Goal: Task Accomplishment & Management: Manage account settings

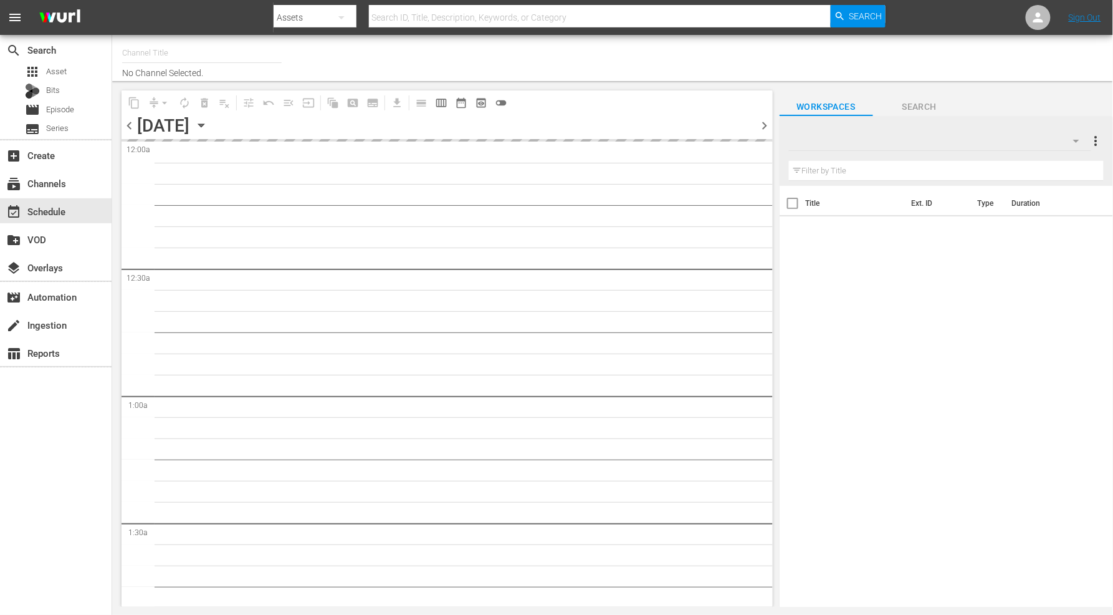
type input "Samsung-Mexico - Spark TV (987)"
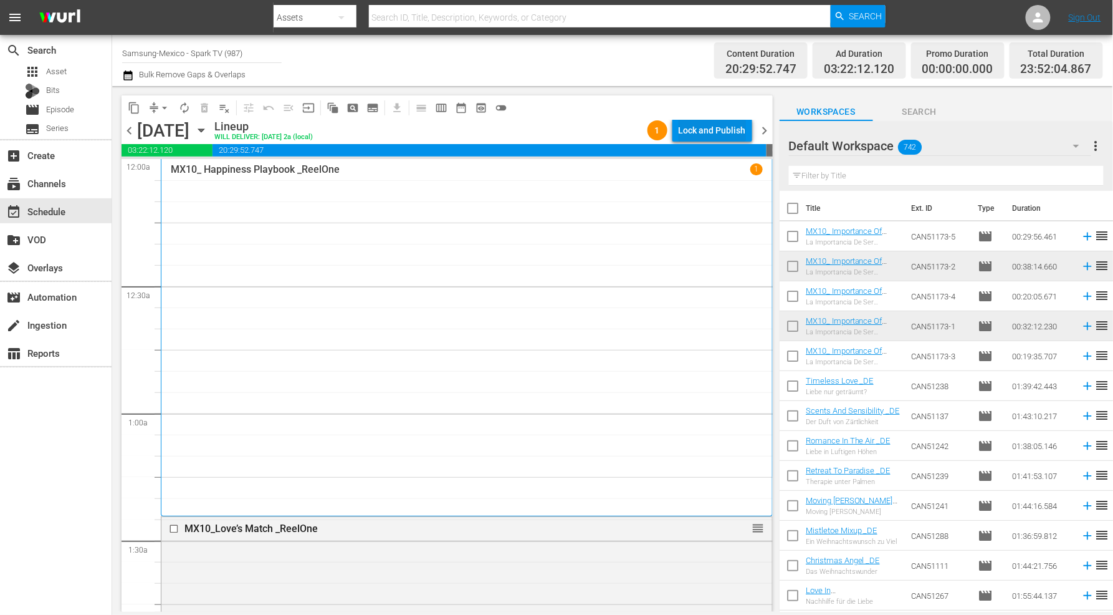
click at [701, 125] on div "Lock and Publish" at bounding box center [712, 130] width 67 height 22
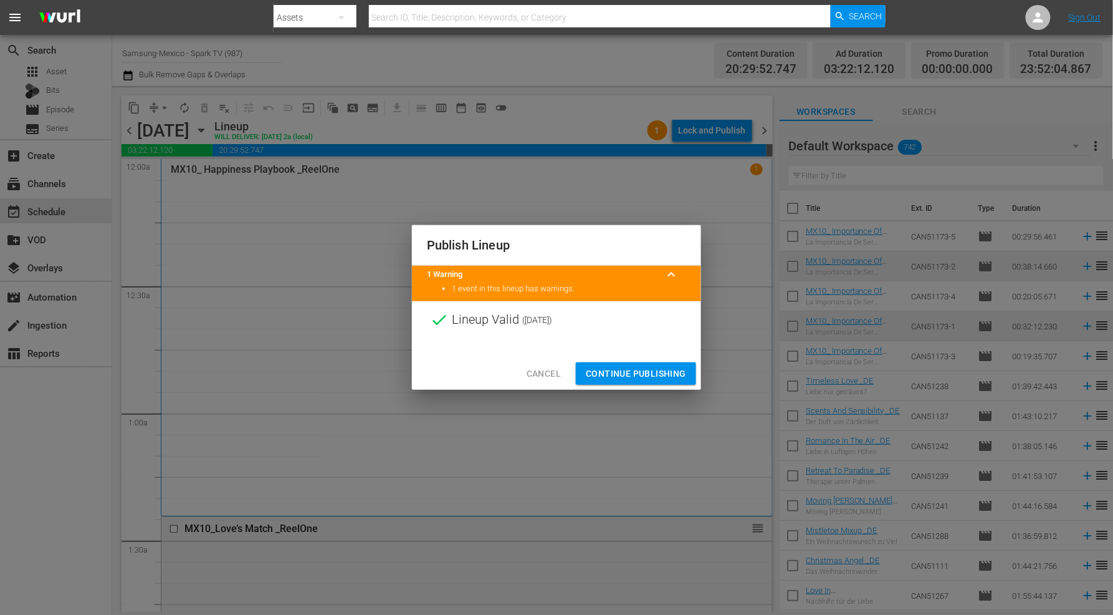
click at [638, 368] on span "Continue Publishing" at bounding box center [636, 374] width 100 height 16
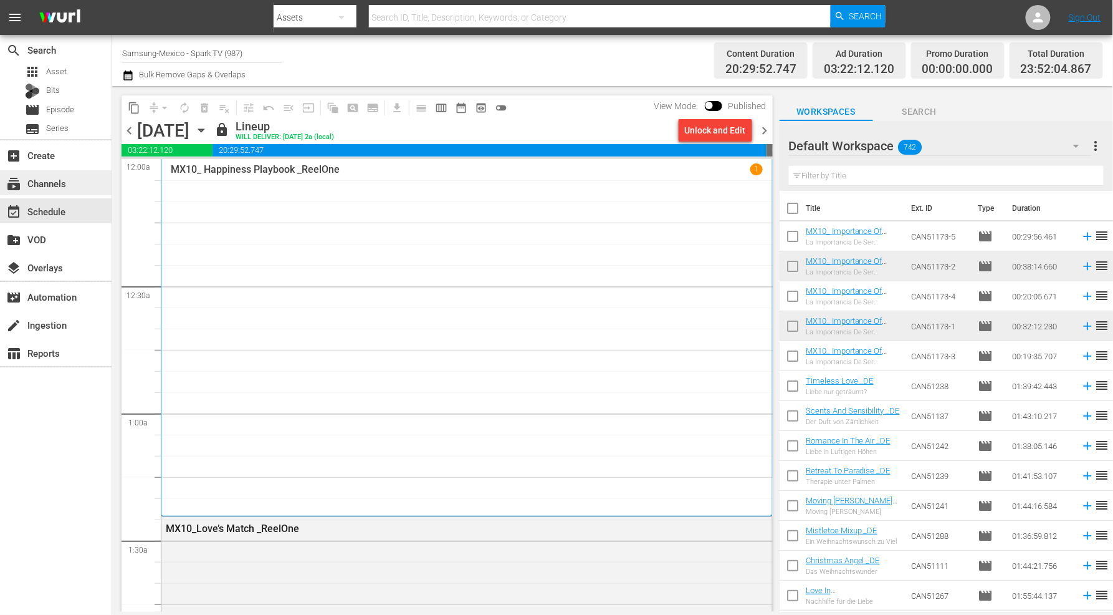
click at [59, 183] on div "subscriptions Channels" at bounding box center [35, 181] width 70 height 11
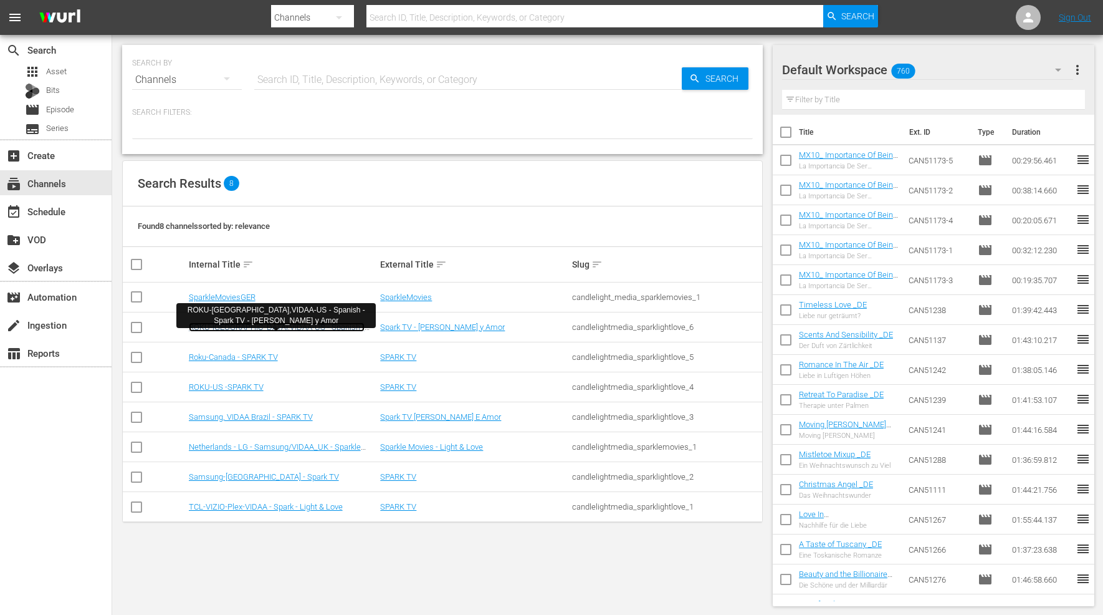
click at [284, 325] on link "ROKU-[GEOGRAPHIC_DATA],VIDAA-US - Spanish - Spark TV - [PERSON_NAME] y Amor" at bounding box center [277, 331] width 176 height 19
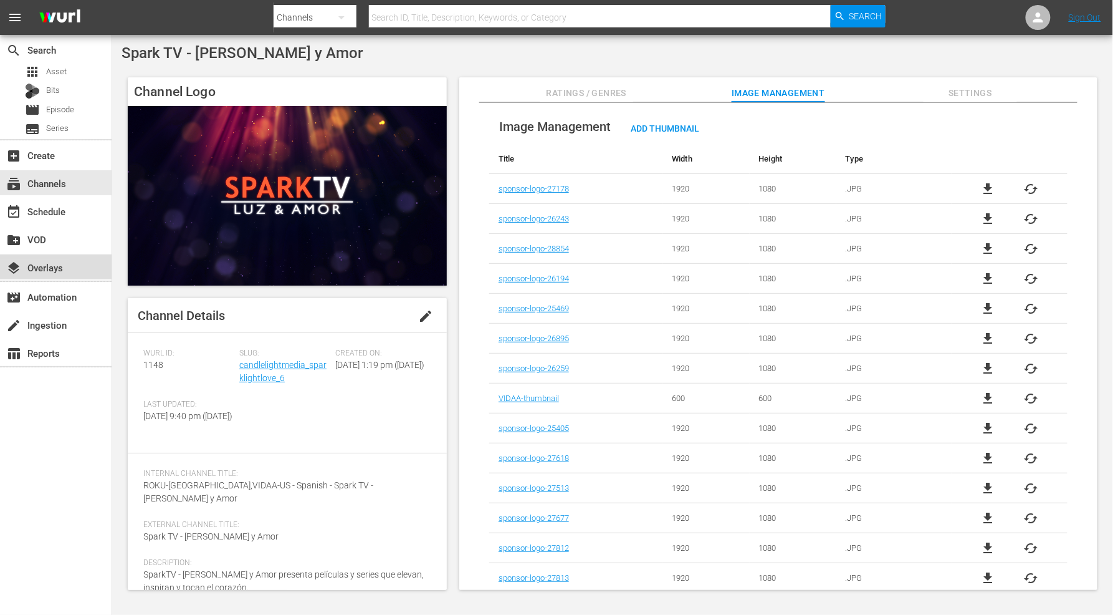
click at [52, 271] on div "layers Overlays" at bounding box center [35, 265] width 70 height 11
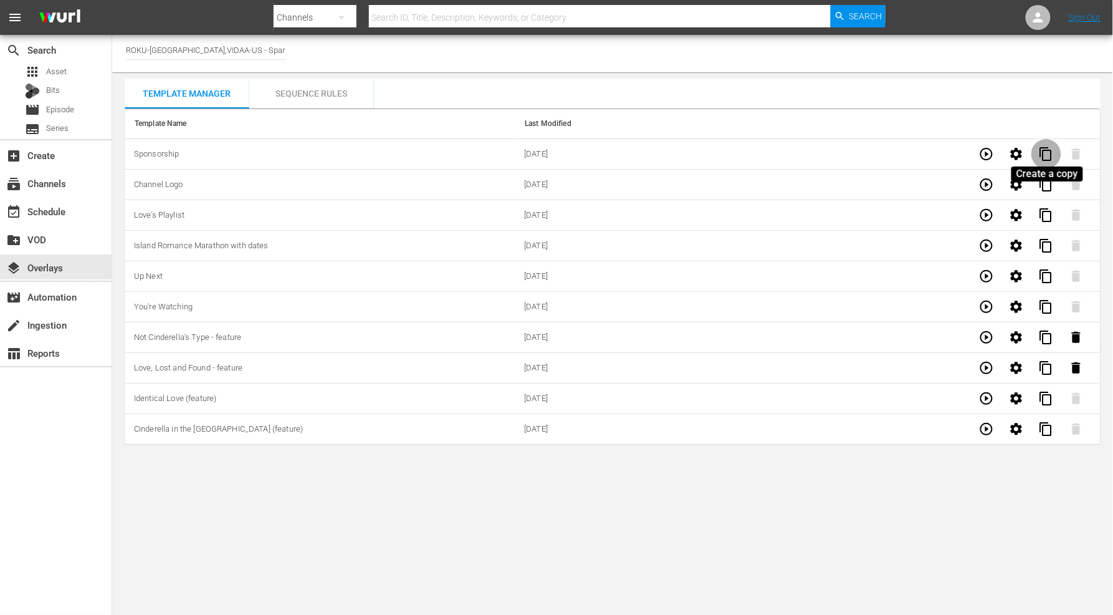
click at [1045, 151] on span "content_copy" at bounding box center [1046, 153] width 15 height 15
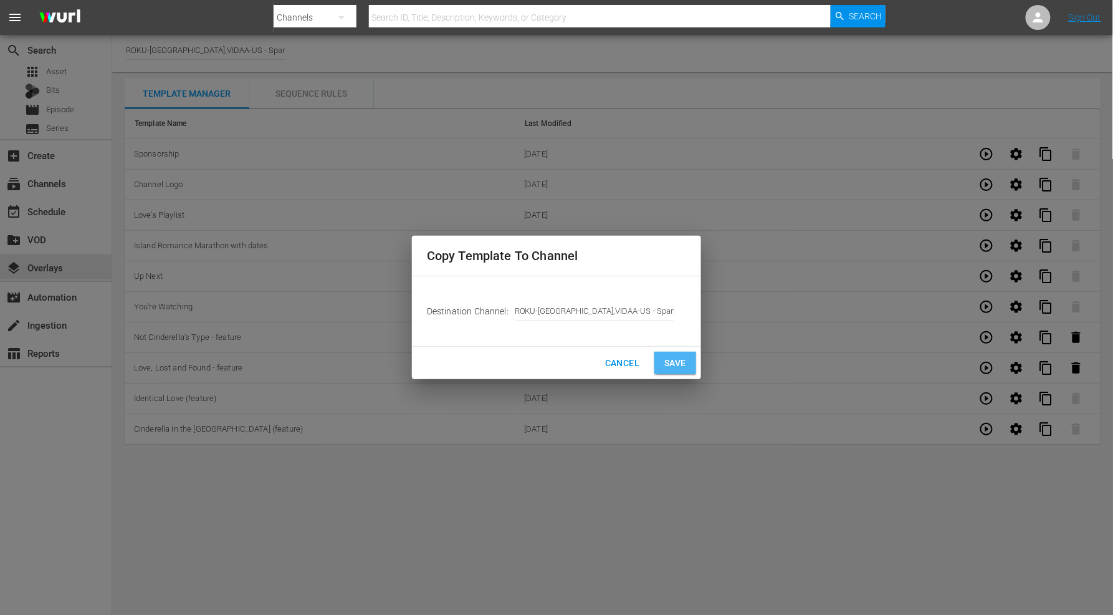
click at [668, 361] on span "Save" at bounding box center [675, 363] width 22 height 16
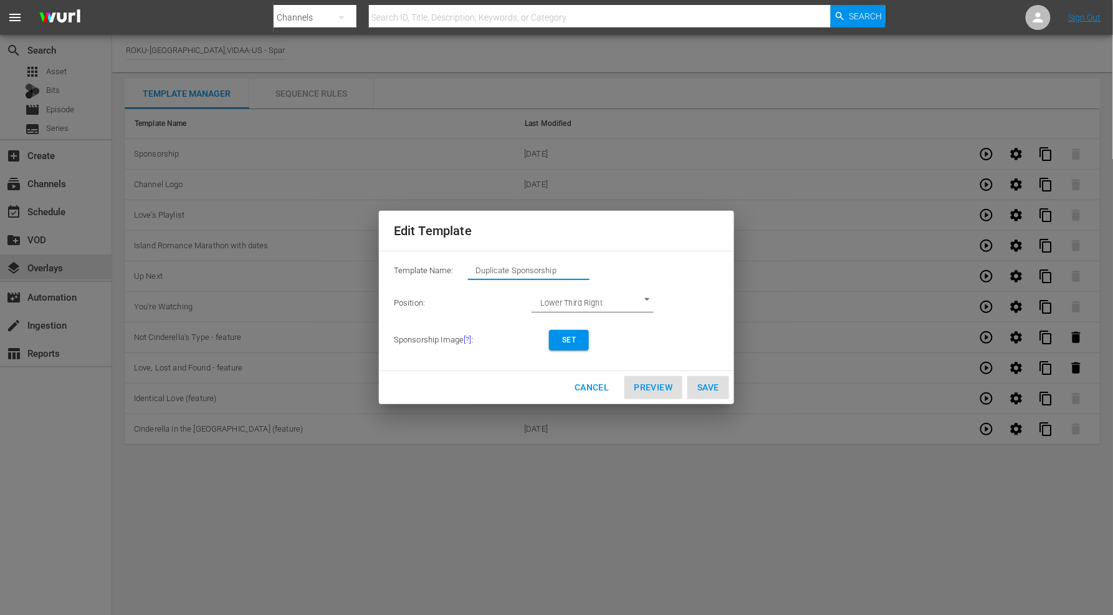
drag, startPoint x: 568, startPoint y: 271, endPoint x: 113, endPoint y: 211, distance: 459.0
click at [113, 211] on div "Edit Template Template Name: Duplicate Sponsorship Position: Lower Third Right …" at bounding box center [556, 307] width 1098 height 600
click at [571, 335] on span "Set" at bounding box center [569, 339] width 20 height 13
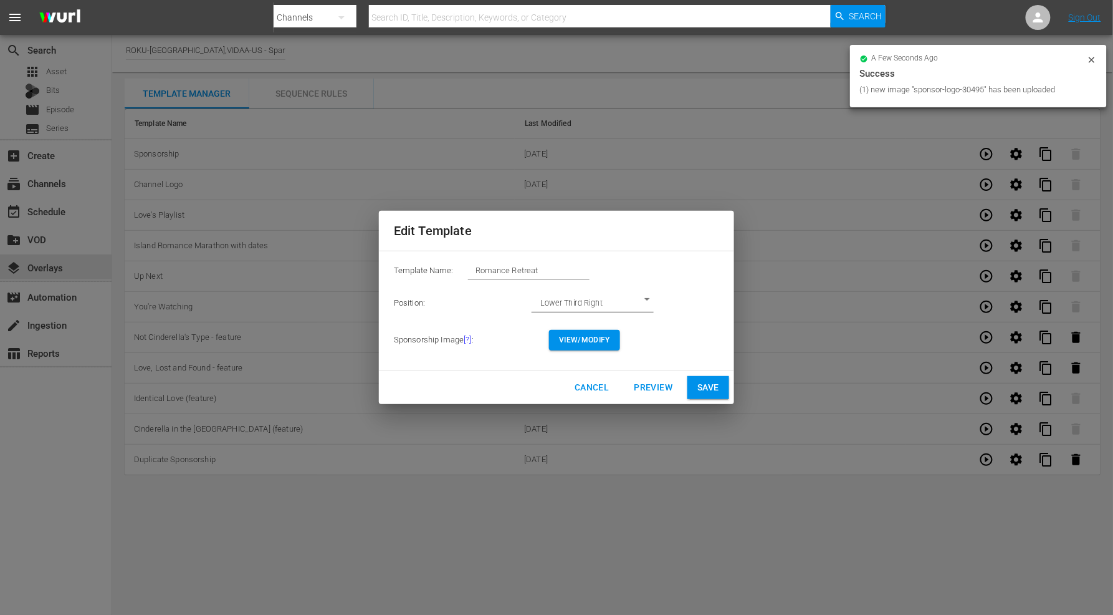
click at [712, 381] on span "Save" at bounding box center [708, 388] width 22 height 16
type input "Duplicate Sponsorship"
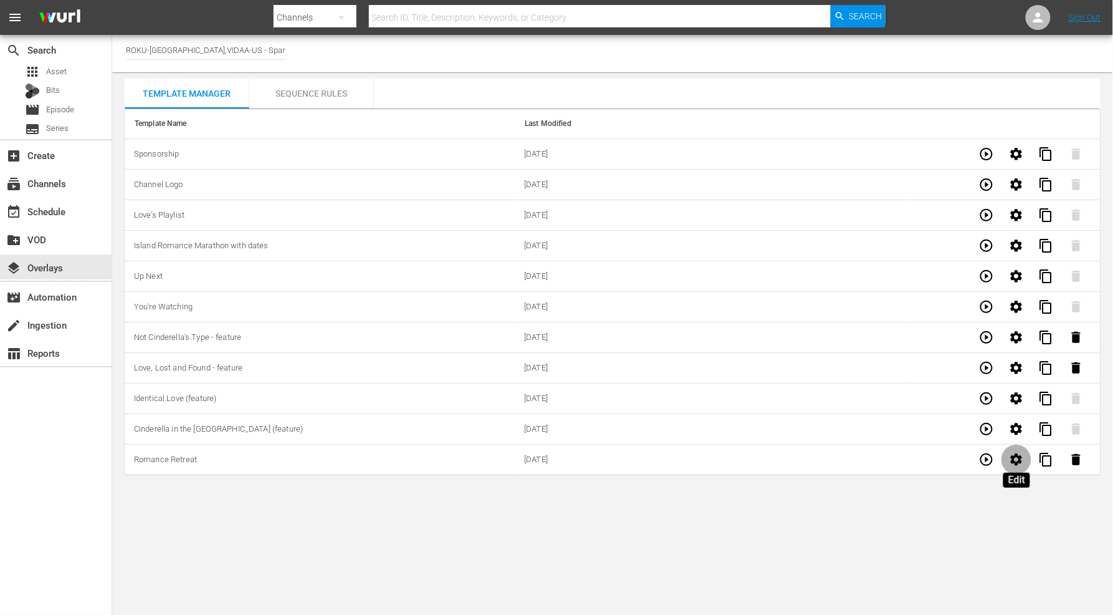
click at [1015, 457] on icon "button" at bounding box center [1017, 459] width 12 height 12
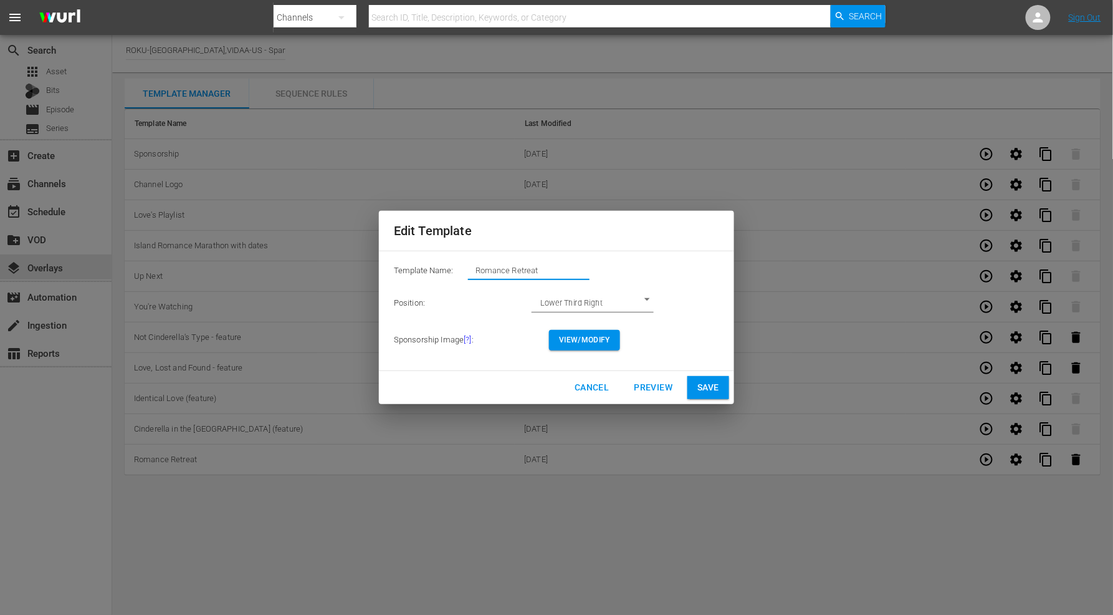
click at [547, 272] on input "Romance Retreat" at bounding box center [529, 270] width 122 height 17
click at [713, 385] on span "Save" at bounding box center [708, 388] width 22 height 16
type input "Romance Retreat"
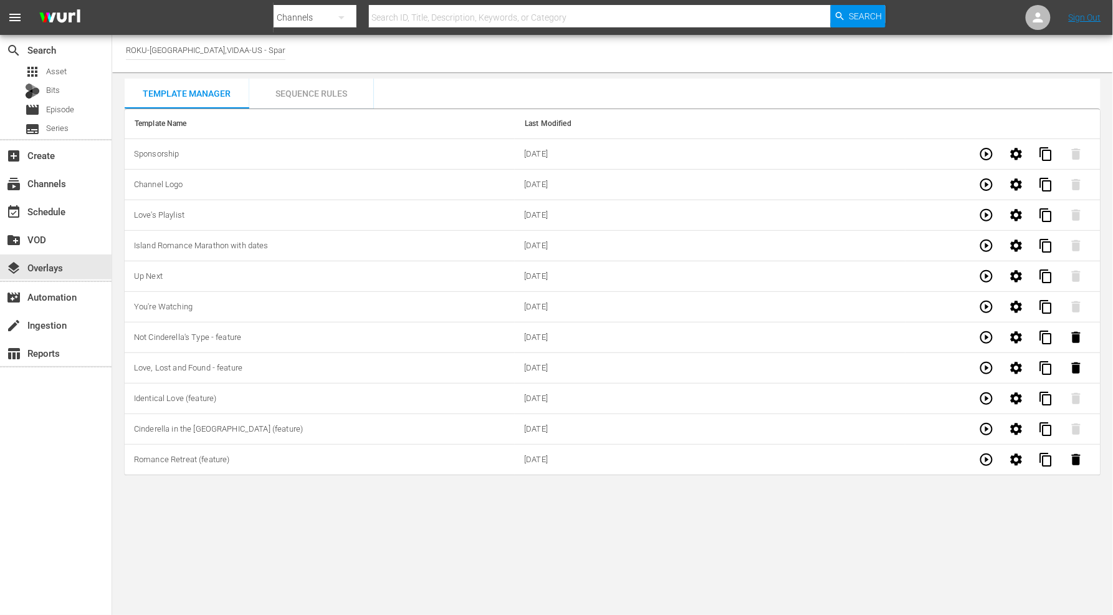
click at [314, 95] on div "Sequence Rules" at bounding box center [311, 94] width 125 height 30
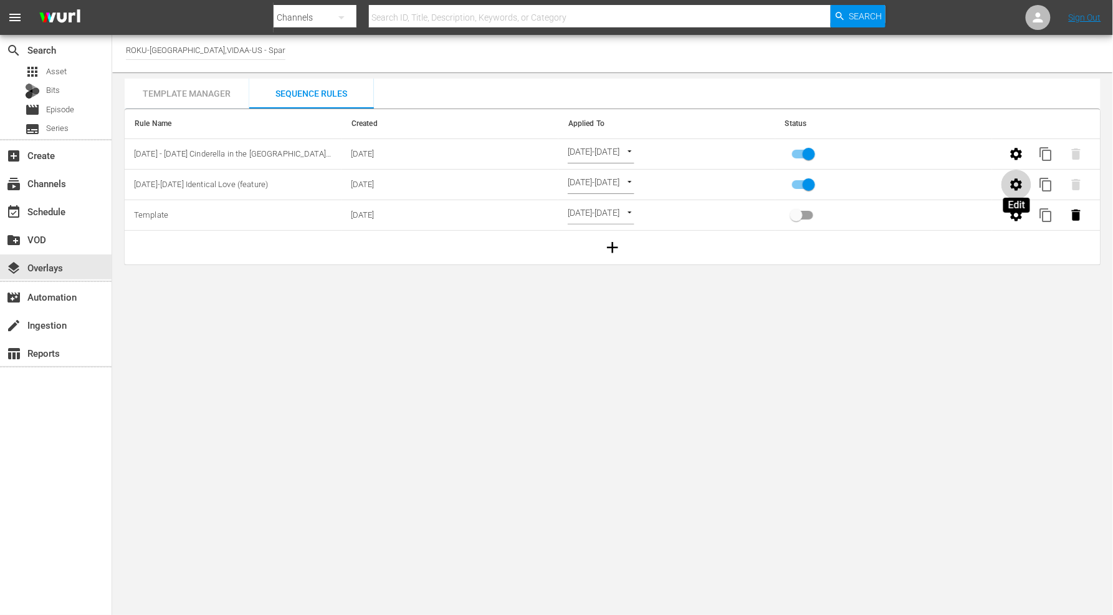
click at [1016, 187] on icon "button" at bounding box center [1017, 184] width 12 height 12
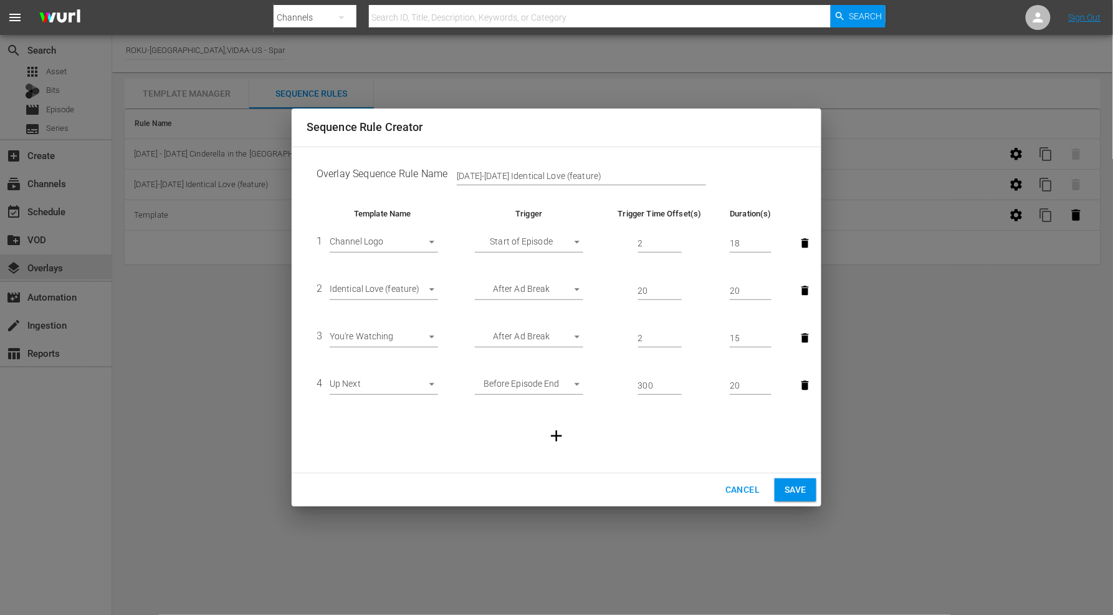
click at [430, 290] on body "menu Search By Channels Search ID, Title, Description, Keywords, or Category Se…" at bounding box center [556, 307] width 1113 height 615
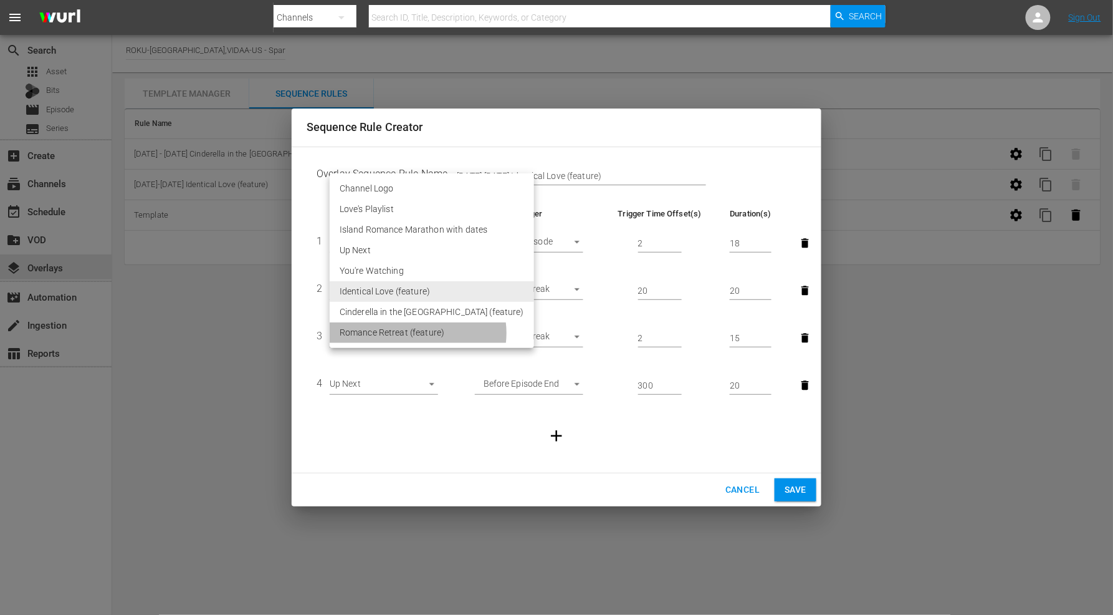
click at [418, 333] on li "Romance Retreat (feature)" at bounding box center [432, 332] width 204 height 21
type input "30495"
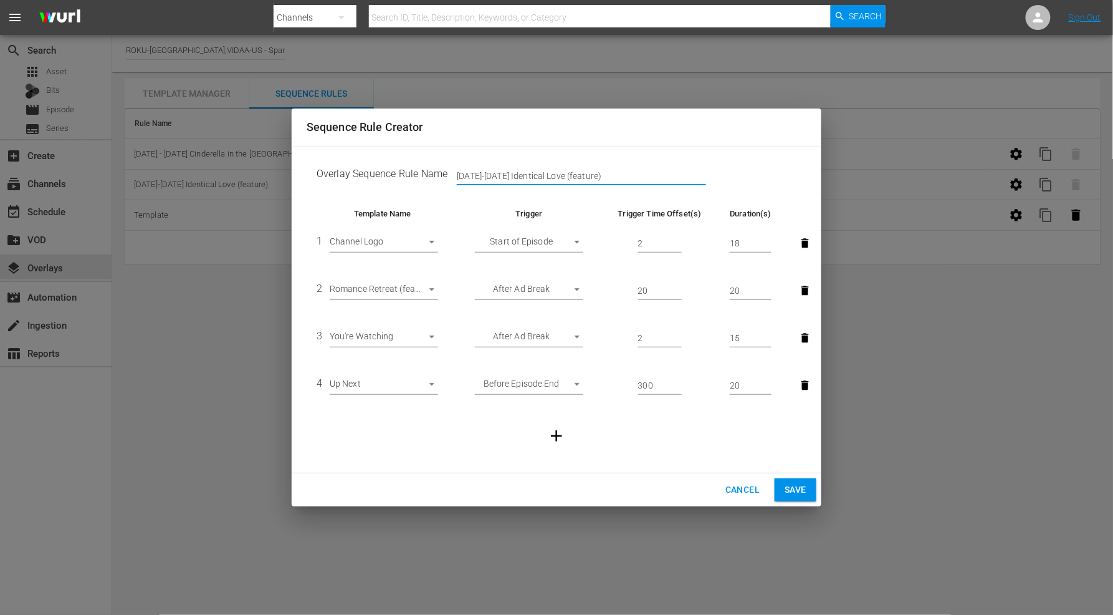
drag, startPoint x: 600, startPoint y: 176, endPoint x: 98, endPoint y: 147, distance: 502.6
click at [98, 147] on div "Sequence Rule Creator Overlay Sequence Rule Name [DATE]-[DATE] Identical Love (…" at bounding box center [556, 307] width 1113 height 615
type input "[DATE]-[DATE] Romance Retreat (feature)"
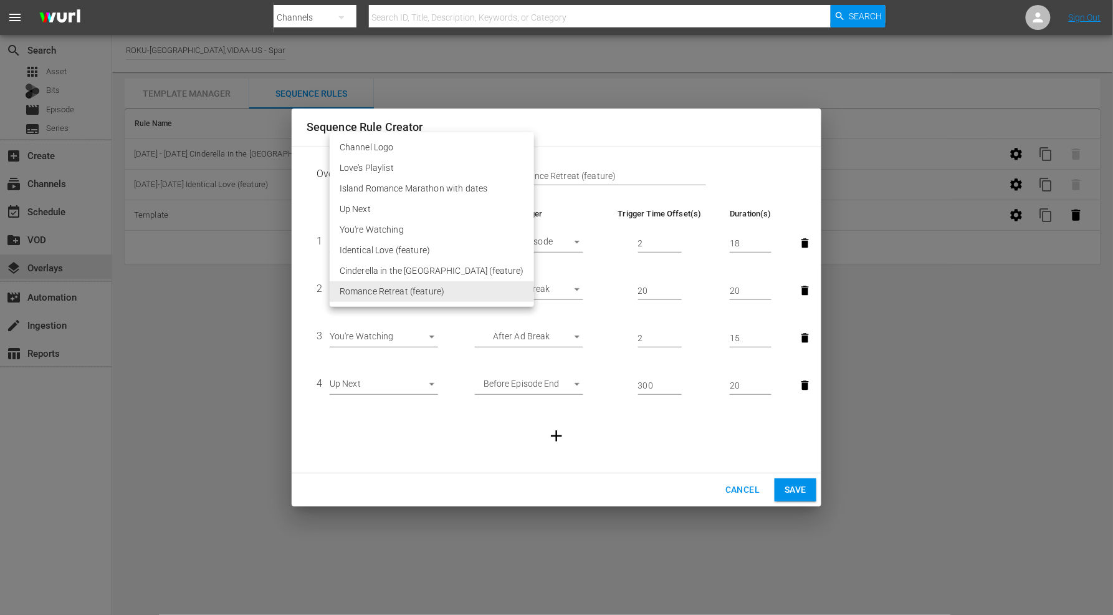
click at [433, 290] on body "menu Search By Channels Search ID, Title, Description, Keywords, or Category Se…" at bounding box center [556, 307] width 1113 height 615
click at [433, 290] on li "Romance Retreat (feature)" at bounding box center [432, 291] width 204 height 21
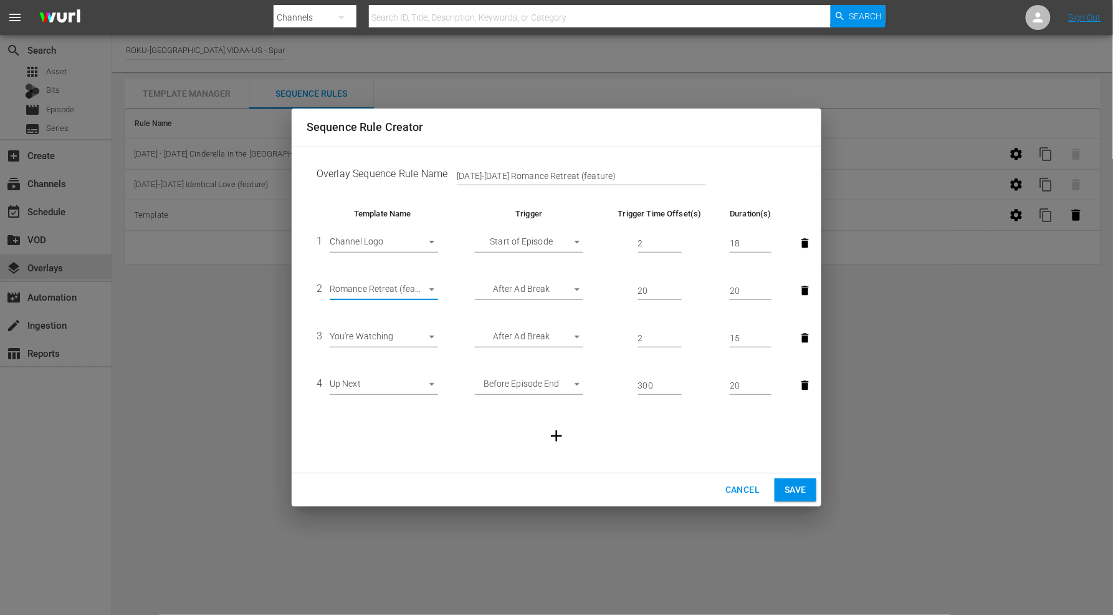
click at [797, 490] on span "Save" at bounding box center [796, 490] width 22 height 16
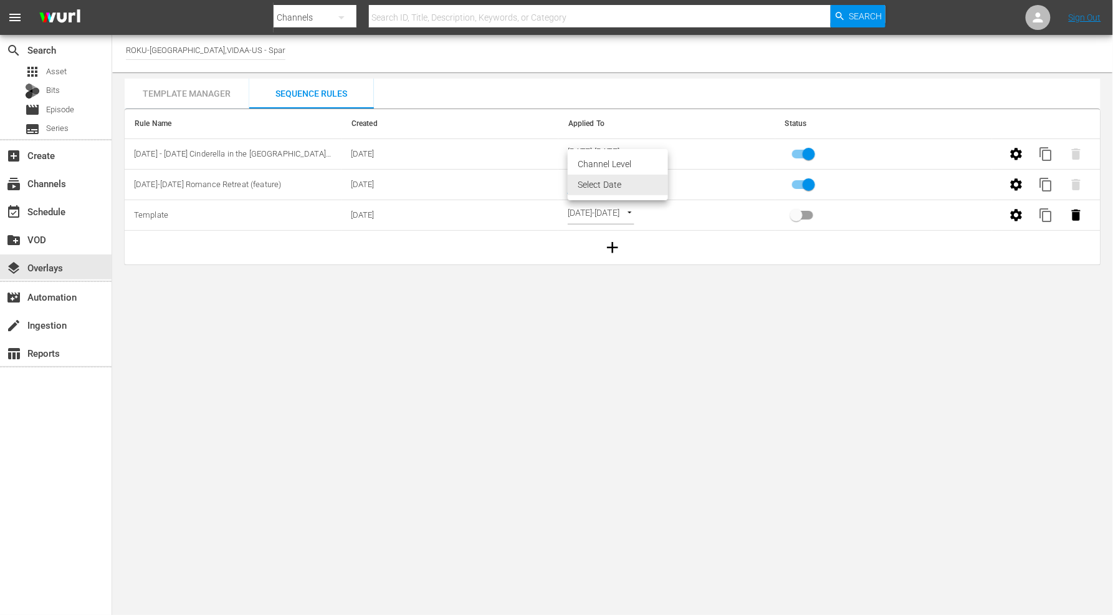
click at [663, 181] on body "menu Search By Channels Search ID, Title, Description, Keywords, or Category Se…" at bounding box center [556, 307] width 1113 height 615
click at [626, 163] on li "Channel Level" at bounding box center [618, 164] width 100 height 21
type input "CHANNEL_LEVEL"
click at [630, 182] on body "menu Search By Channels Search ID, Title, Description, Keywords, or Category Se…" at bounding box center [556, 307] width 1113 height 615
click at [613, 204] on li "Select Date" at bounding box center [605, 205] width 74 height 21
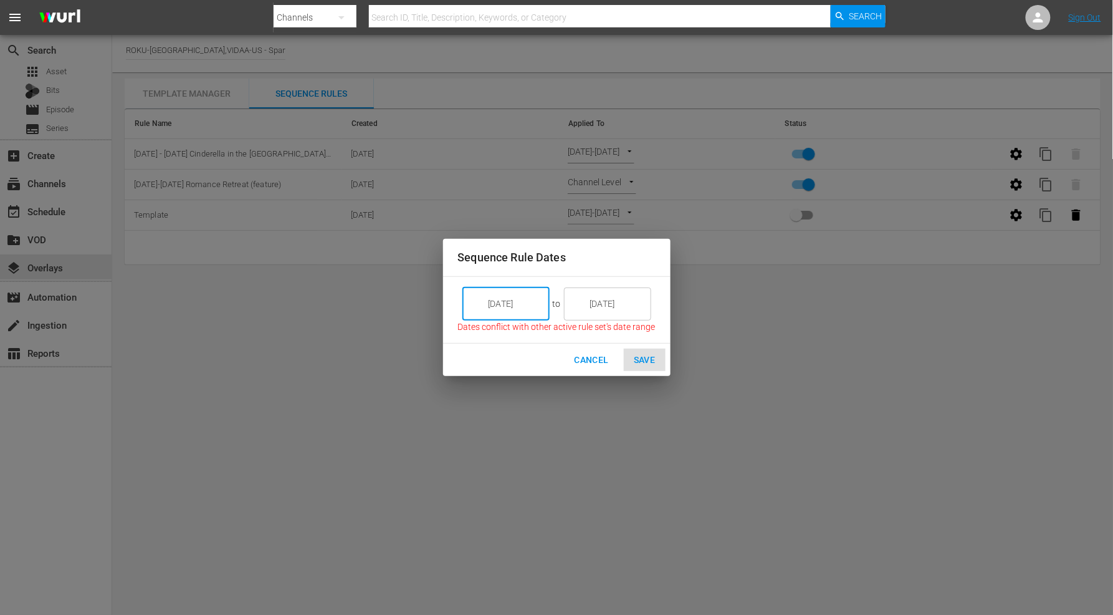
click at [526, 303] on input "[DATE]" at bounding box center [515, 304] width 70 height 34
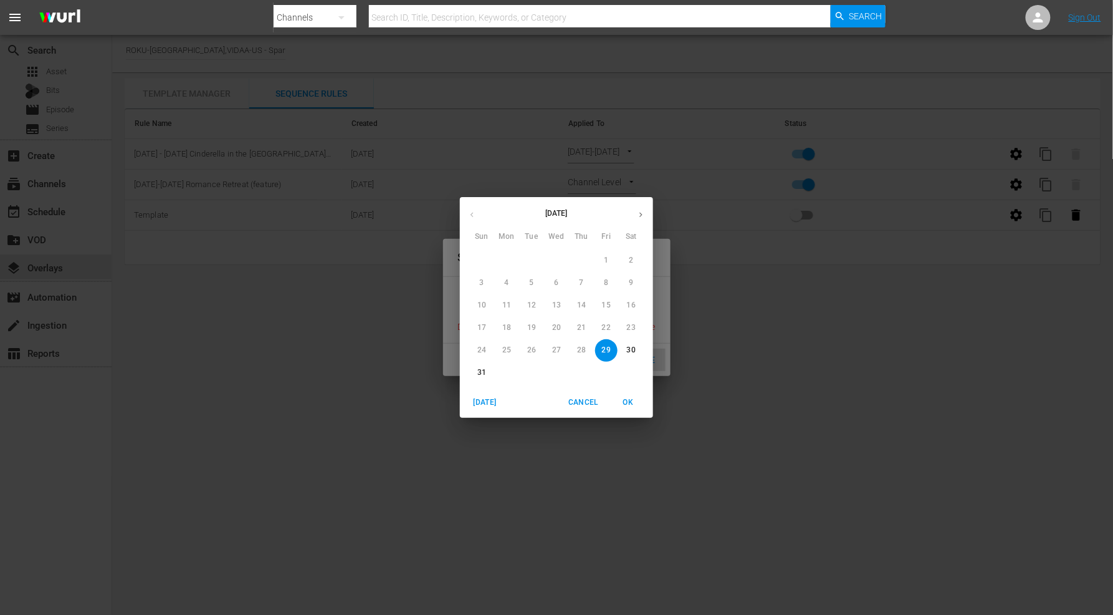
click at [638, 211] on icon "button" at bounding box center [640, 214] width 9 height 9
click at [505, 261] on p "1" at bounding box center [506, 260] width 4 height 11
type input "[DATE]"
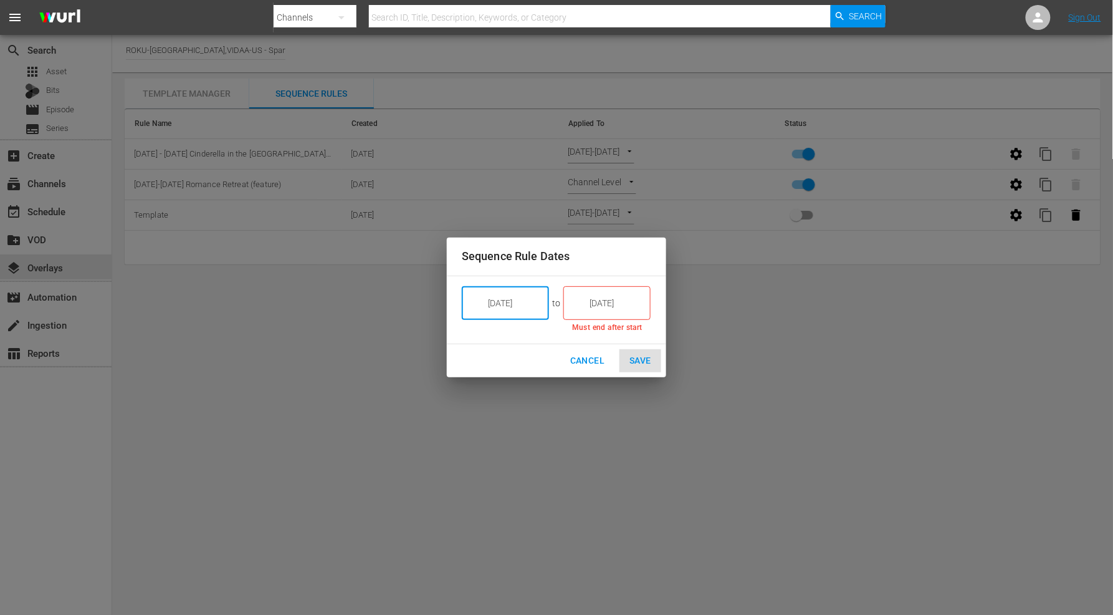
click at [618, 308] on input "[DATE]" at bounding box center [616, 303] width 70 height 34
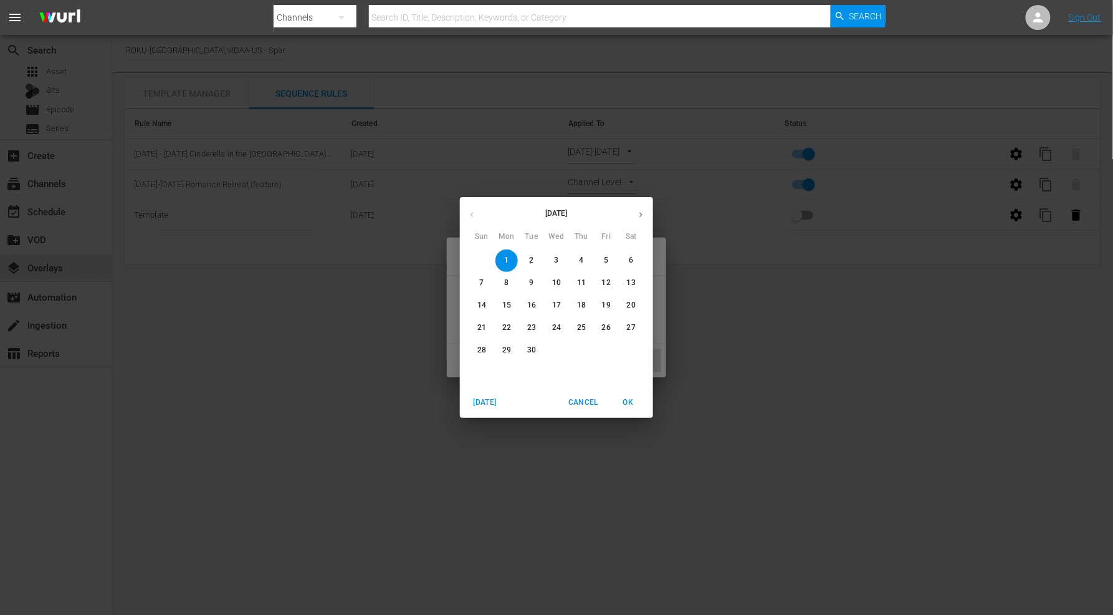
click at [483, 280] on p "7" at bounding box center [481, 282] width 4 height 11
type input "[DATE]"
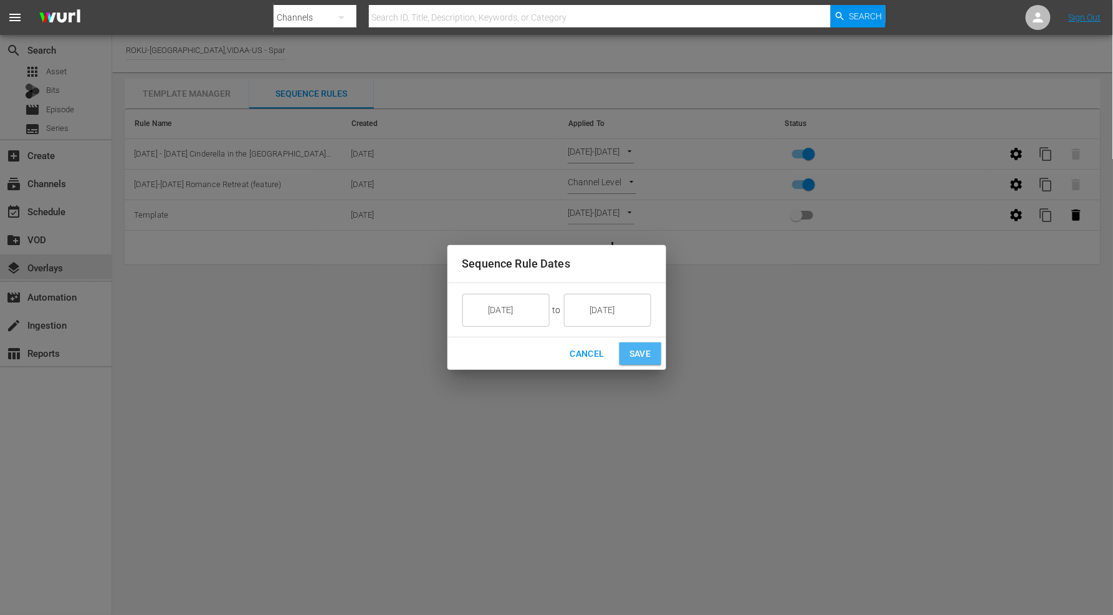
click at [644, 352] on span "Save" at bounding box center [640, 354] width 22 height 16
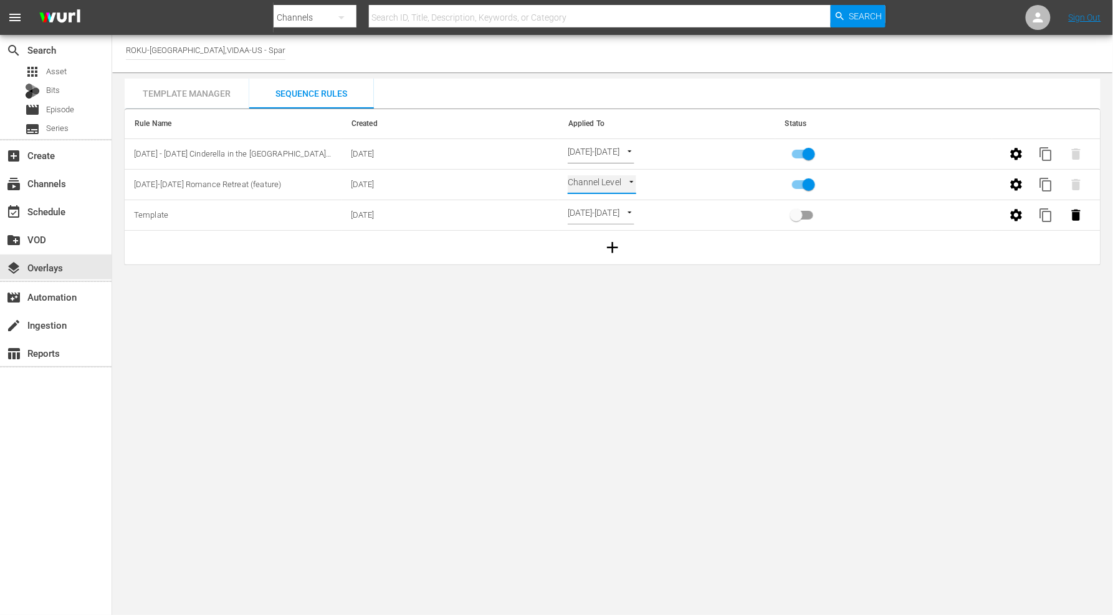
type input "SELECT_DATE"
click at [227, 92] on div "Template Manager" at bounding box center [187, 94] width 125 height 30
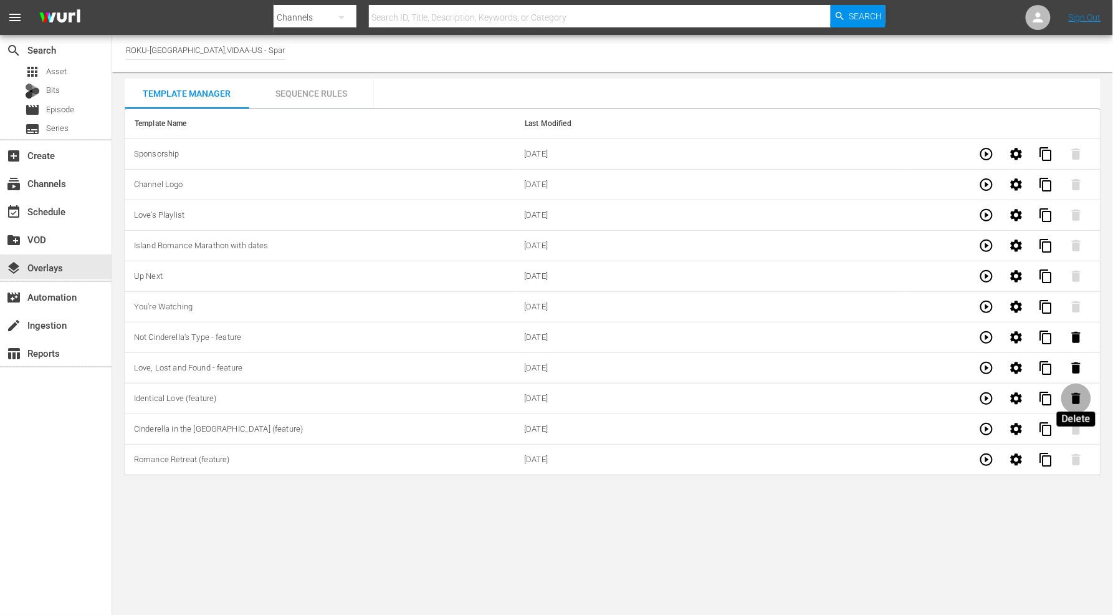
click at [1075, 400] on icon "button" at bounding box center [1076, 398] width 9 height 11
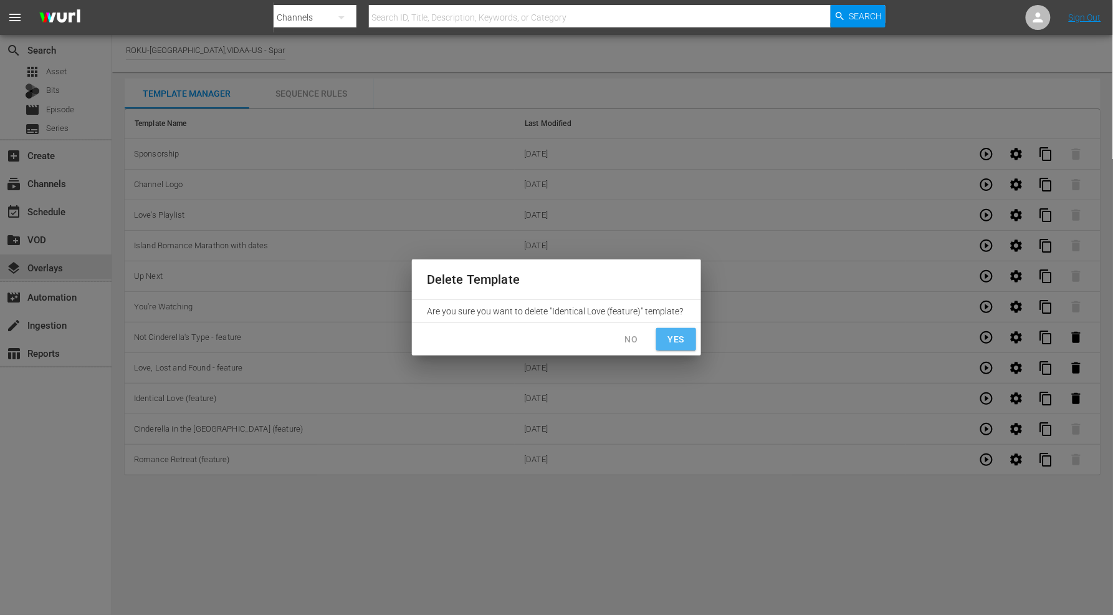
drag, startPoint x: 673, startPoint y: 340, endPoint x: 764, endPoint y: 360, distance: 93.2
click at [676, 340] on span "Yes" at bounding box center [676, 340] width 20 height 16
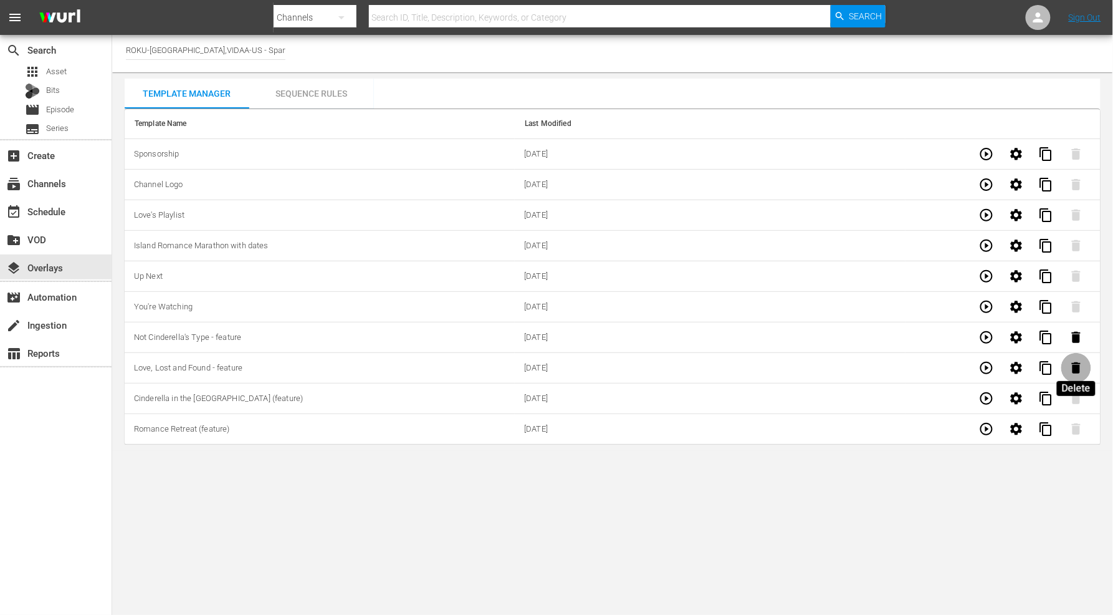
click at [1077, 371] on icon "button" at bounding box center [1076, 367] width 9 height 11
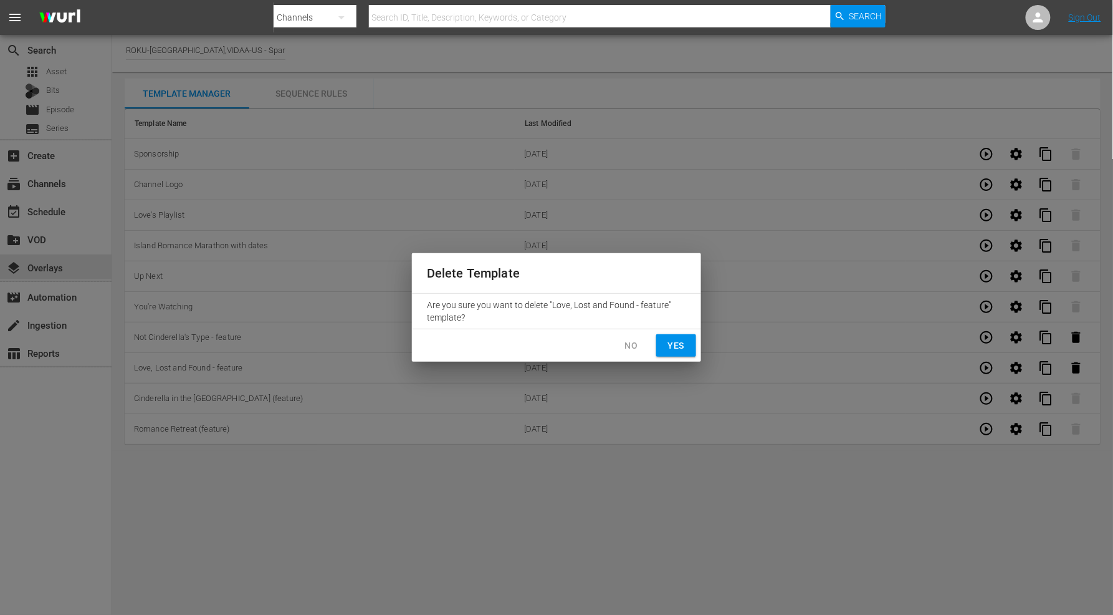
drag, startPoint x: 679, startPoint y: 348, endPoint x: 707, endPoint y: 347, distance: 28.1
click at [679, 348] on span "Yes" at bounding box center [676, 346] width 20 height 16
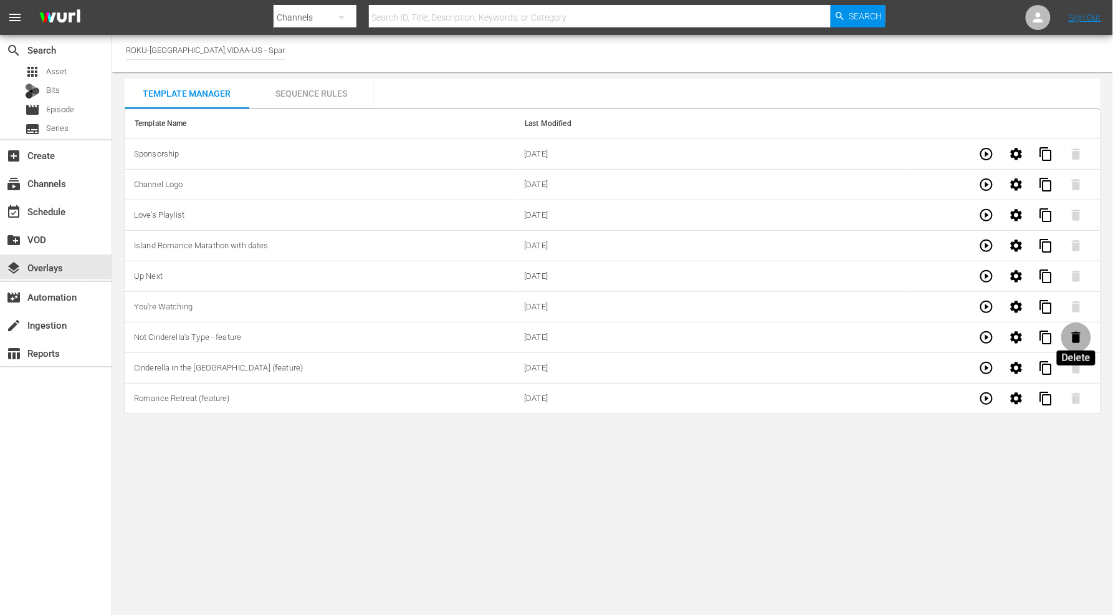
click at [1077, 341] on icon "button" at bounding box center [1076, 337] width 9 height 11
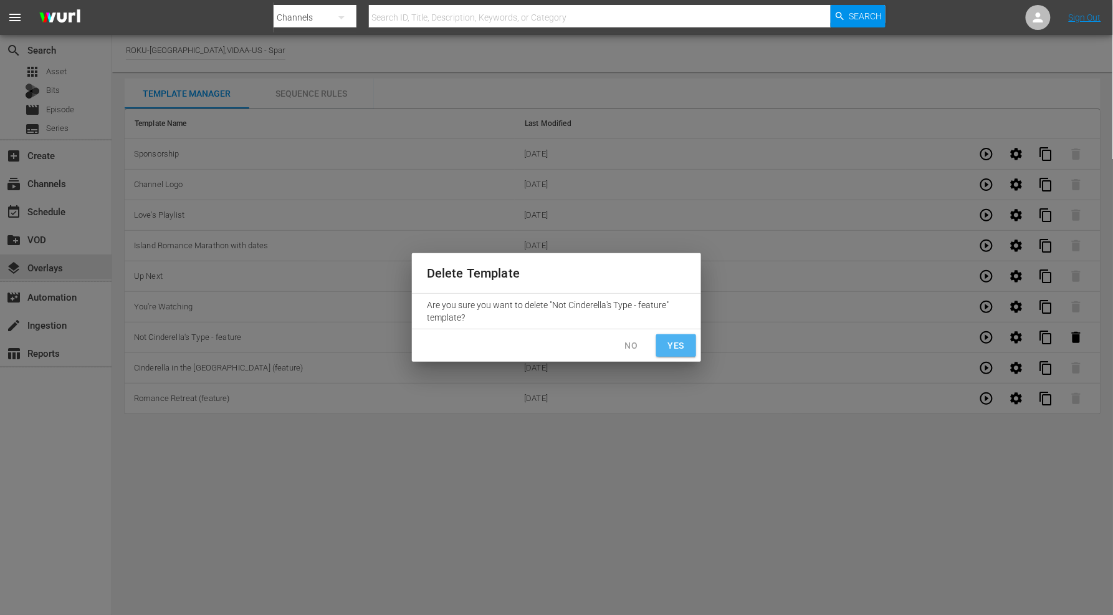
click at [676, 341] on span "Yes" at bounding box center [676, 346] width 20 height 16
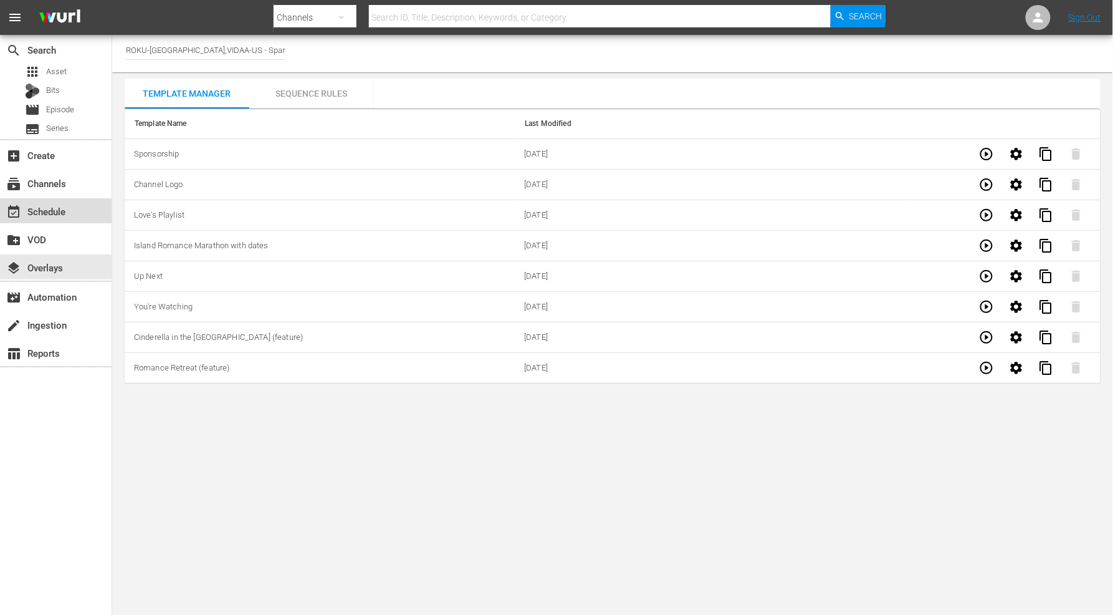
click at [59, 210] on div "event_available Schedule" at bounding box center [35, 209] width 70 height 11
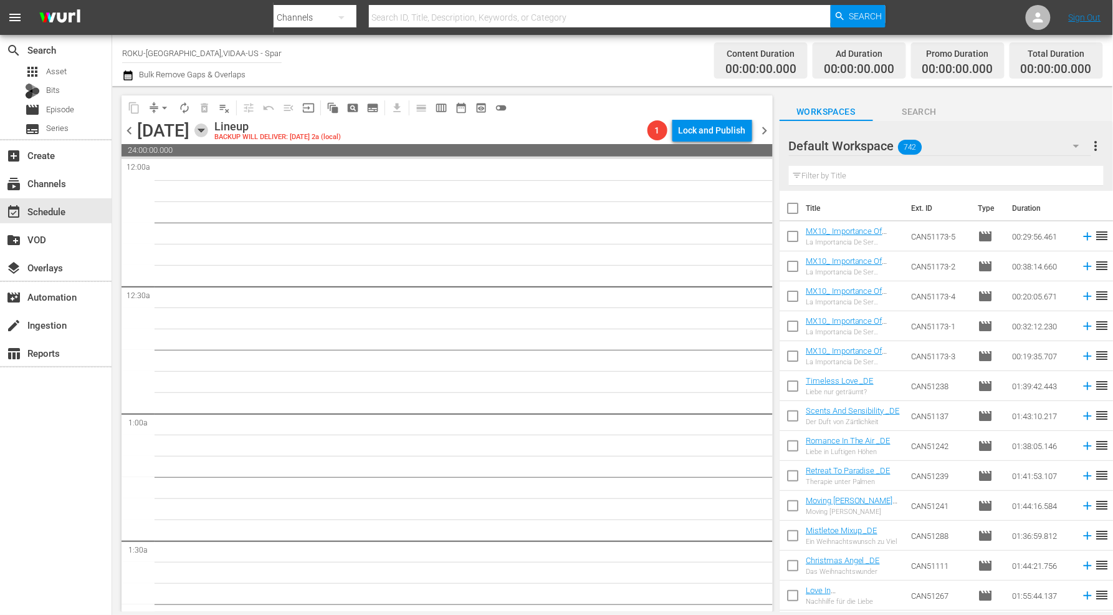
click at [208, 127] on icon "button" at bounding box center [201, 130] width 14 height 14
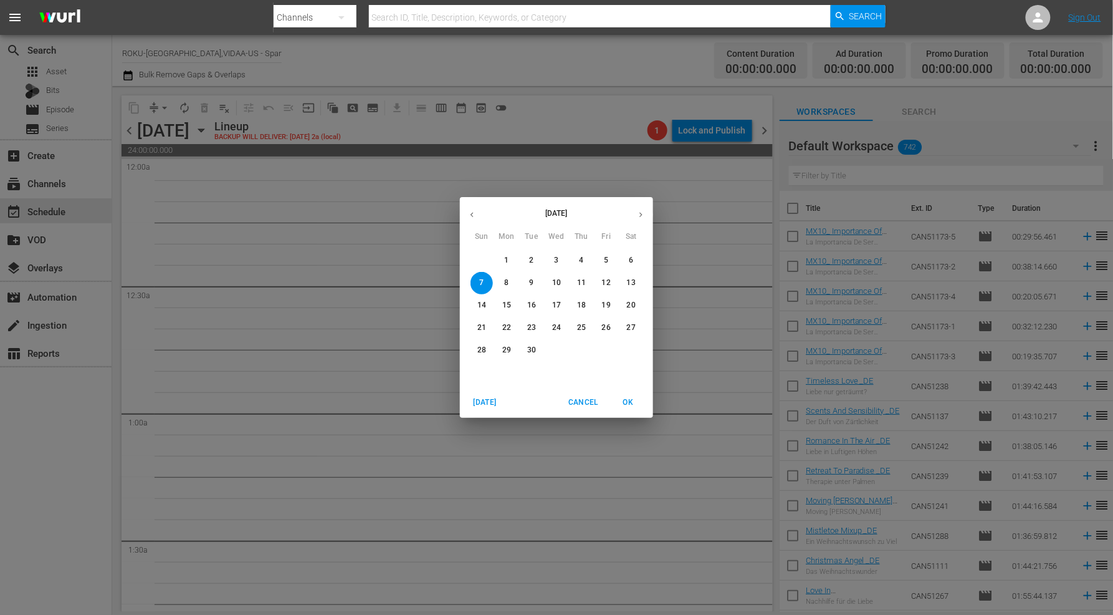
click at [508, 259] on p "1" at bounding box center [506, 260] width 4 height 11
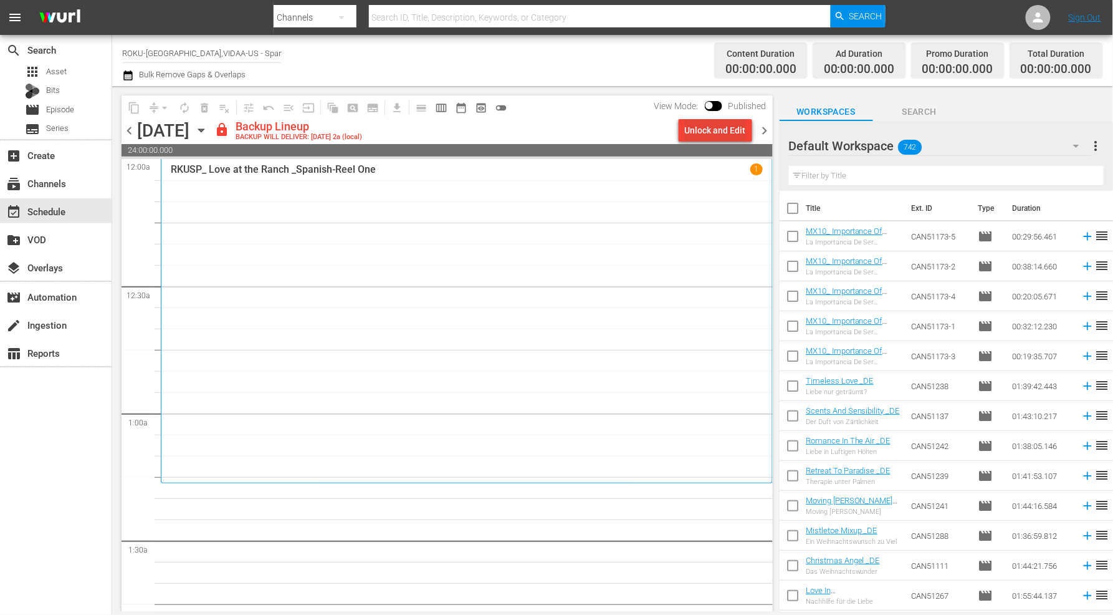
click at [706, 126] on div "Unlock and Edit" at bounding box center [715, 130] width 61 height 22
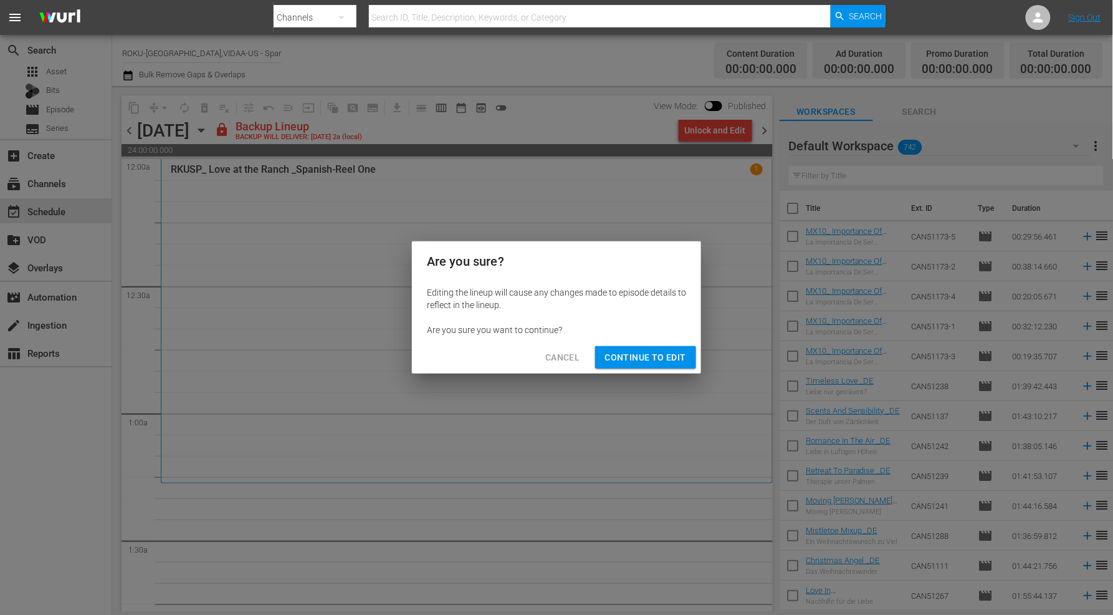
drag, startPoint x: 630, startPoint y: 353, endPoint x: 662, endPoint y: 345, distance: 32.7
click at [630, 353] on span "Continue to Edit" at bounding box center [645, 358] width 81 height 16
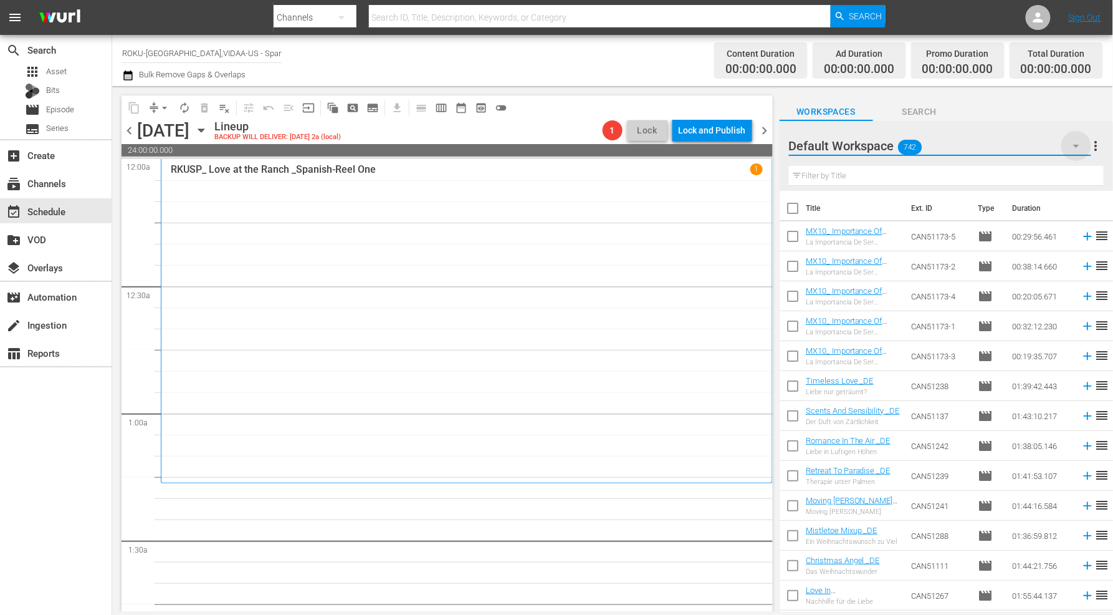
click at [1077, 143] on icon "button" at bounding box center [1076, 145] width 15 height 15
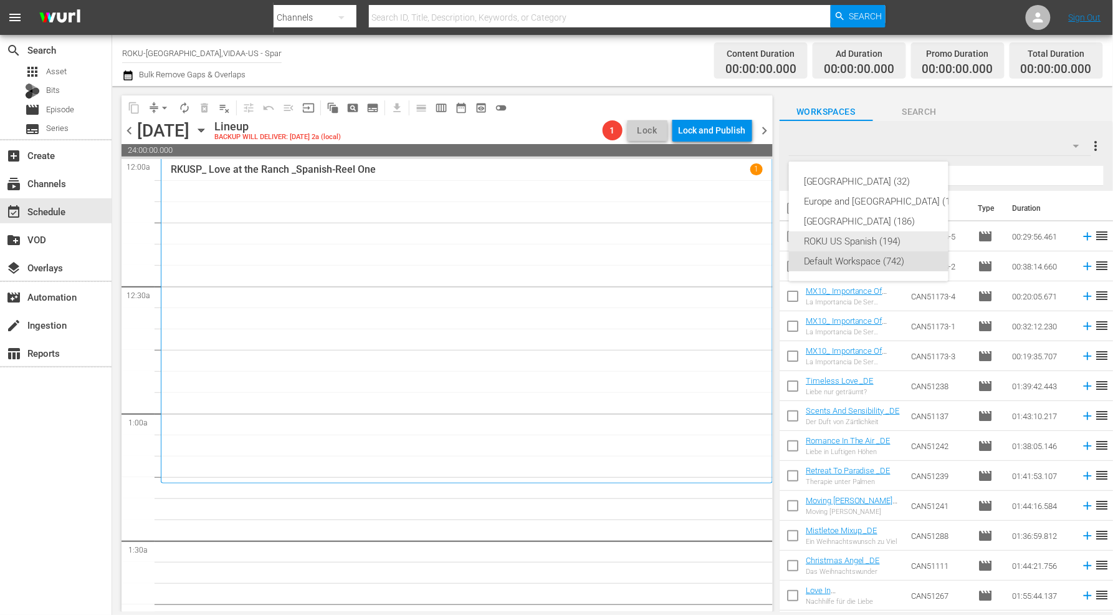
click at [848, 239] on div "ROKU US Spanish (194)" at bounding box center [884, 241] width 160 height 20
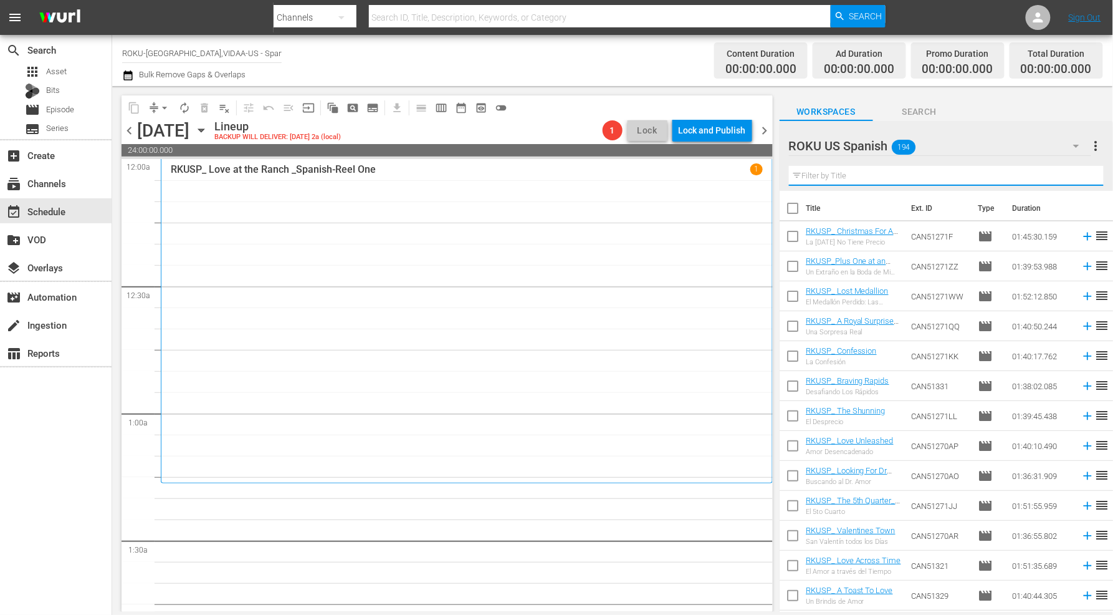
click at [833, 175] on input "text" at bounding box center [946, 176] width 315 height 20
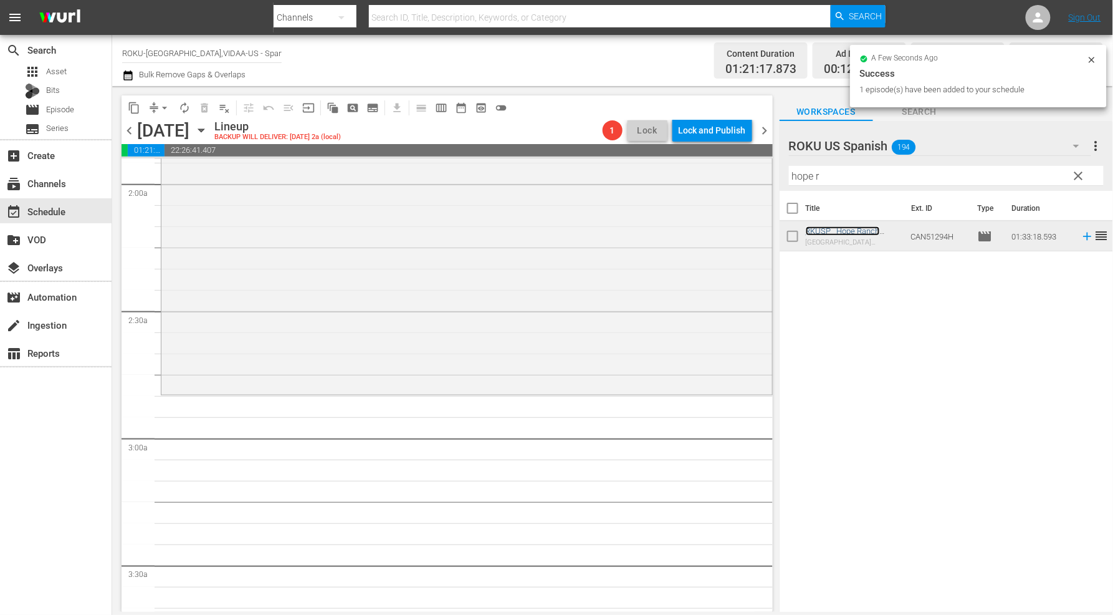
scroll to position [484, 0]
drag, startPoint x: 846, startPoint y: 179, endPoint x: 614, endPoint y: 163, distance: 232.4
click at [631, 156] on div "content_copy compress arrow_drop_down autorenew_outlined delete_forever_outline…" at bounding box center [612, 348] width 1001 height 525
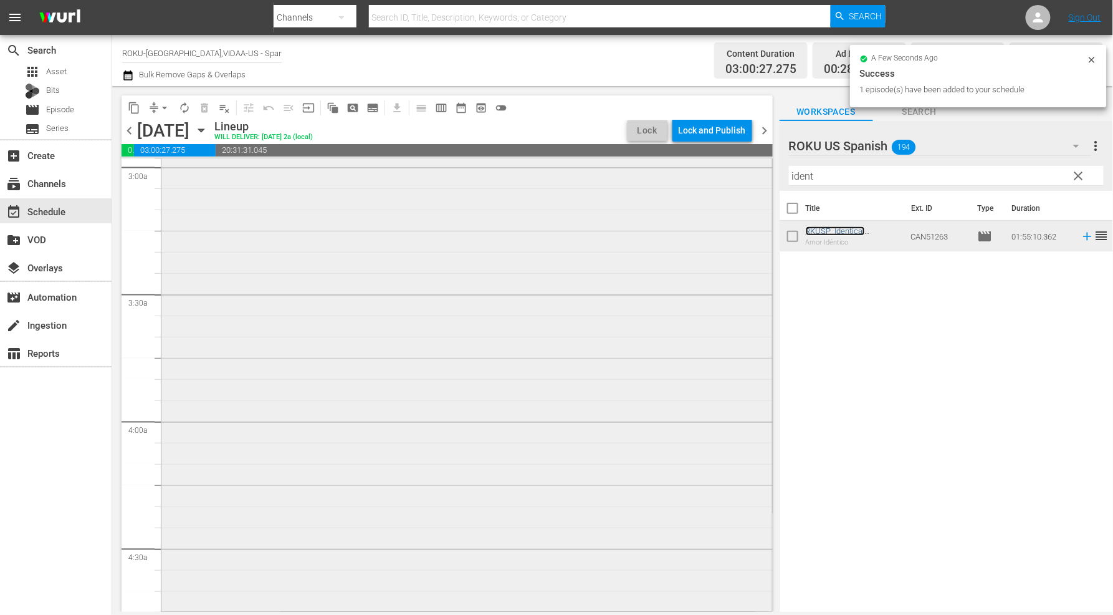
scroll to position [900, 0]
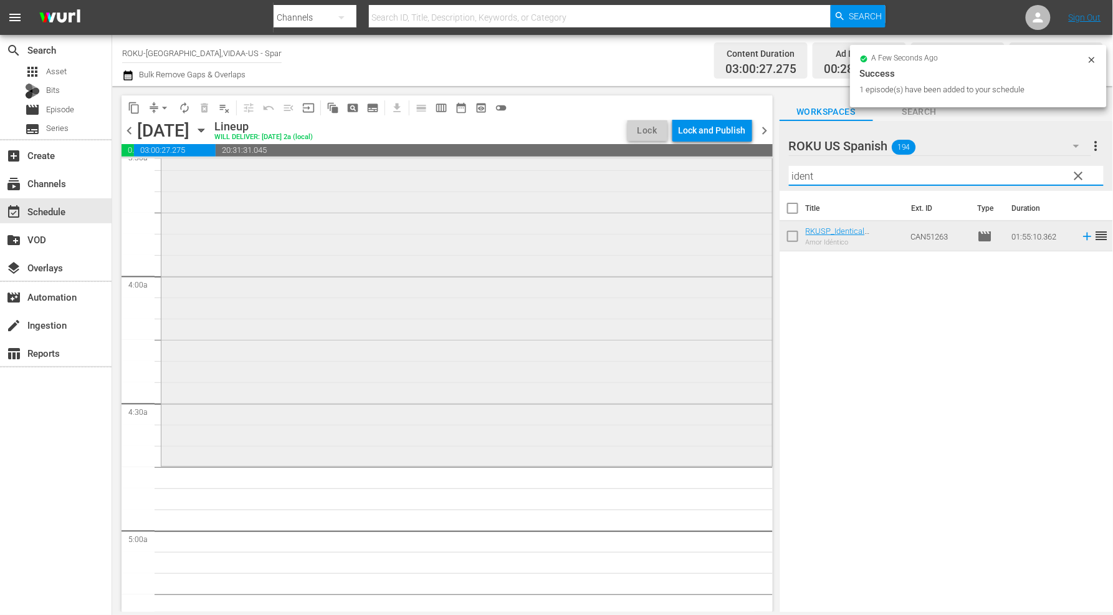
drag, startPoint x: 828, startPoint y: 182, endPoint x: 689, endPoint y: 188, distance: 138.5
click at [693, 184] on div "content_copy compress arrow_drop_down autorenew_outlined delete_forever_outline…" at bounding box center [612, 348] width 1001 height 525
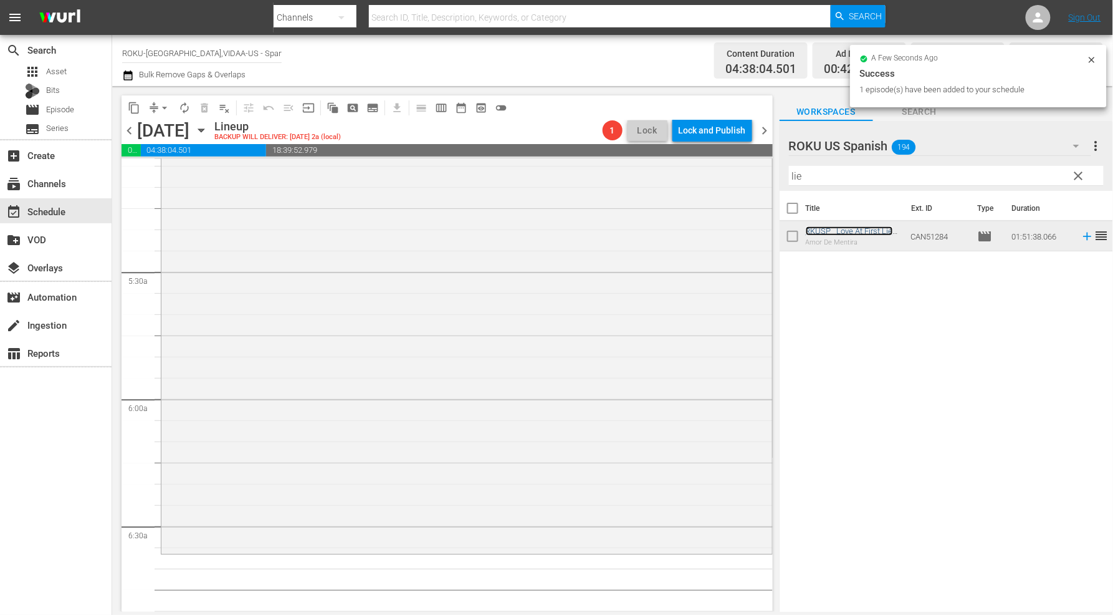
scroll to position [1454, 0]
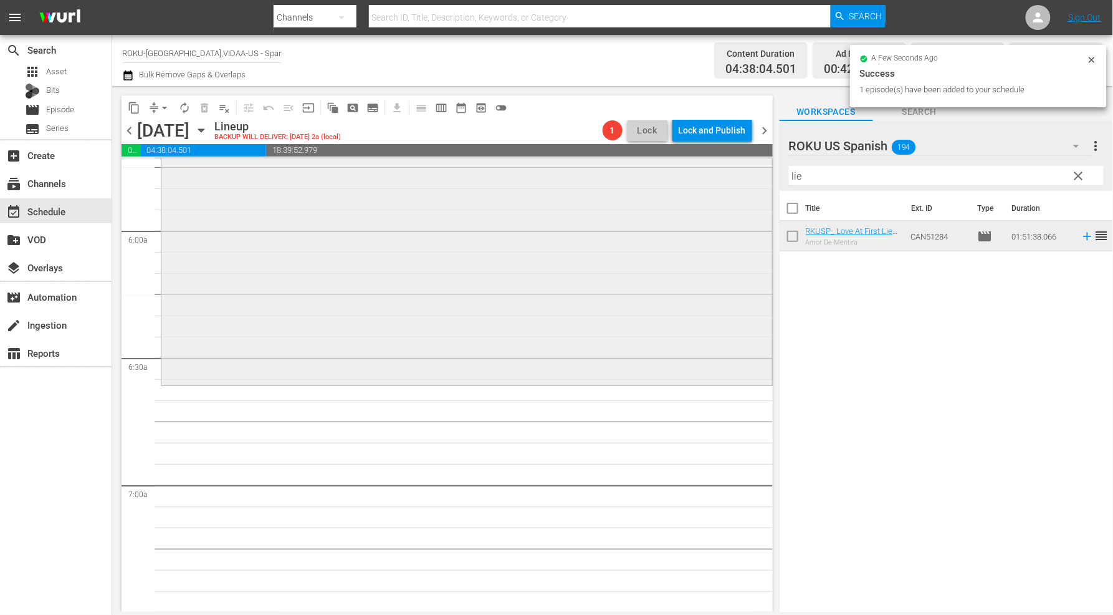
drag, startPoint x: 814, startPoint y: 173, endPoint x: 686, endPoint y: 170, distance: 127.8
click at [686, 170] on div "content_copy compress arrow_drop_down autorenew_outlined delete_forever_outline…" at bounding box center [612, 348] width 1001 height 525
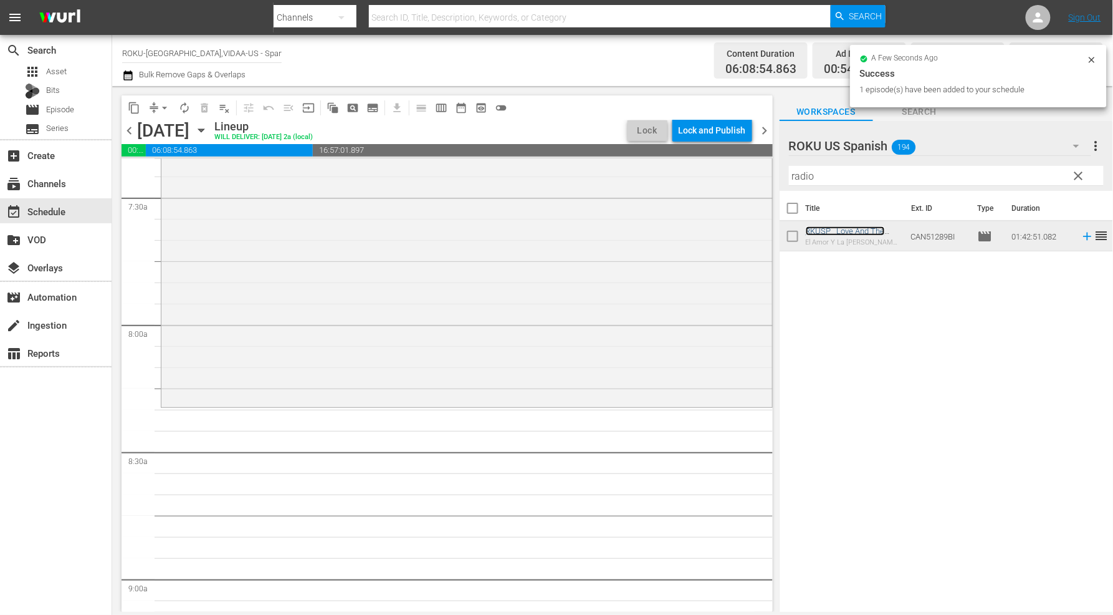
scroll to position [1870, 0]
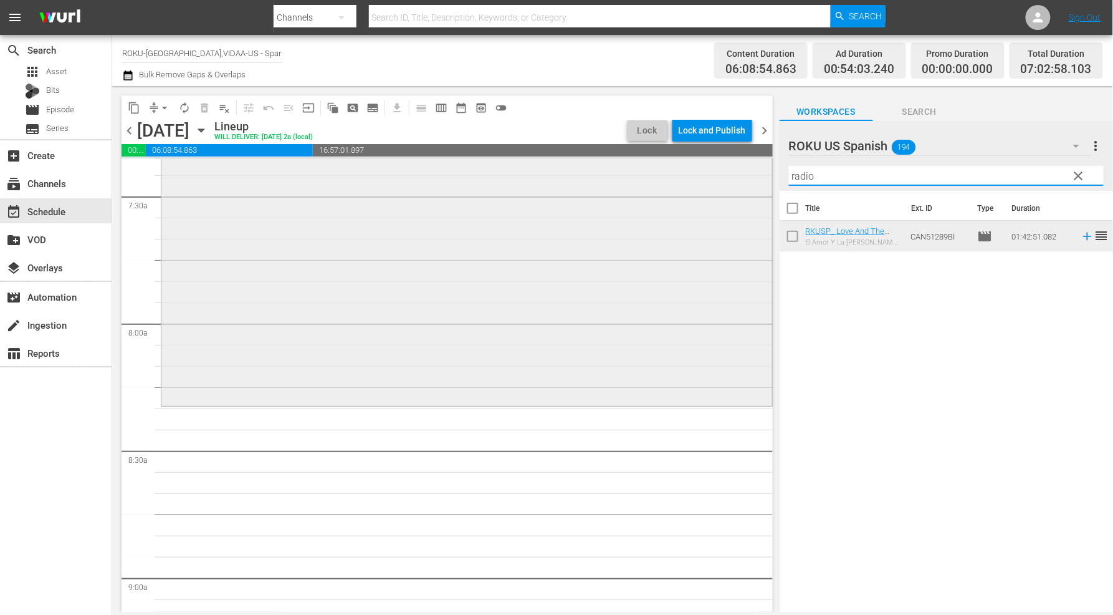
drag, startPoint x: 802, startPoint y: 179, endPoint x: 656, endPoint y: 169, distance: 146.2
click at [656, 169] on div "content_copy compress arrow_drop_down autorenew_outlined delete_forever_outline…" at bounding box center [612, 348] width 1001 height 525
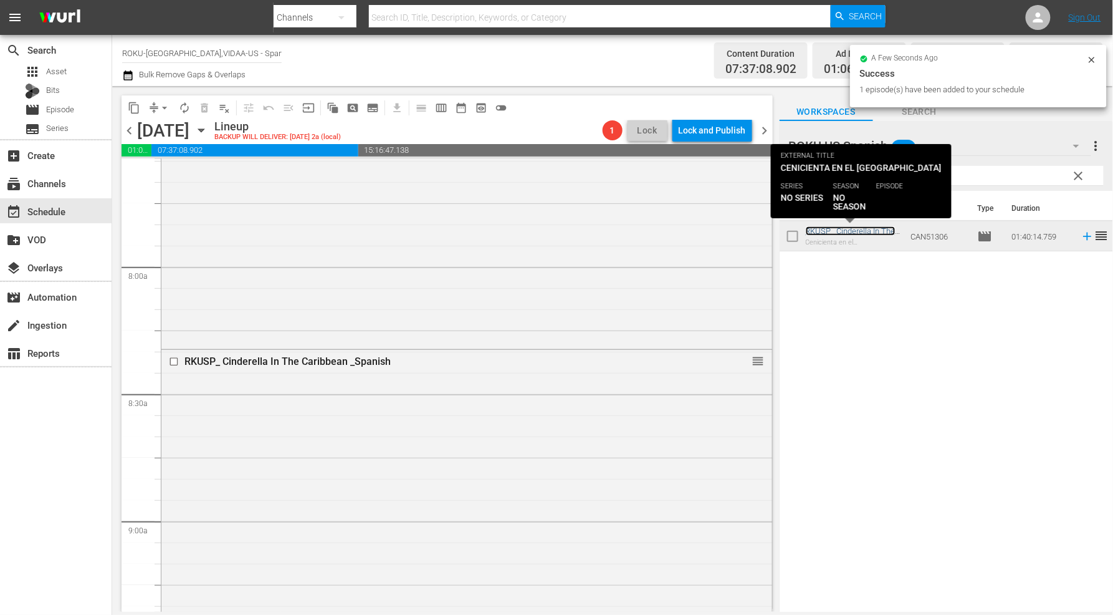
scroll to position [2216, 0]
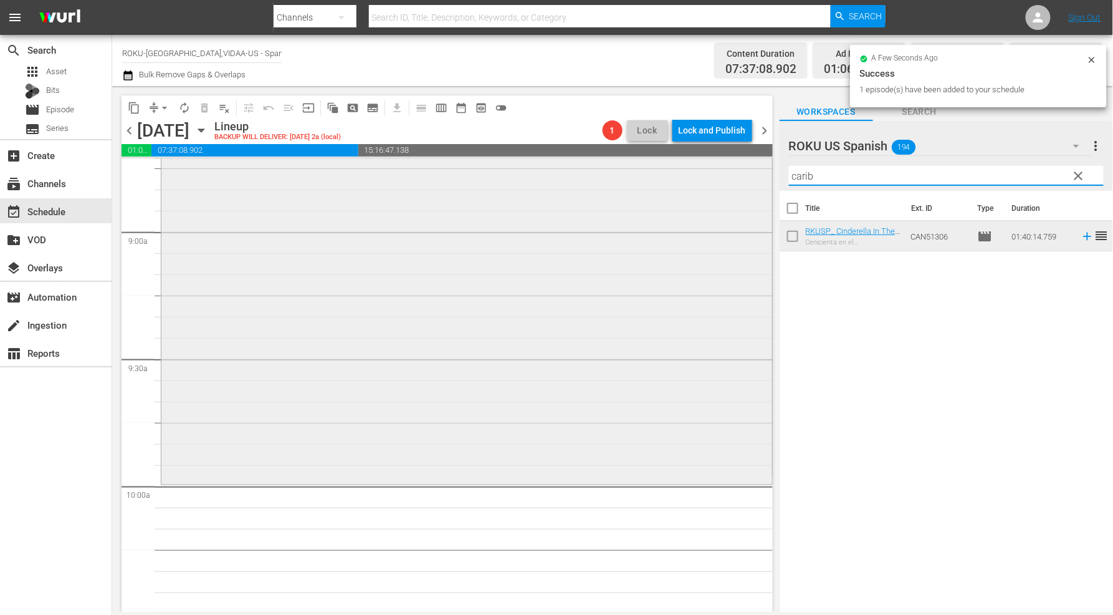
drag, startPoint x: 838, startPoint y: 175, endPoint x: 617, endPoint y: 181, distance: 221.3
click at [620, 176] on div "content_copy compress arrow_drop_down autorenew_outlined delete_forever_outline…" at bounding box center [612, 348] width 1001 height 525
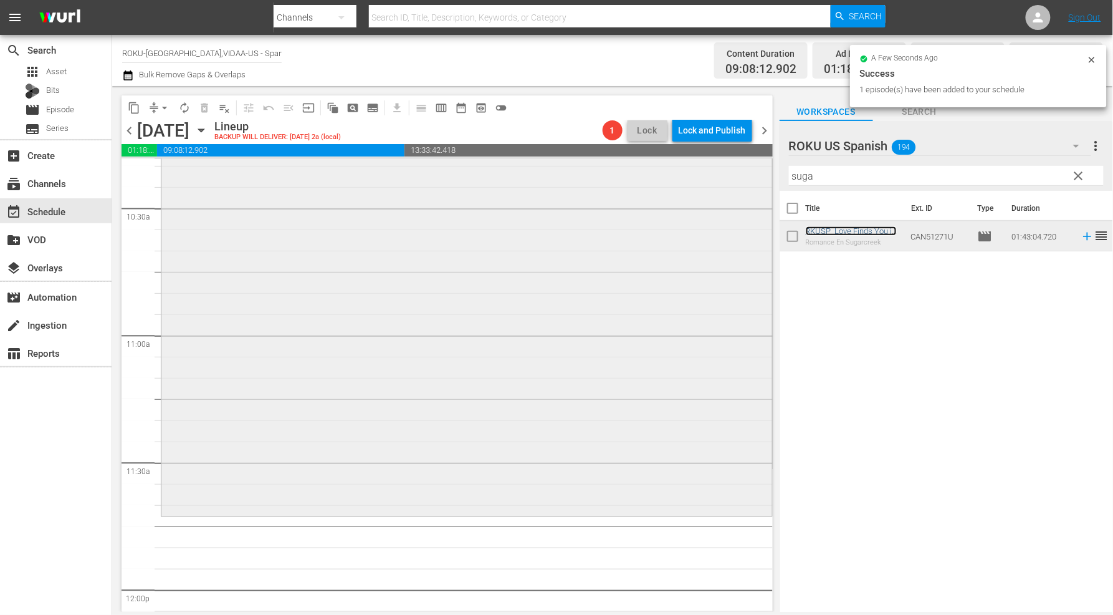
scroll to position [2701, 0]
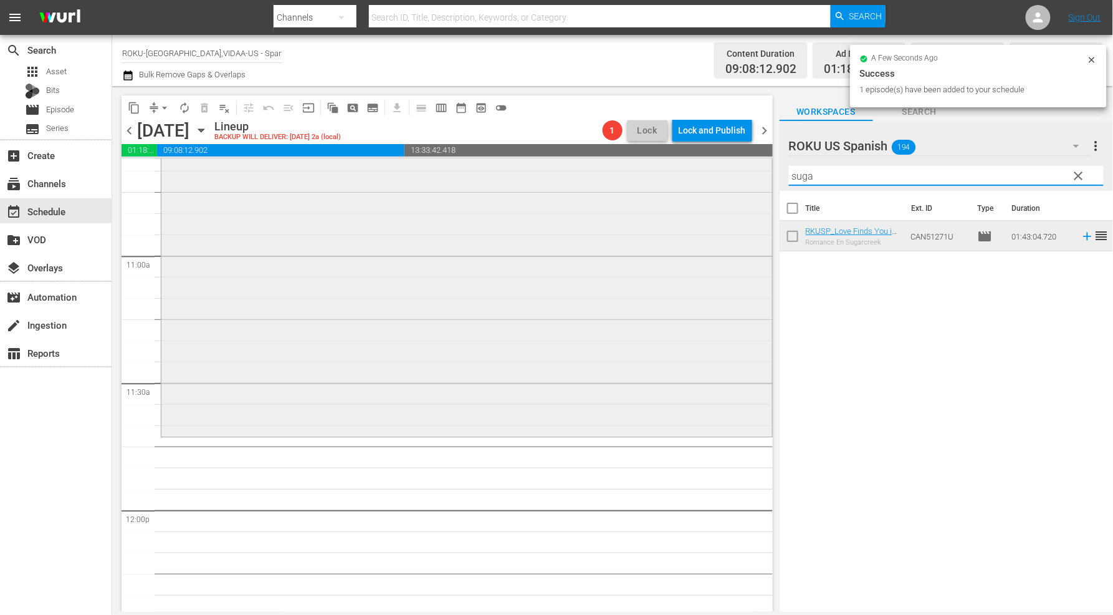
drag, startPoint x: 818, startPoint y: 175, endPoint x: 607, endPoint y: 175, distance: 211.3
click at [612, 175] on div "content_copy compress arrow_drop_down autorenew_outlined delete_forever_outline…" at bounding box center [612, 348] width 1001 height 525
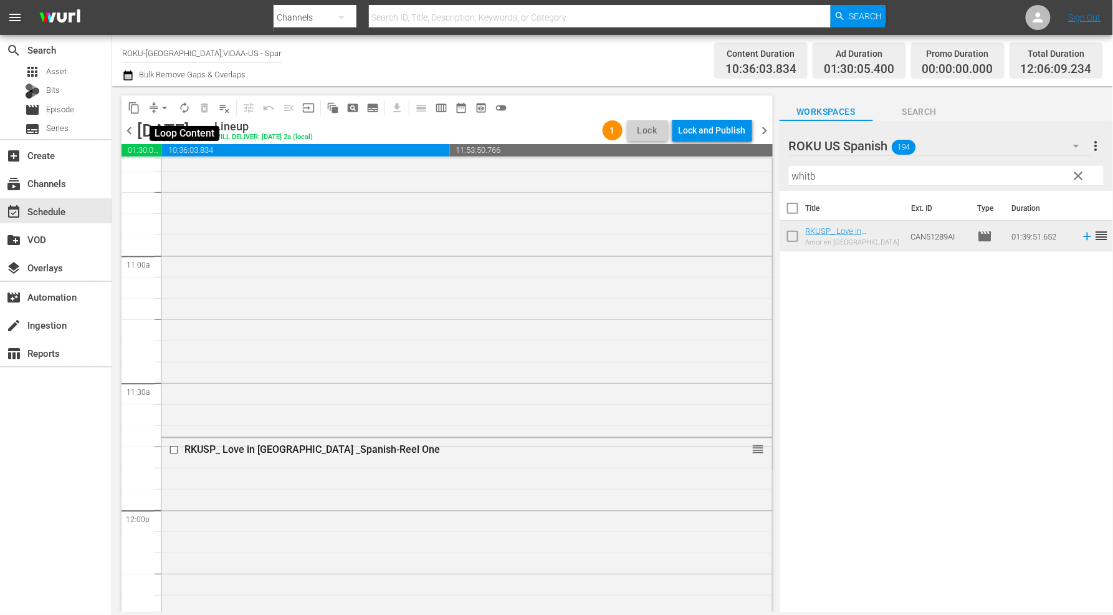
click at [181, 103] on span "autorenew_outlined" at bounding box center [184, 108] width 12 height 12
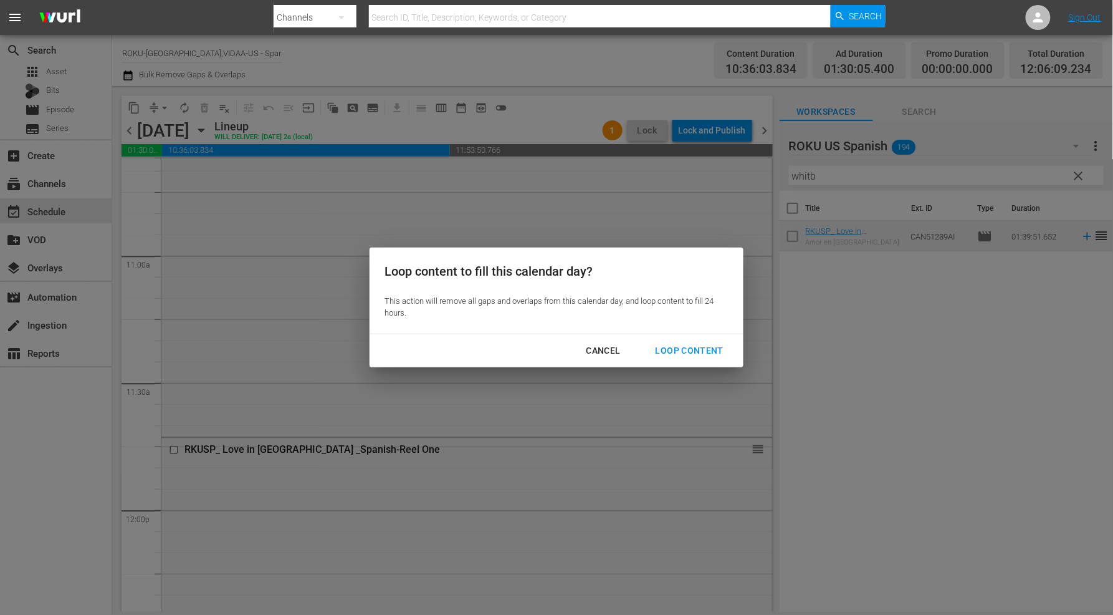
click at [680, 350] on div "Loop Content" at bounding box center [690, 351] width 88 height 16
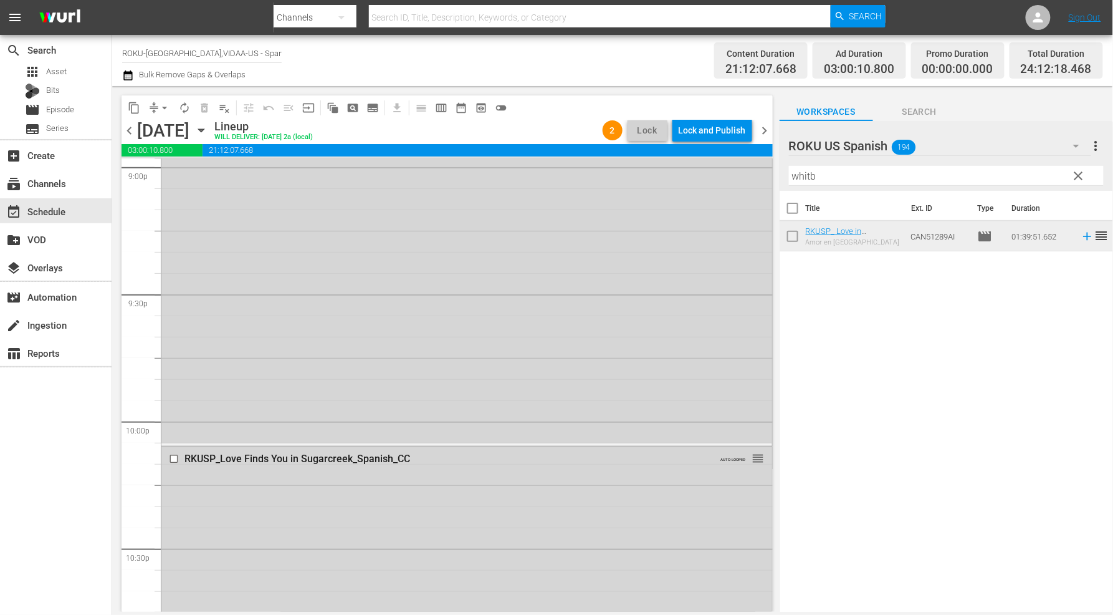
scroll to position [5817, 0]
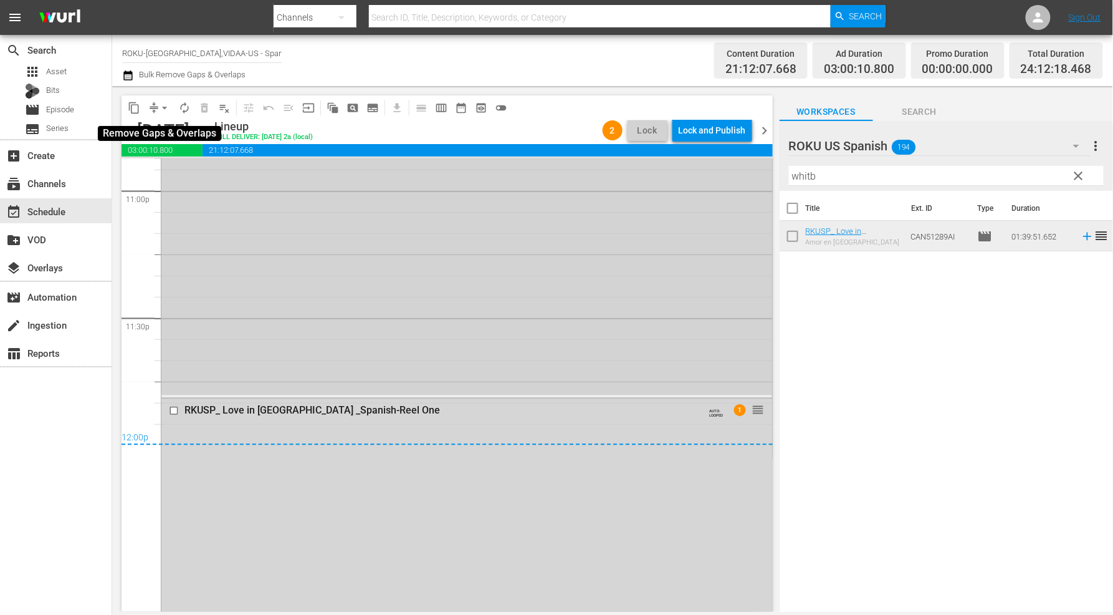
drag, startPoint x: 164, startPoint y: 107, endPoint x: 232, endPoint y: 177, distance: 97.8
click at [164, 107] on span "arrow_drop_down" at bounding box center [164, 108] width 12 height 12
click at [191, 173] on li "Align to End of Previous Day" at bounding box center [165, 173] width 131 height 21
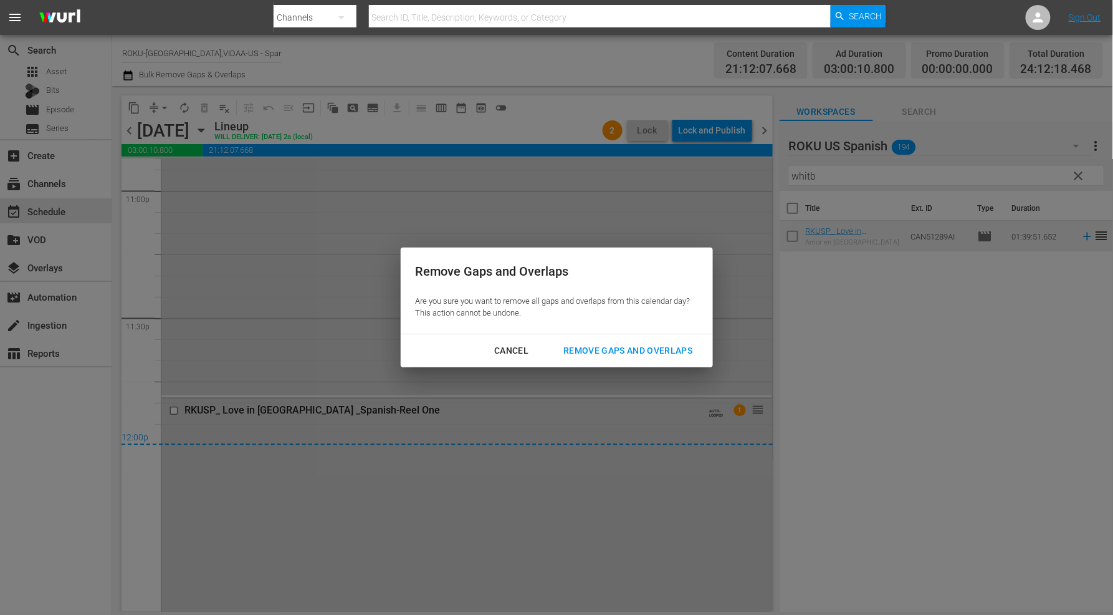
click at [643, 347] on div "Remove Gaps and Overlaps" at bounding box center [627, 351] width 149 height 16
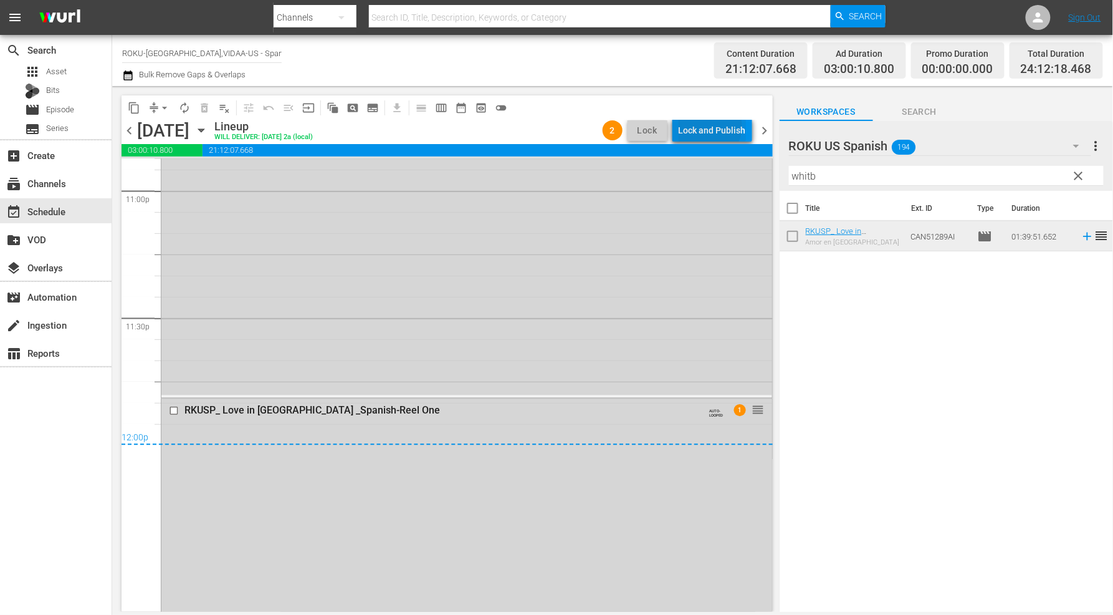
click at [712, 127] on div "Lock and Publish" at bounding box center [712, 130] width 67 height 22
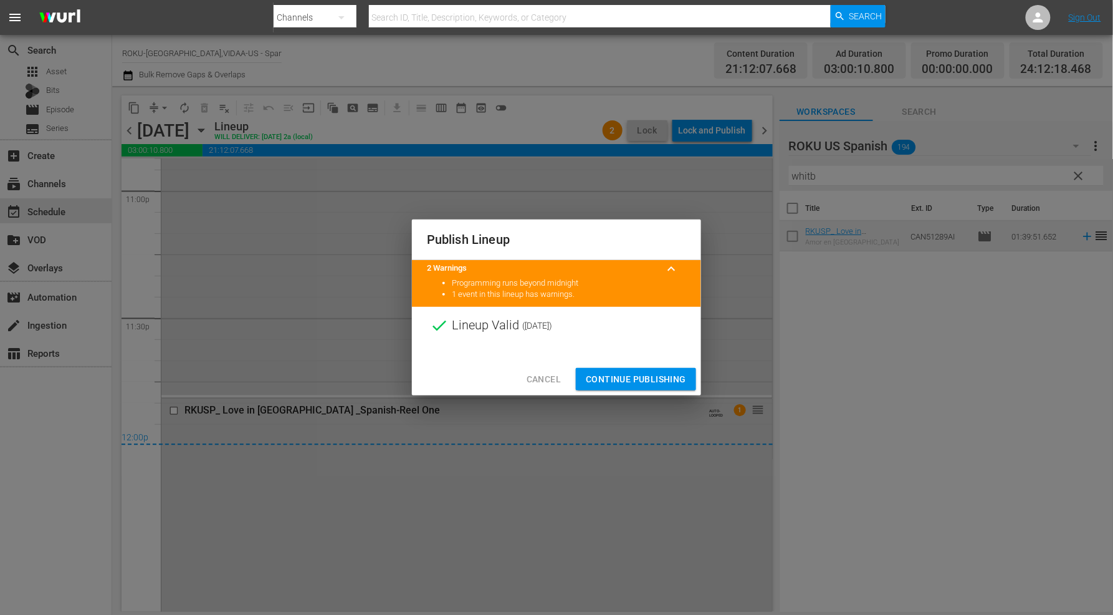
click at [651, 383] on span "Continue Publishing" at bounding box center [636, 379] width 100 height 16
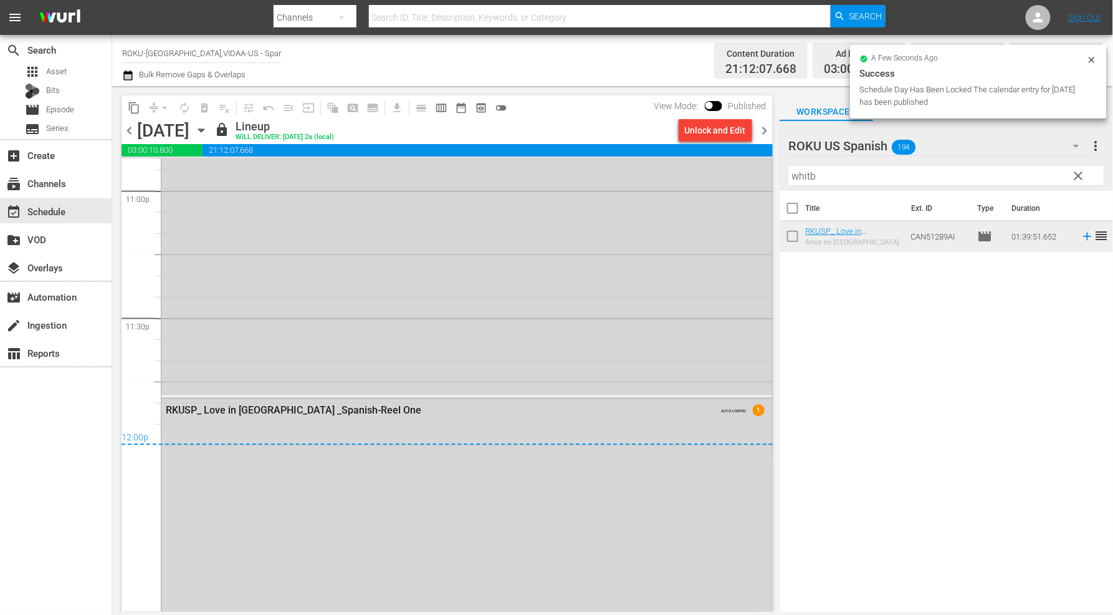
click at [208, 131] on icon "button" at bounding box center [201, 130] width 14 height 14
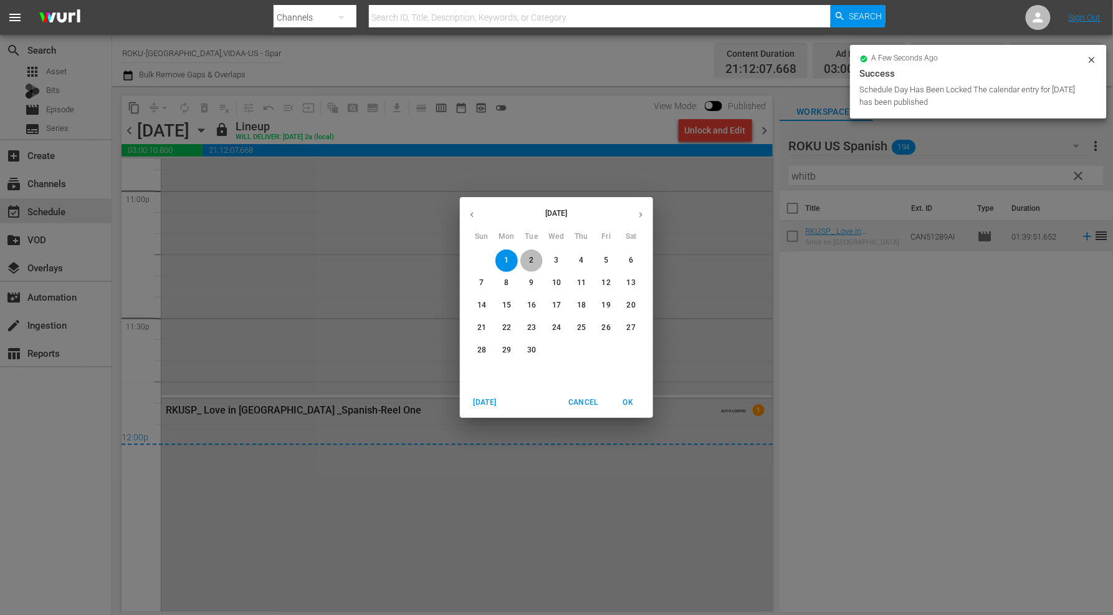
click at [533, 258] on p "2" at bounding box center [531, 260] width 4 height 11
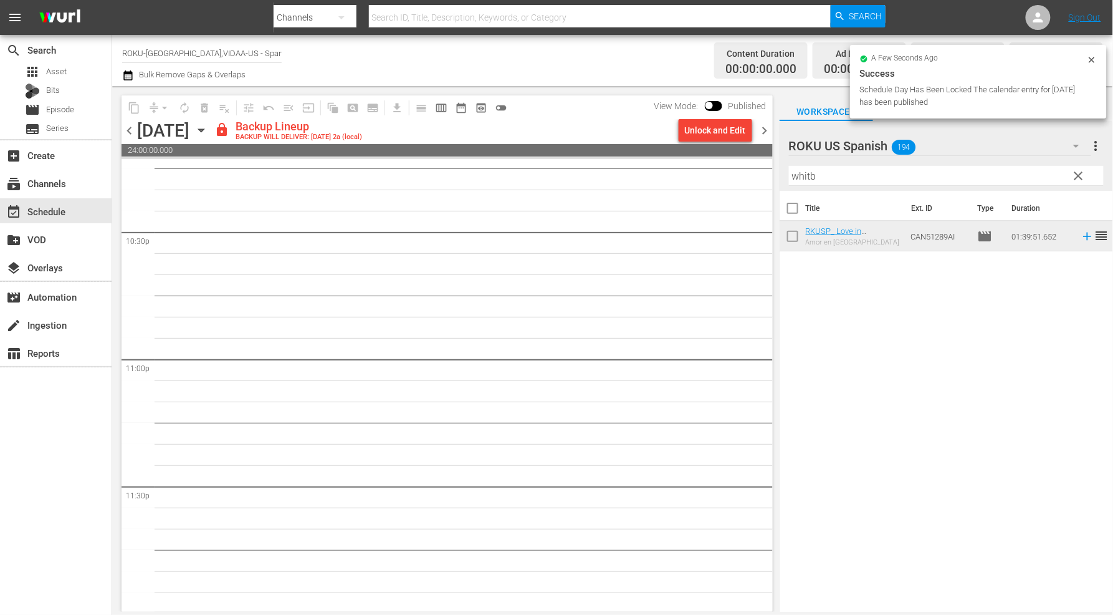
scroll to position [5650, 0]
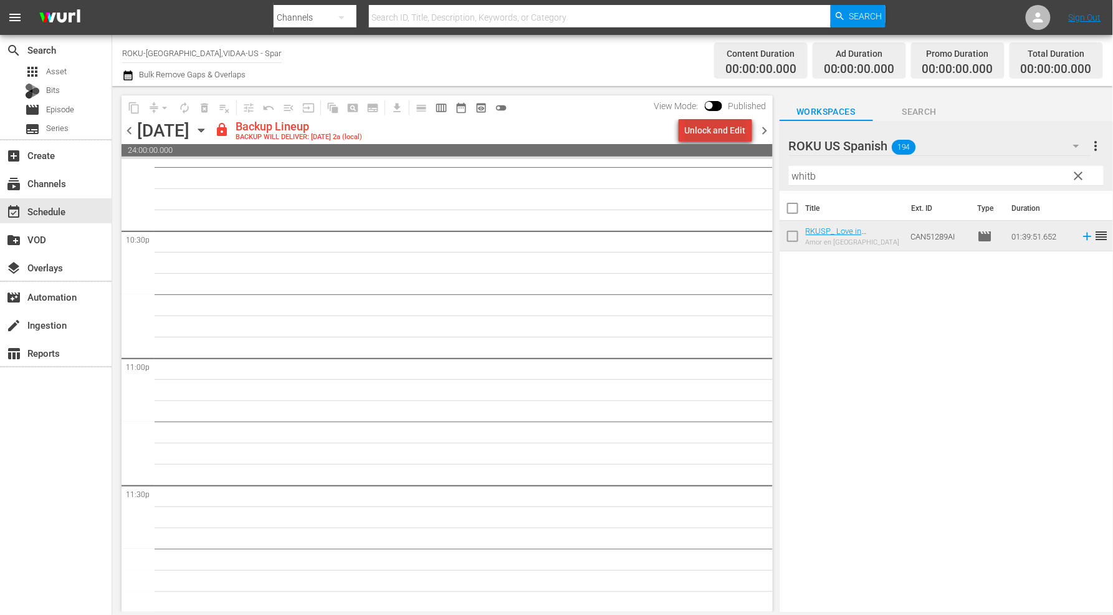
click at [738, 133] on div "Unlock and Edit" at bounding box center [715, 130] width 61 height 22
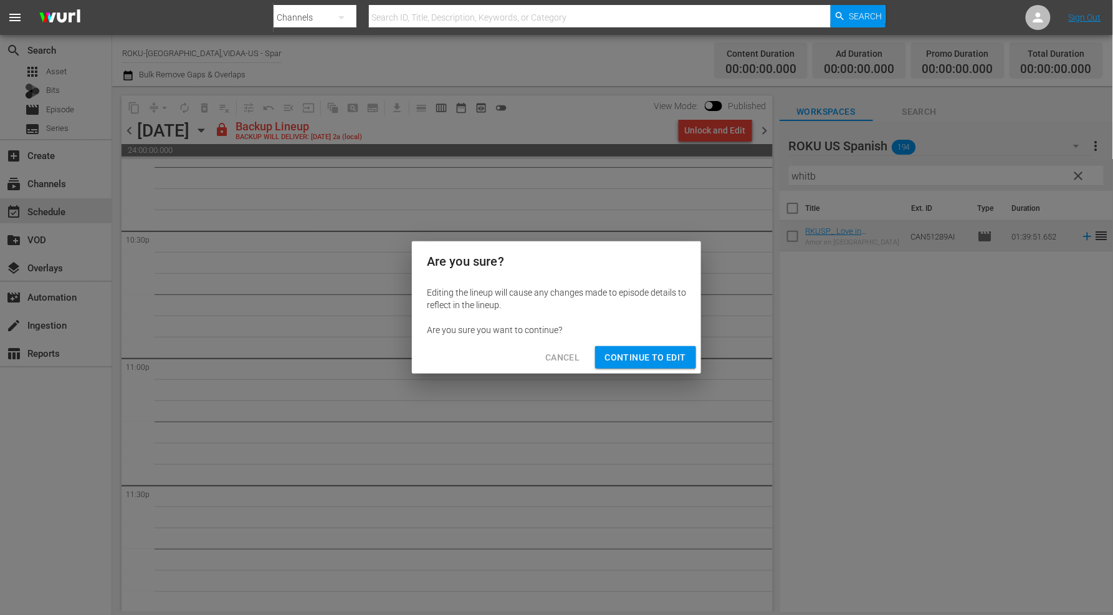
drag, startPoint x: 643, startPoint y: 352, endPoint x: 648, endPoint y: 357, distance: 7.9
click at [643, 352] on span "Continue to Edit" at bounding box center [645, 358] width 81 height 16
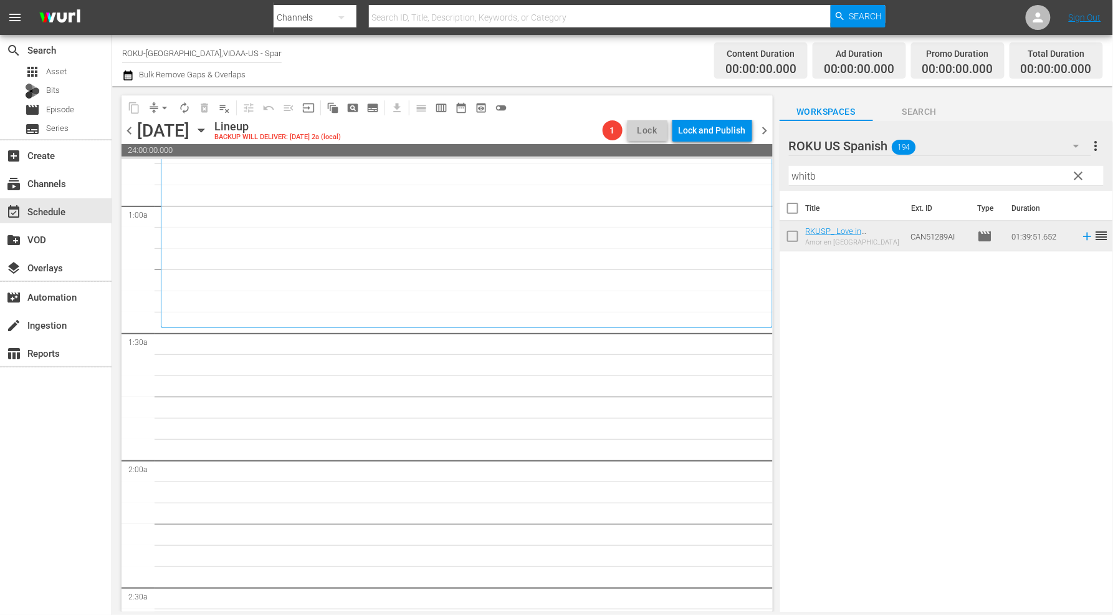
scroll to position [0, 0]
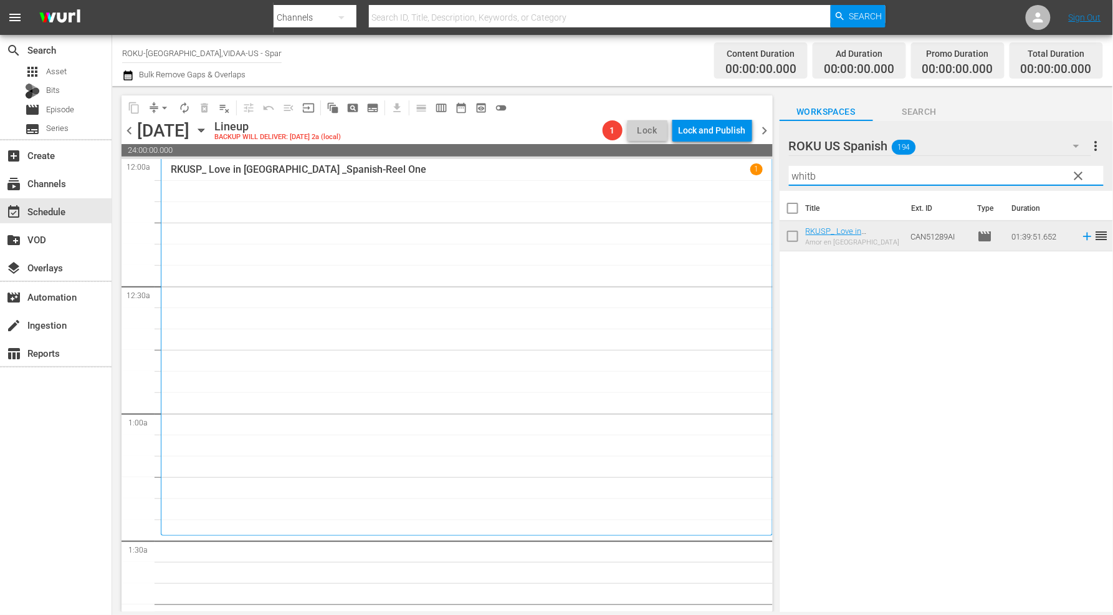
drag, startPoint x: 832, startPoint y: 176, endPoint x: 659, endPoint y: 164, distance: 173.7
click at [666, 163] on div "content_copy compress arrow_drop_down autorenew_outlined delete_forever_outline…" at bounding box center [612, 348] width 1001 height 525
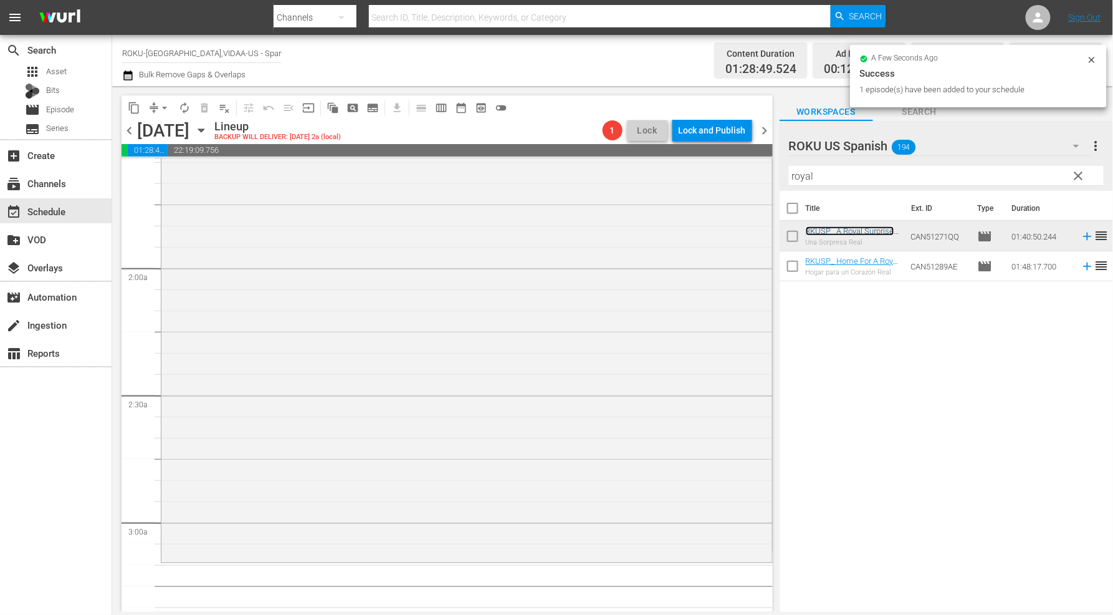
scroll to position [623, 0]
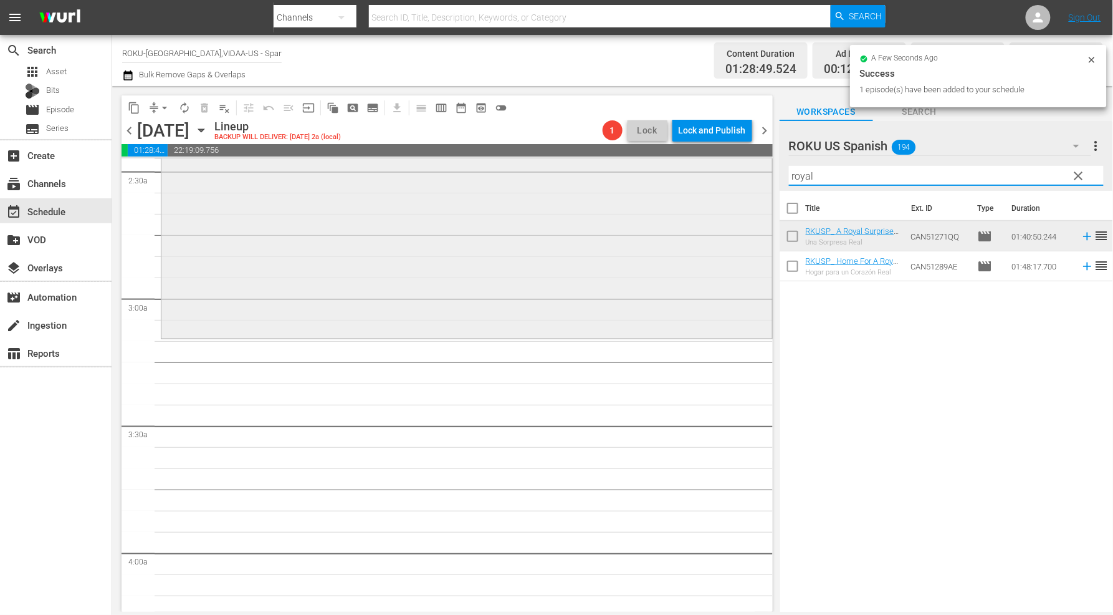
drag, startPoint x: 815, startPoint y: 175, endPoint x: 691, endPoint y: 182, distance: 124.9
click at [686, 157] on div "content_copy compress arrow_drop_down autorenew_outlined delete_forever_outline…" at bounding box center [612, 348] width 1001 height 525
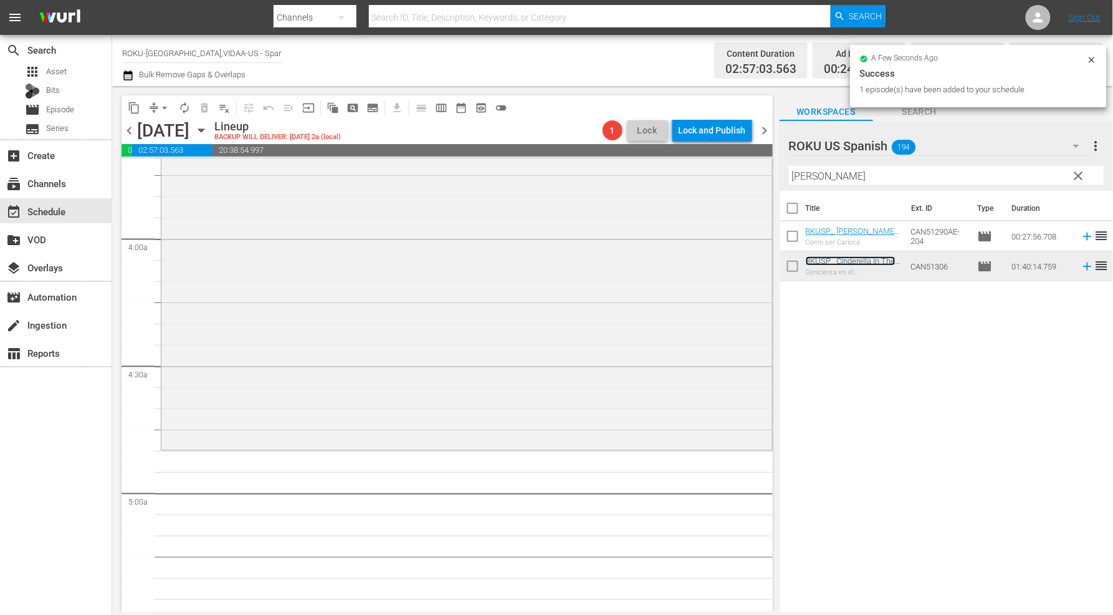
scroll to position [969, 0]
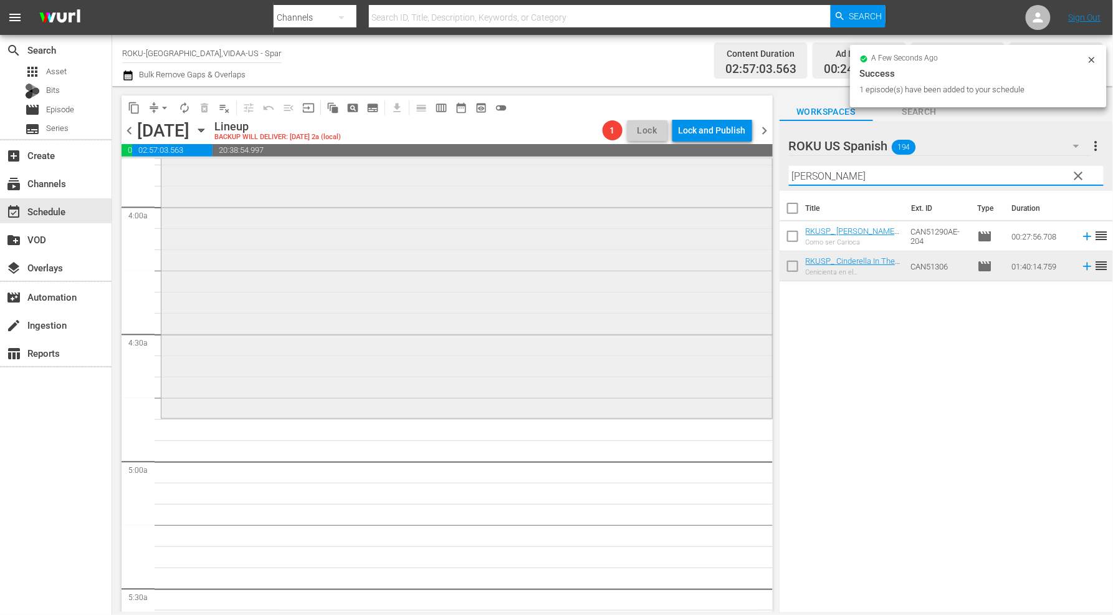
drag, startPoint x: 855, startPoint y: 177, endPoint x: 683, endPoint y: 172, distance: 172.1
click at [683, 173] on div "content_copy compress arrow_drop_down autorenew_outlined delete_forever_outline…" at bounding box center [612, 348] width 1001 height 525
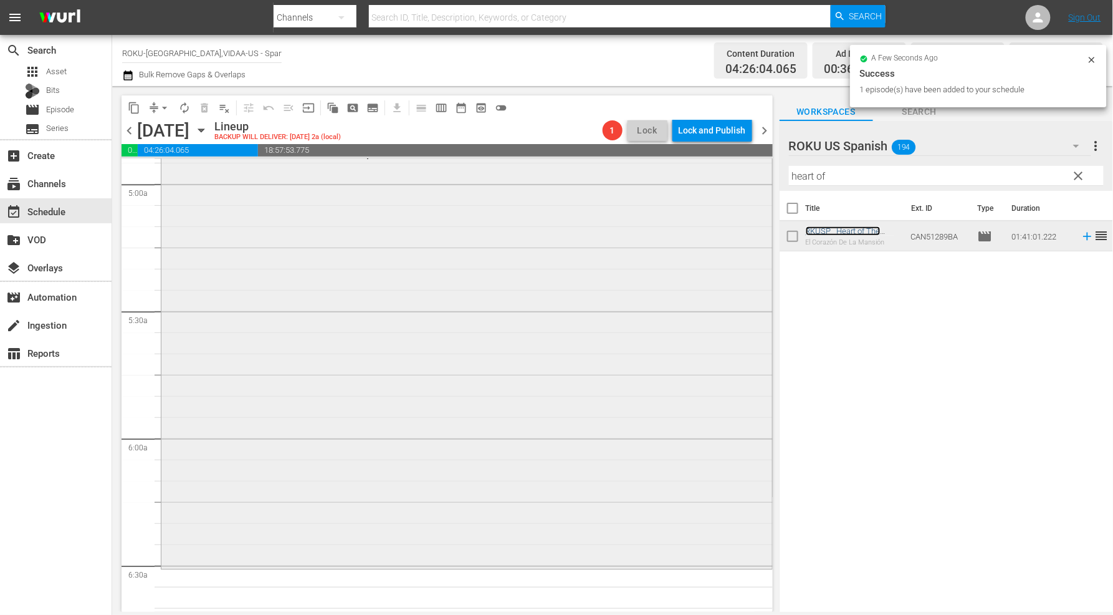
scroll to position [1454, 0]
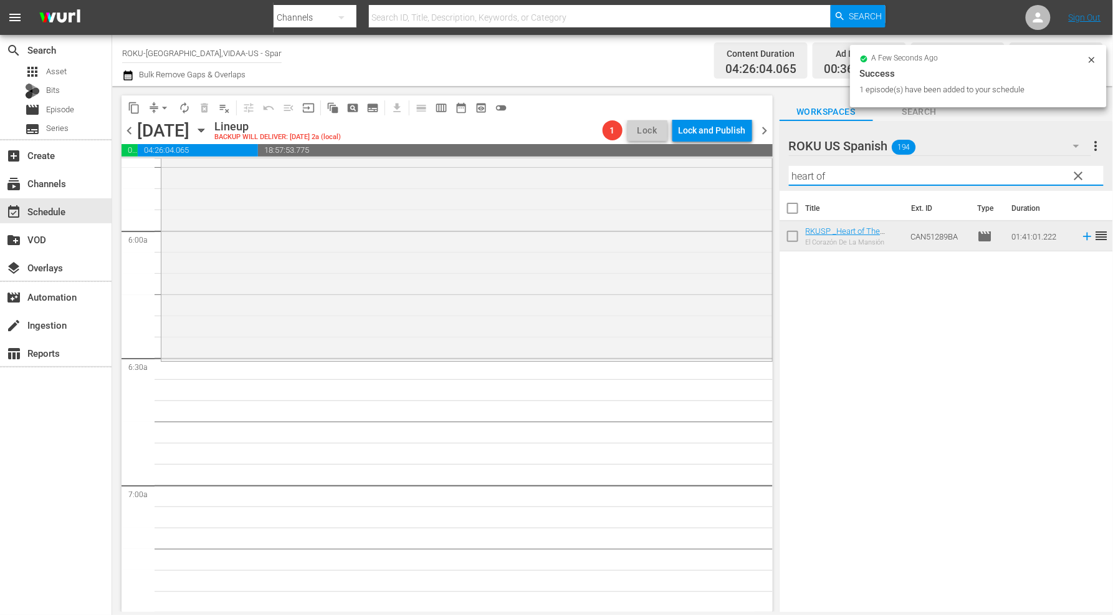
drag, startPoint x: 848, startPoint y: 175, endPoint x: 557, endPoint y: 142, distance: 292.9
click at [570, 146] on div "content_copy compress arrow_drop_down autorenew_outlined delete_forever_outline…" at bounding box center [612, 348] width 1001 height 525
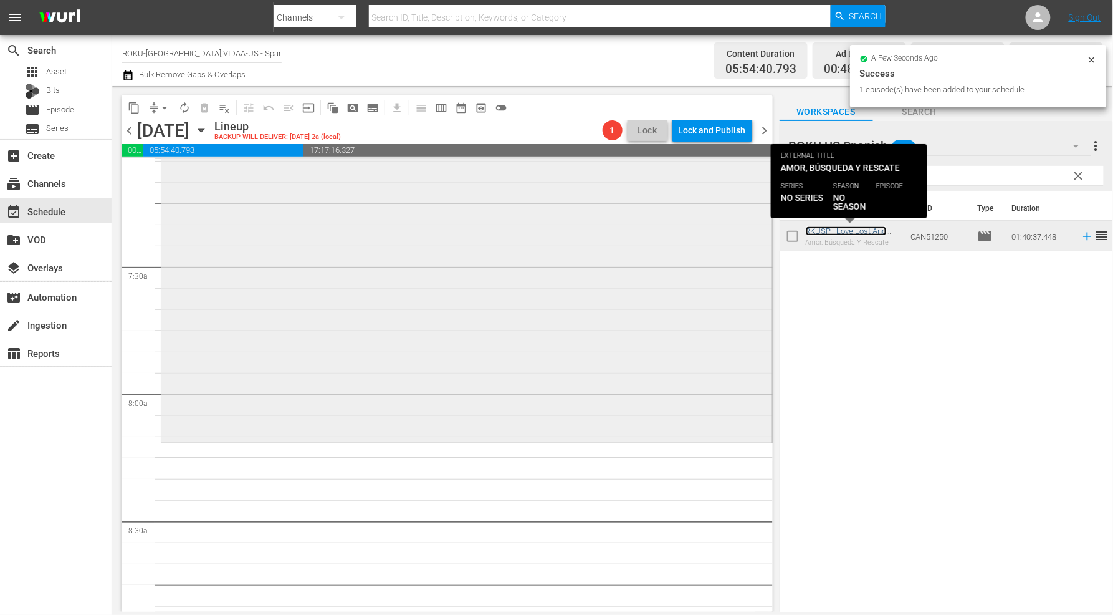
scroll to position [1800, 0]
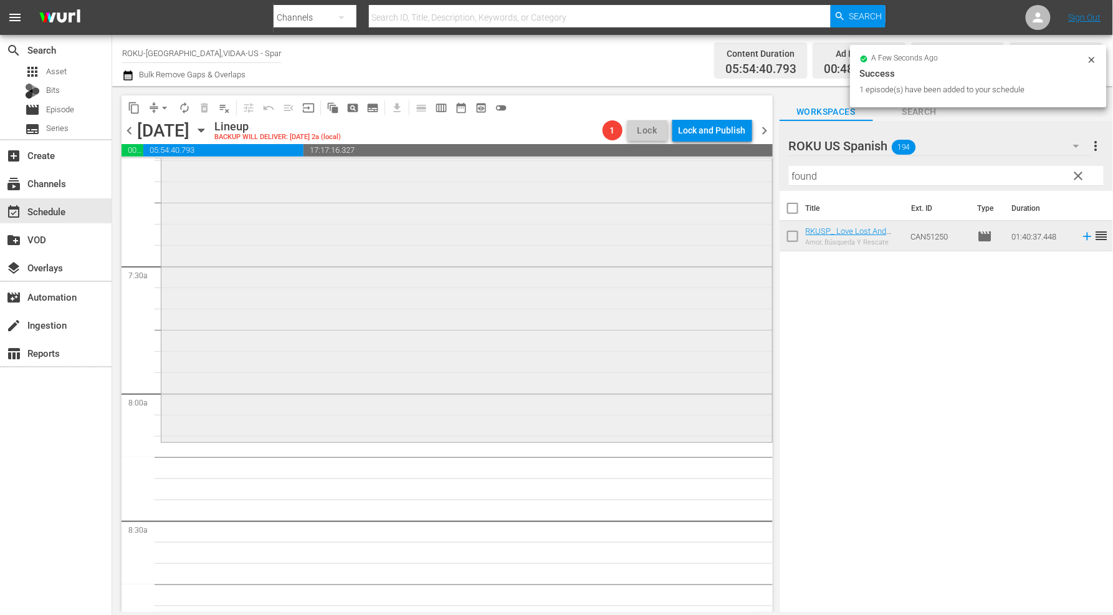
drag, startPoint x: 701, startPoint y: 178, endPoint x: 692, endPoint y: 178, distance: 8.7
click at [696, 178] on div "content_copy compress arrow_drop_down autorenew_outlined delete_forever_outline…" at bounding box center [612, 348] width 1001 height 525
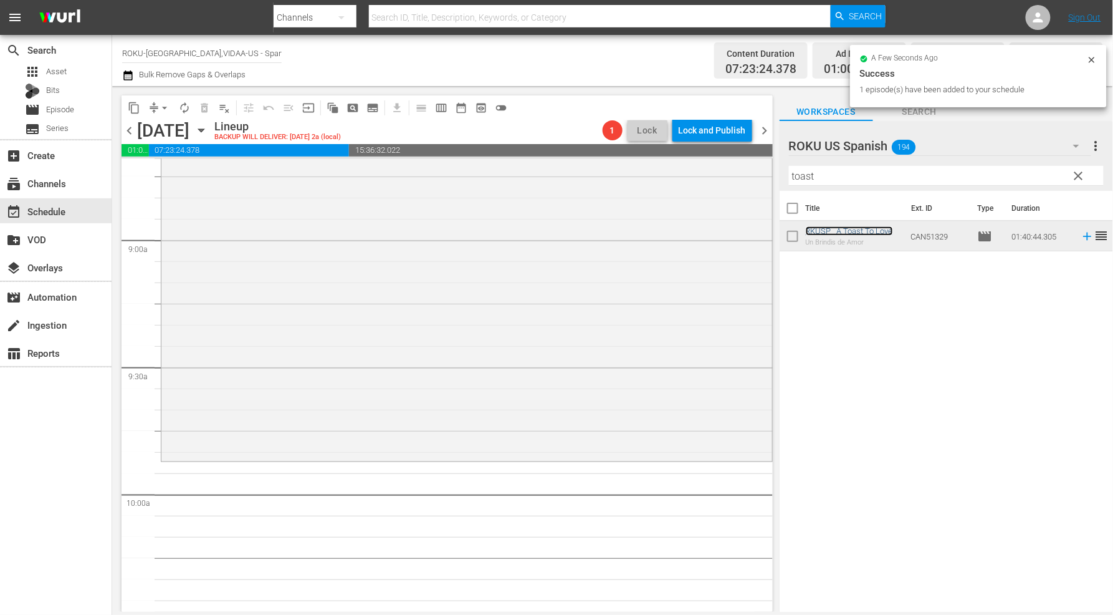
scroll to position [2216, 0]
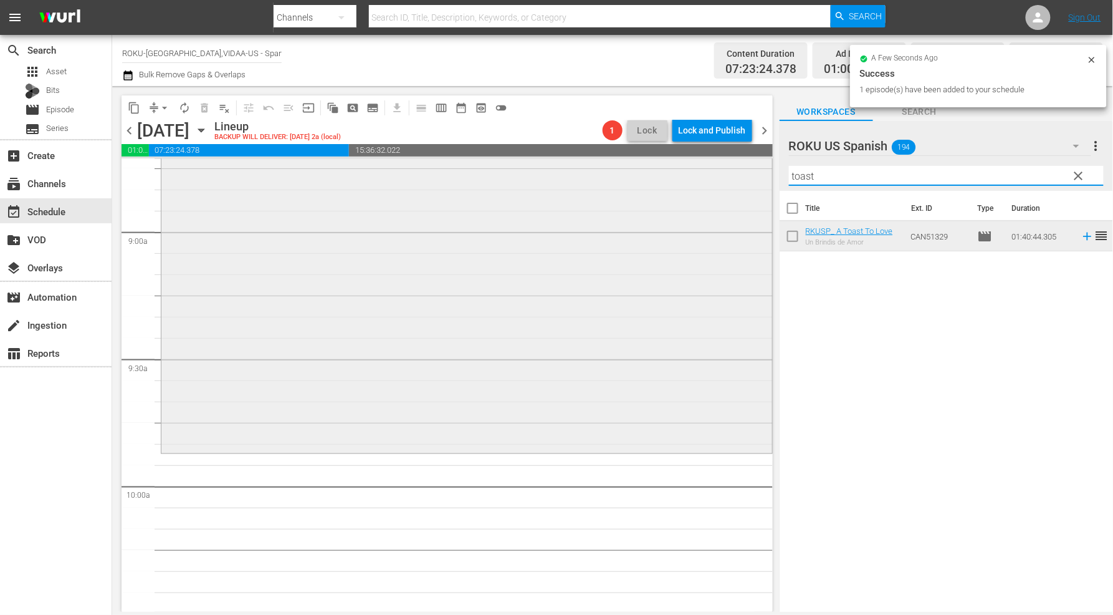
drag, startPoint x: 835, startPoint y: 172, endPoint x: 676, endPoint y: 163, distance: 159.8
click at [683, 163] on div "content_copy compress arrow_drop_down autorenew_outlined delete_forever_outline…" at bounding box center [612, 348] width 1001 height 525
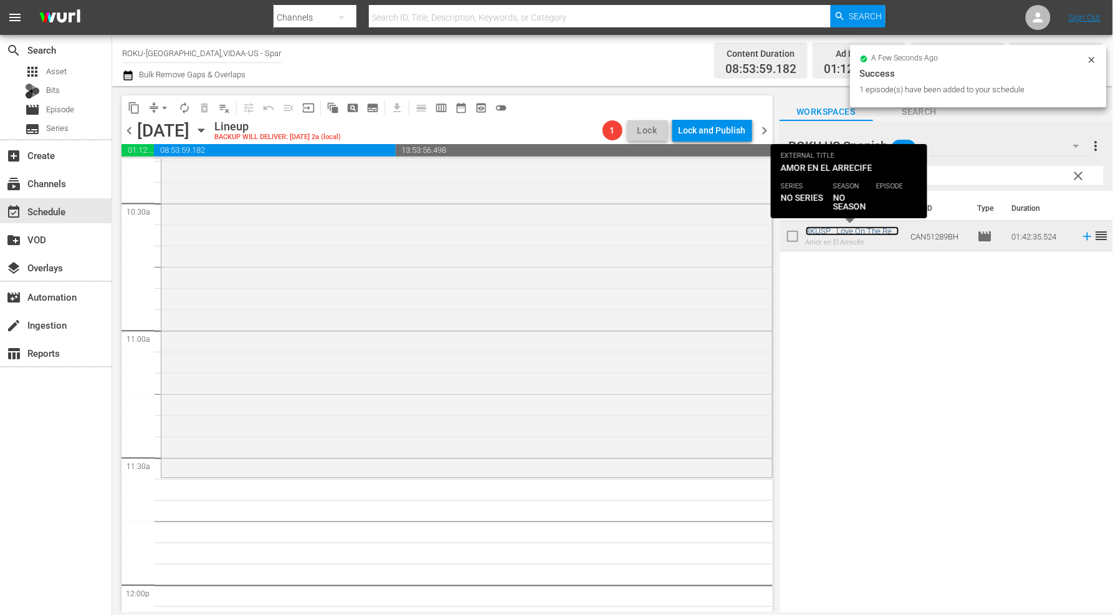
scroll to position [2631, 0]
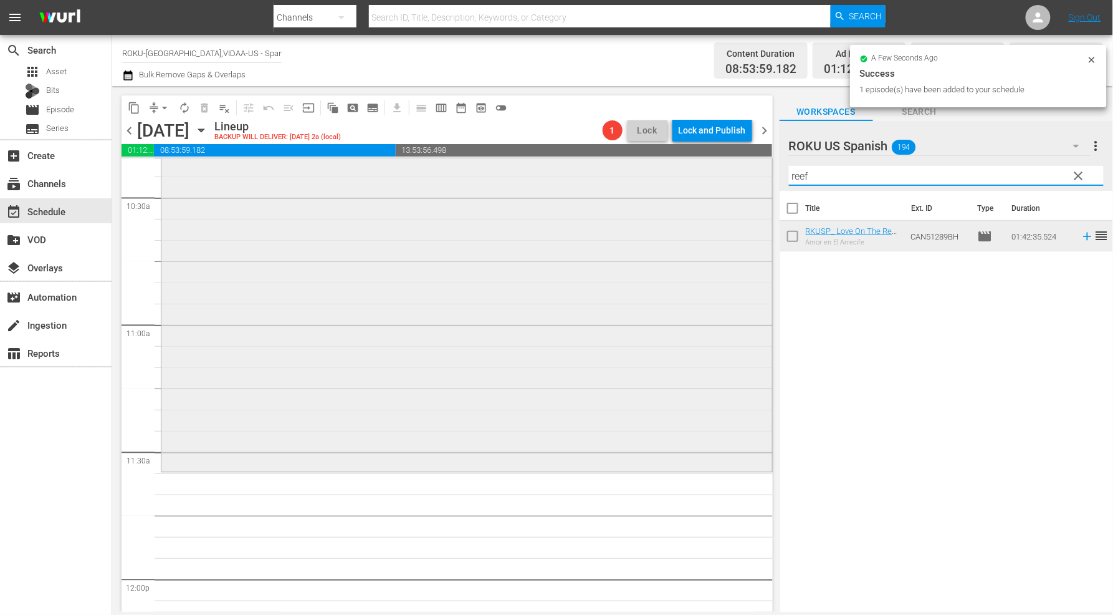
drag, startPoint x: 828, startPoint y: 181, endPoint x: 651, endPoint y: 188, distance: 176.5
click at [651, 188] on div "content_copy compress arrow_drop_down autorenew_outlined delete_forever_outline…" at bounding box center [612, 348] width 1001 height 525
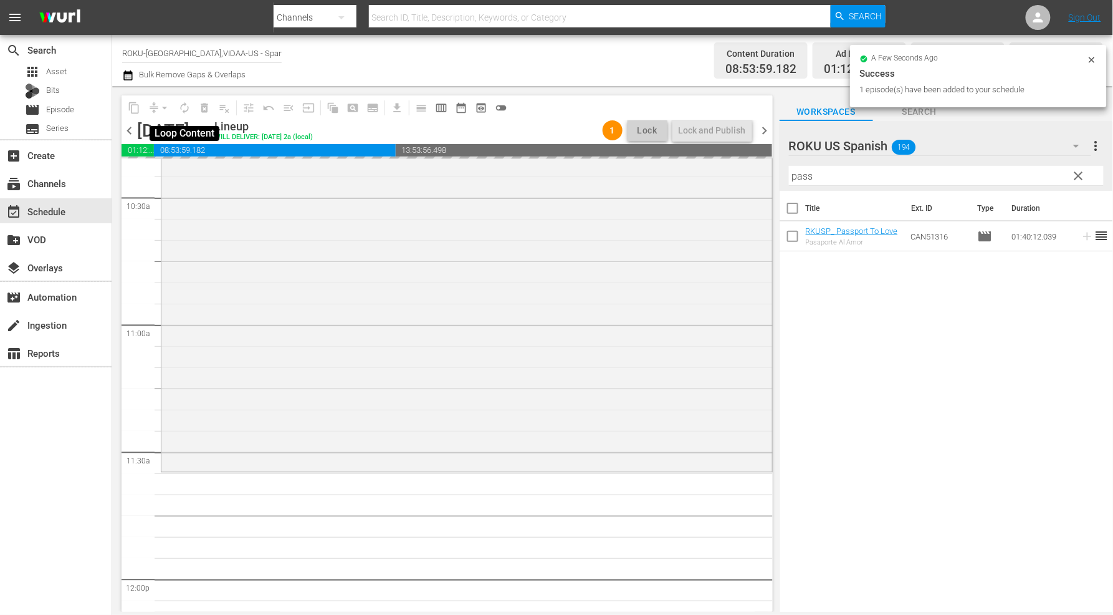
click at [185, 108] on span "autorenew_outlined" at bounding box center [185, 108] width 20 height 20
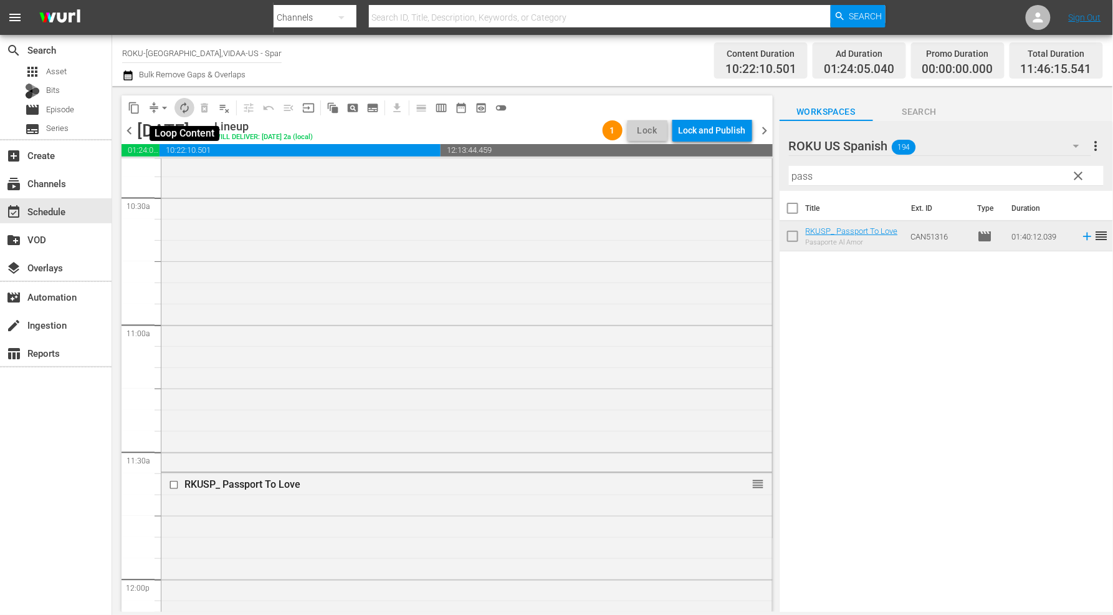
click at [184, 107] on span "autorenew_outlined" at bounding box center [184, 108] width 12 height 12
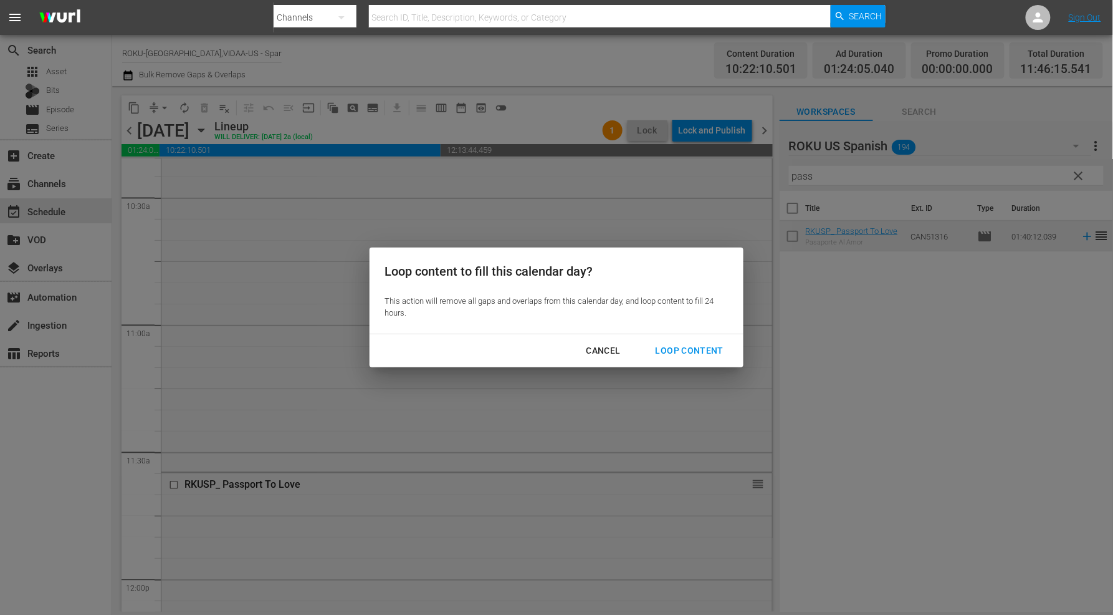
click at [684, 347] on div "Loop Content" at bounding box center [690, 351] width 88 height 16
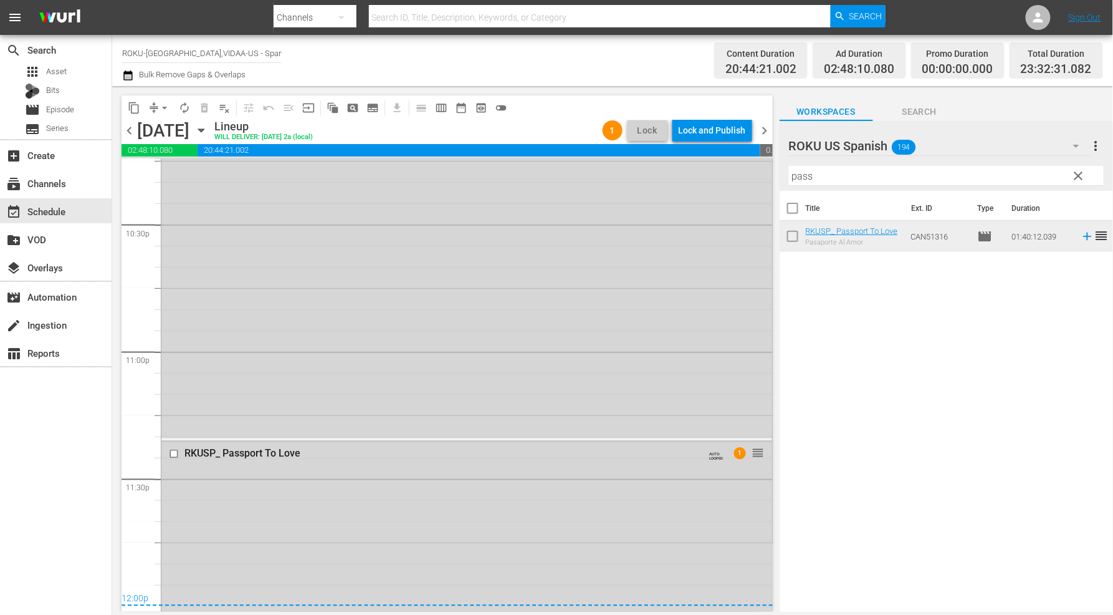
scroll to position [5748, 0]
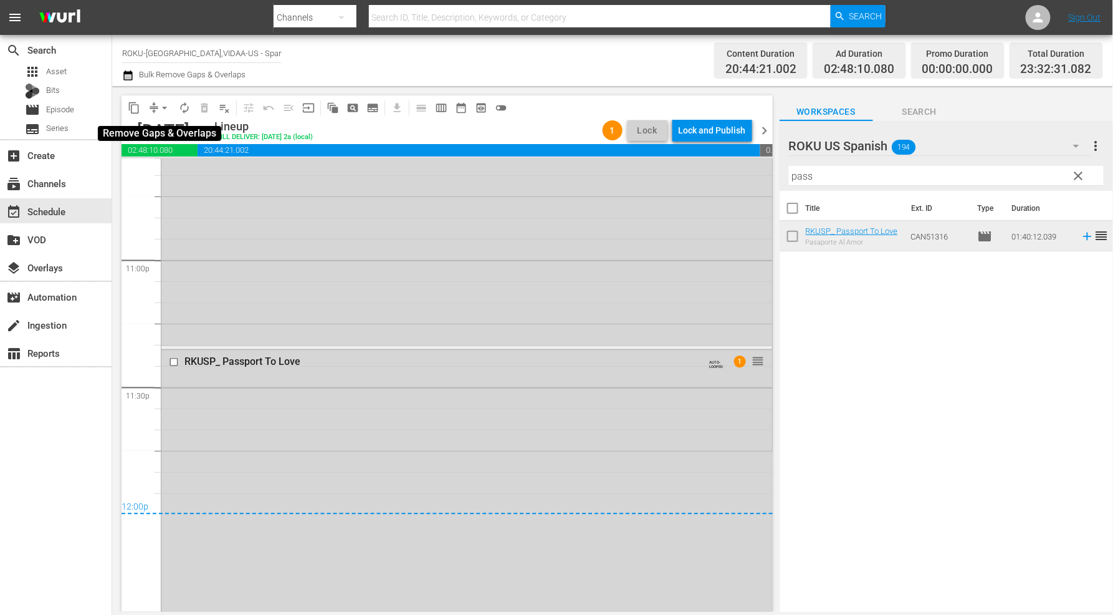
click at [163, 109] on span "arrow_drop_down" at bounding box center [164, 108] width 12 height 12
click at [188, 170] on li "Align to End of Previous Day" at bounding box center [165, 173] width 131 height 21
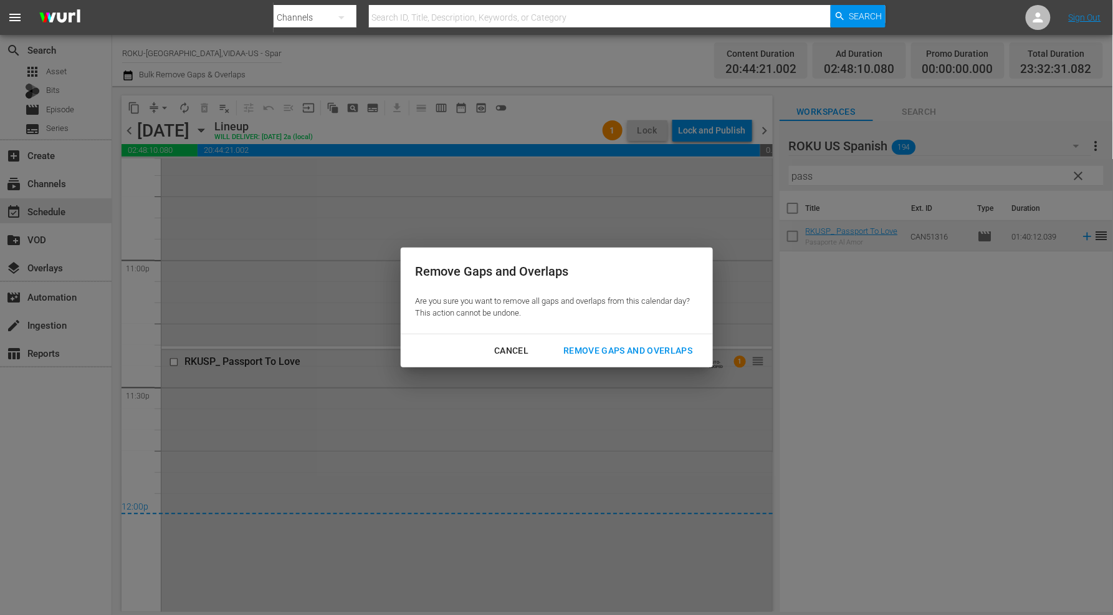
click at [653, 345] on div "Remove Gaps and Overlaps" at bounding box center [627, 351] width 149 height 16
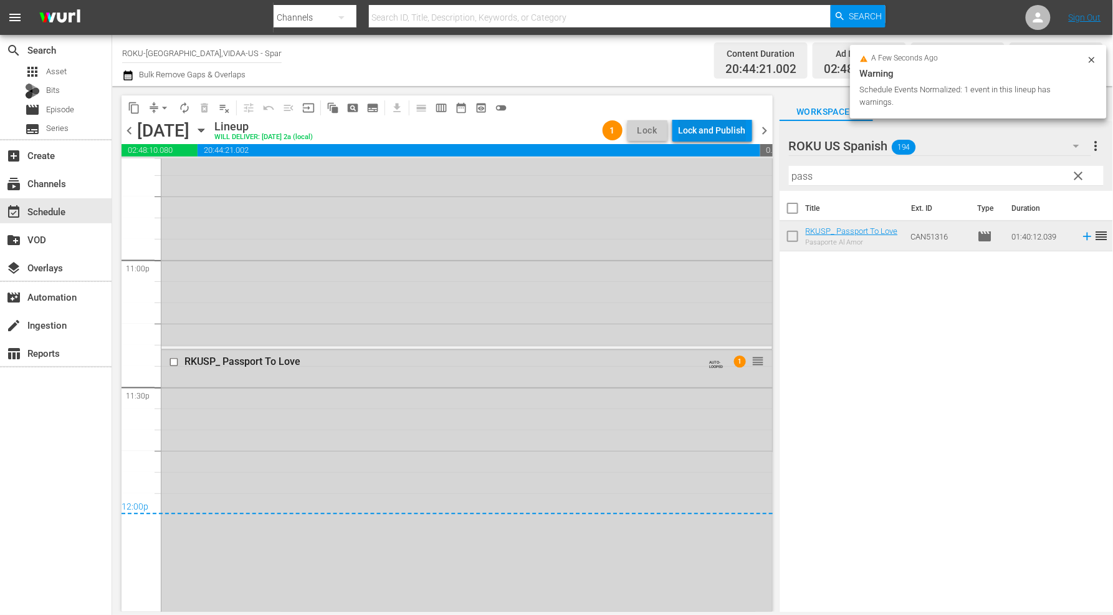
click at [699, 128] on div "Lock and Publish" at bounding box center [712, 130] width 67 height 22
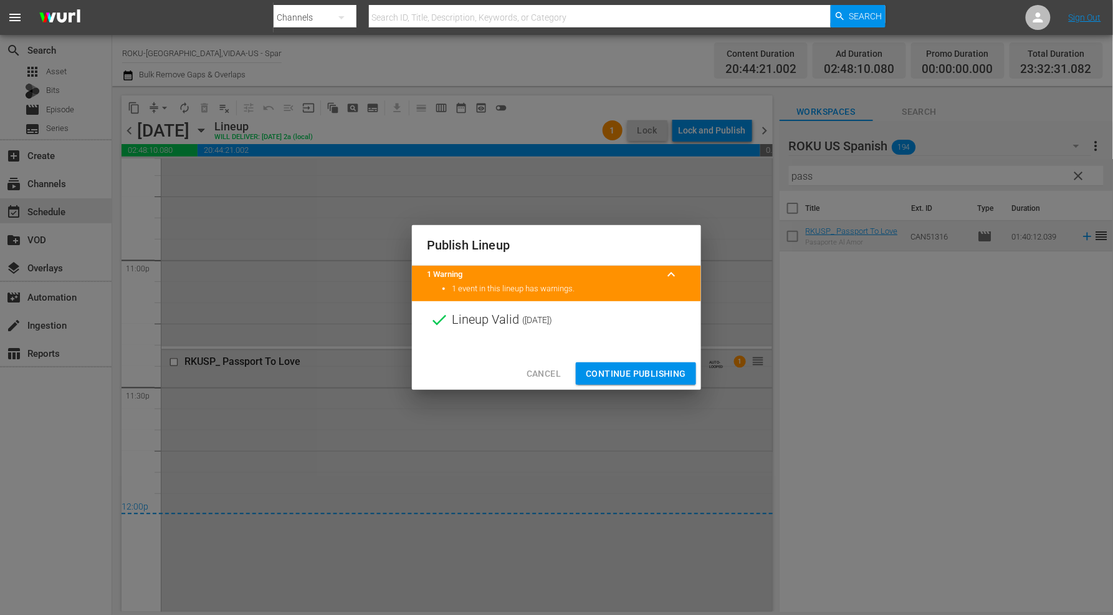
click at [665, 376] on span "Continue Publishing" at bounding box center [636, 374] width 100 height 16
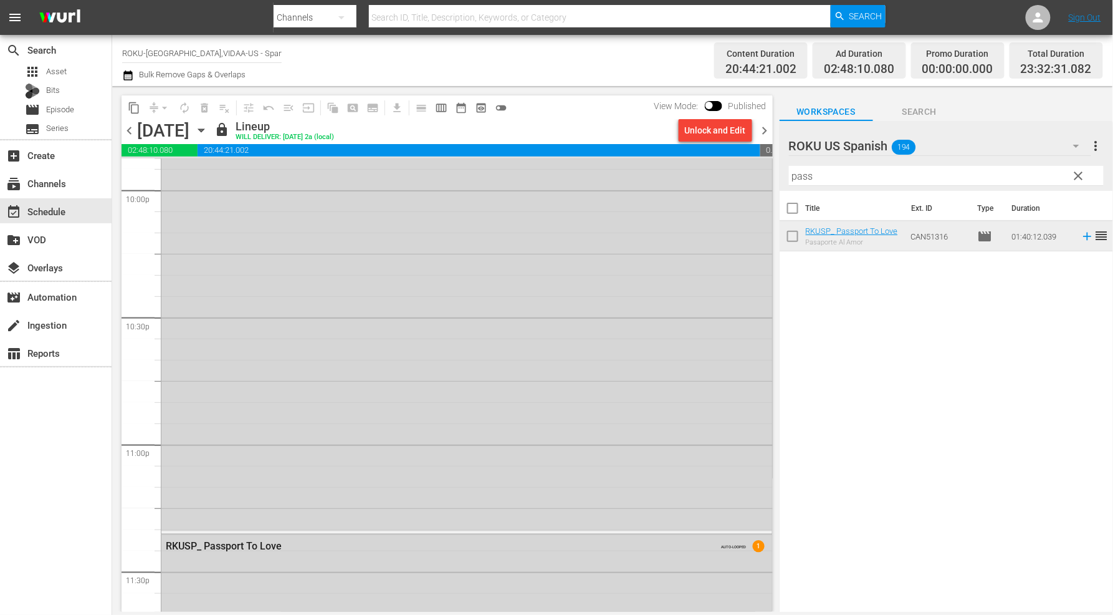
scroll to position [5286, 0]
click at [208, 128] on icon "button" at bounding box center [201, 130] width 14 height 14
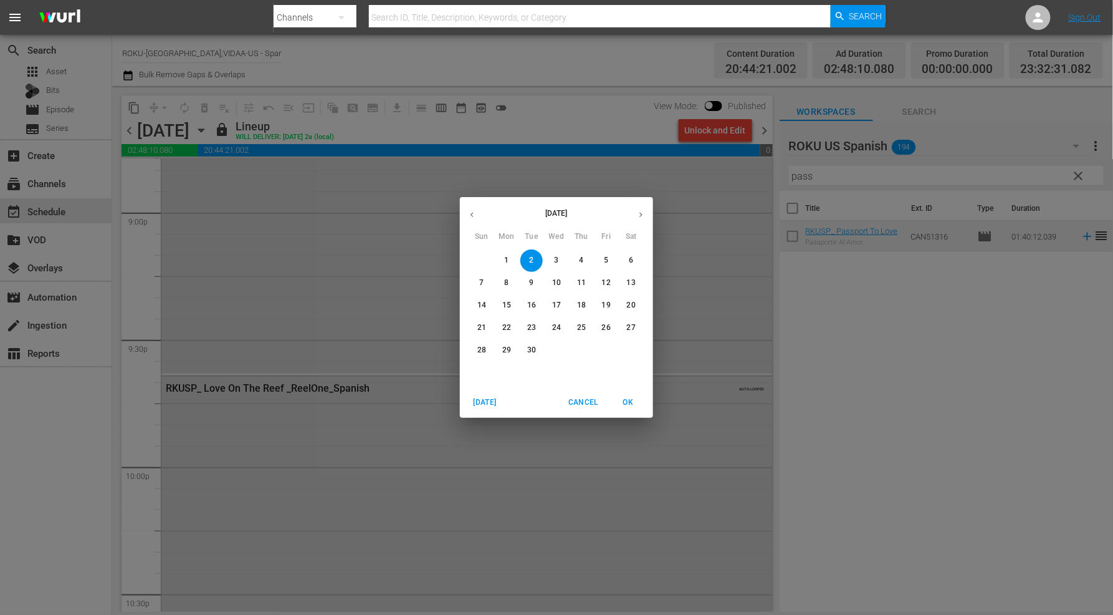
click at [555, 258] on p "3" at bounding box center [556, 260] width 4 height 11
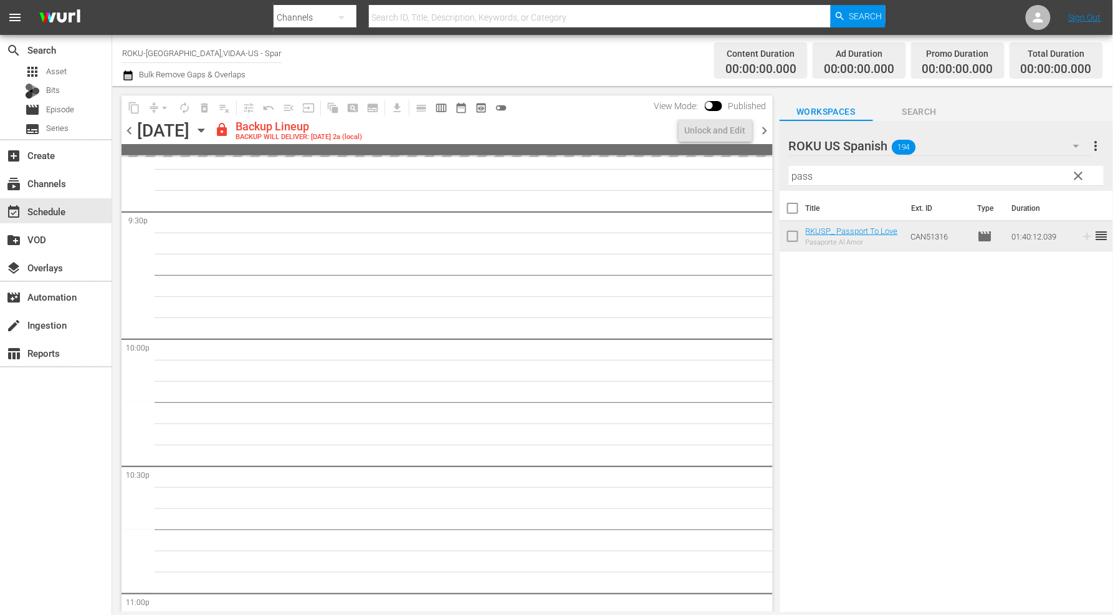
scroll to position [5392, 0]
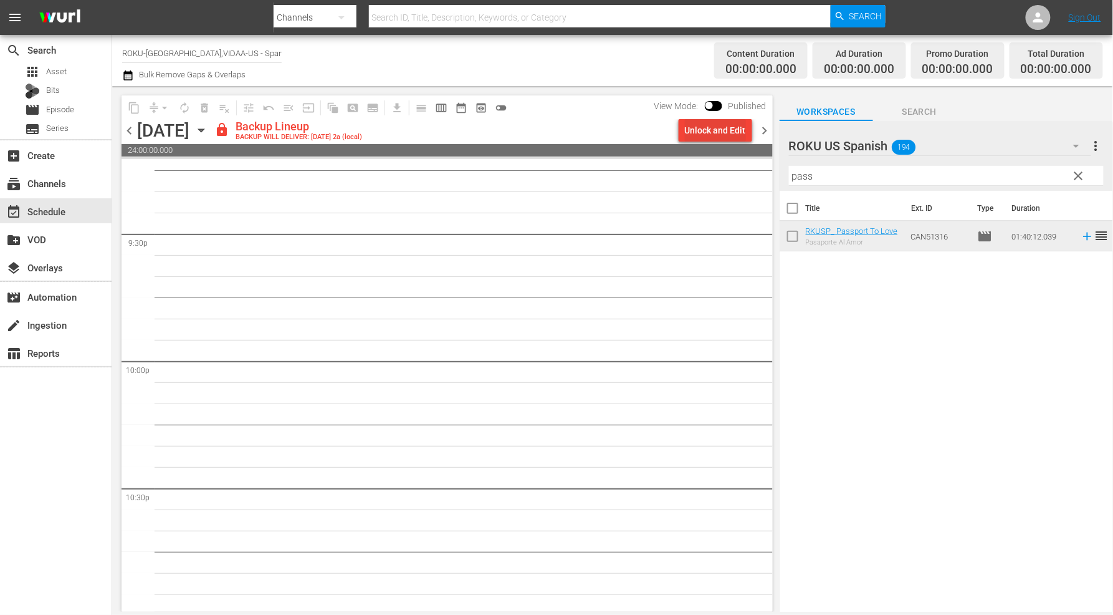
click at [714, 129] on div "Unlock and Edit" at bounding box center [715, 130] width 61 height 22
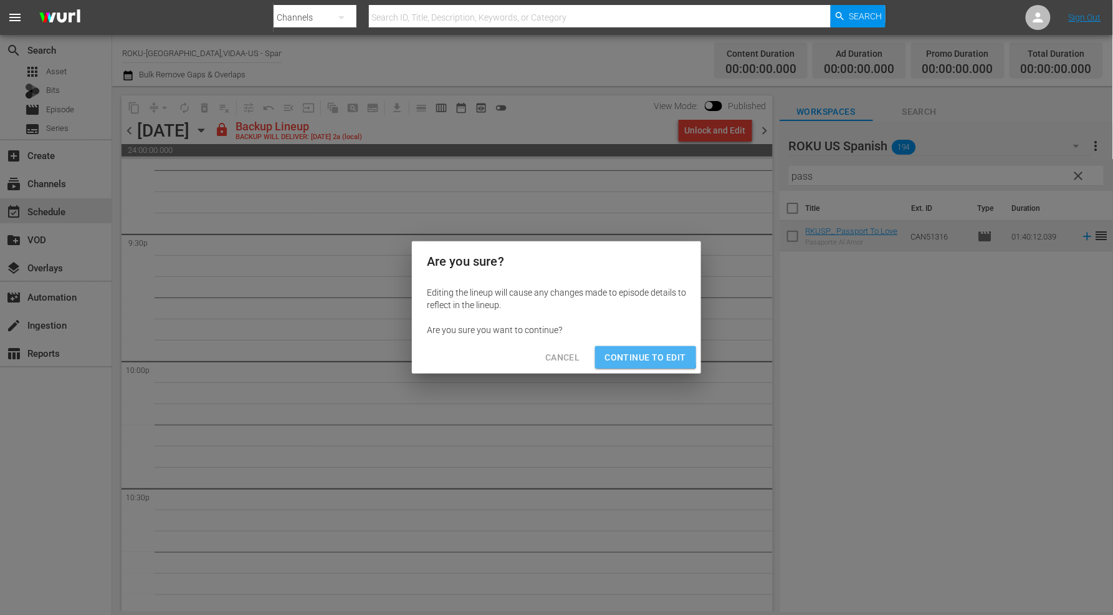
click at [644, 355] on span "Continue to Edit" at bounding box center [645, 358] width 81 height 16
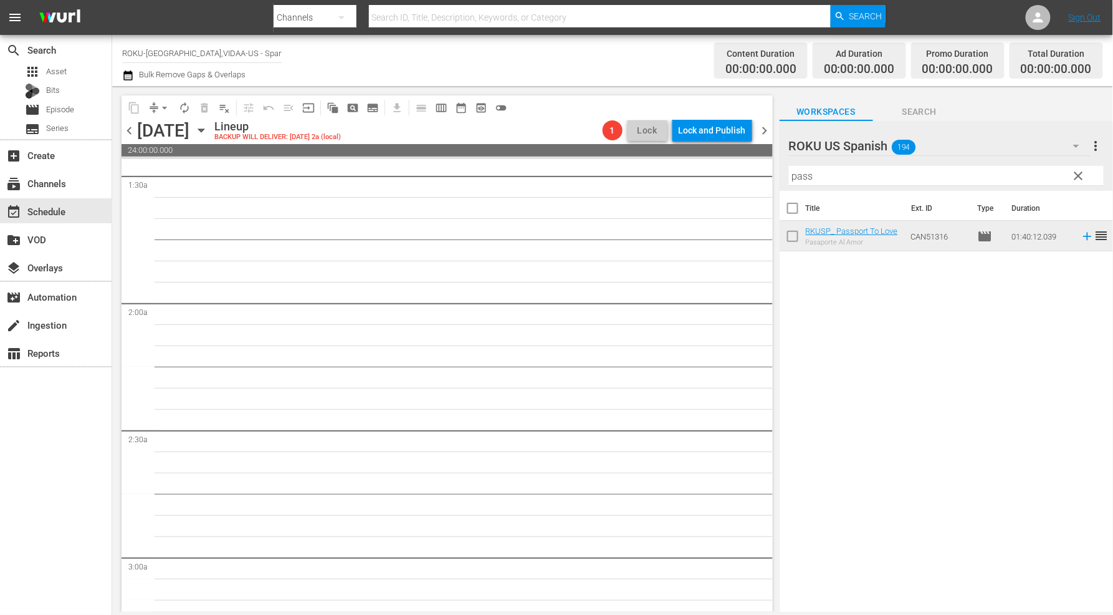
scroll to position [0, 0]
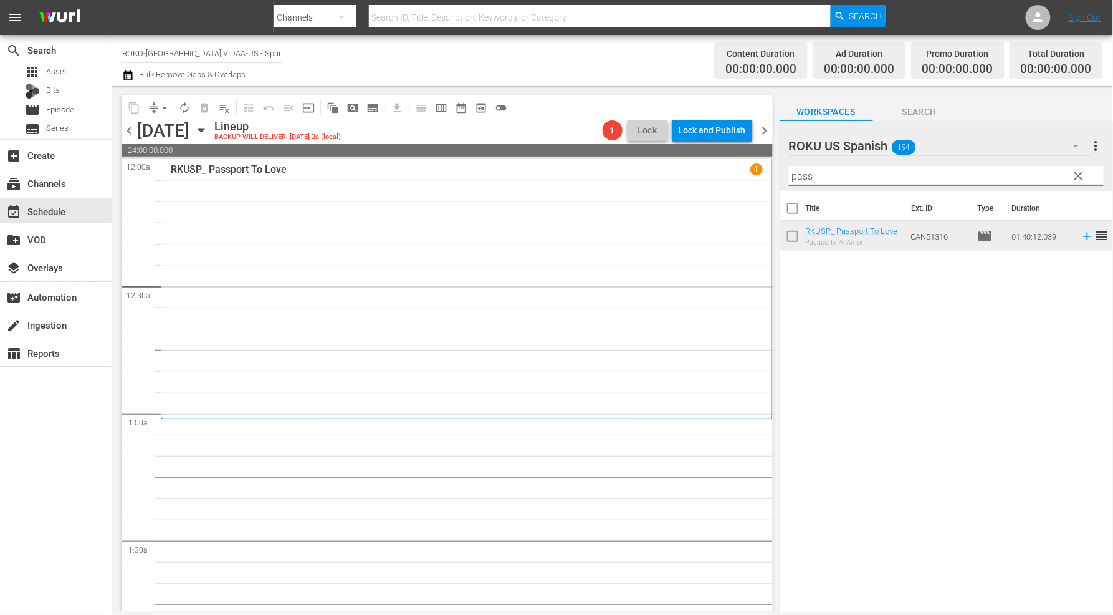
drag, startPoint x: 826, startPoint y: 175, endPoint x: 646, endPoint y: 156, distance: 180.4
click at [646, 156] on div "content_copy compress arrow_drop_down autorenew_outlined delete_forever_outline…" at bounding box center [612, 348] width 1001 height 525
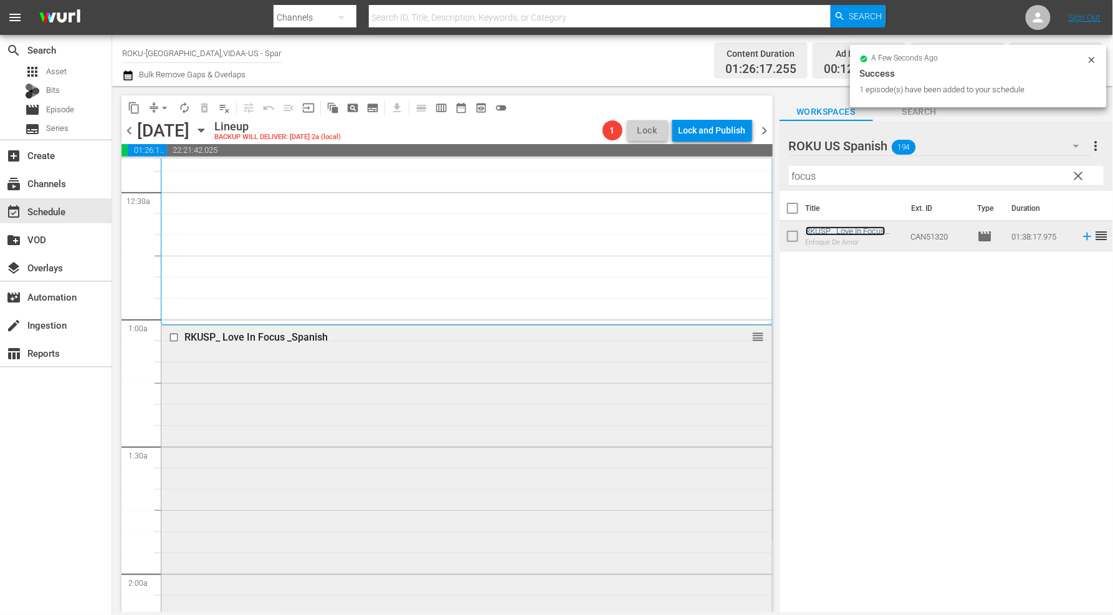
scroll to position [415, 0]
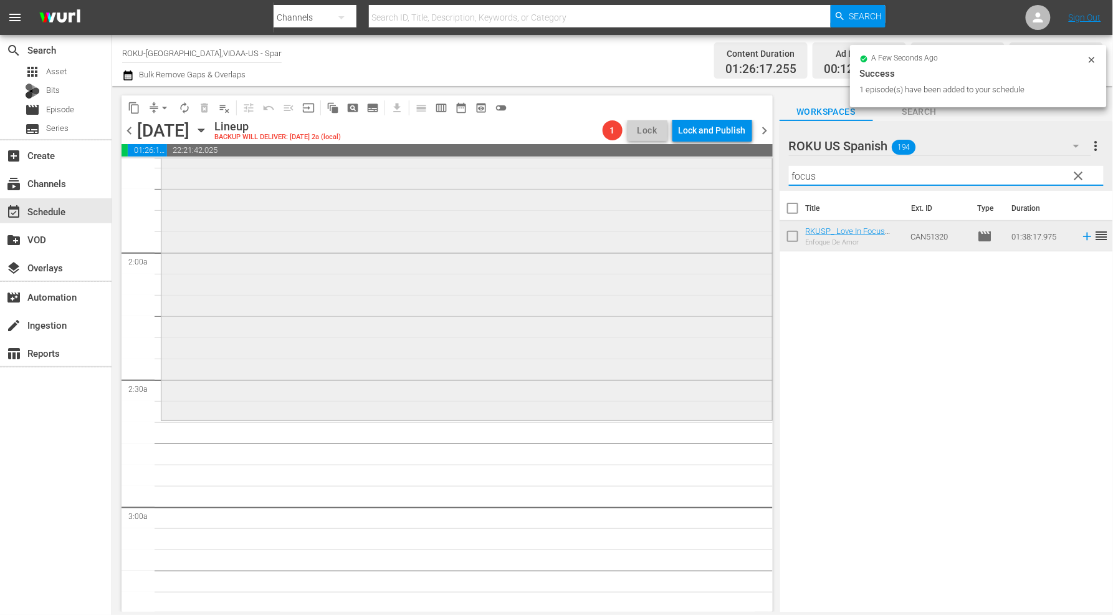
drag, startPoint x: 823, startPoint y: 176, endPoint x: 684, endPoint y: 175, distance: 139.6
click at [689, 173] on div "content_copy compress arrow_drop_down autorenew_outlined delete_forever_outline…" at bounding box center [612, 348] width 1001 height 525
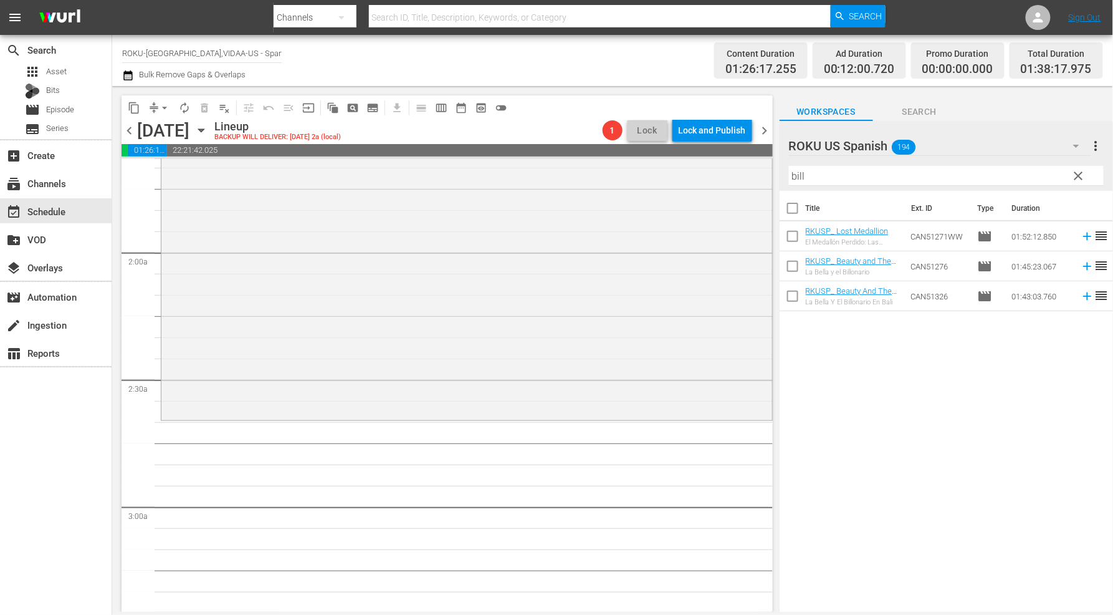
click at [873, 381] on div "Title Ext. ID Type Duration RKUSP_ Lost Medallion El Medallón Perdido: Las Aven…" at bounding box center [946, 402] width 333 height 423
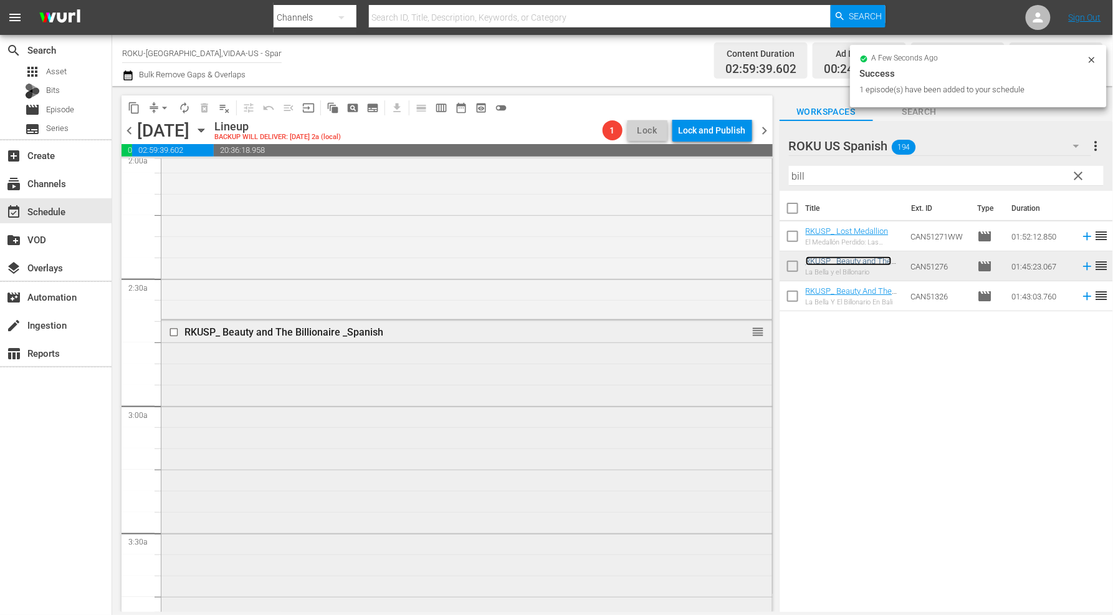
scroll to position [762, 0]
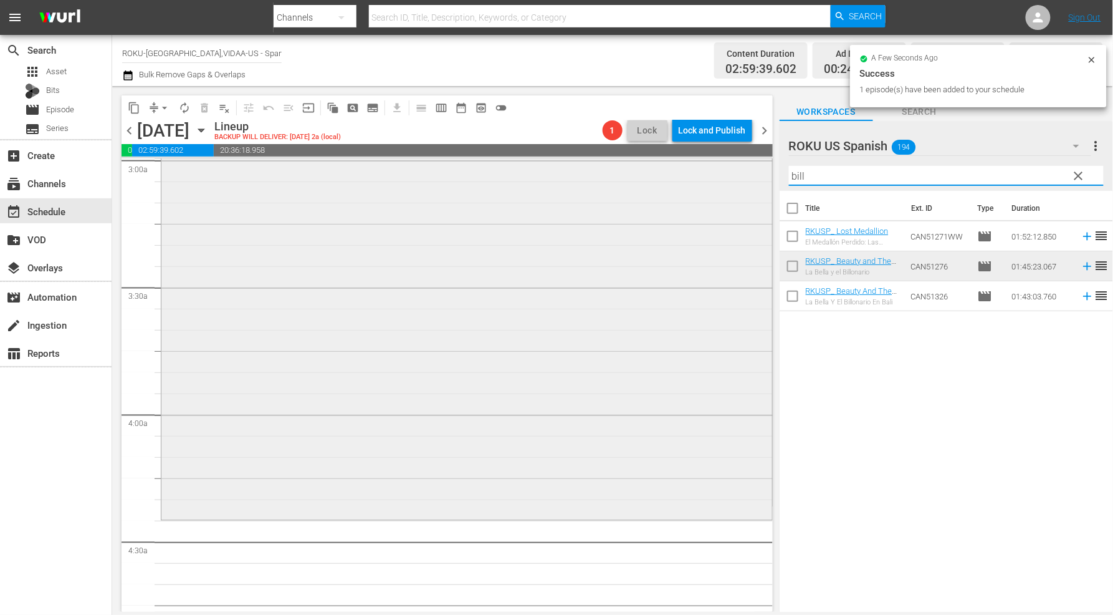
drag, startPoint x: 845, startPoint y: 171, endPoint x: 644, endPoint y: 178, distance: 200.2
click at [647, 178] on div "content_copy compress arrow_drop_down autorenew_outlined delete_forever_outline…" at bounding box center [612, 348] width 1001 height 525
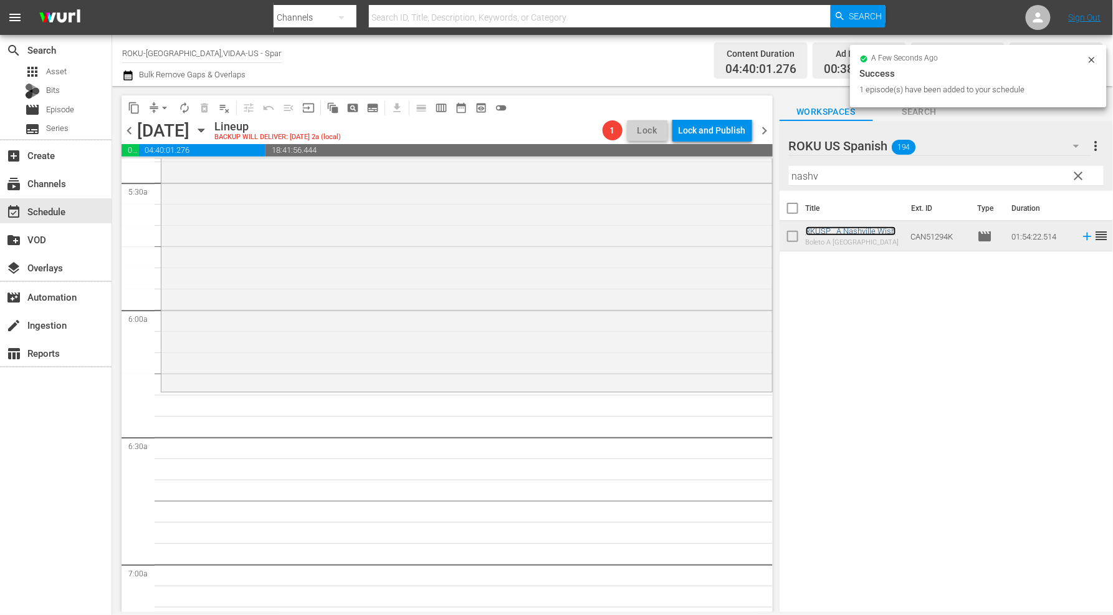
scroll to position [1385, 0]
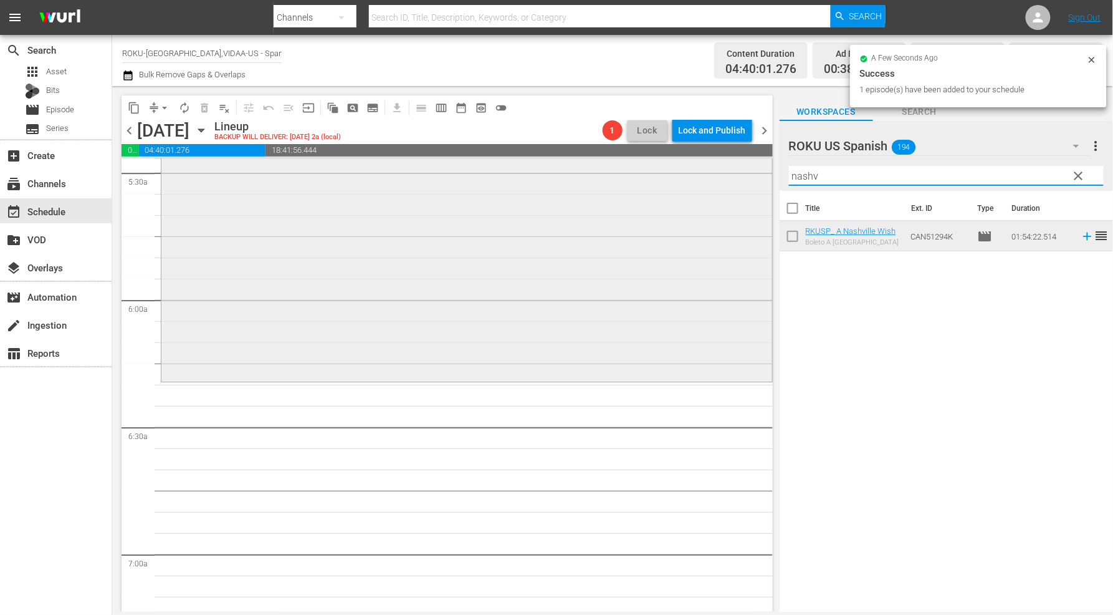
drag, startPoint x: 838, startPoint y: 171, endPoint x: 686, endPoint y: 172, distance: 152.7
click at [692, 170] on div "content_copy compress arrow_drop_down autorenew_outlined delete_forever_outline…" at bounding box center [612, 348] width 1001 height 525
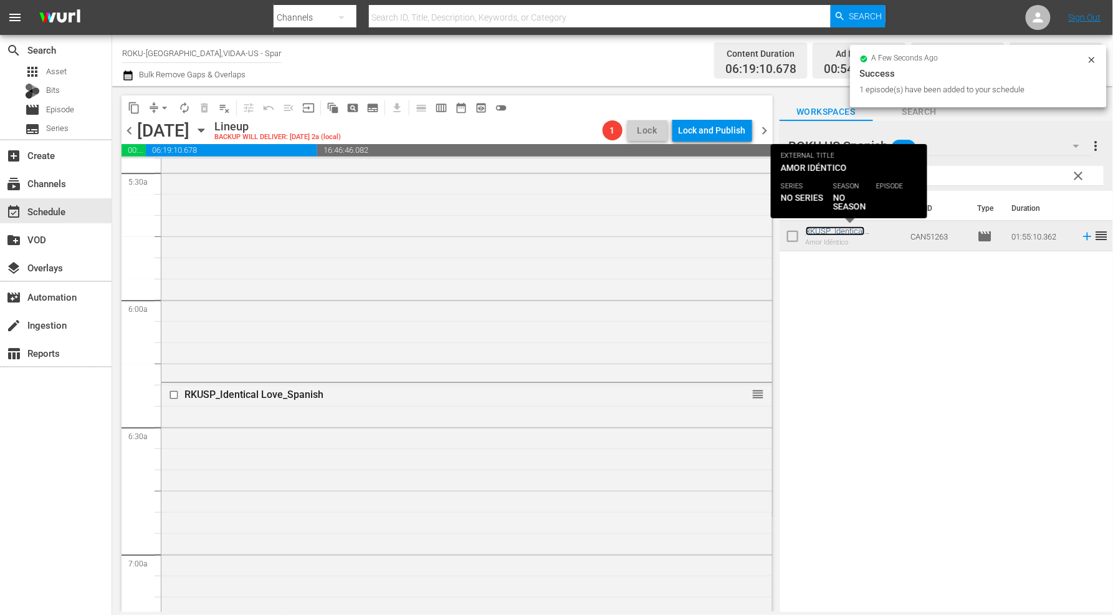
scroll to position [1731, 0]
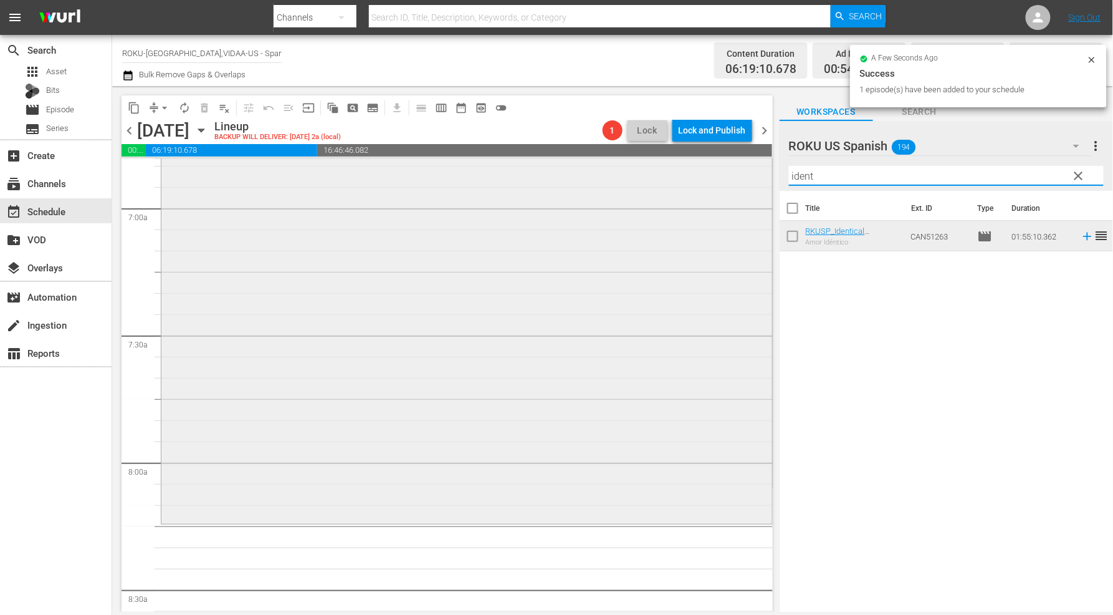
drag, startPoint x: 850, startPoint y: 175, endPoint x: 671, endPoint y: 170, distance: 178.9
click at [671, 170] on div "content_copy compress arrow_drop_down autorenew_outlined delete_forever_outline…" at bounding box center [612, 348] width 1001 height 525
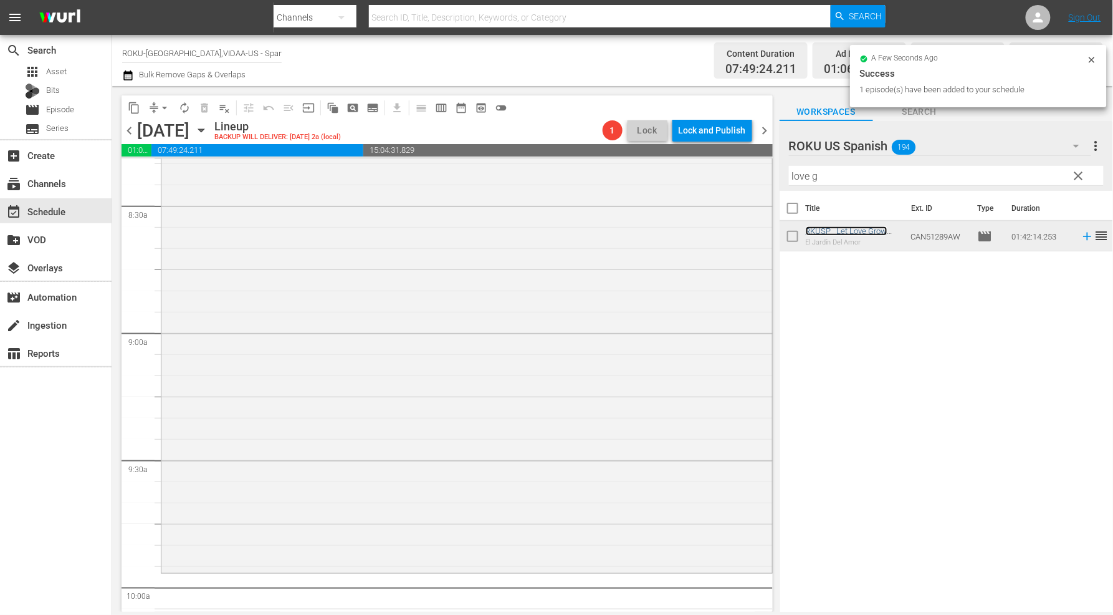
scroll to position [2285, 0]
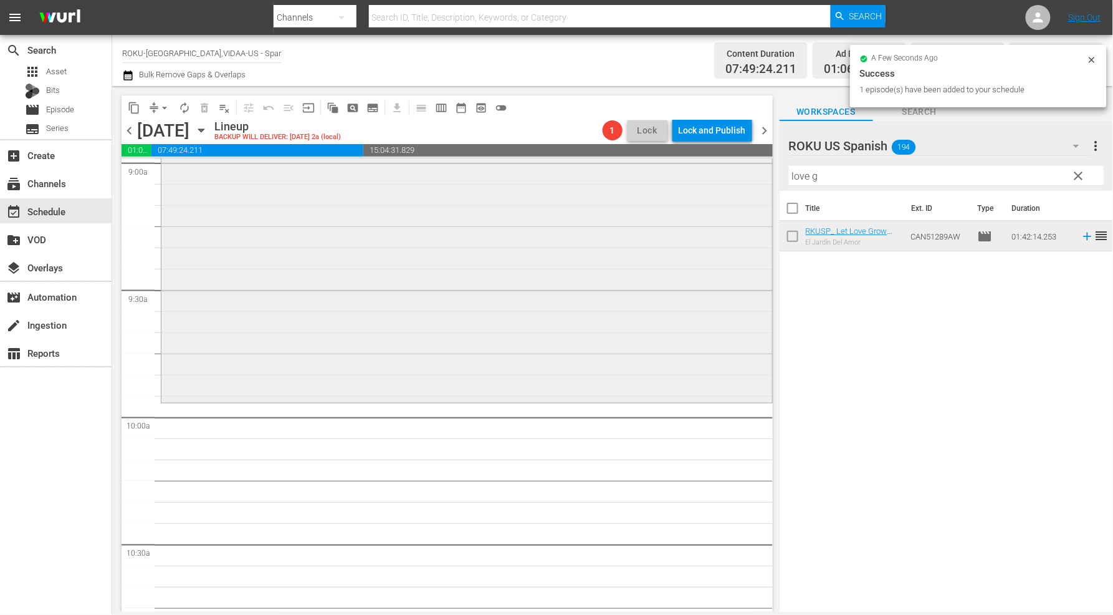
drag, startPoint x: 838, startPoint y: 179, endPoint x: 744, endPoint y: 176, distance: 94.2
click at [746, 172] on div "content_copy compress arrow_drop_down autorenew_outlined delete_forever_outline…" at bounding box center [612, 348] width 1001 height 525
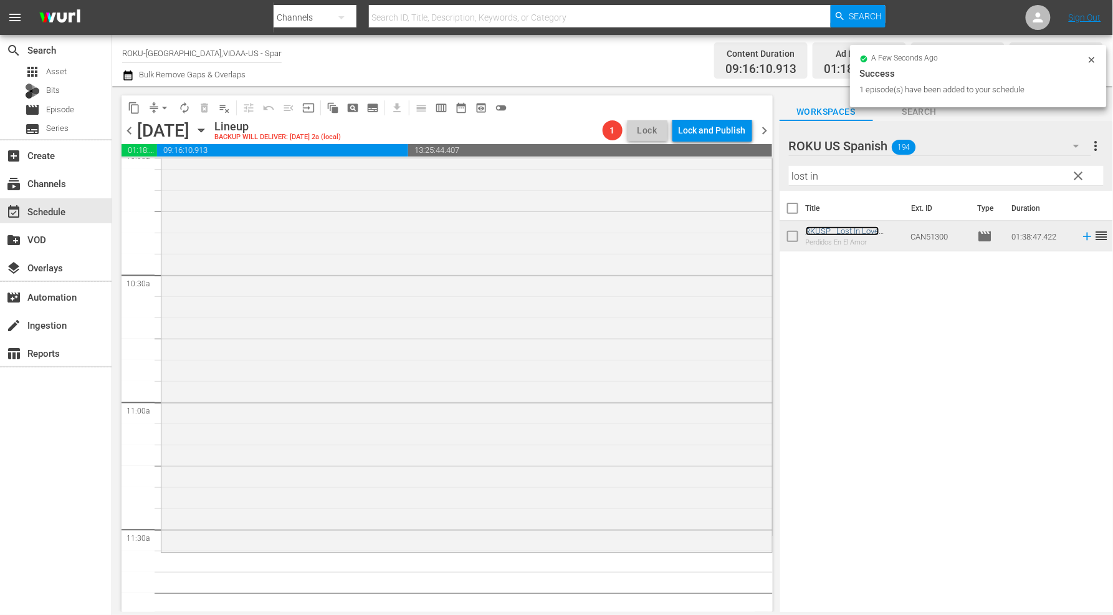
scroll to position [2770, 0]
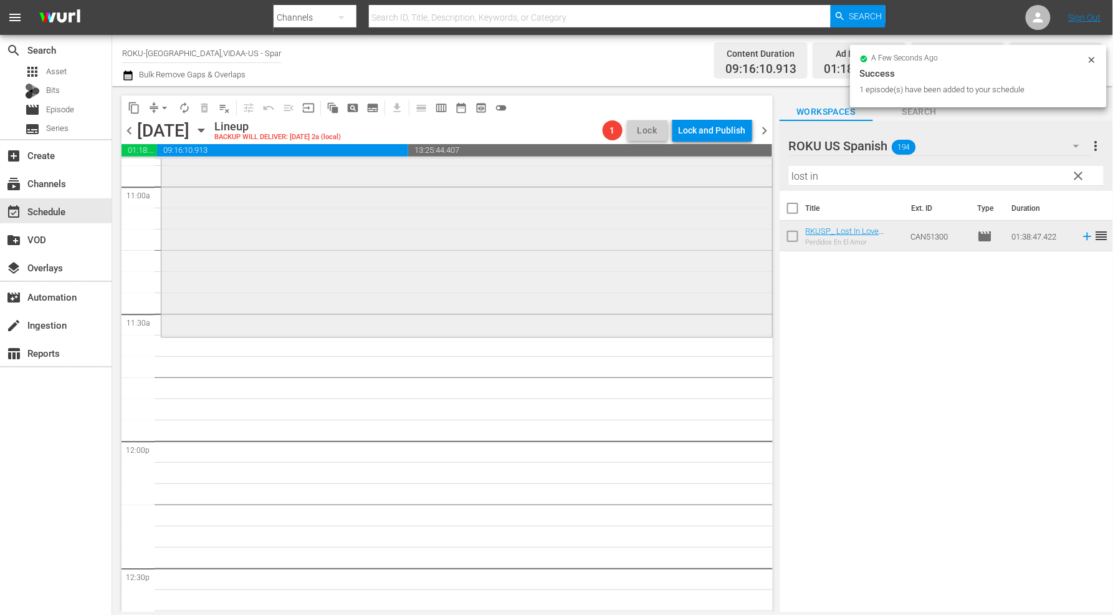
drag, startPoint x: 853, startPoint y: 176, endPoint x: 652, endPoint y: 175, distance: 200.7
click at [661, 175] on div "content_copy compress arrow_drop_down autorenew_outlined delete_forever_outline…" at bounding box center [612, 348] width 1001 height 525
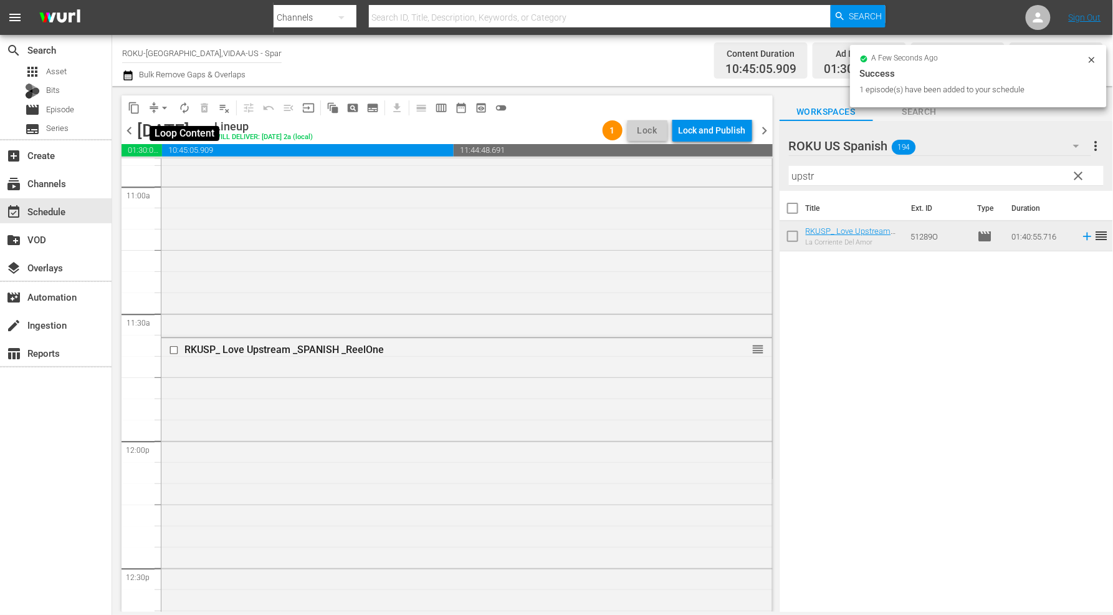
click at [181, 105] on span "autorenew_outlined" at bounding box center [184, 108] width 12 height 12
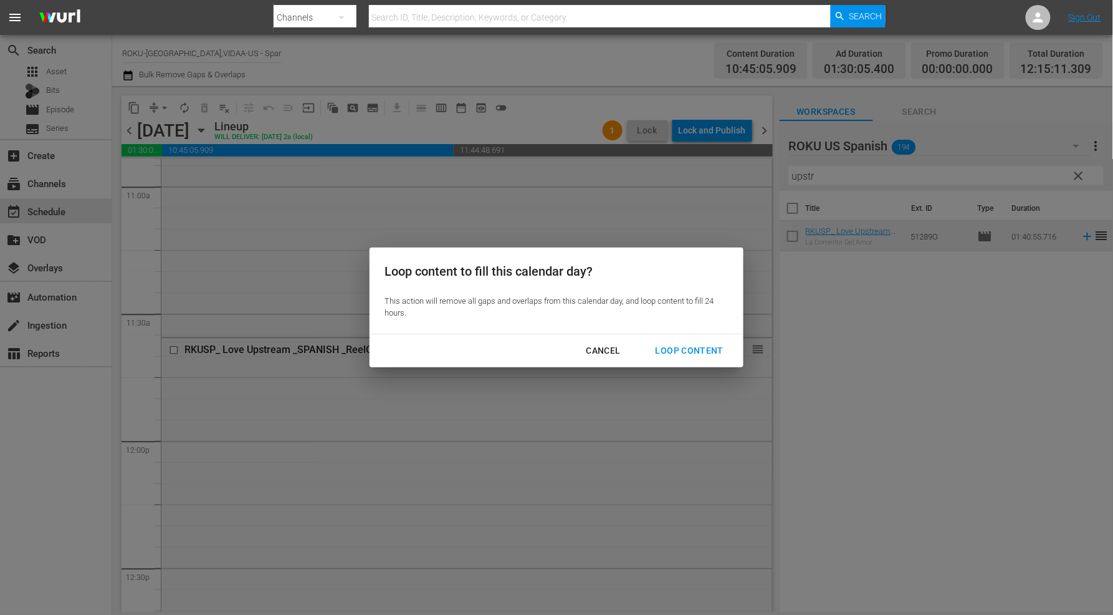
click at [683, 345] on div "Loop Content" at bounding box center [690, 351] width 88 height 16
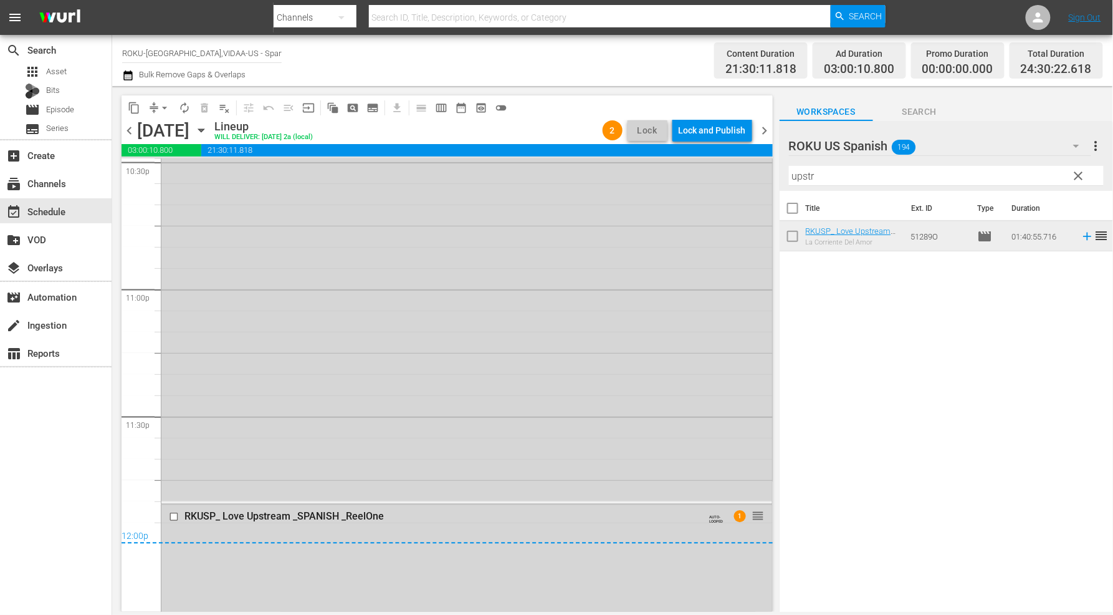
scroll to position [5817, 0]
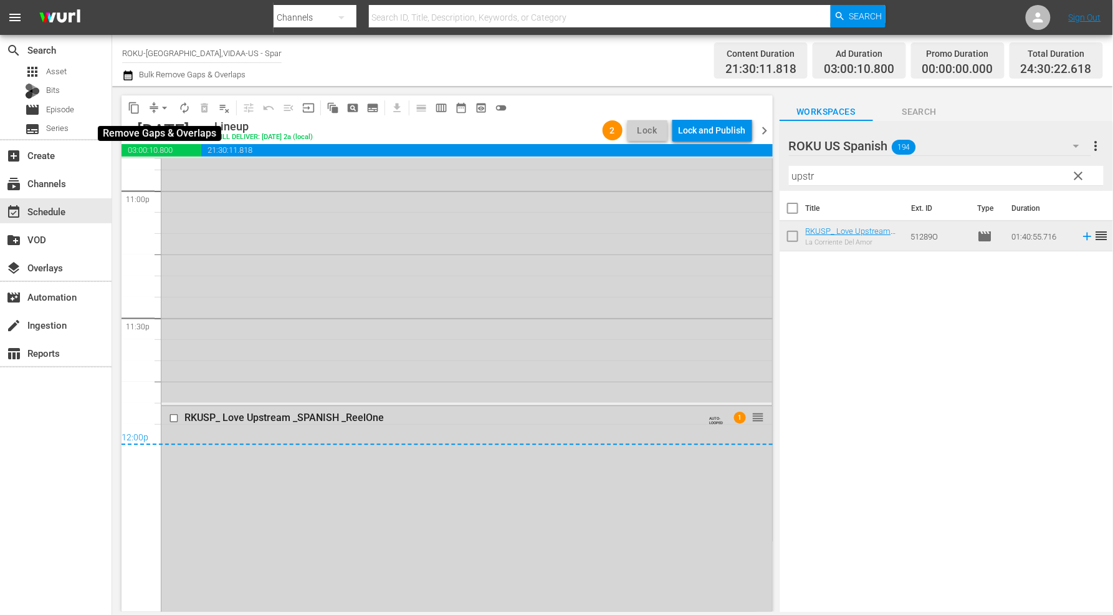
click at [163, 109] on span "arrow_drop_down" at bounding box center [164, 108] width 12 height 12
click at [181, 178] on li "Align to End of Previous Day" at bounding box center [165, 173] width 131 height 21
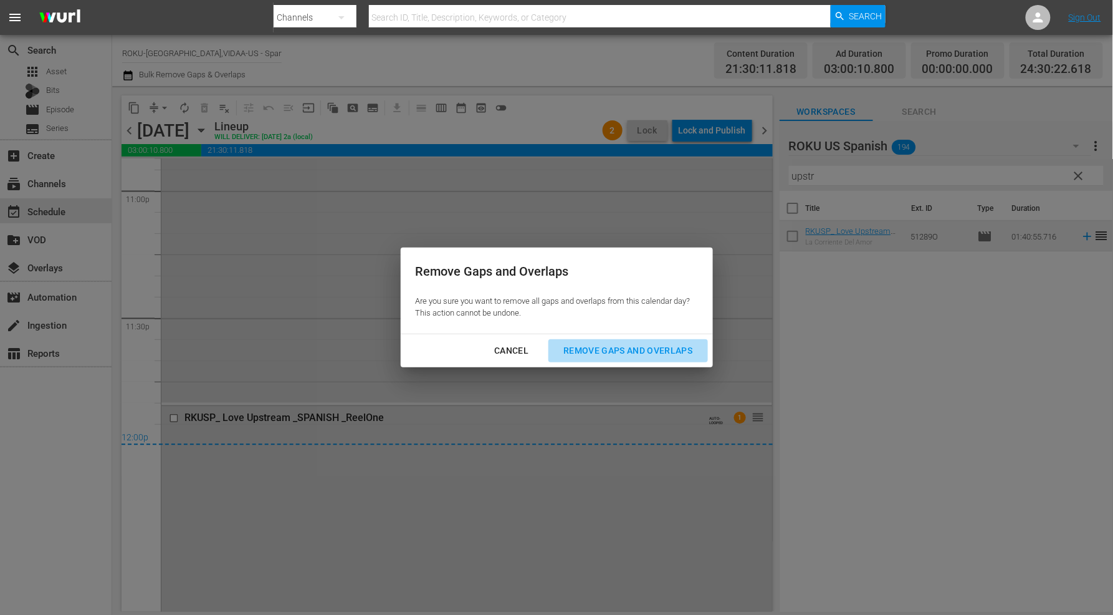
click at [634, 353] on div "Remove Gaps and Overlaps" at bounding box center [627, 351] width 149 height 16
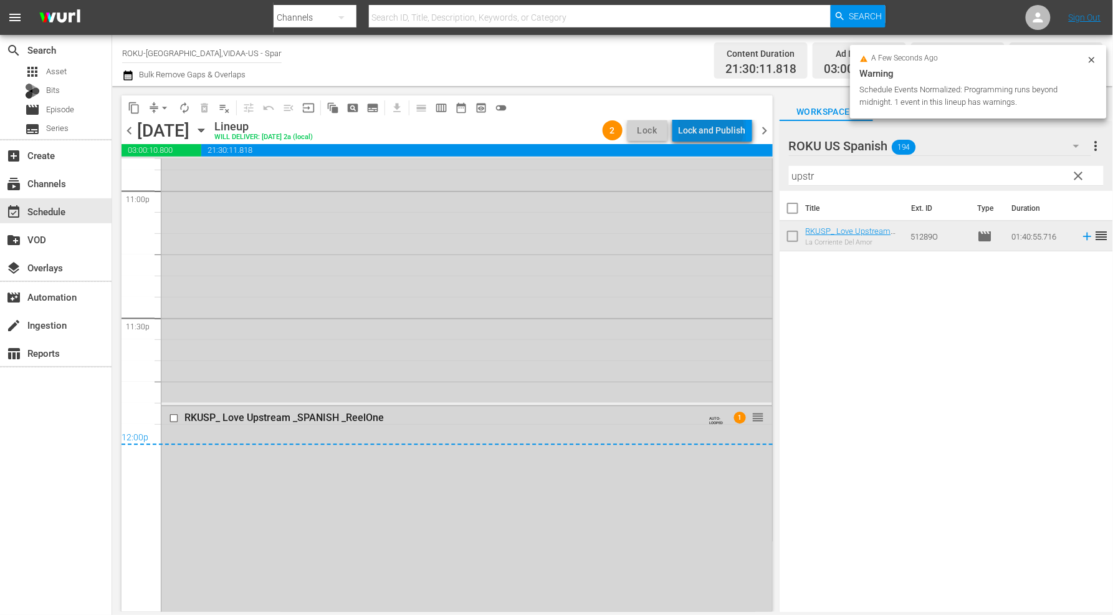
click at [714, 128] on div "Lock and Publish" at bounding box center [712, 130] width 67 height 22
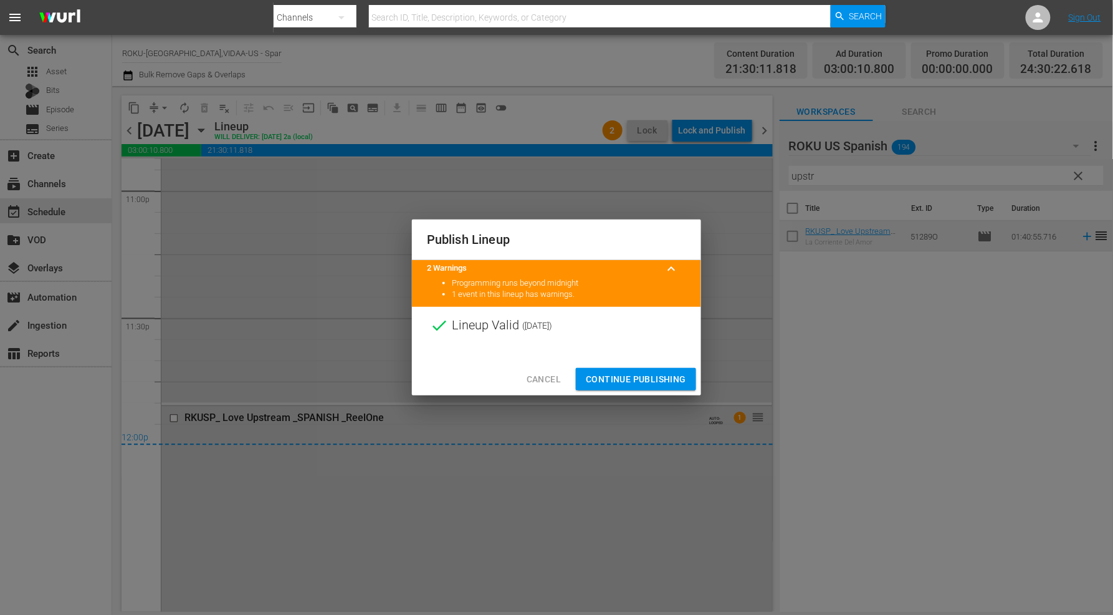
click at [659, 375] on span "Continue Publishing" at bounding box center [636, 379] width 100 height 16
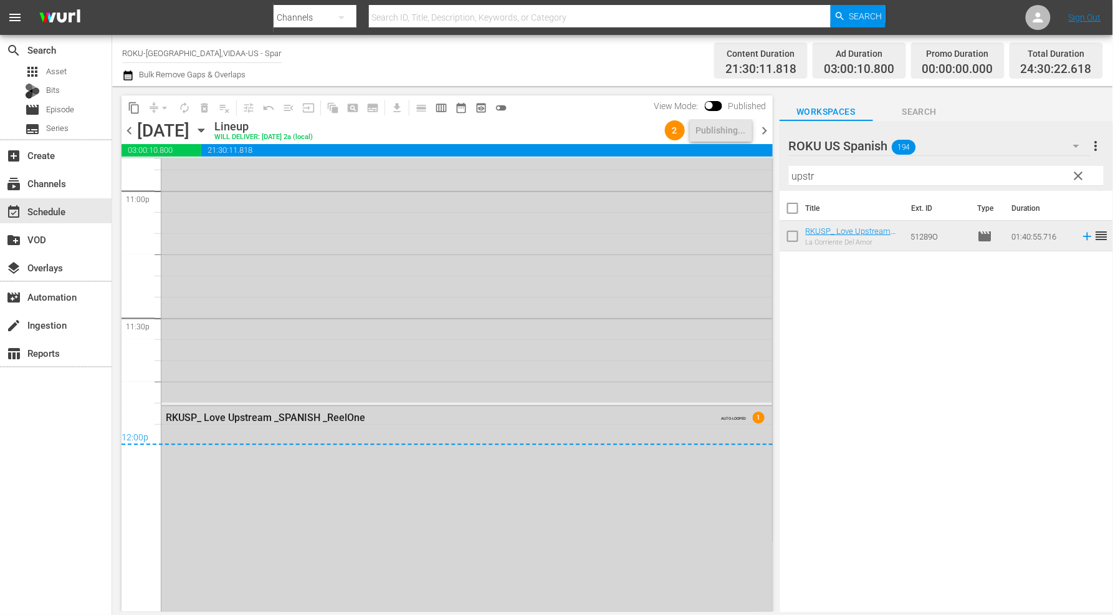
click at [208, 129] on icon "button" at bounding box center [201, 130] width 14 height 14
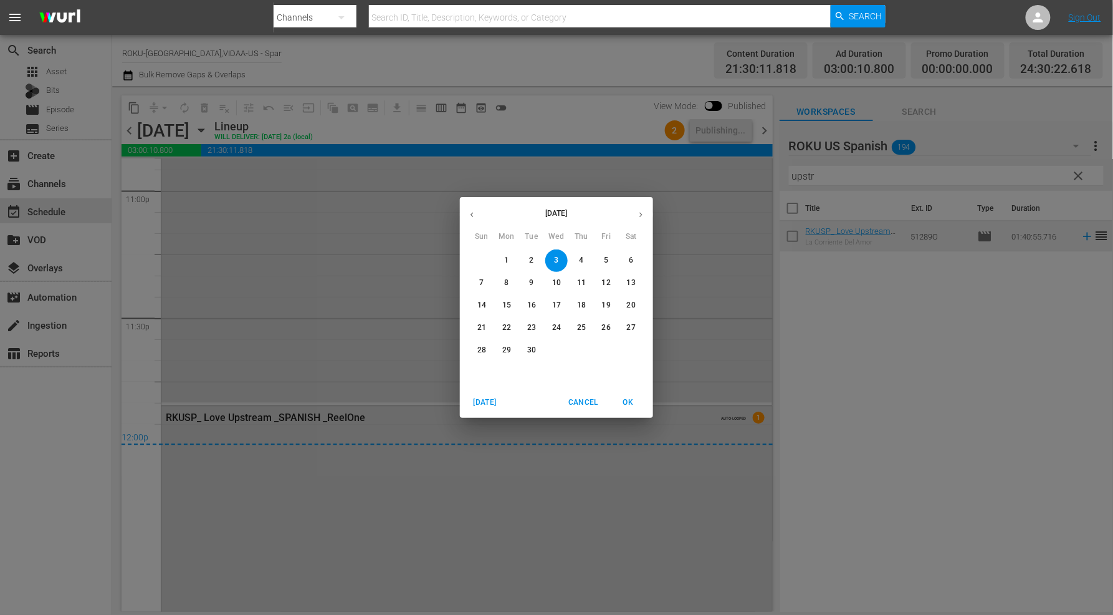
drag, startPoint x: 583, startPoint y: 262, endPoint x: 615, endPoint y: 271, distance: 33.0
click at [584, 262] on span "4" at bounding box center [581, 260] width 22 height 11
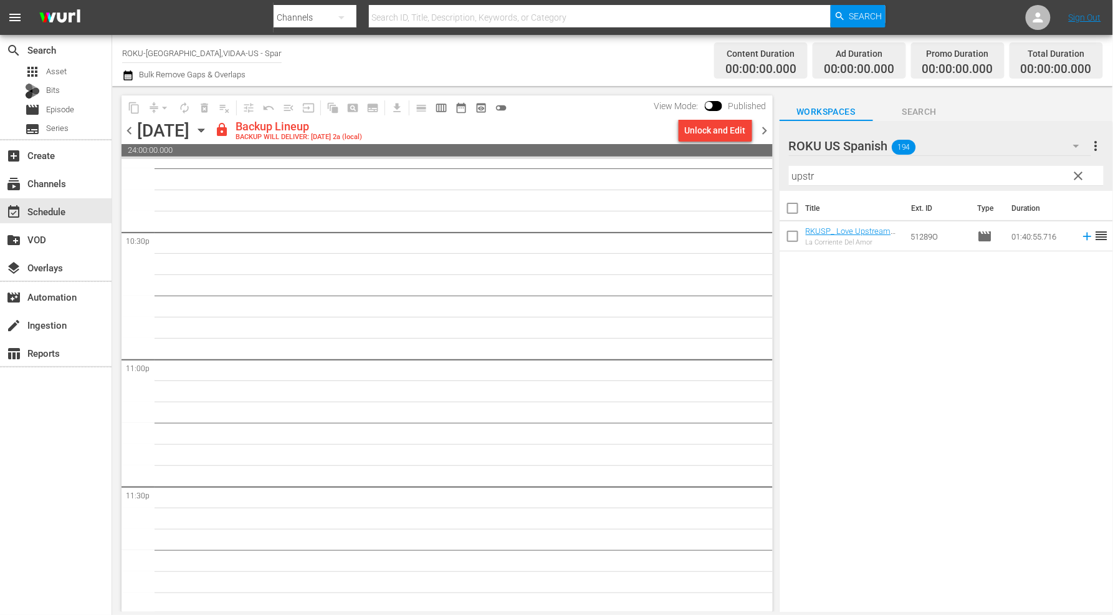
scroll to position [5650, 0]
click at [721, 136] on div "Unlock and Edit" at bounding box center [715, 130] width 61 height 22
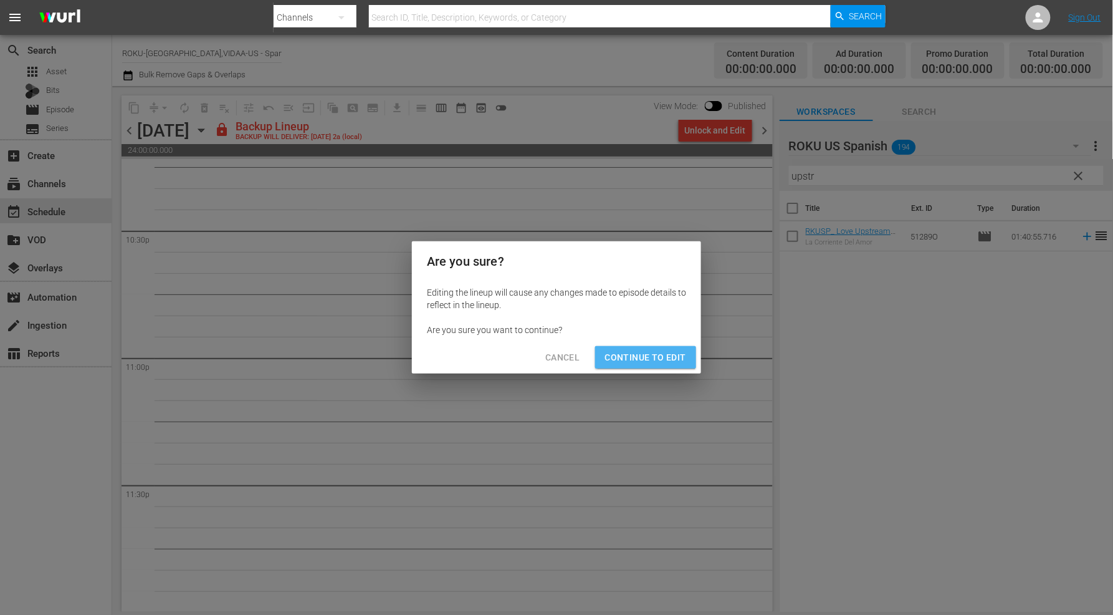
drag, startPoint x: 661, startPoint y: 357, endPoint x: 726, endPoint y: 497, distance: 154.8
click at [661, 357] on span "Continue to Edit" at bounding box center [645, 358] width 81 height 16
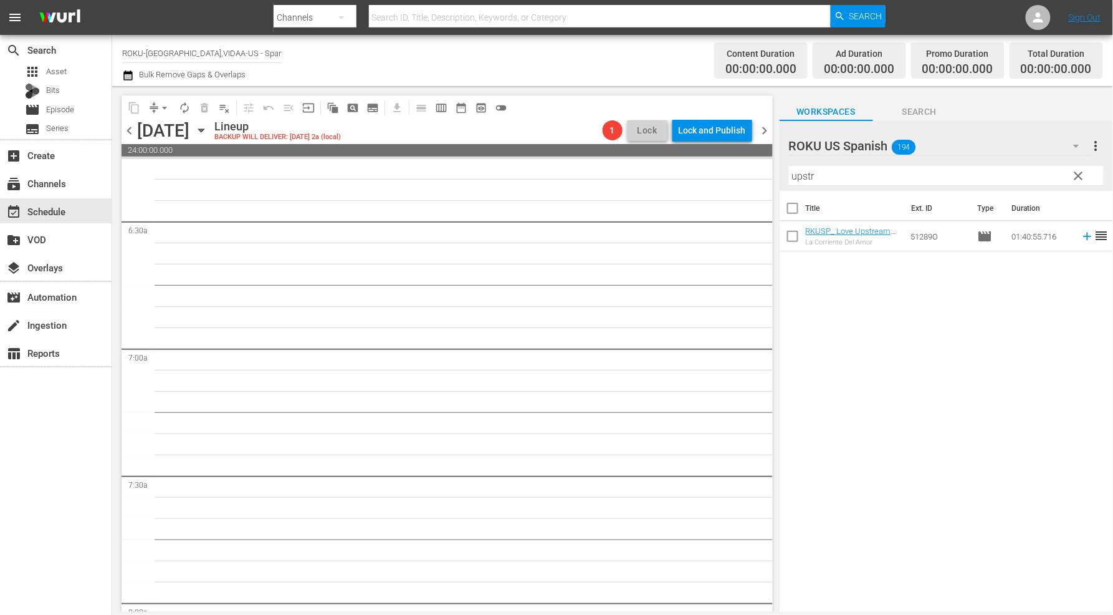
scroll to position [0, 0]
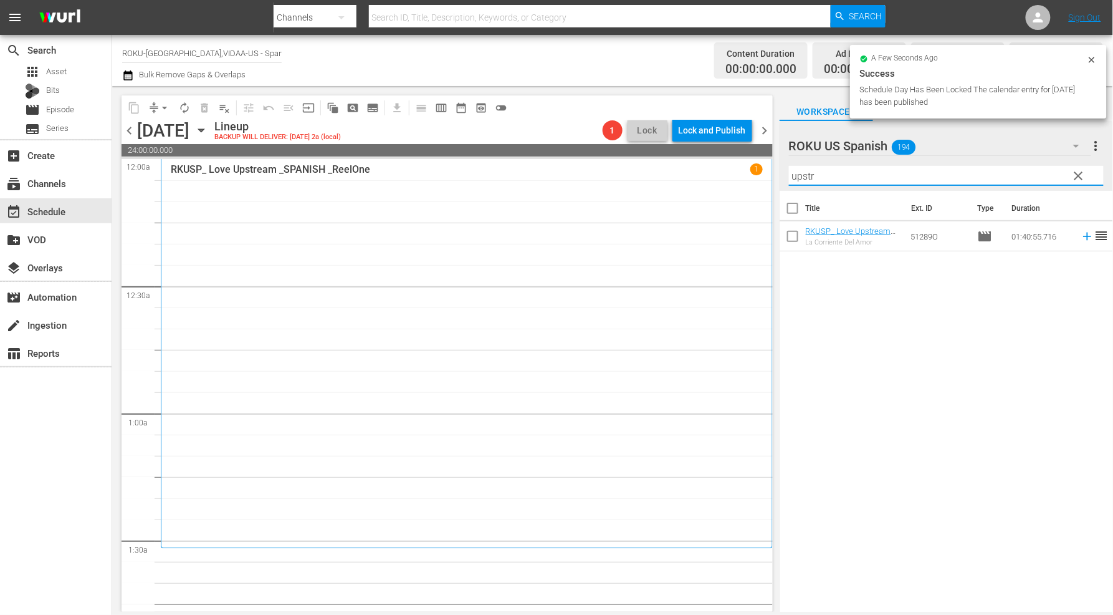
drag, startPoint x: 828, startPoint y: 176, endPoint x: 643, endPoint y: 175, distance: 184.5
click at [643, 175] on div "content_copy compress arrow_drop_down autorenew_outlined delete_forever_outline…" at bounding box center [612, 348] width 1001 height 525
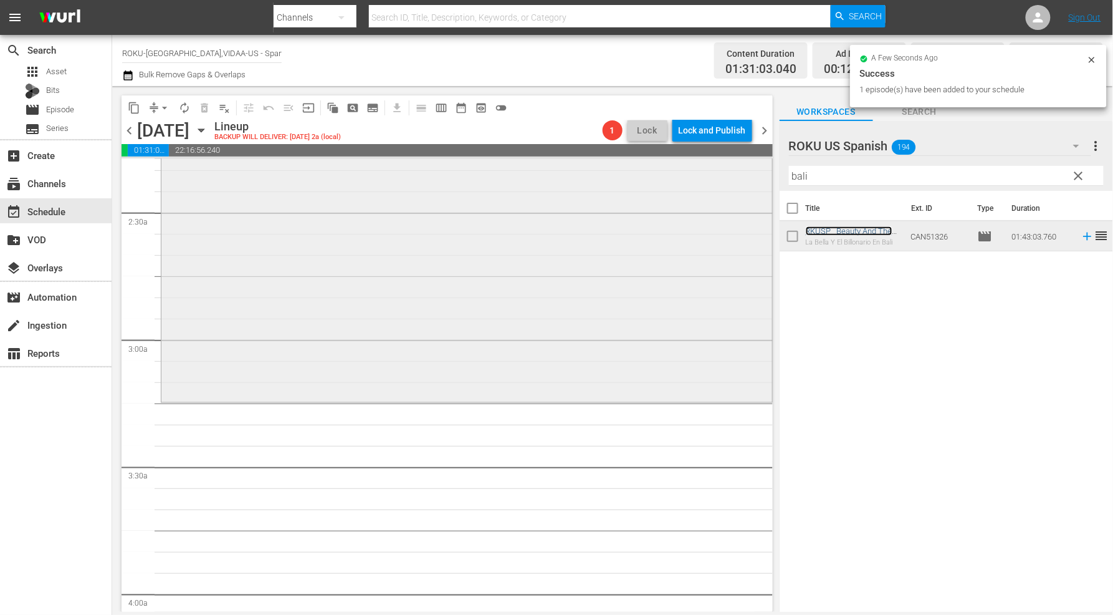
scroll to position [623, 0]
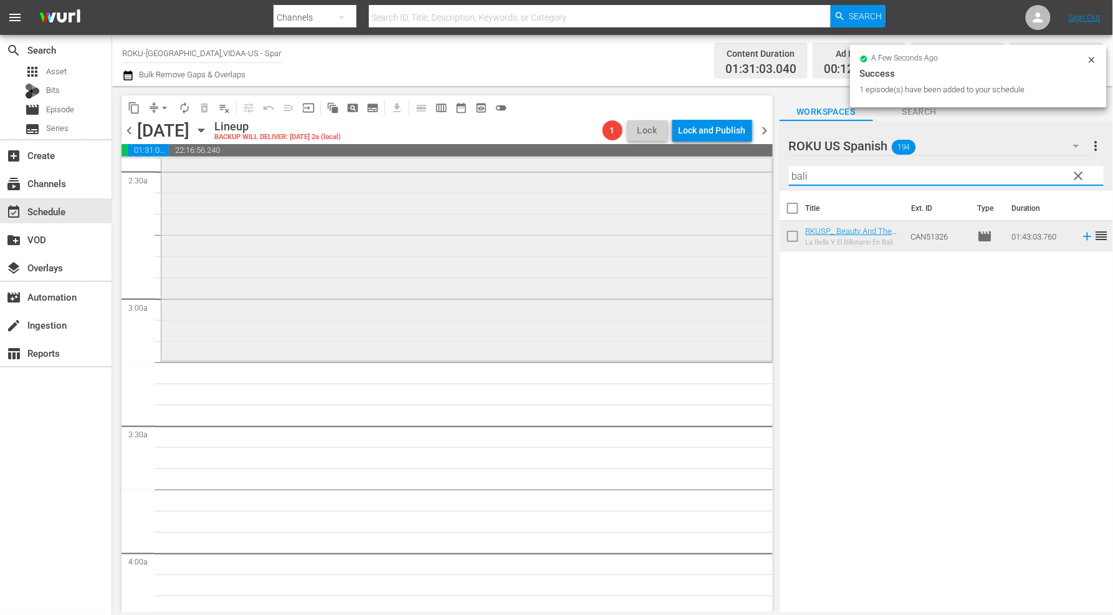
drag, startPoint x: 833, startPoint y: 175, endPoint x: 663, endPoint y: 158, distance: 171.0
click at [662, 158] on div "content_copy compress arrow_drop_down autorenew_outlined delete_forever_outline…" at bounding box center [612, 348] width 1001 height 525
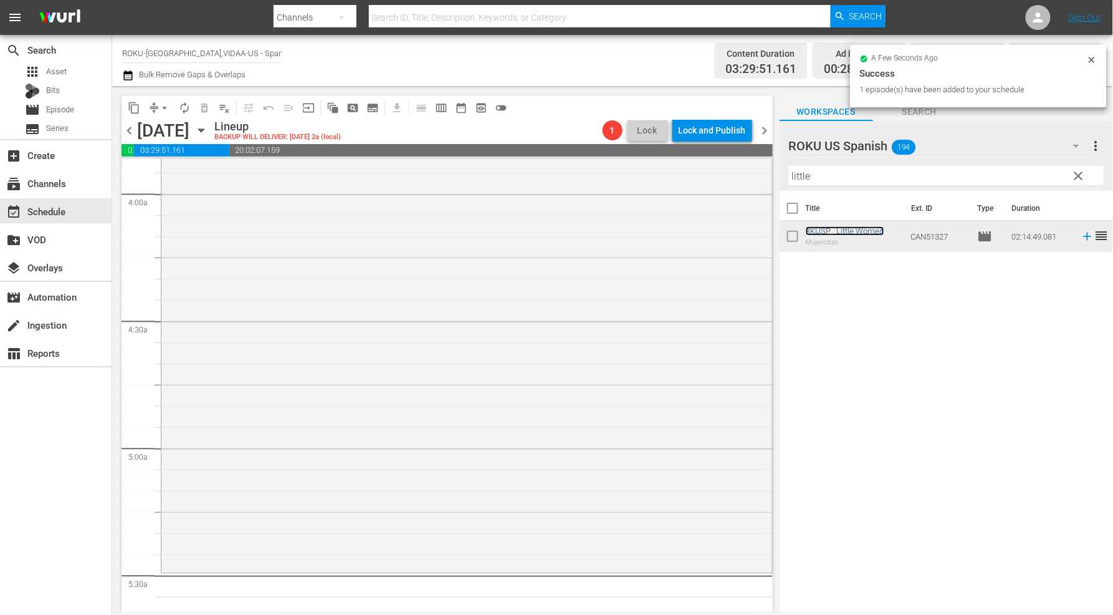
scroll to position [1177, 0]
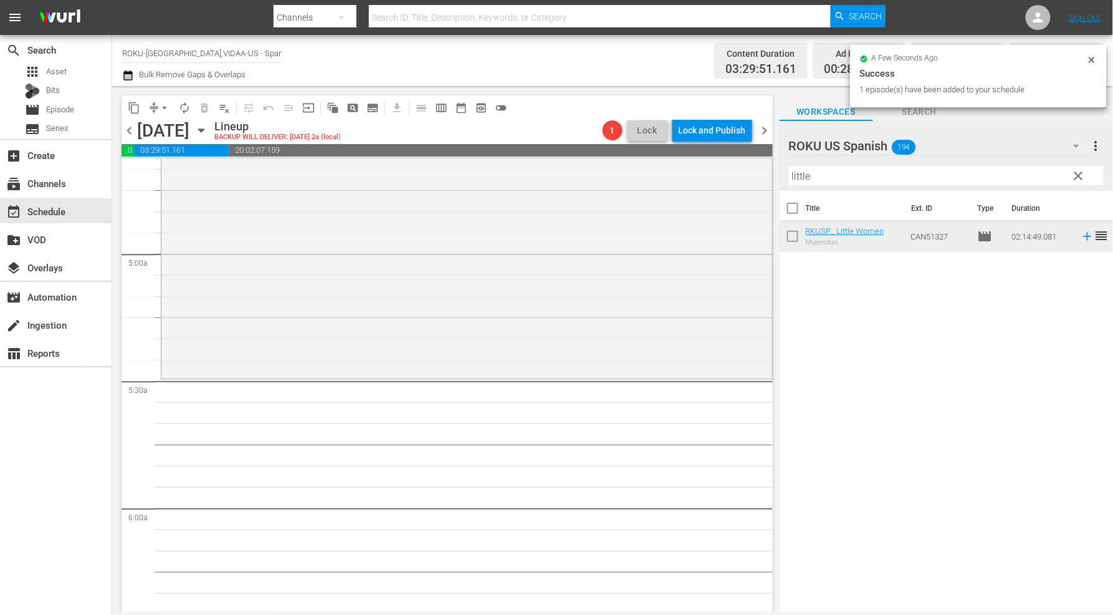
drag, startPoint x: 839, startPoint y: 178, endPoint x: 613, endPoint y: 145, distance: 227.9
click at [613, 145] on div "content_copy compress arrow_drop_down autorenew_outlined delete_forever_outline…" at bounding box center [612, 348] width 1001 height 525
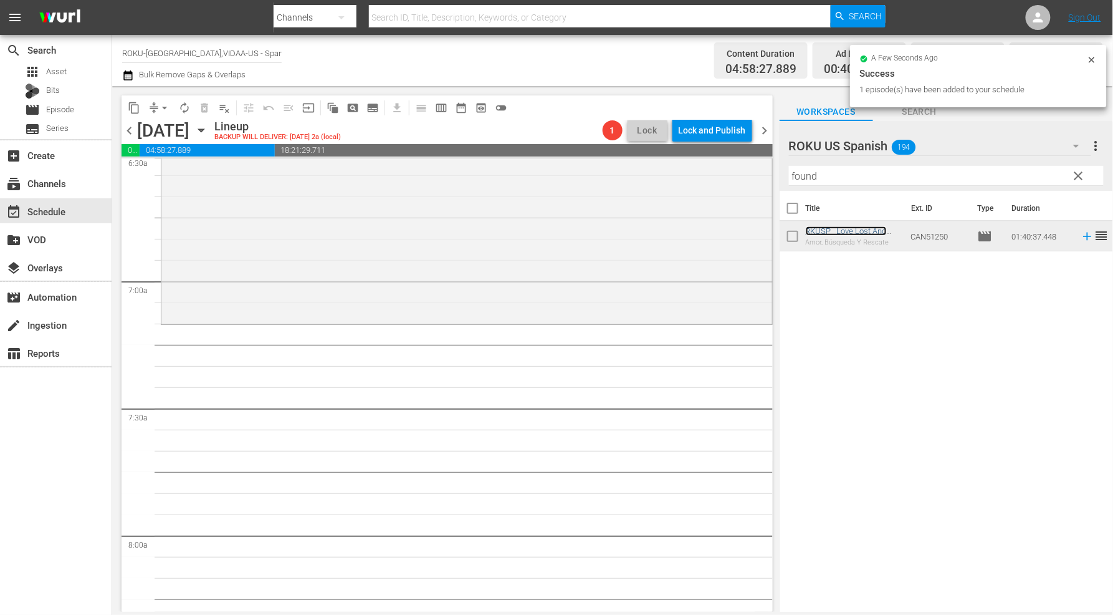
scroll to position [1662, 0]
drag, startPoint x: 808, startPoint y: 175, endPoint x: 681, endPoint y: 166, distance: 127.4
click at [681, 166] on div "content_copy compress arrow_drop_down autorenew_outlined delete_forever_outline…" at bounding box center [612, 348] width 1001 height 525
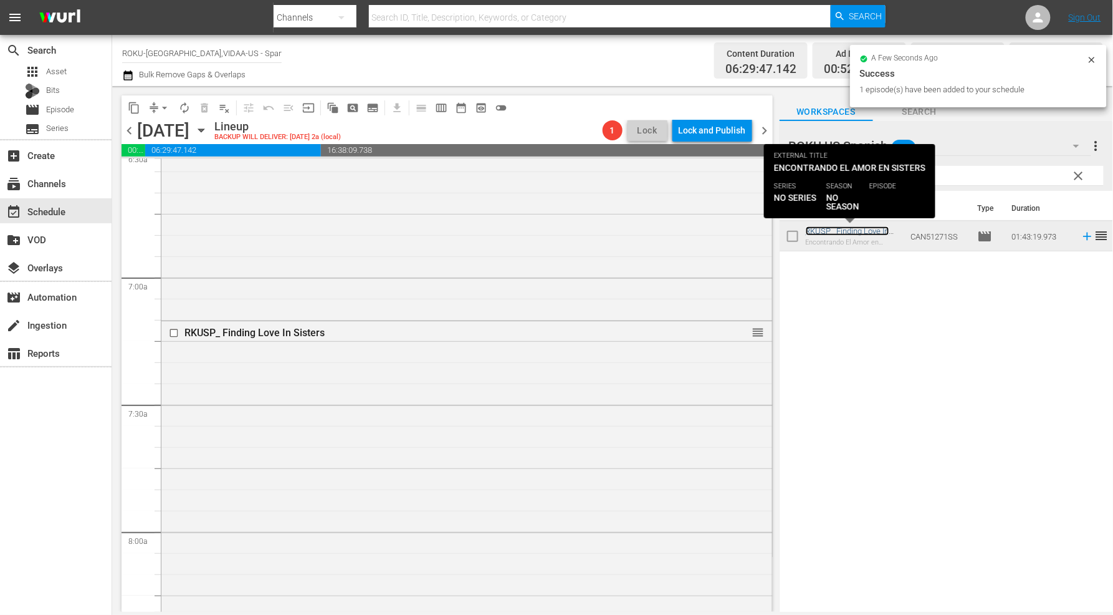
scroll to position [2008, 0]
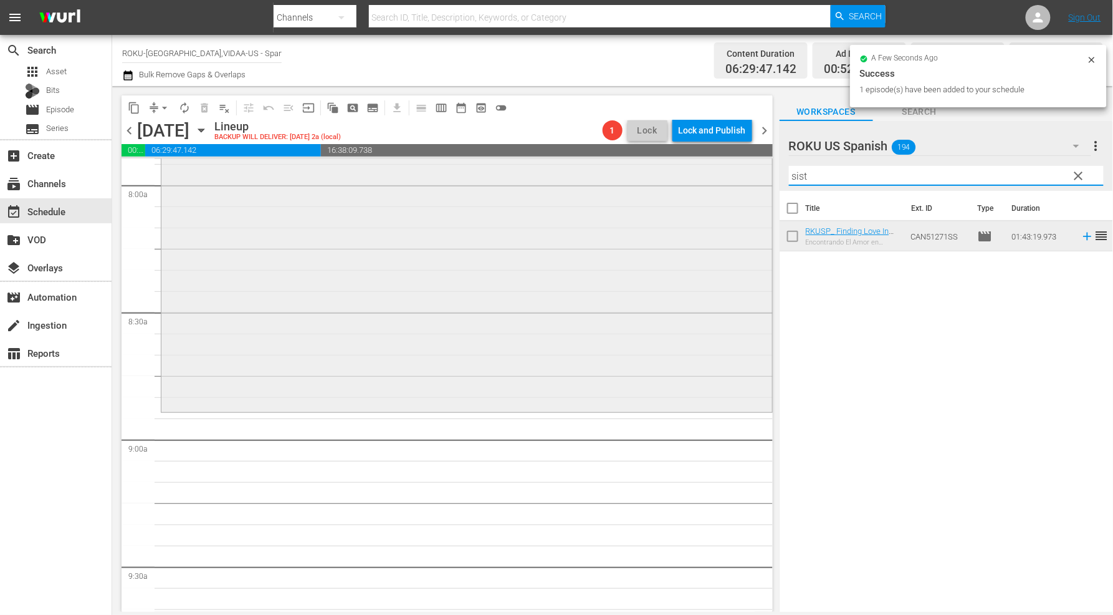
drag, startPoint x: 859, startPoint y: 179, endPoint x: 634, endPoint y: 173, distance: 224.5
click at [639, 175] on div "content_copy compress arrow_drop_down autorenew_outlined delete_forever_outline…" at bounding box center [612, 348] width 1001 height 525
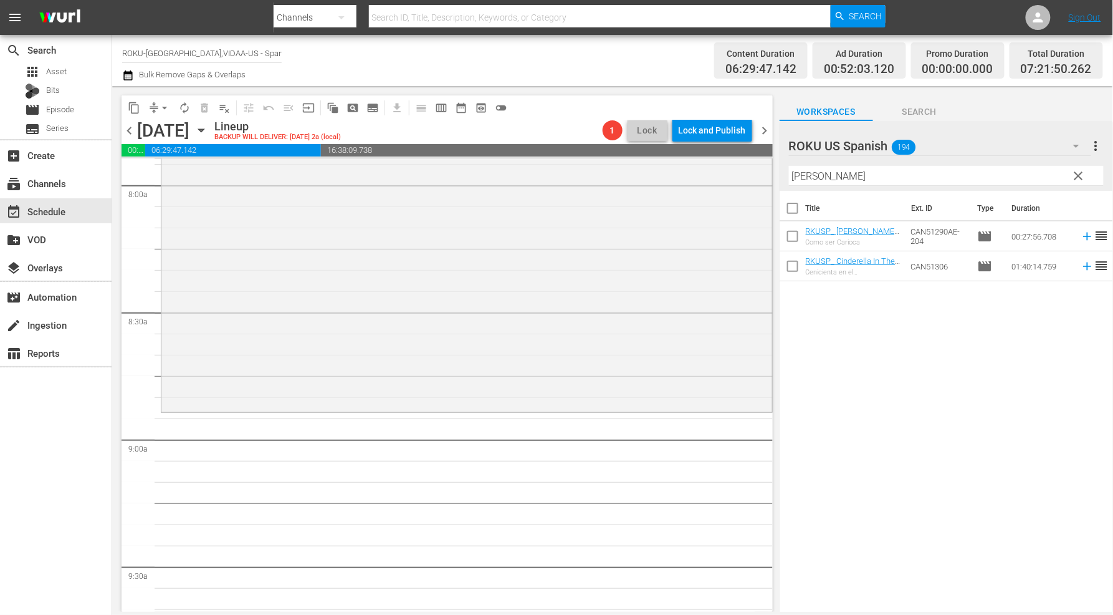
drag, startPoint x: 897, startPoint y: 338, endPoint x: 901, endPoint y: 331, distance: 7.5
click at [897, 338] on div "Title Ext. ID Type Duration RKUSP_ [PERSON_NAME] A Cooks Tour _E204_Spanish Com…" at bounding box center [946, 402] width 333 height 423
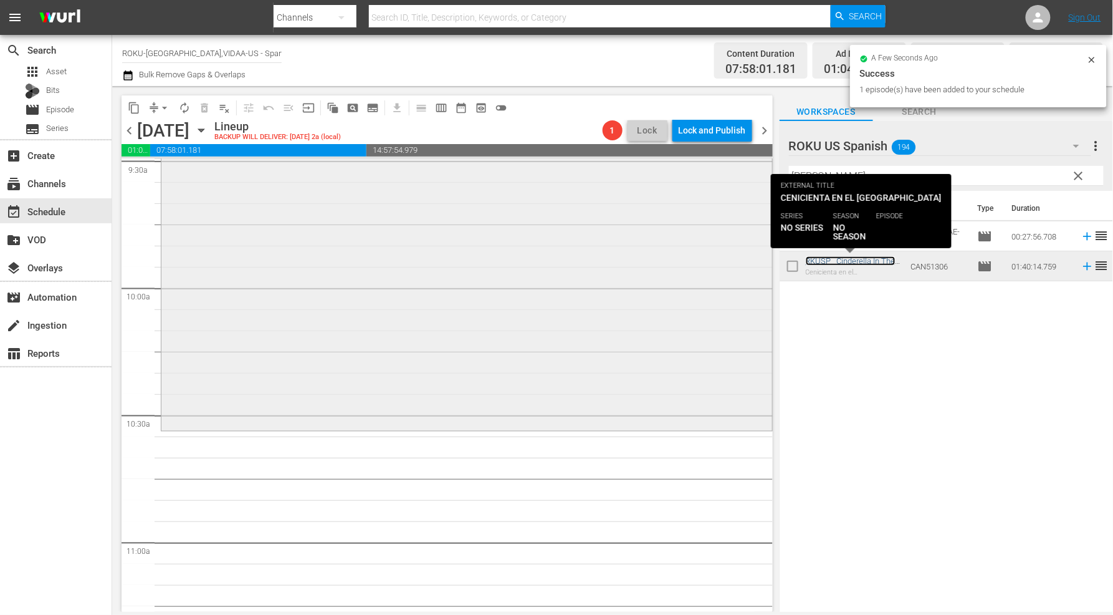
scroll to position [2423, 0]
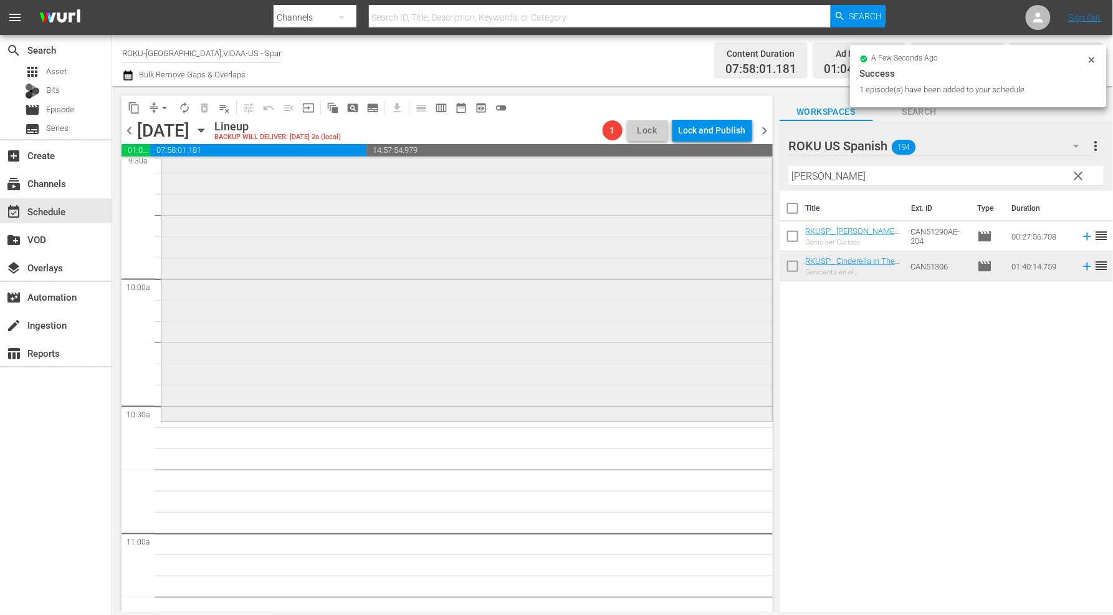
drag, startPoint x: 849, startPoint y: 181, endPoint x: 608, endPoint y: 163, distance: 241.3
click at [608, 163] on div "content_copy compress arrow_drop_down autorenew_outlined delete_forever_outline…" at bounding box center [612, 348] width 1001 height 525
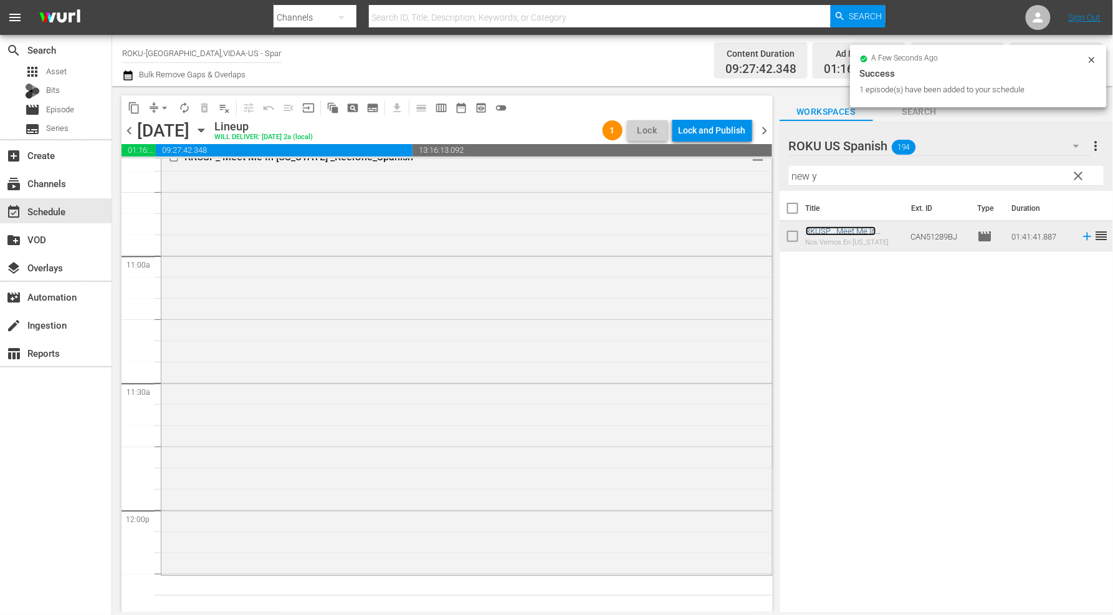
scroll to position [2839, 0]
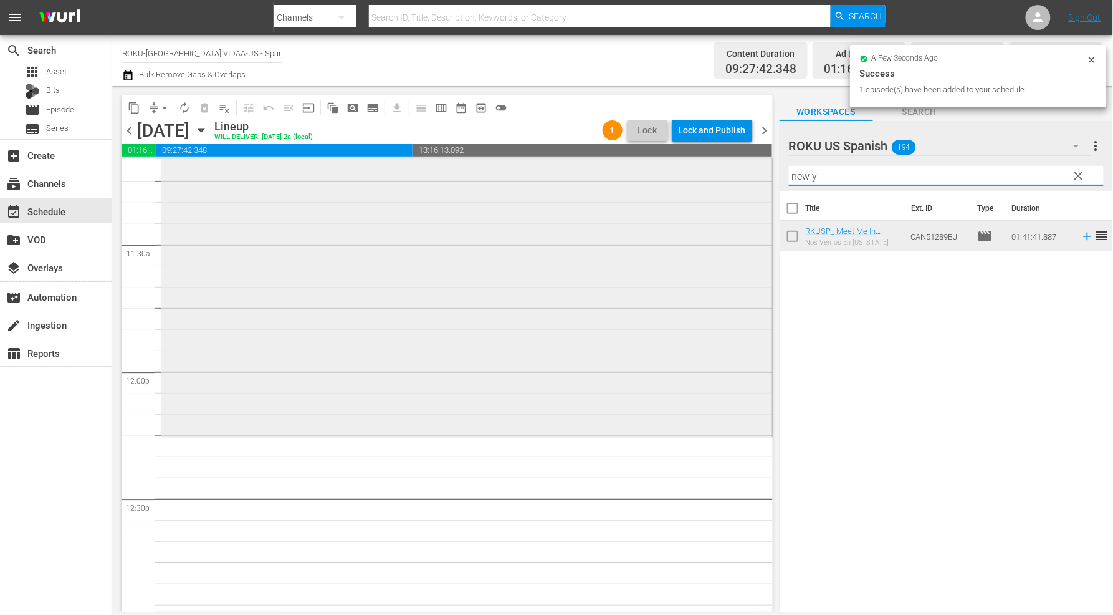
drag, startPoint x: 786, startPoint y: 177, endPoint x: 739, endPoint y: 177, distance: 47.4
click at [756, 175] on div "content_copy compress arrow_drop_down autorenew_outlined delete_forever_outline…" at bounding box center [612, 348] width 1001 height 525
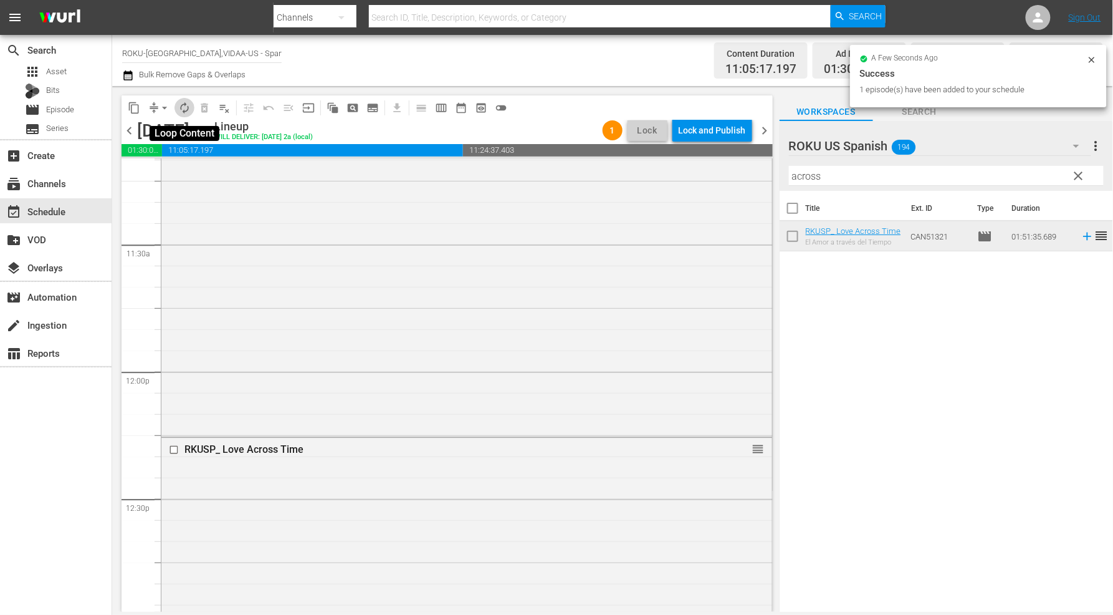
click at [183, 109] on span "autorenew_outlined" at bounding box center [184, 108] width 12 height 12
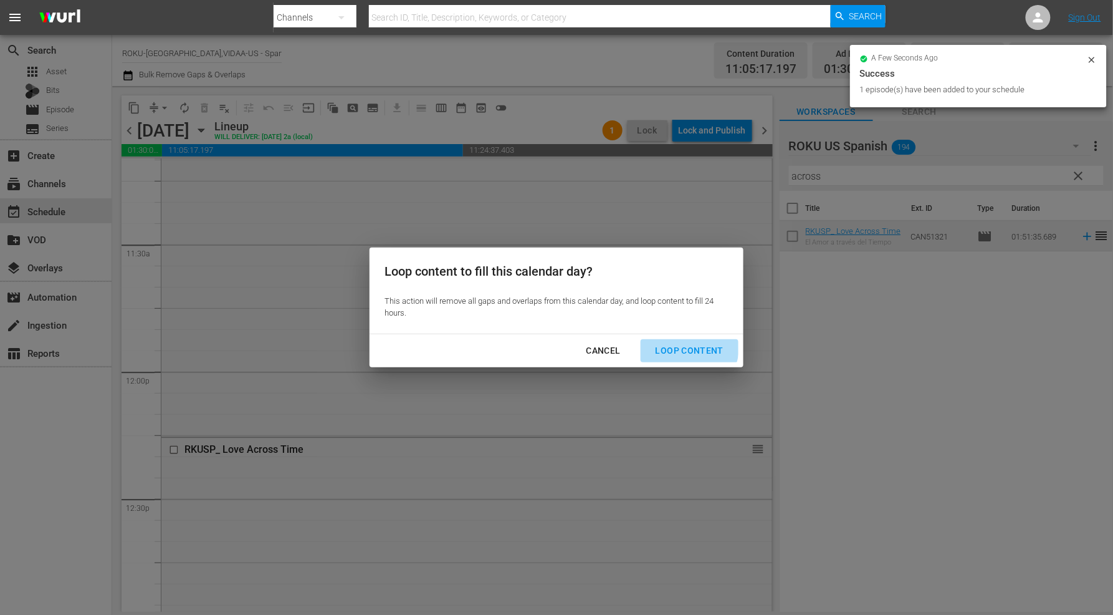
drag, startPoint x: 687, startPoint y: 348, endPoint x: 740, endPoint y: 380, distance: 61.6
click at [688, 348] on div "Loop Content" at bounding box center [690, 351] width 88 height 16
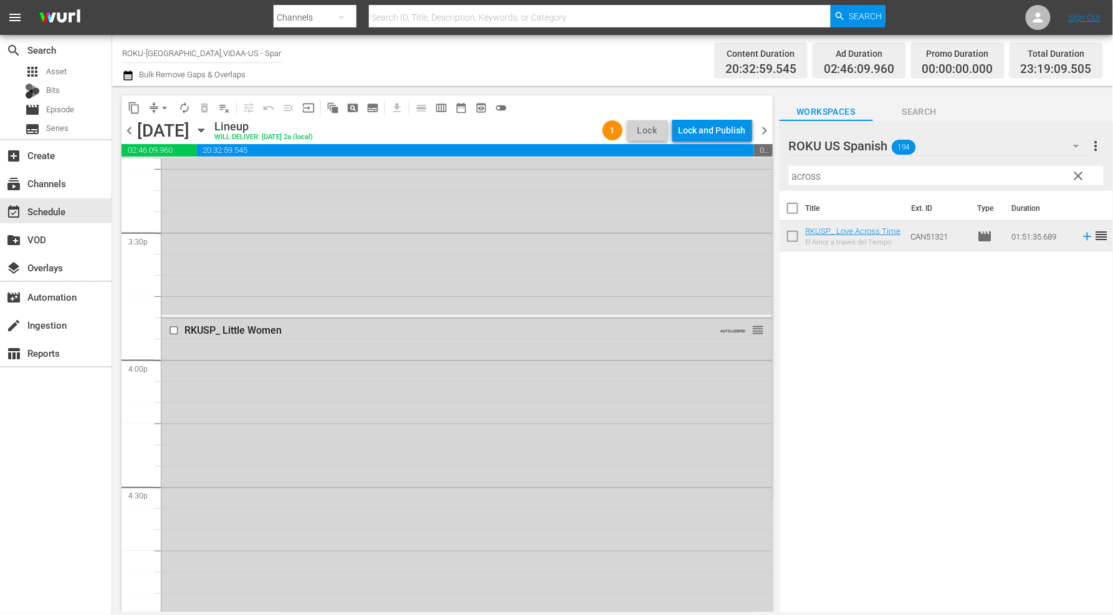
scroll to position [3858, 0]
click at [176, 339] on input "checkbox" at bounding box center [175, 340] width 13 height 11
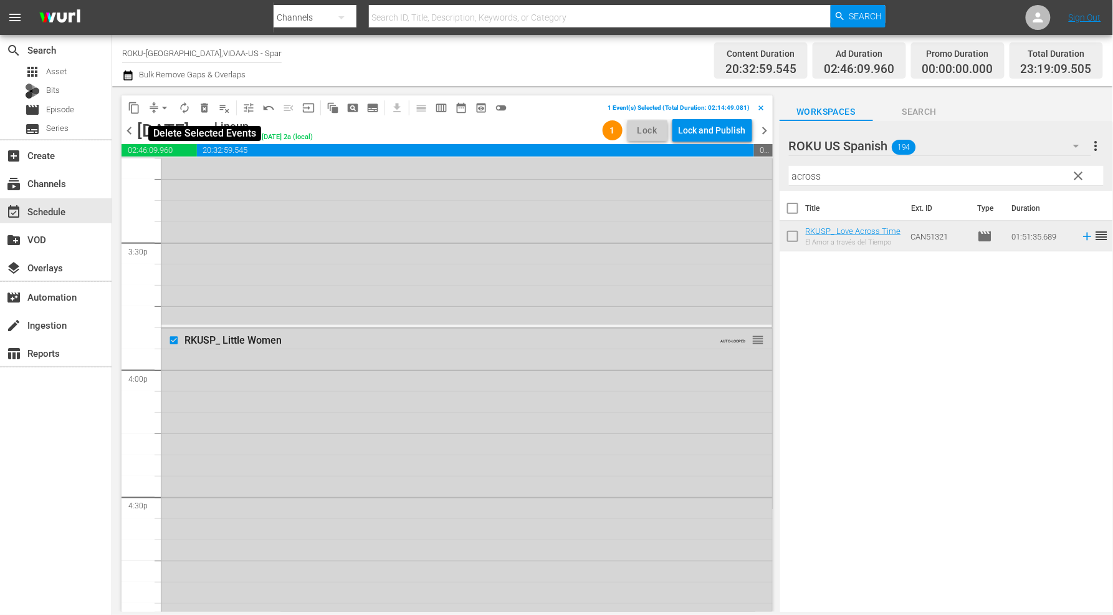
click at [203, 109] on span "delete_forever_outlined" at bounding box center [204, 108] width 12 height 12
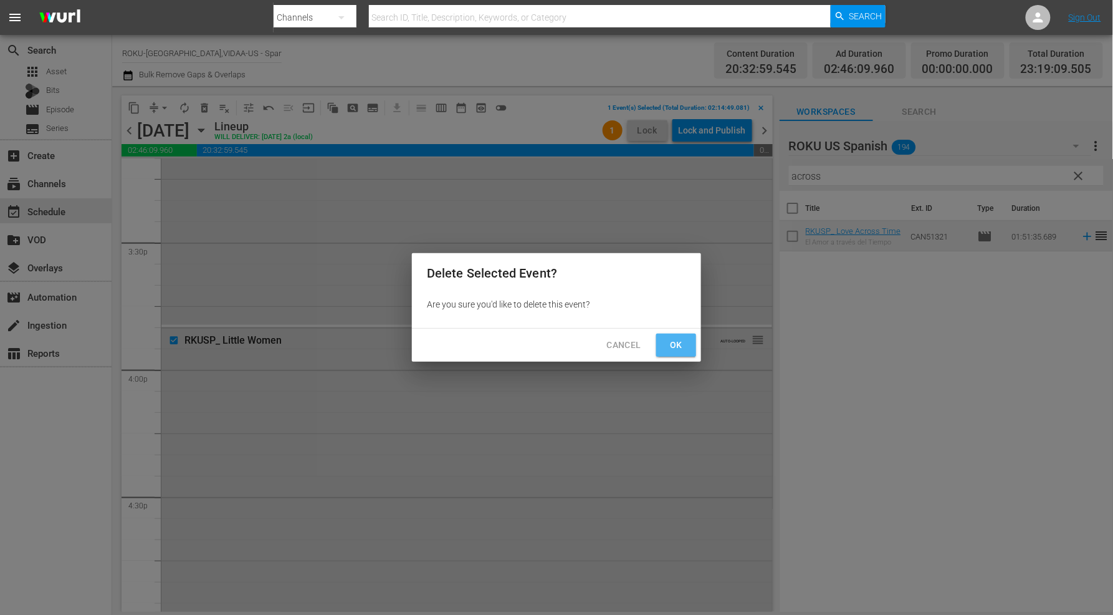
click at [675, 347] on span "Ok" at bounding box center [676, 345] width 20 height 16
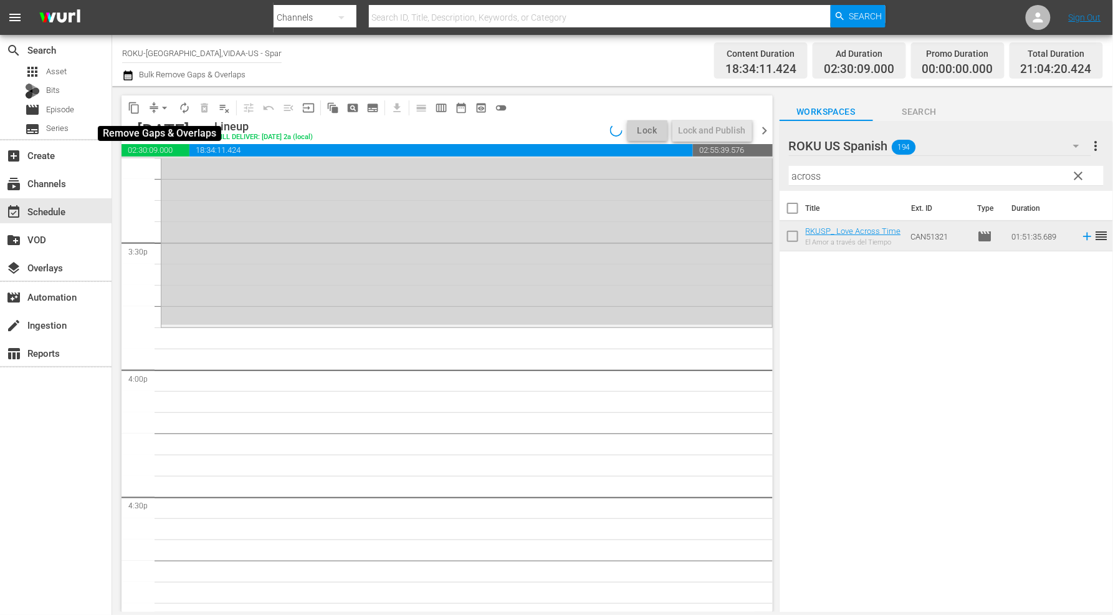
click at [165, 108] on span "arrow_drop_down" at bounding box center [164, 108] width 12 height 12
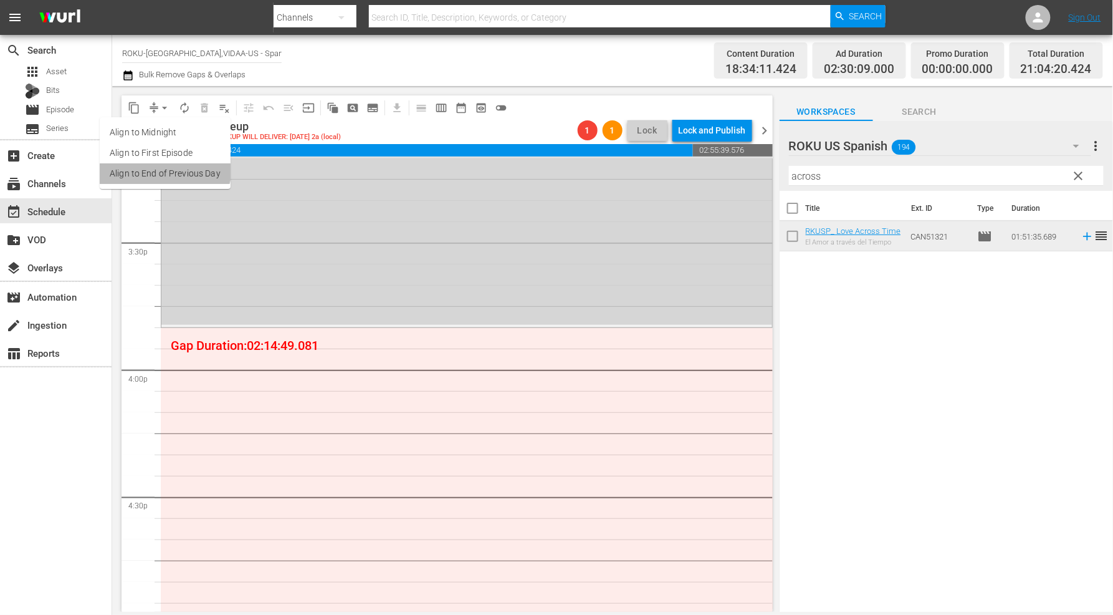
click at [166, 166] on li "Align to End of Previous Day" at bounding box center [165, 173] width 131 height 21
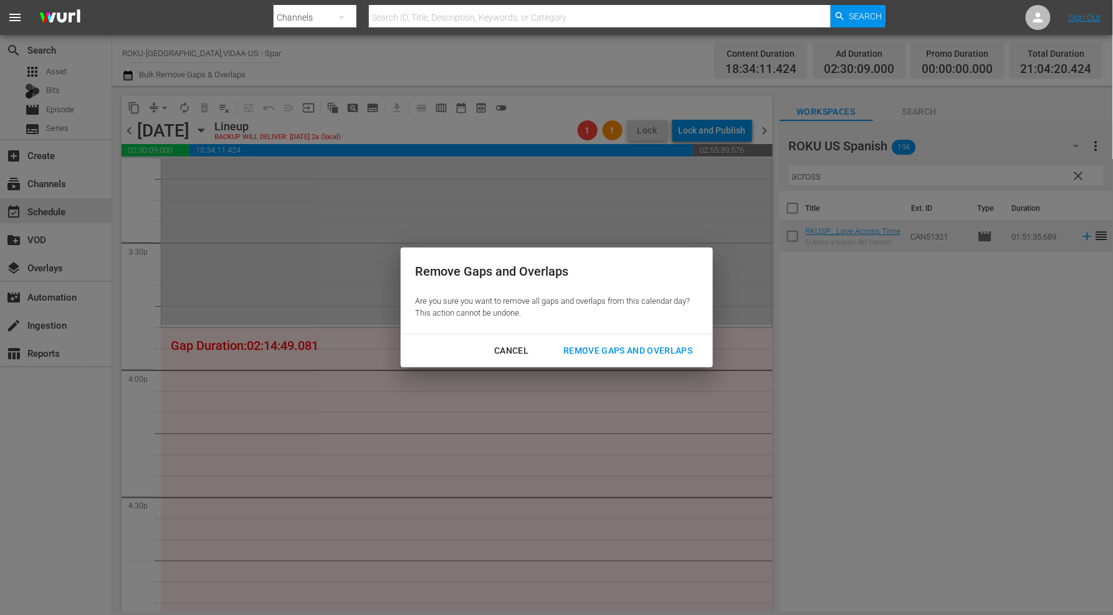
click at [634, 347] on div "Remove Gaps and Overlaps" at bounding box center [627, 351] width 149 height 16
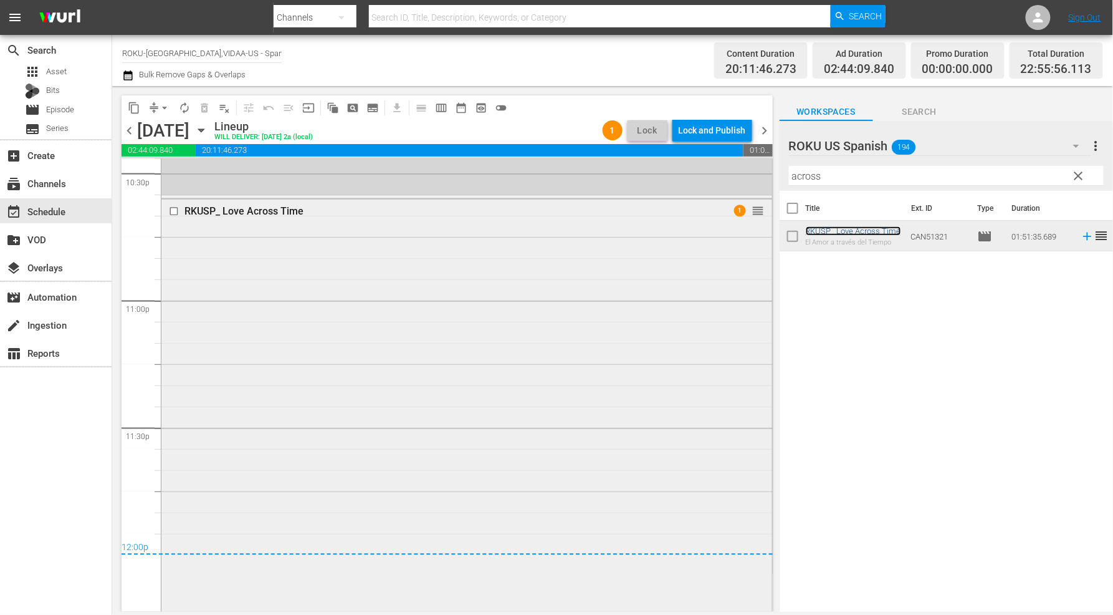
scroll to position [5767, 0]
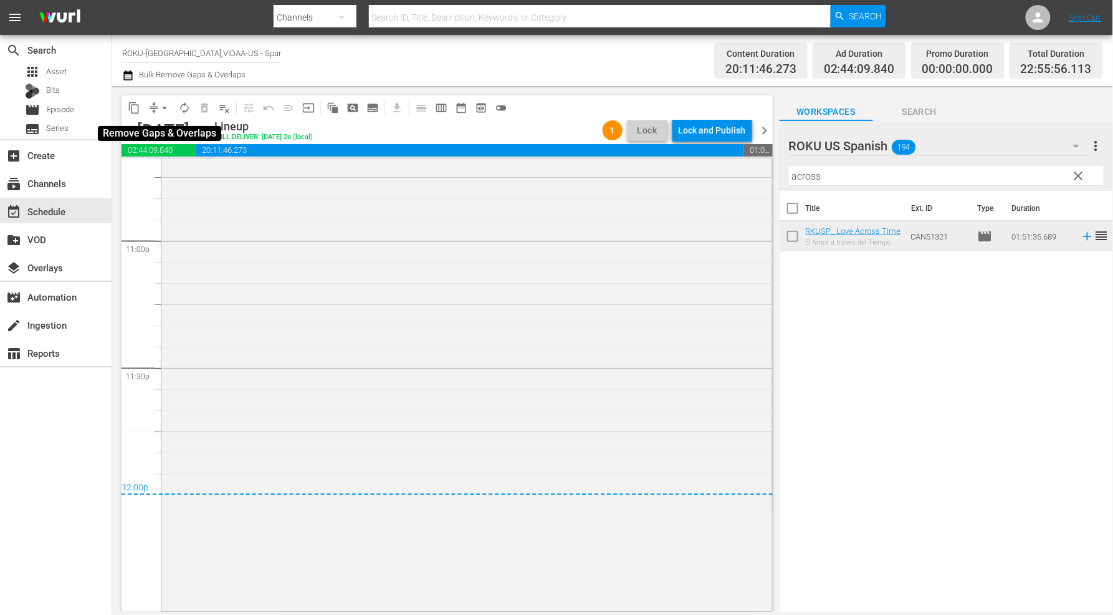
click at [165, 109] on span "arrow_drop_down" at bounding box center [164, 108] width 12 height 12
click at [181, 169] on li "Align to End of Previous Day" at bounding box center [165, 173] width 131 height 21
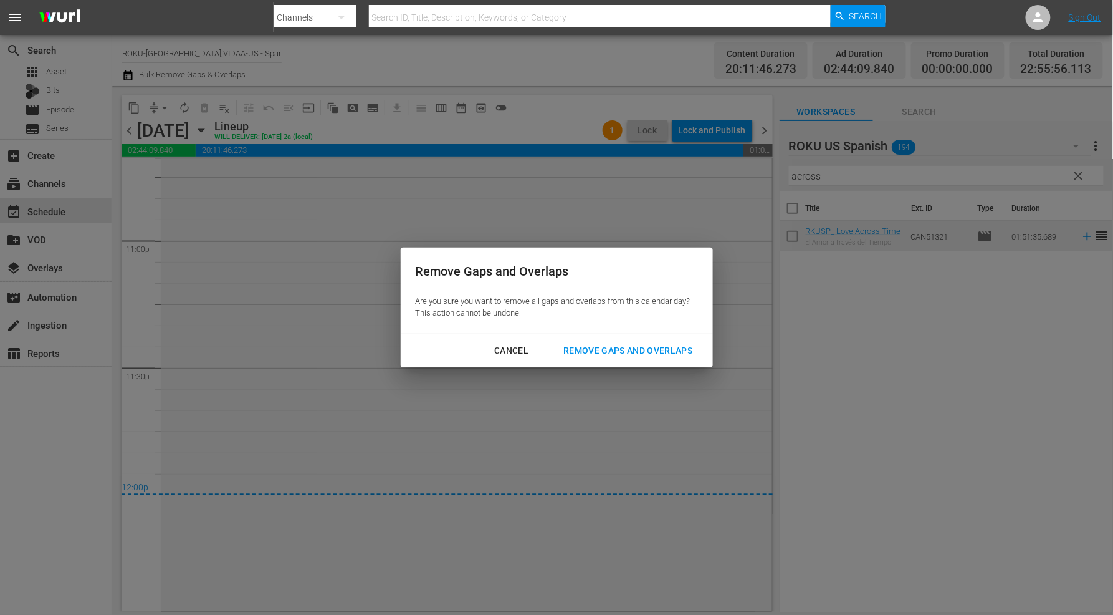
click at [623, 347] on div "Remove Gaps and Overlaps" at bounding box center [627, 351] width 149 height 16
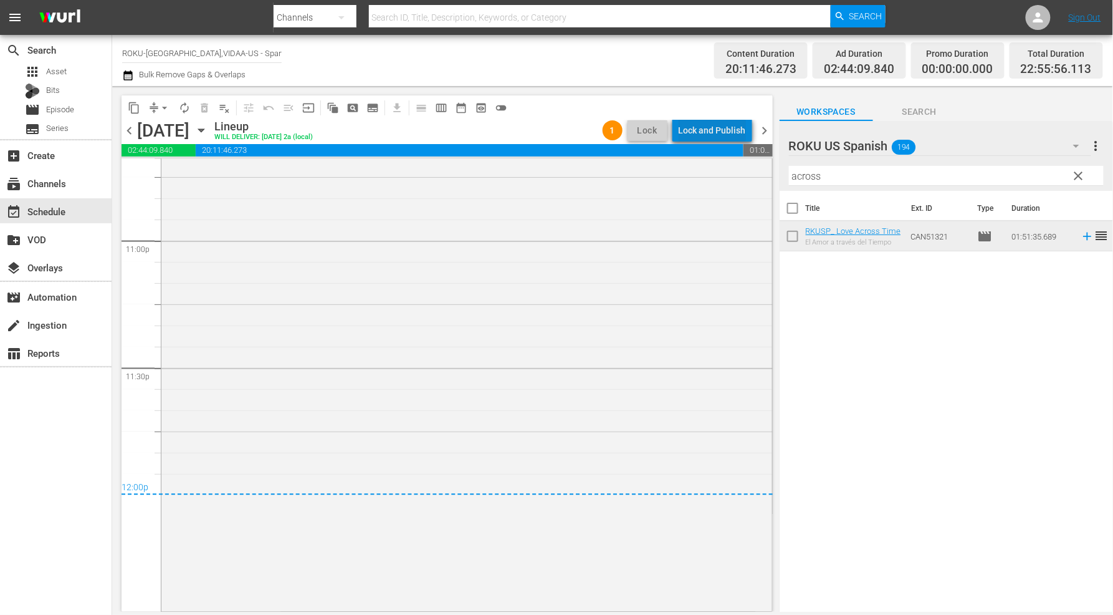
click at [730, 131] on div "Lock and Publish" at bounding box center [712, 130] width 67 height 22
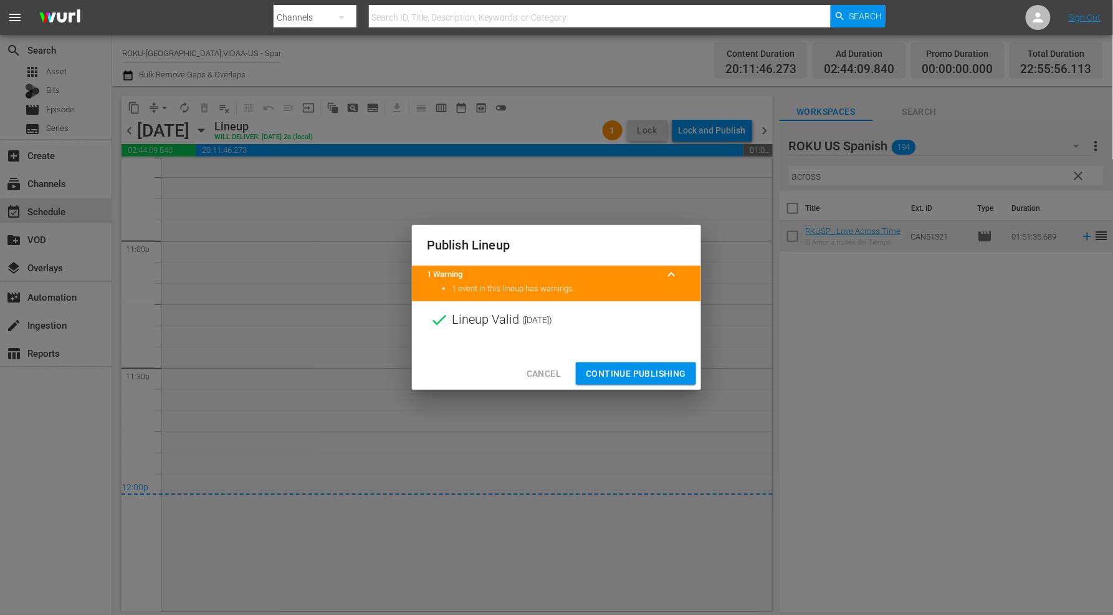
click at [636, 370] on span "Continue Publishing" at bounding box center [636, 374] width 100 height 16
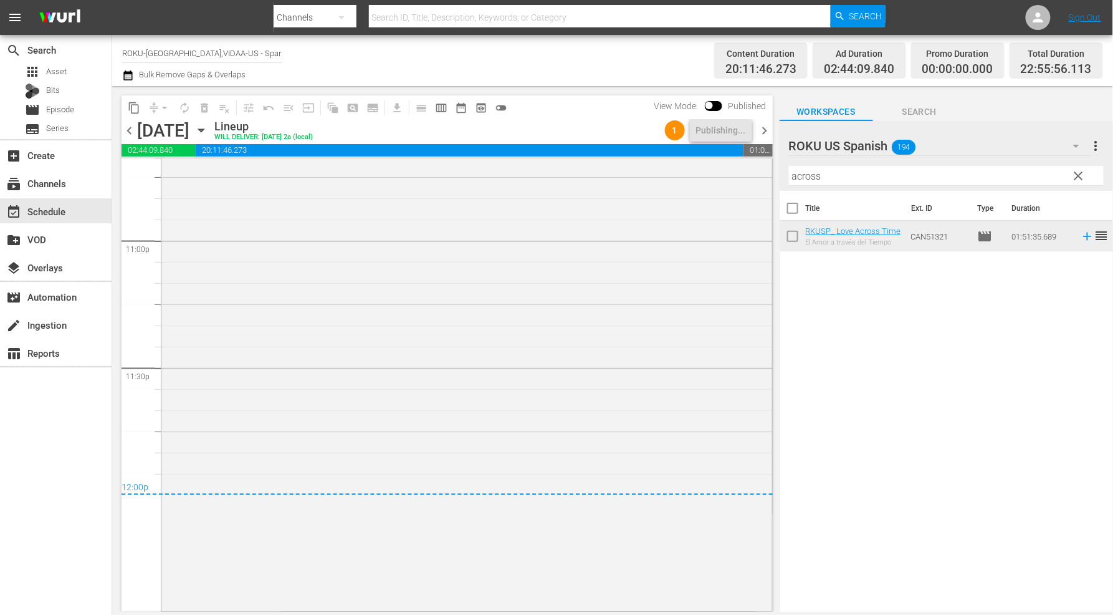
click at [204, 132] on icon "button" at bounding box center [201, 130] width 6 height 3
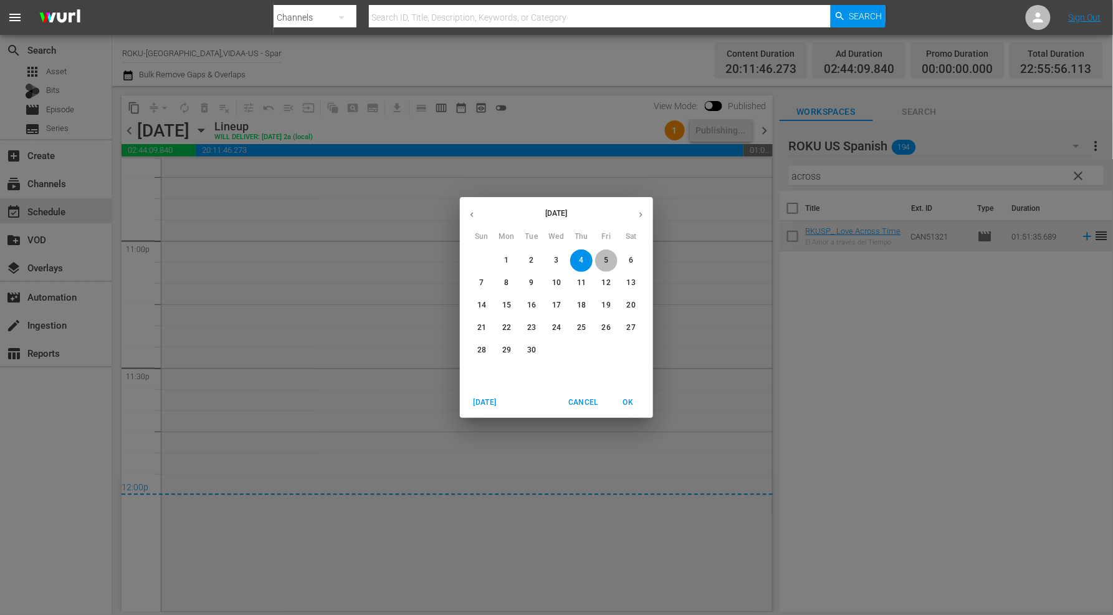
click at [606, 259] on p "5" at bounding box center [606, 260] width 4 height 11
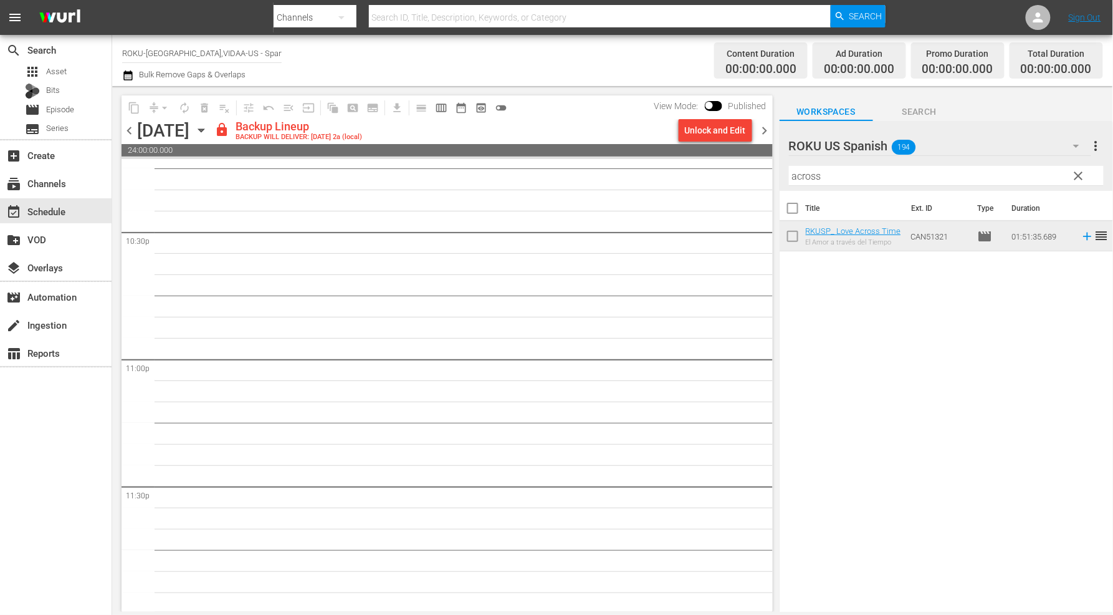
scroll to position [5650, 0]
click at [709, 133] on div "Unlock and Edit" at bounding box center [715, 130] width 61 height 22
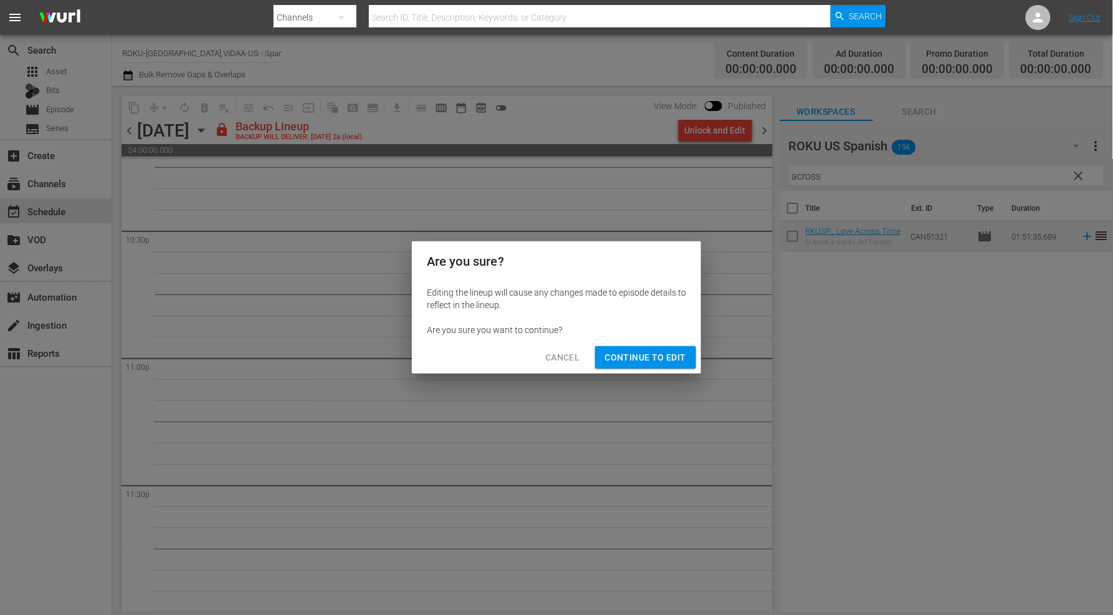
drag, startPoint x: 659, startPoint y: 350, endPoint x: 713, endPoint y: 406, distance: 77.6
click at [663, 353] on span "Continue to Edit" at bounding box center [645, 358] width 81 height 16
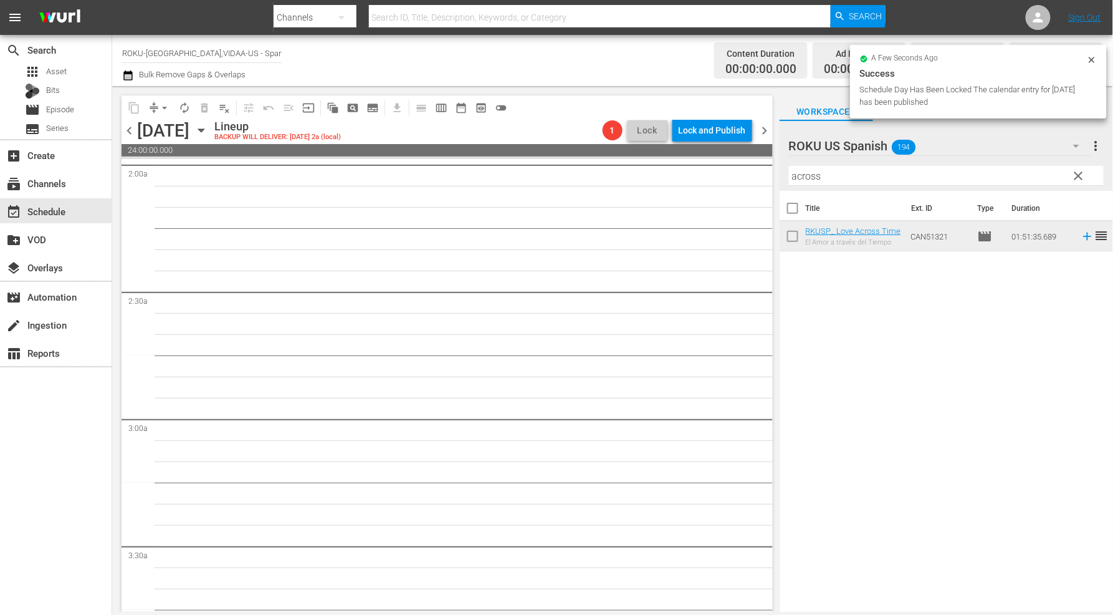
scroll to position [0, 0]
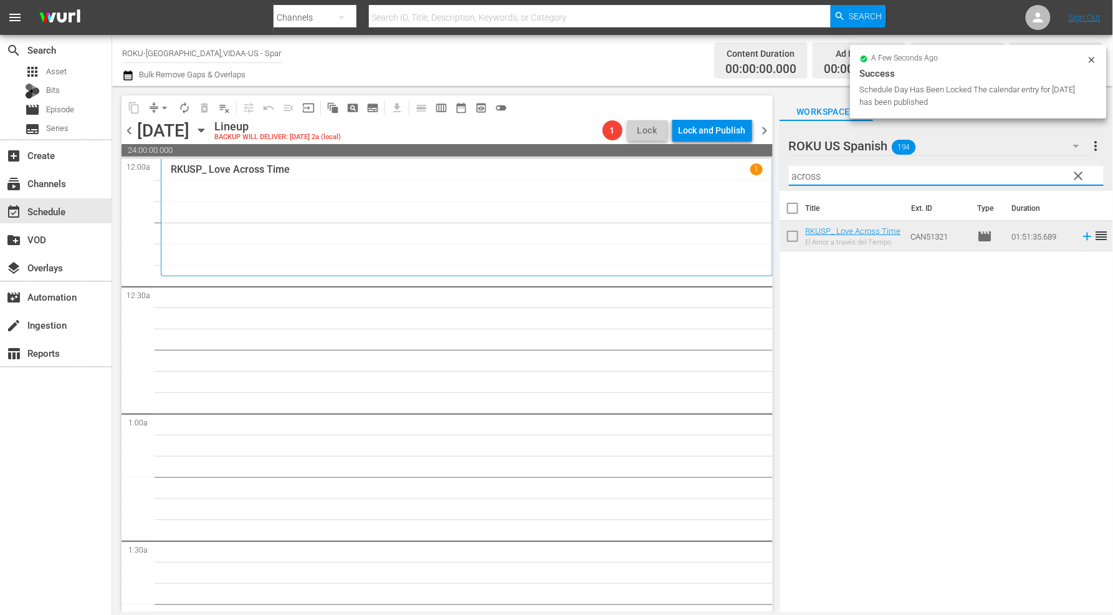
drag, startPoint x: 841, startPoint y: 178, endPoint x: 624, endPoint y: 173, distance: 217.6
click at [627, 176] on div "content_copy compress arrow_drop_down autorenew_outlined delete_forever_outline…" at bounding box center [612, 348] width 1001 height 525
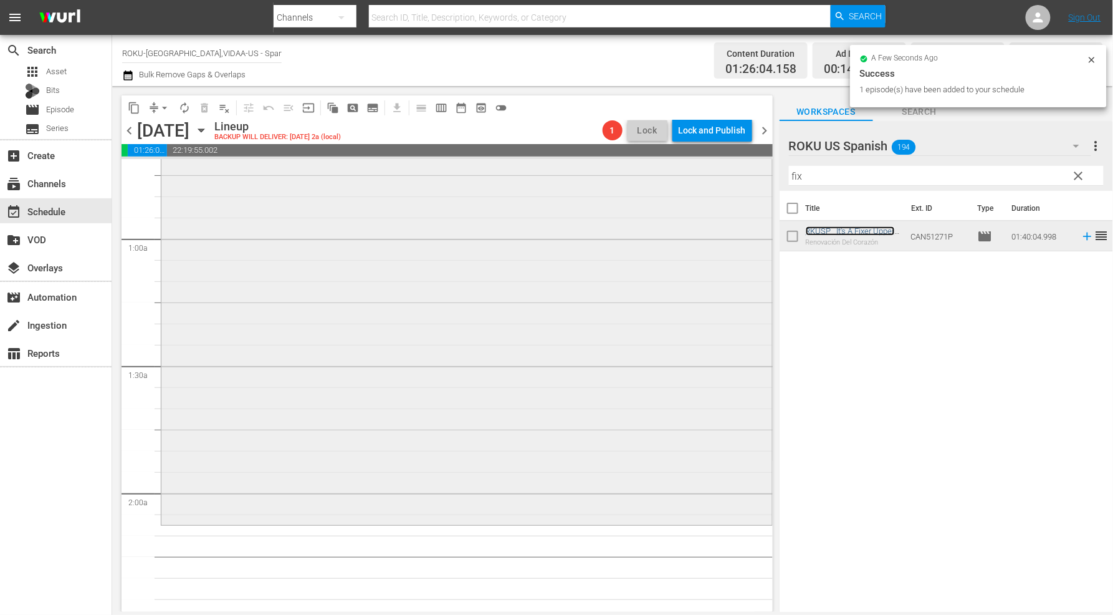
scroll to position [346, 0]
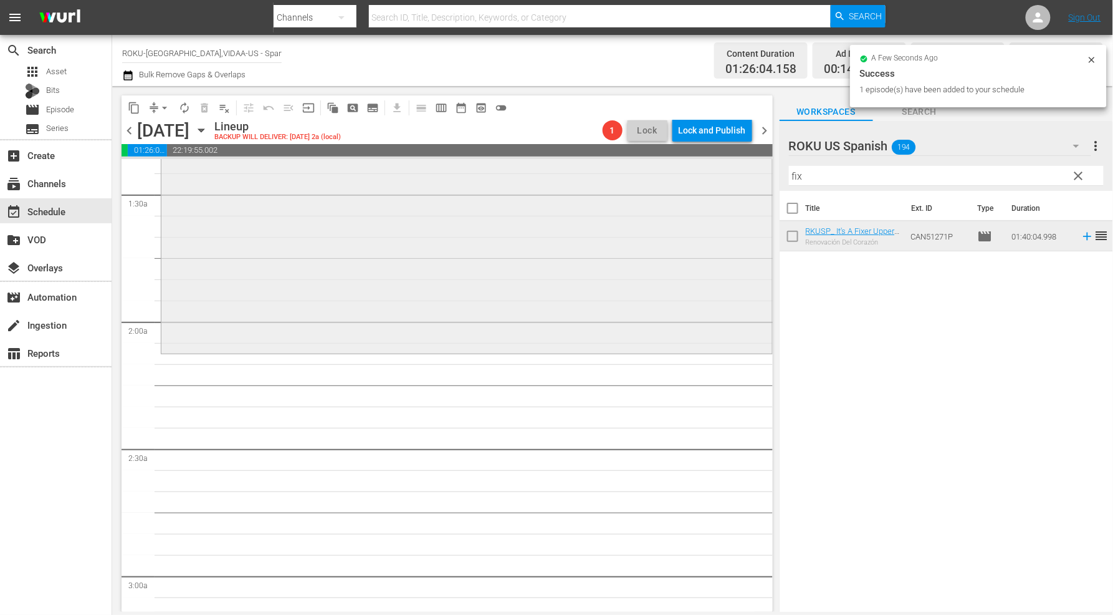
drag, startPoint x: 820, startPoint y: 181, endPoint x: 755, endPoint y: 178, distance: 64.9
click at [755, 175] on div "content_copy compress arrow_drop_down autorenew_outlined delete_forever_outline…" at bounding box center [612, 348] width 1001 height 525
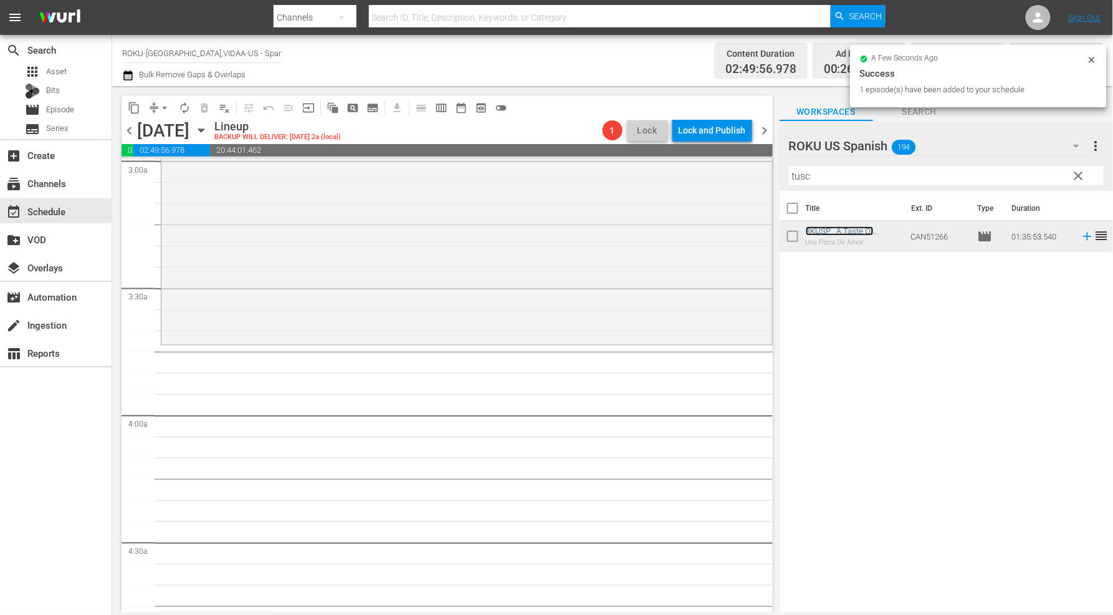
scroll to position [762, 0]
drag, startPoint x: 849, startPoint y: 179, endPoint x: 625, endPoint y: 153, distance: 225.3
click at [626, 153] on div "content_copy compress arrow_drop_down autorenew_outlined delete_forever_outline…" at bounding box center [612, 348] width 1001 height 525
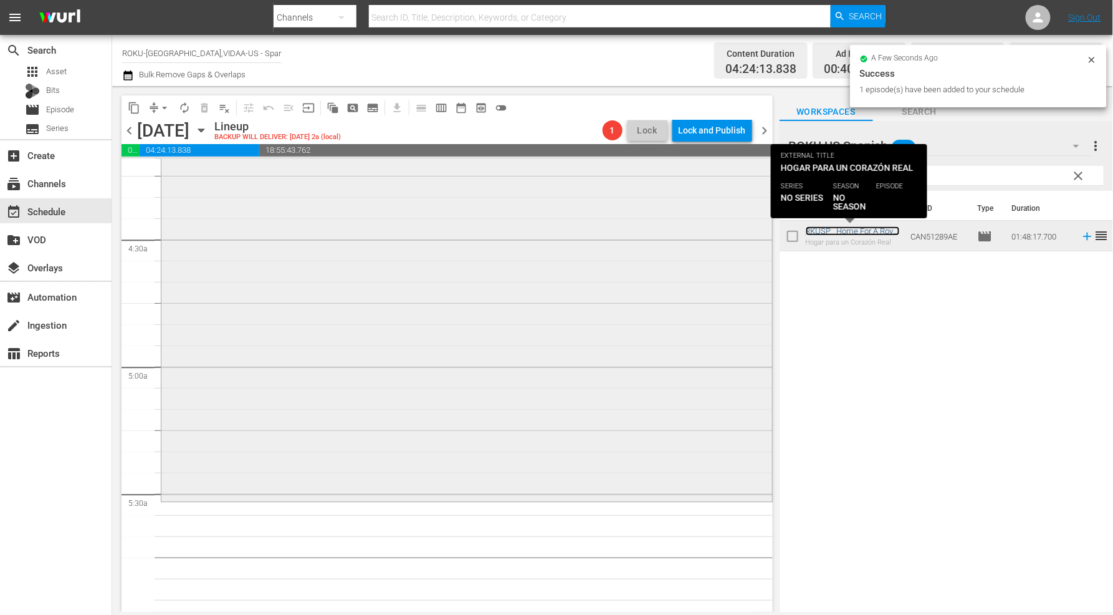
scroll to position [1108, 0]
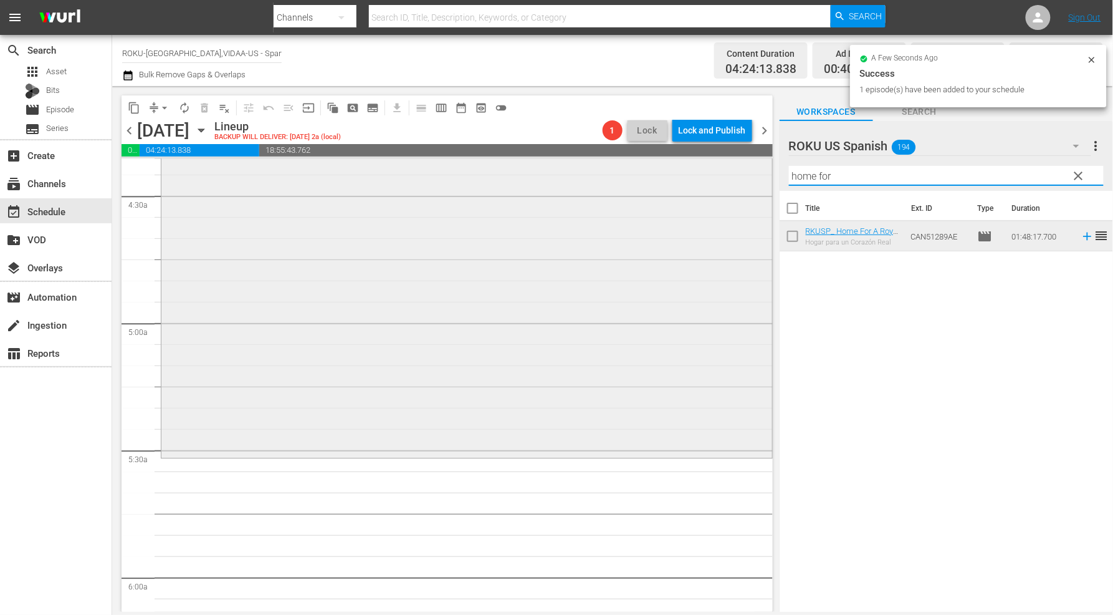
drag, startPoint x: 841, startPoint y: 177, endPoint x: 703, endPoint y: 187, distance: 138.7
click at [701, 176] on div "content_copy compress arrow_drop_down autorenew_outlined delete_forever_outline…" at bounding box center [612, 348] width 1001 height 525
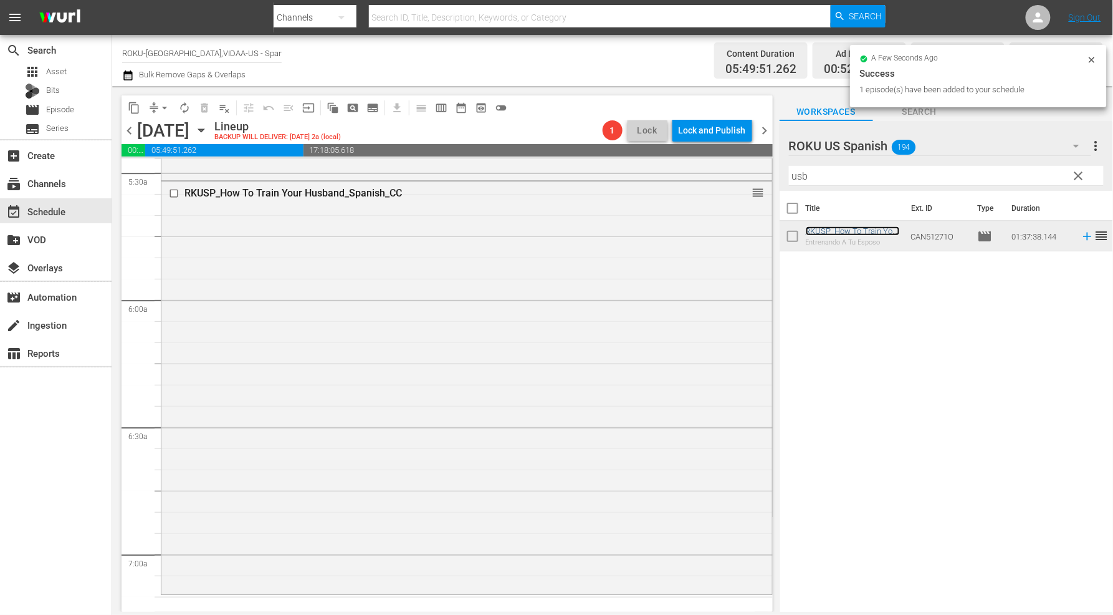
scroll to position [1731, 0]
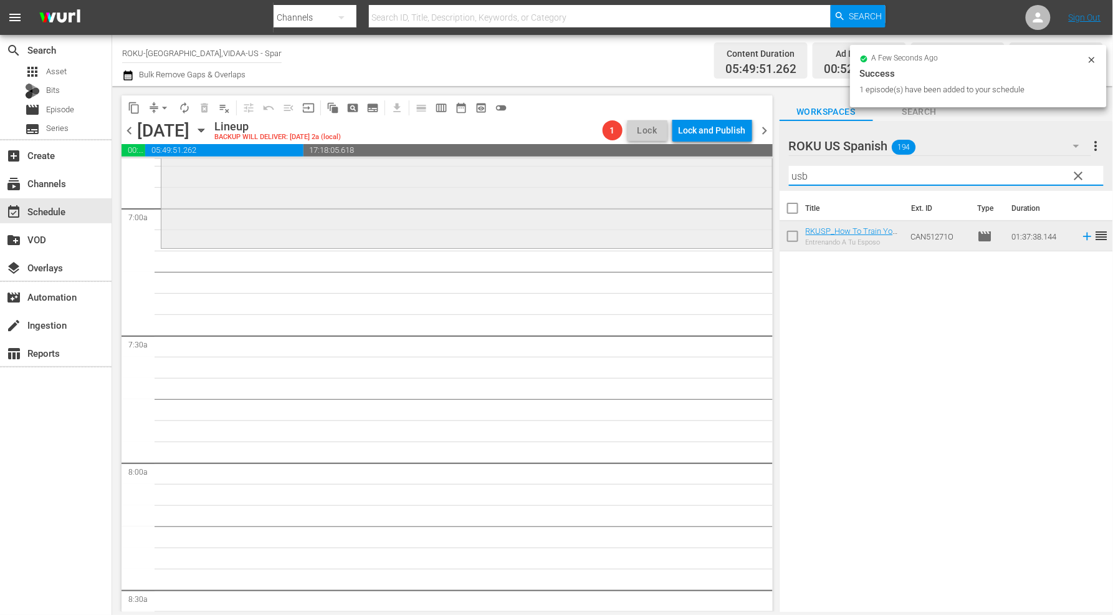
drag, startPoint x: 820, startPoint y: 178, endPoint x: 735, endPoint y: 171, distance: 85.0
click at [735, 171] on div "content_copy compress arrow_drop_down autorenew_outlined delete_forever_outline…" at bounding box center [612, 348] width 1001 height 525
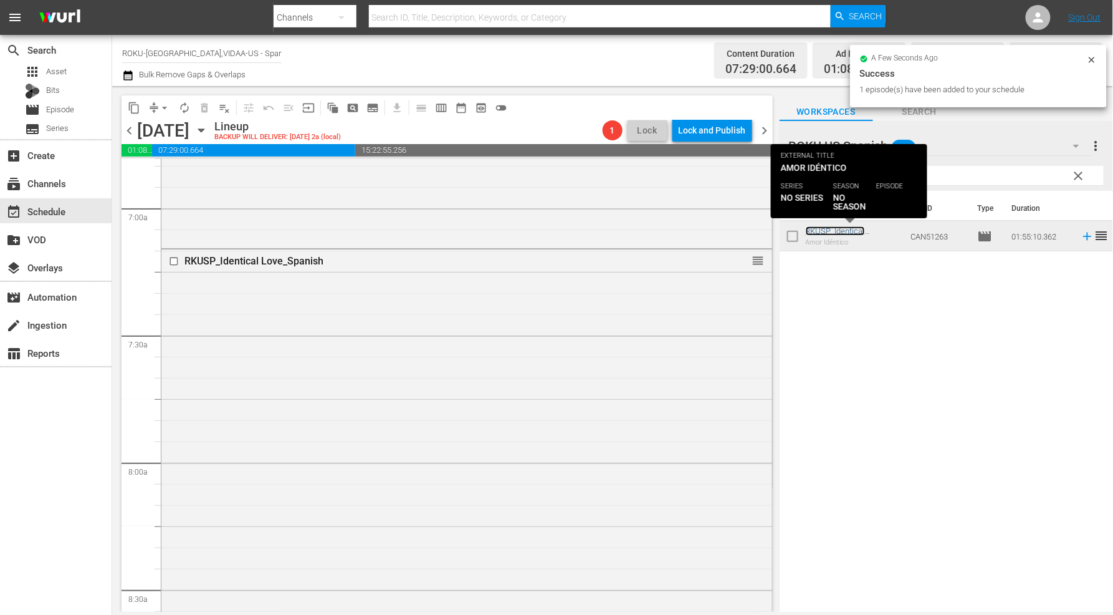
scroll to position [2077, 0]
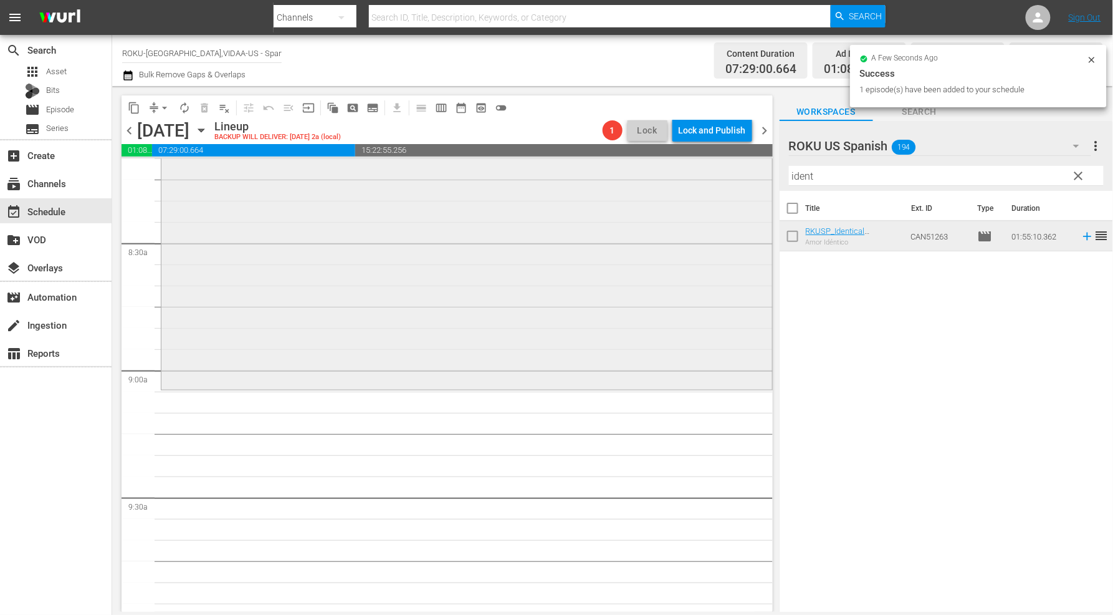
drag, startPoint x: 854, startPoint y: 173, endPoint x: 653, endPoint y: 159, distance: 201.8
click at [653, 159] on div "content_copy compress arrow_drop_down autorenew_outlined delete_forever_outline…" at bounding box center [612, 348] width 1001 height 525
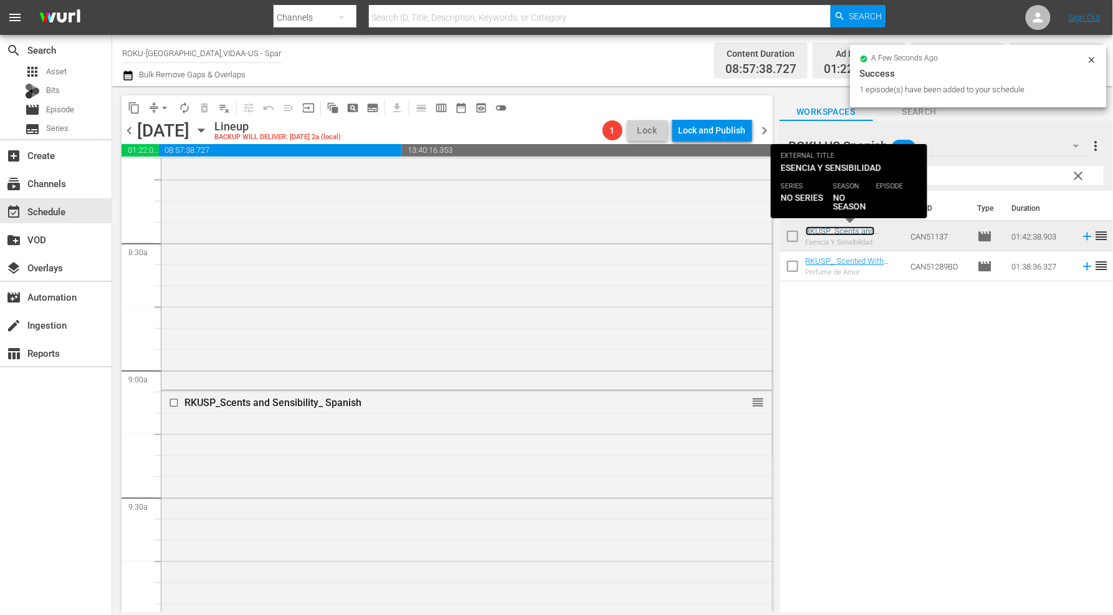
scroll to position [2354, 0]
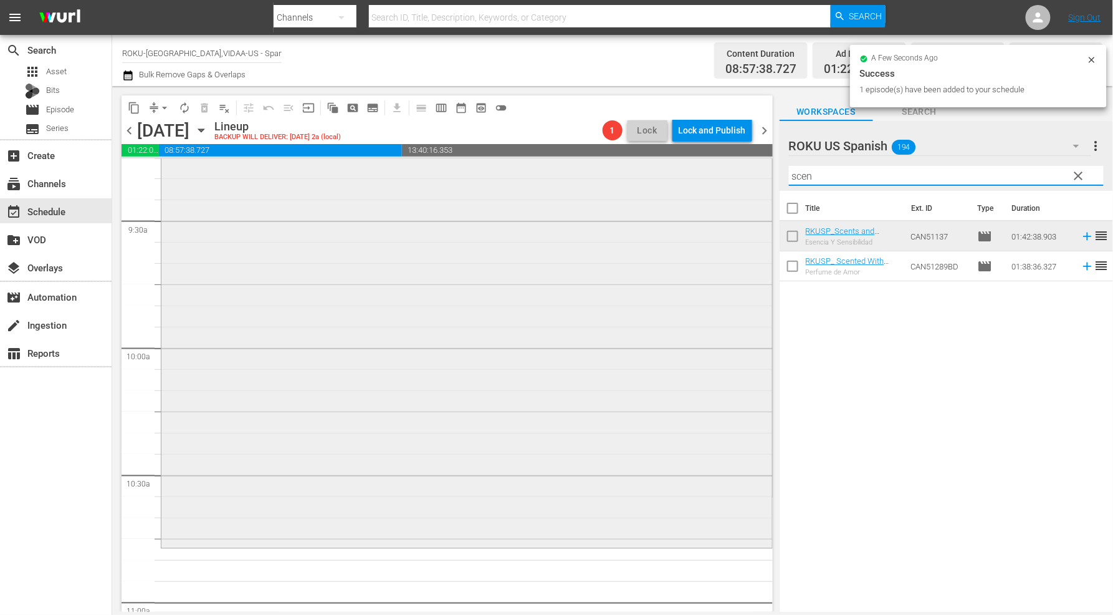
drag, startPoint x: 805, startPoint y: 176, endPoint x: 687, endPoint y: 173, distance: 117.9
click at [686, 172] on div "content_copy compress arrow_drop_down autorenew_outlined delete_forever_outline…" at bounding box center [612, 348] width 1001 height 525
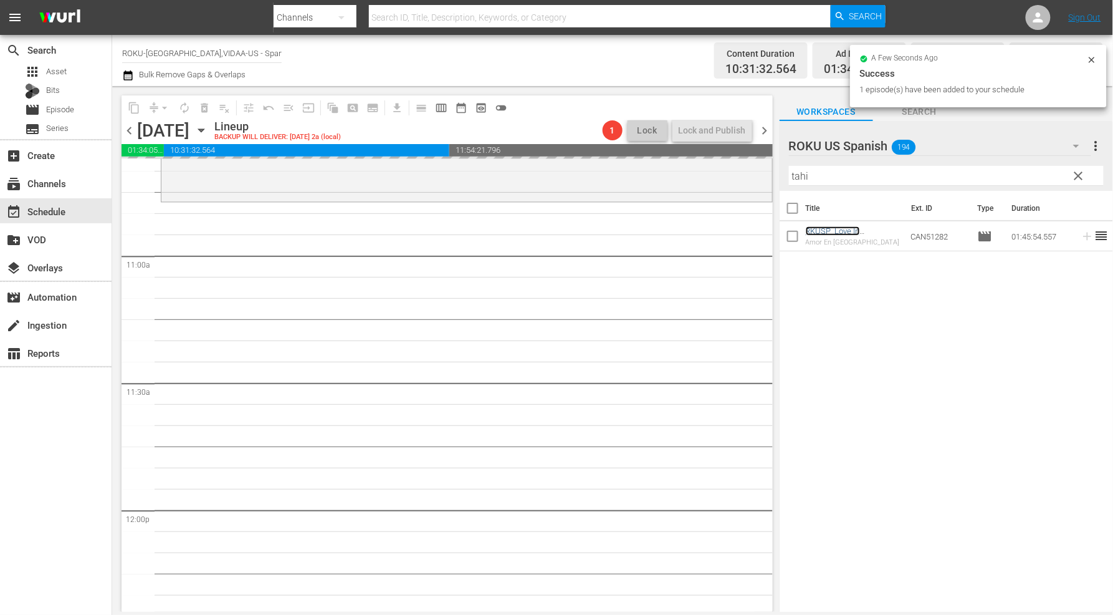
scroll to position [2977, 0]
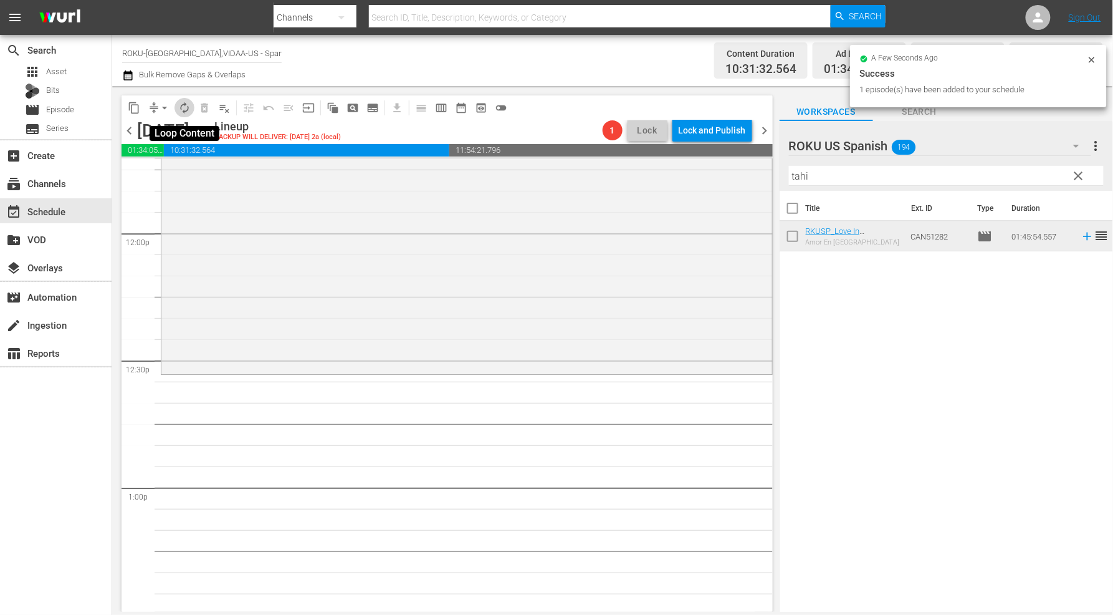
click at [185, 109] on span "autorenew_outlined" at bounding box center [184, 108] width 12 height 12
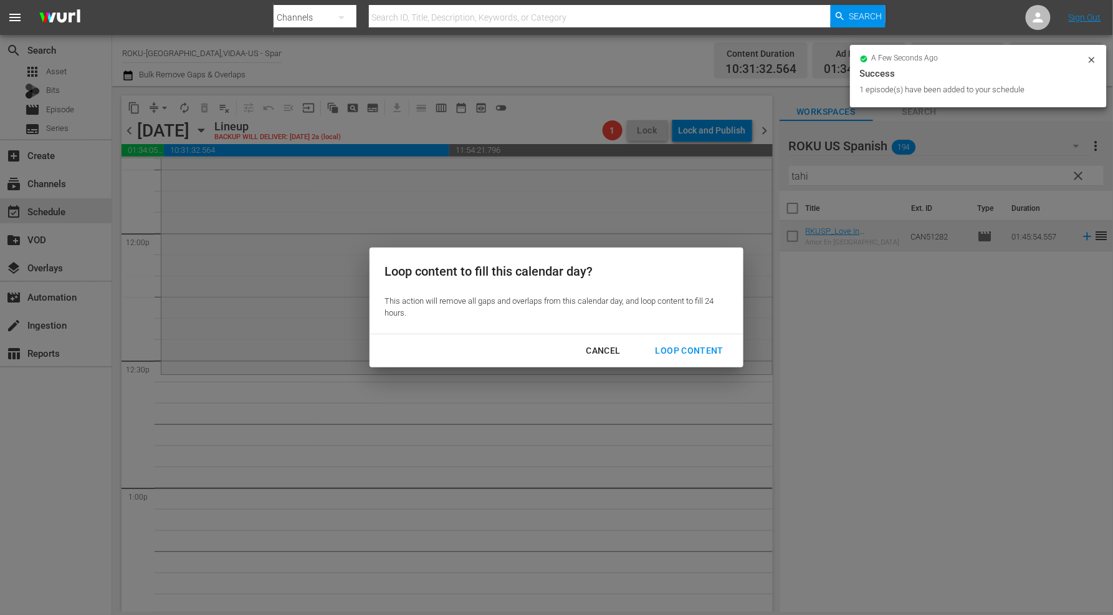
click at [682, 350] on div "Loop Content" at bounding box center [690, 351] width 88 height 16
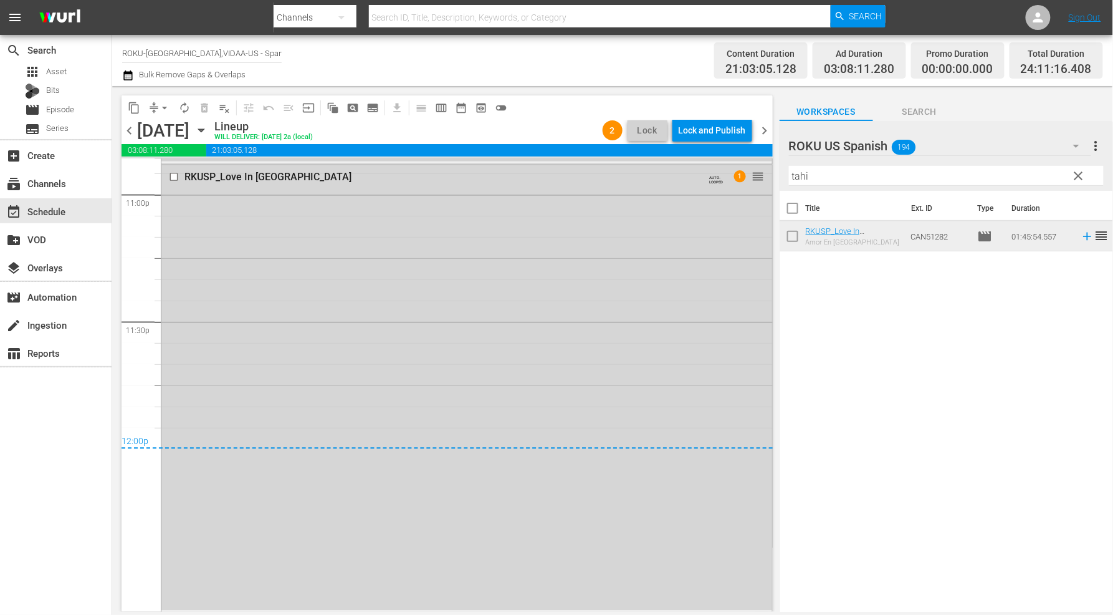
scroll to position [5816, 0]
click at [160, 109] on span "arrow_drop_down" at bounding box center [164, 108] width 12 height 12
click at [173, 170] on li "Align to End of Previous Day" at bounding box center [165, 173] width 131 height 21
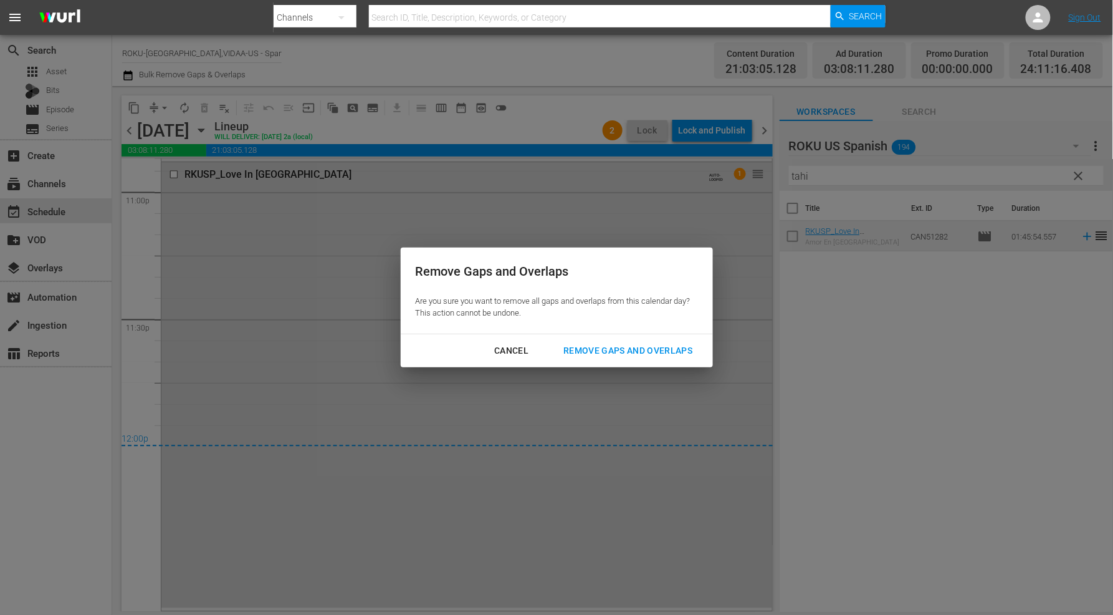
click at [668, 347] on div "Remove Gaps and Overlaps" at bounding box center [627, 351] width 149 height 16
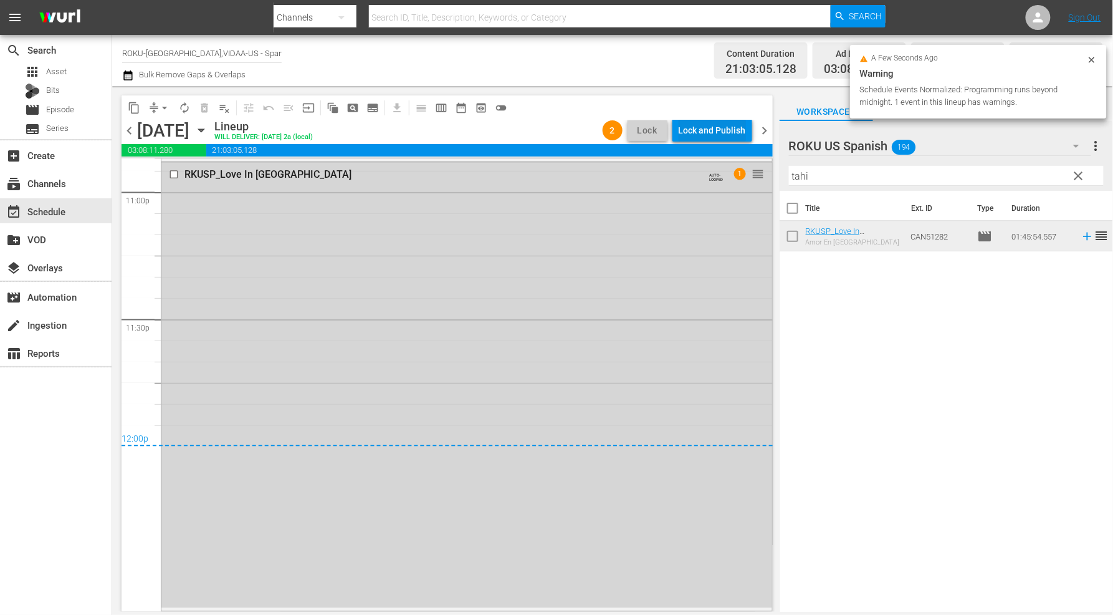
click at [711, 131] on div "Lock and Publish" at bounding box center [712, 130] width 67 height 22
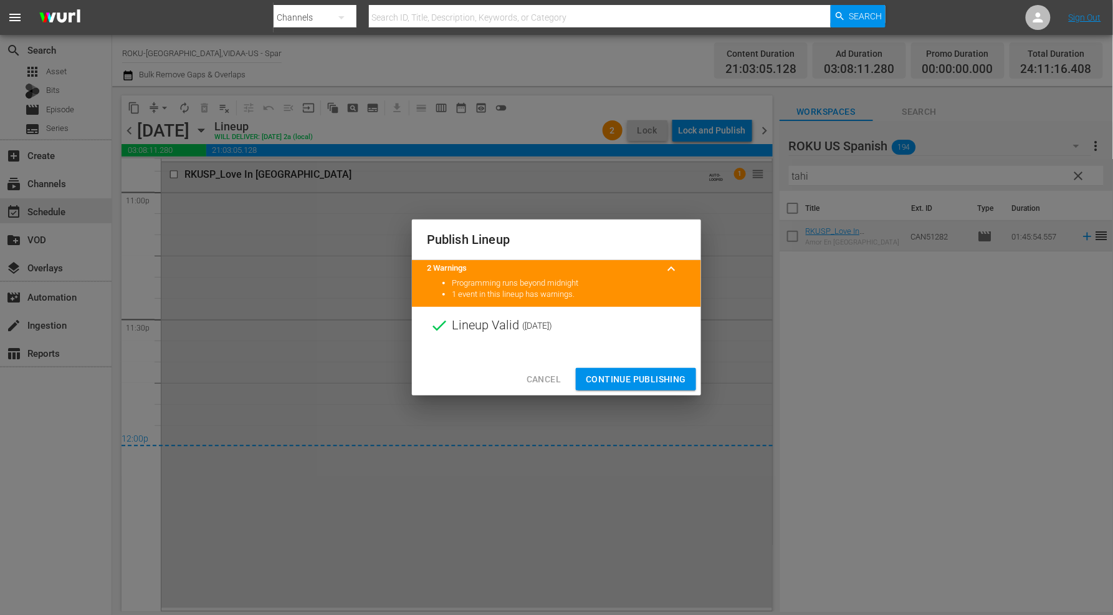
click at [614, 376] on span "Continue Publishing" at bounding box center [636, 379] width 100 height 16
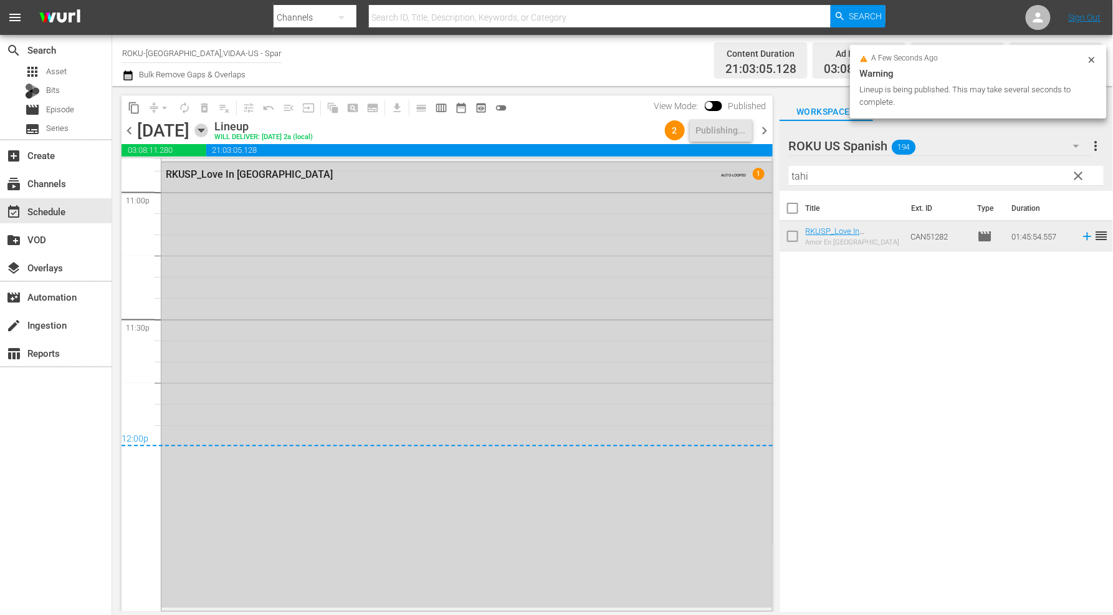
click at [208, 130] on icon "button" at bounding box center [201, 130] width 14 height 14
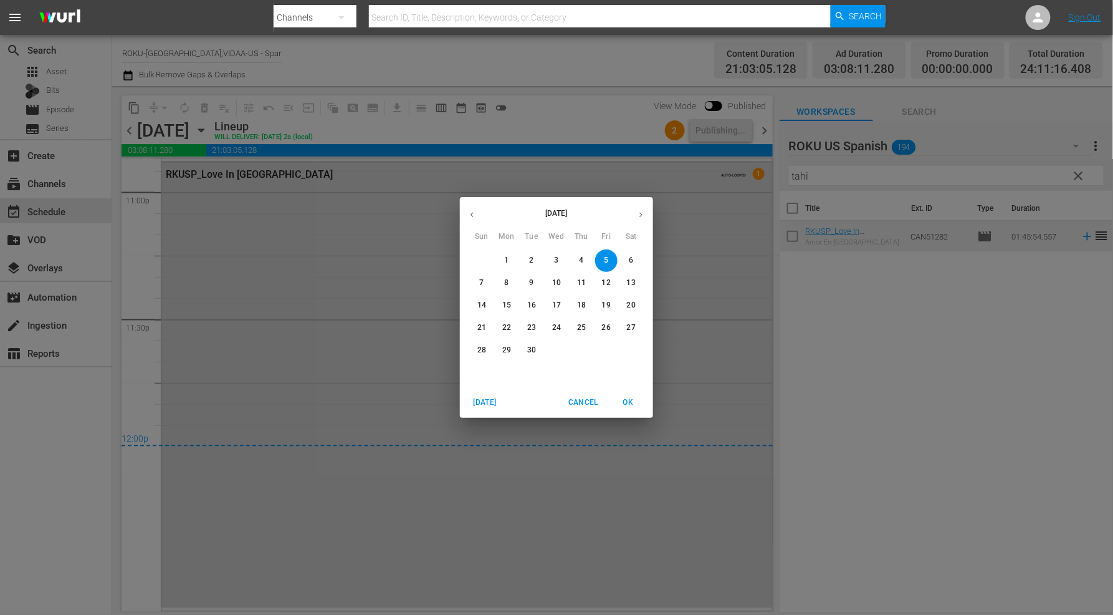
click at [629, 257] on p "6" at bounding box center [631, 260] width 4 height 11
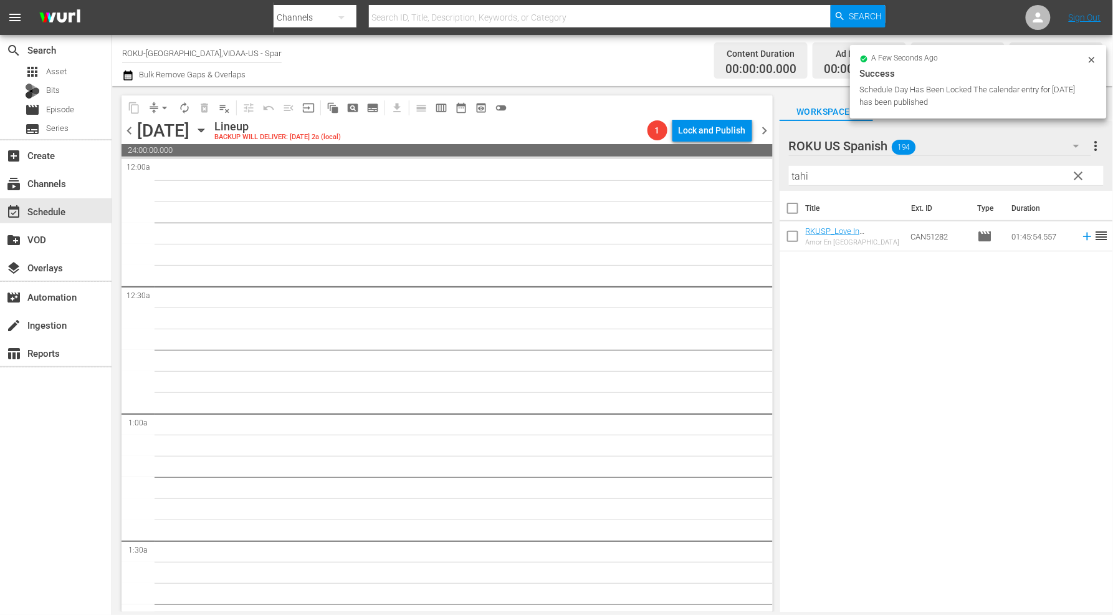
click at [204, 132] on icon "button" at bounding box center [201, 130] width 6 height 3
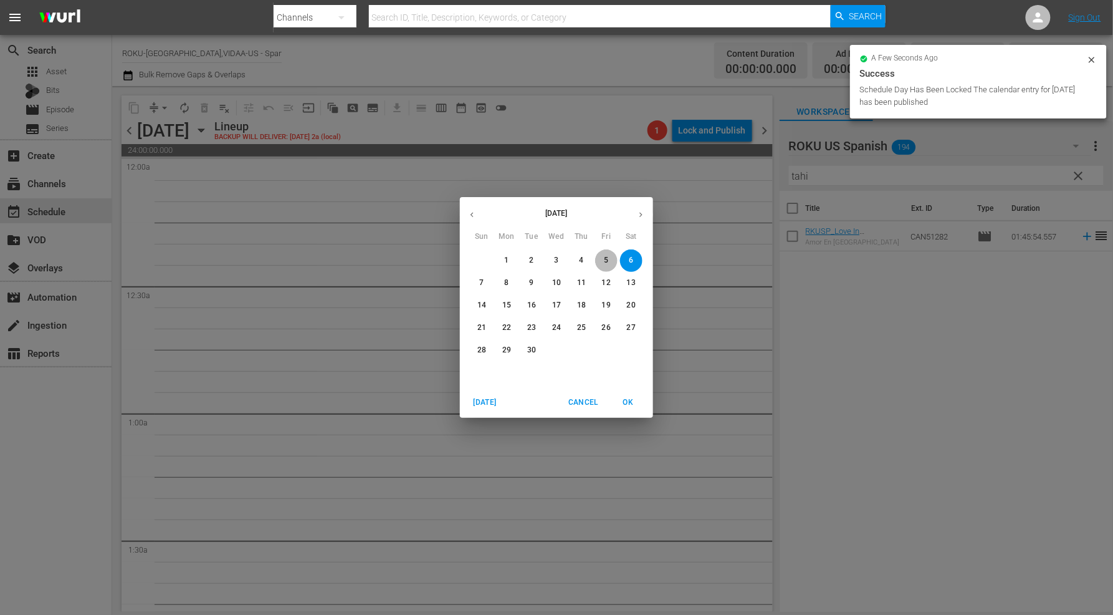
click at [602, 262] on span "5" at bounding box center [606, 260] width 22 height 11
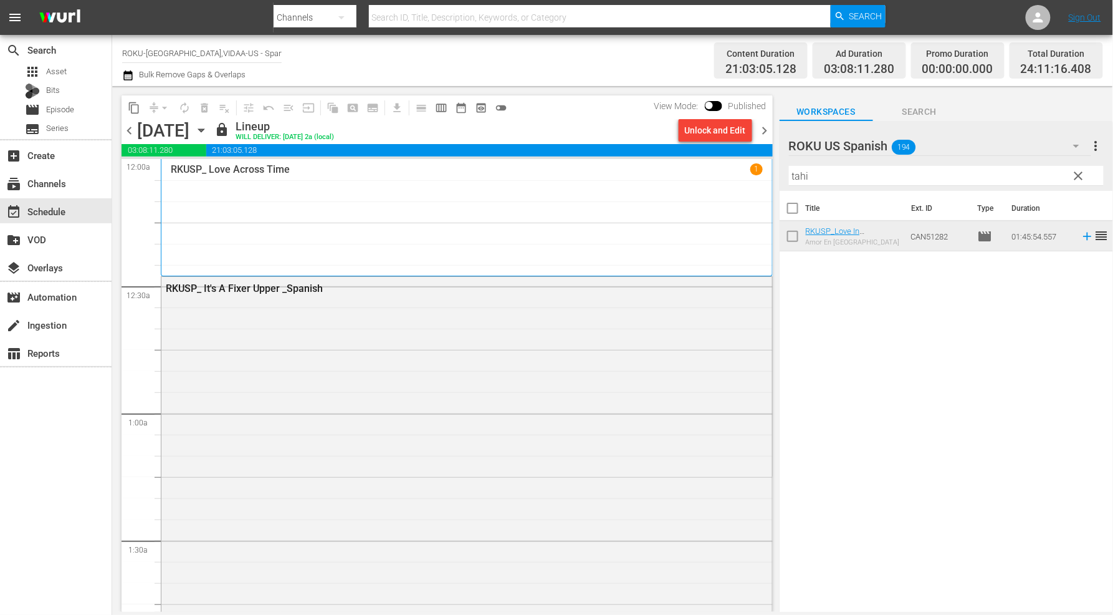
click at [208, 128] on icon "button" at bounding box center [201, 130] width 14 height 14
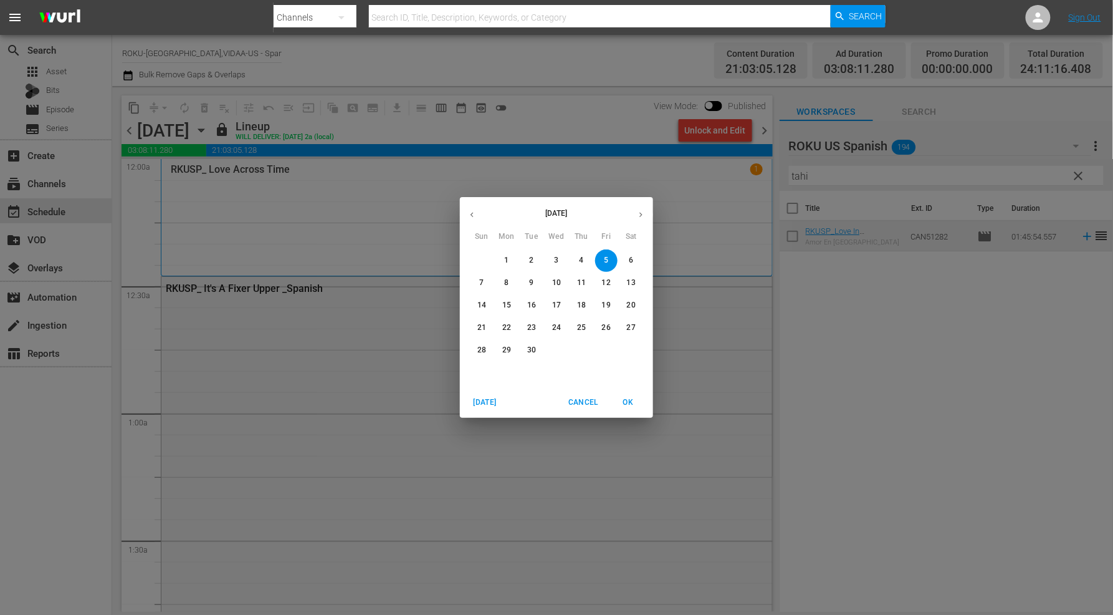
click at [636, 258] on span "6" at bounding box center [631, 260] width 22 height 11
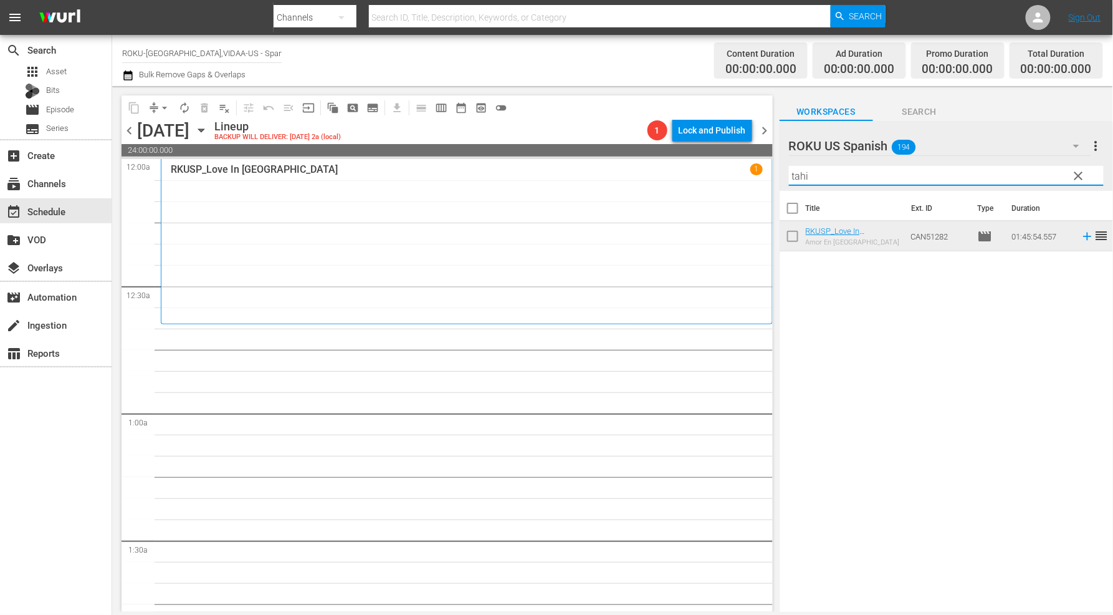
drag, startPoint x: 860, startPoint y: 177, endPoint x: 625, endPoint y: 168, distance: 235.8
click at [623, 168] on div "content_copy compress arrow_drop_down autorenew_outlined delete_forever_outline…" at bounding box center [612, 348] width 1001 height 525
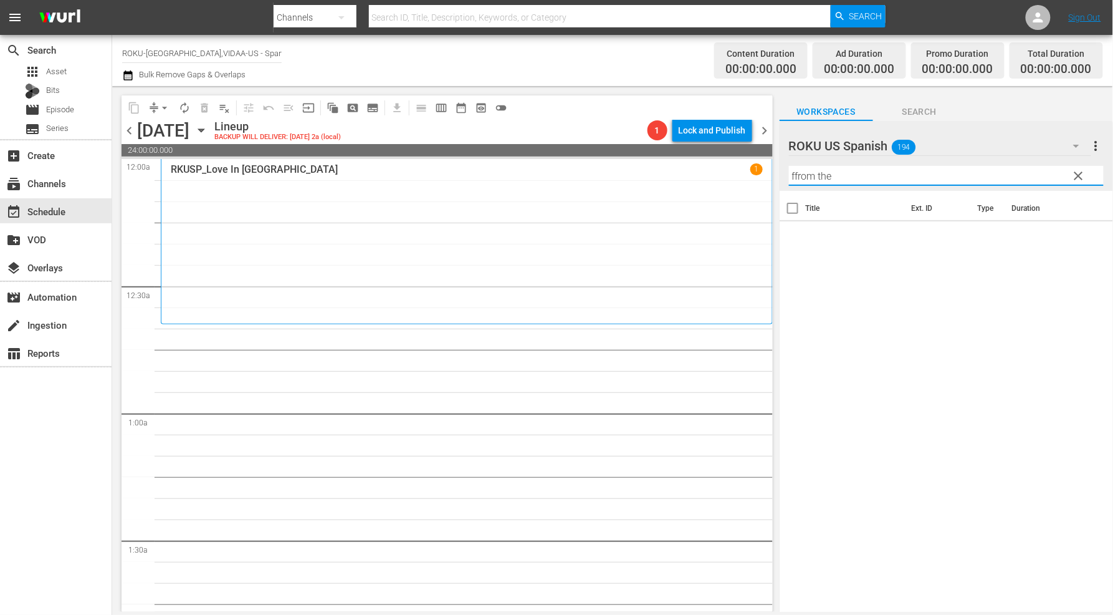
click at [797, 173] on input "ffrom the" at bounding box center [946, 176] width 315 height 20
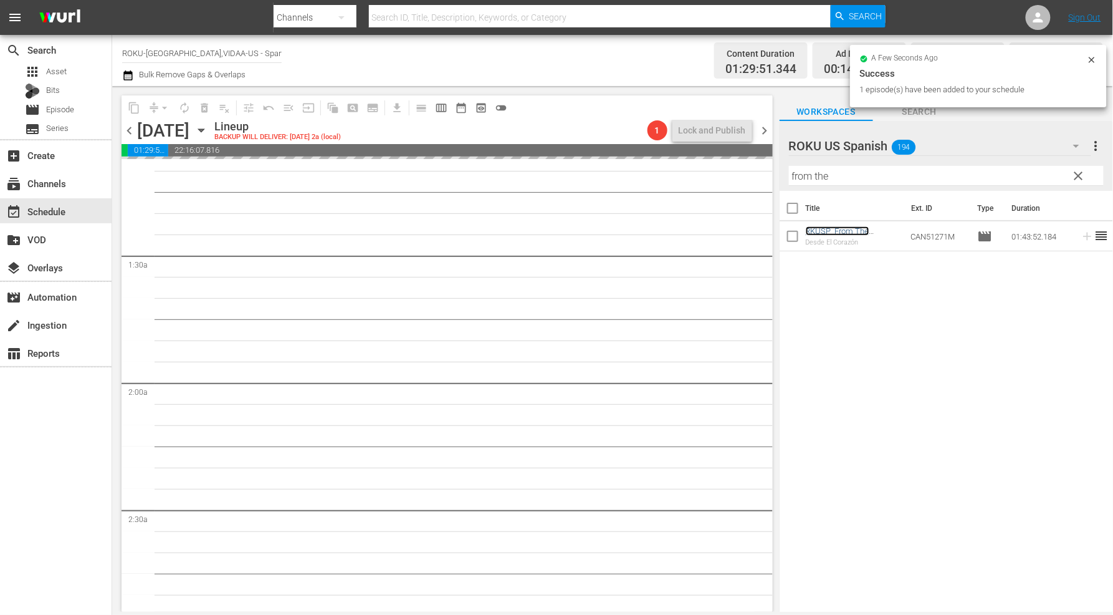
scroll to position [346, 0]
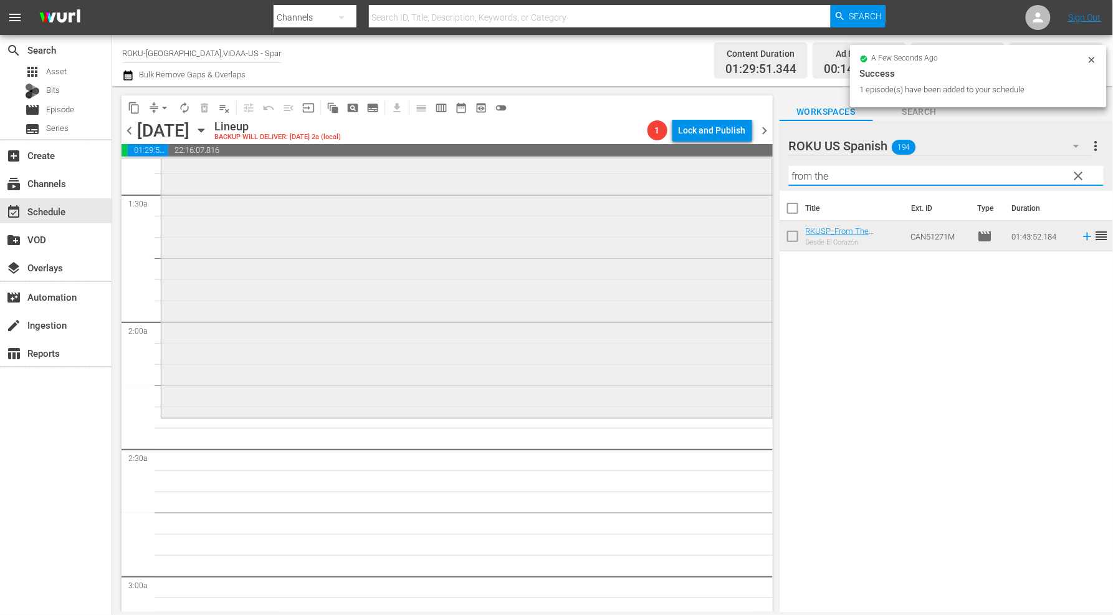
drag, startPoint x: 833, startPoint y: 181, endPoint x: 657, endPoint y: 167, distance: 176.9
click at [657, 167] on div "content_copy compress arrow_drop_down autorenew_outlined delete_forever_outline…" at bounding box center [612, 348] width 1001 height 525
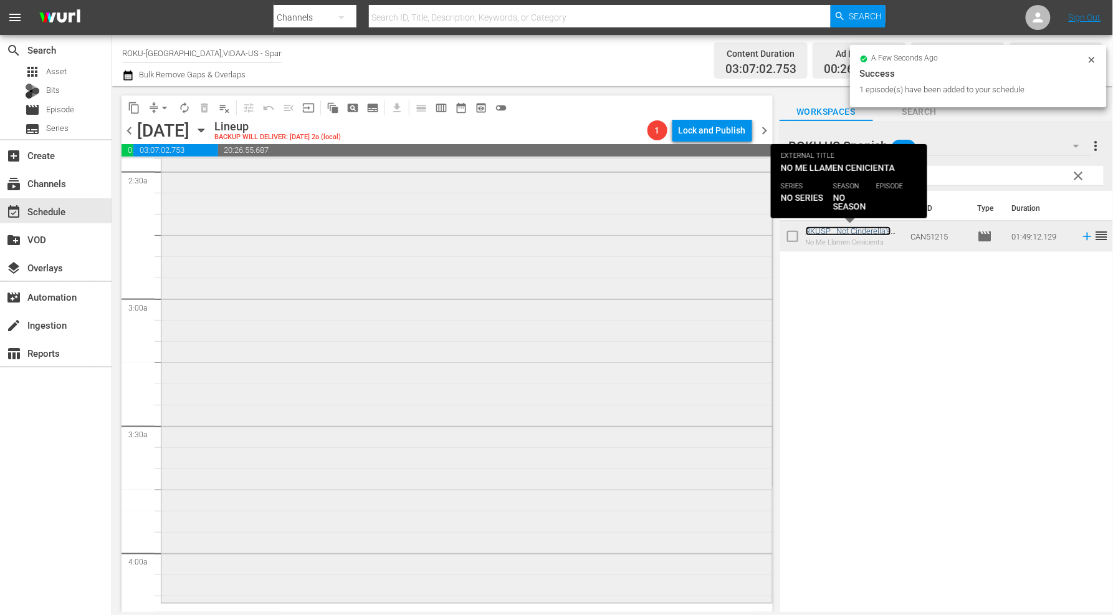
scroll to position [900, 0]
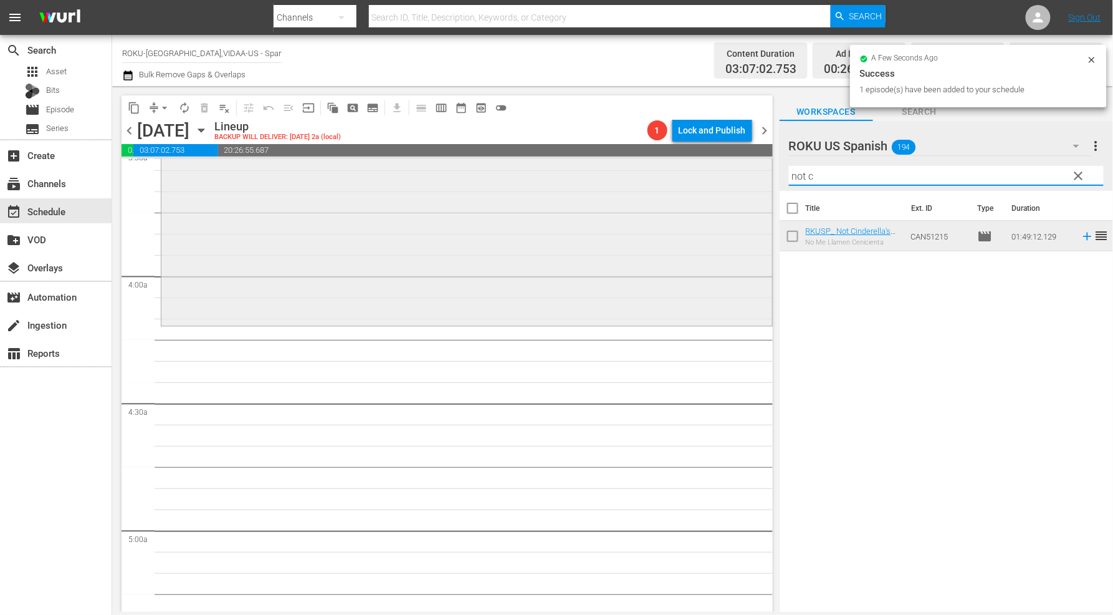
drag, startPoint x: 840, startPoint y: 178, endPoint x: 681, endPoint y: 159, distance: 159.4
click at [681, 159] on div "content_copy compress arrow_drop_down autorenew_outlined delete_forever_outline…" at bounding box center [612, 348] width 1001 height 525
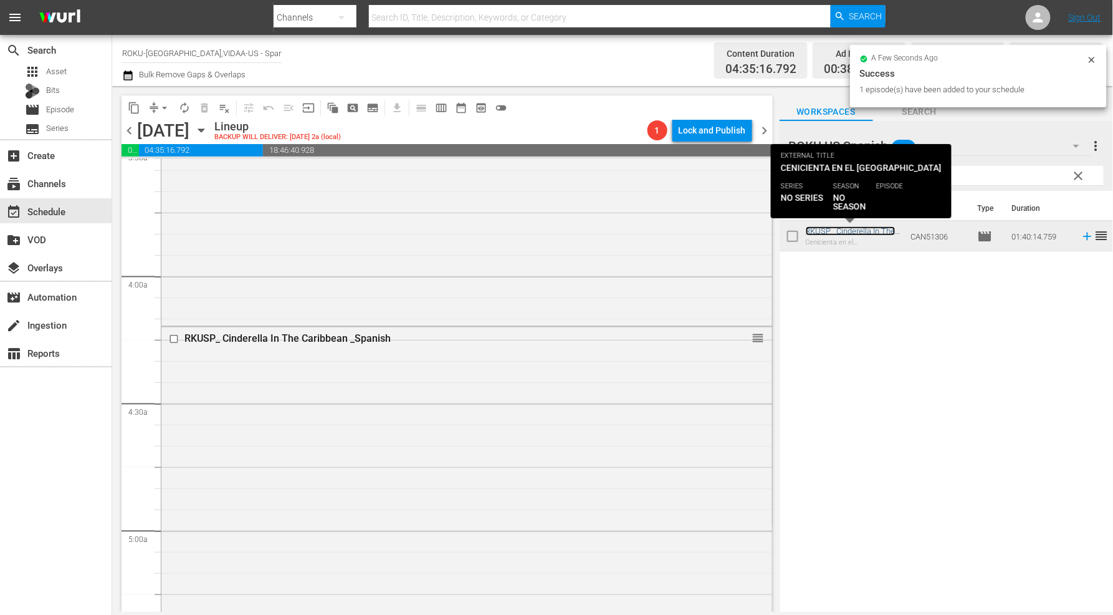
scroll to position [1247, 0]
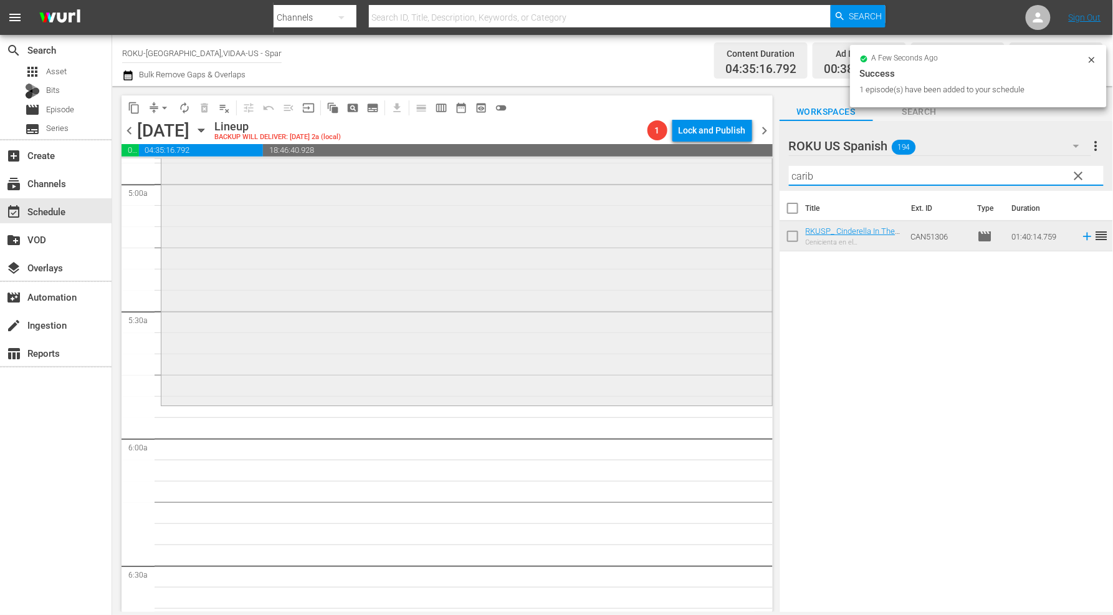
drag, startPoint x: 836, startPoint y: 179, endPoint x: 700, endPoint y: 183, distance: 136.5
click at [699, 176] on div "content_copy compress arrow_drop_down autorenew_outlined delete_forever_outline…" at bounding box center [612, 348] width 1001 height 525
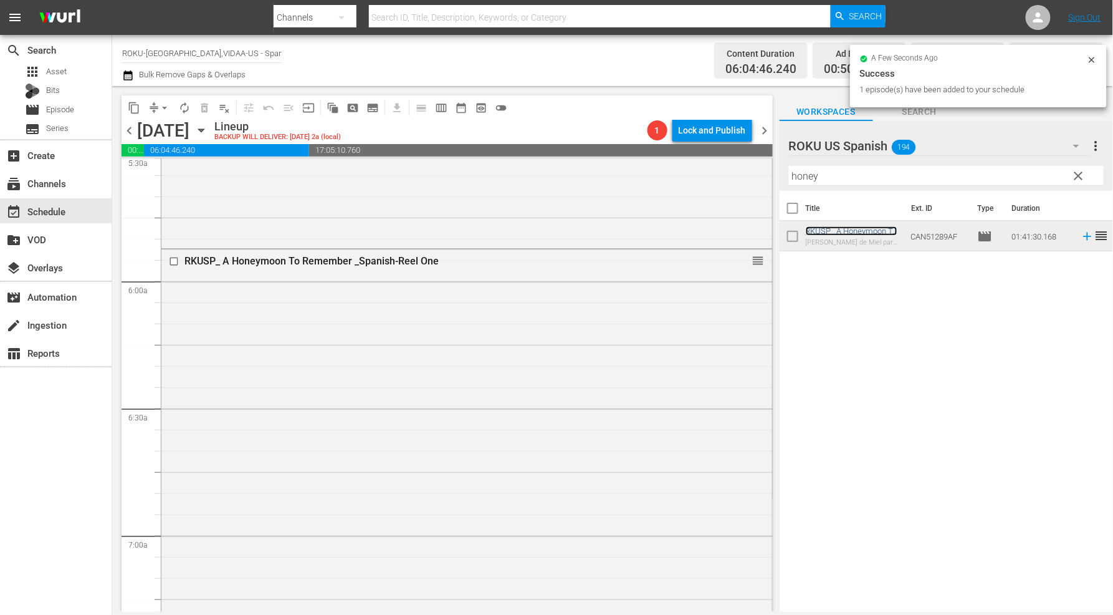
scroll to position [1523, 0]
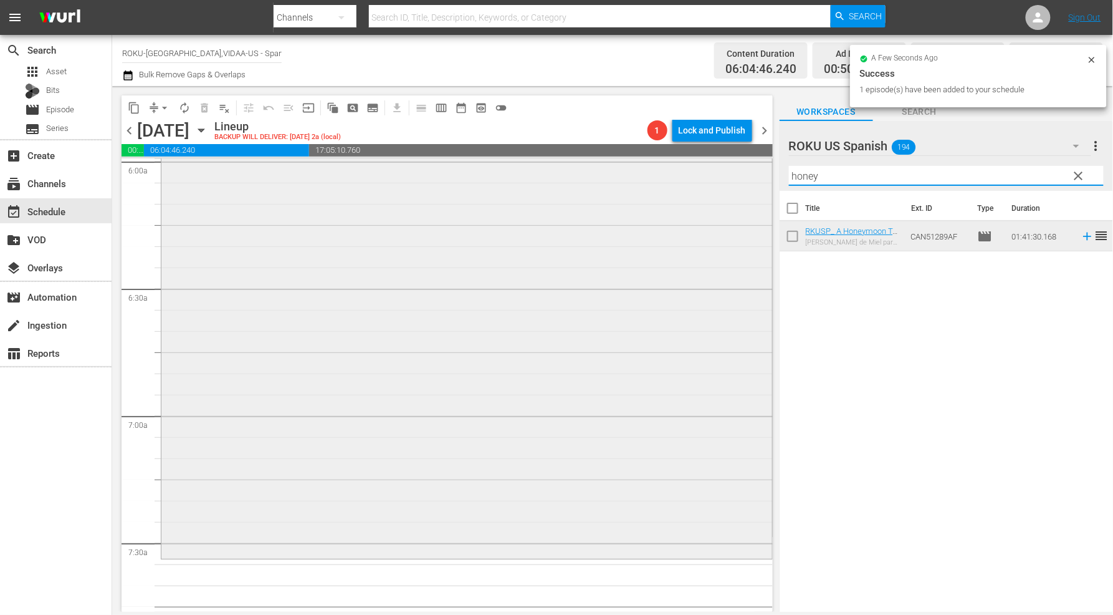
drag, startPoint x: 875, startPoint y: 178, endPoint x: 704, endPoint y: 175, distance: 170.8
click at [704, 175] on div "content_copy compress arrow_drop_down autorenew_outlined delete_forever_outline…" at bounding box center [612, 348] width 1001 height 525
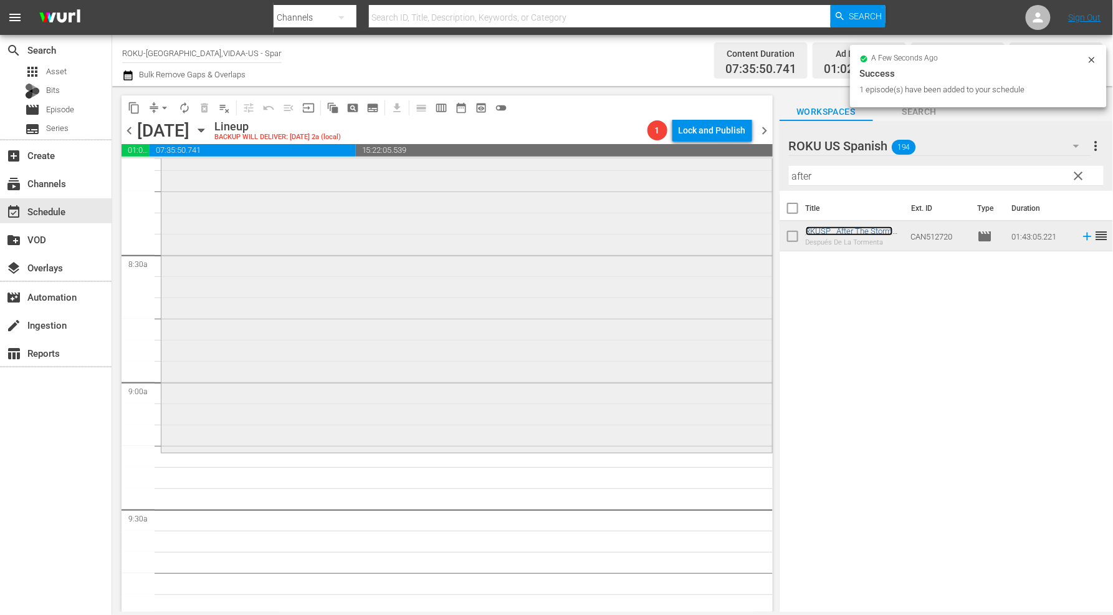
scroll to position [2077, 0]
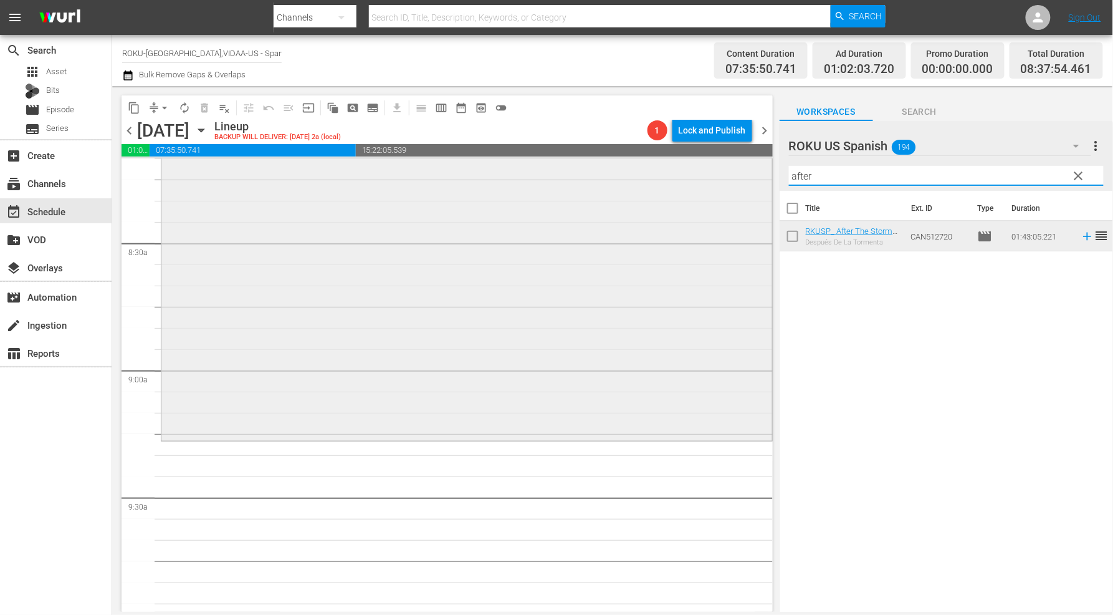
drag, startPoint x: 819, startPoint y: 177, endPoint x: 707, endPoint y: 165, distance: 112.9
click at [708, 163] on div "content_copy compress arrow_drop_down autorenew_outlined delete_forever_outline…" at bounding box center [612, 348] width 1001 height 525
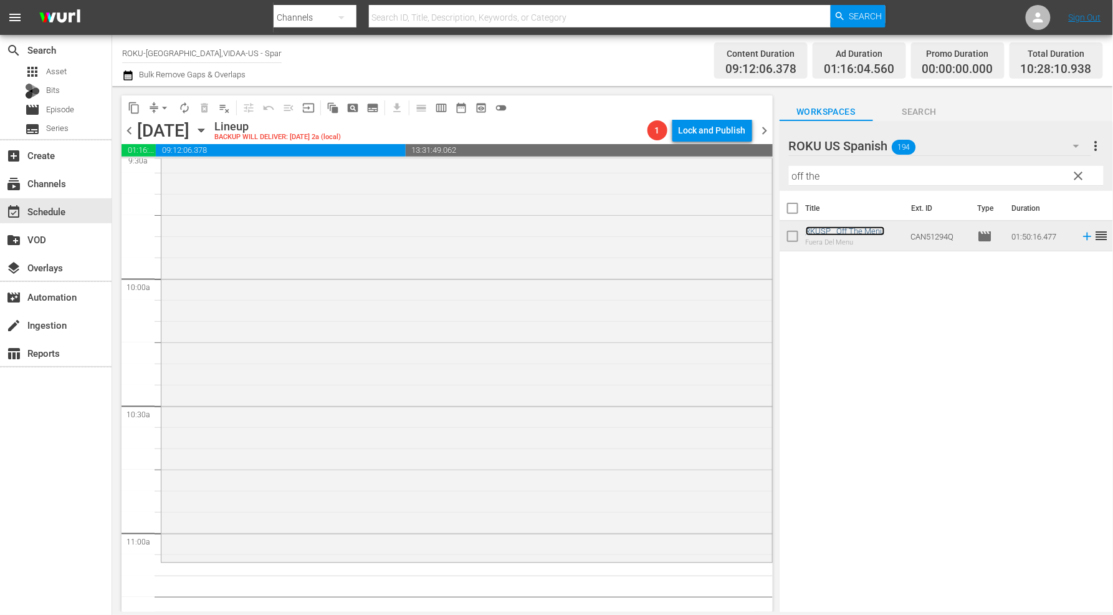
scroll to position [2216, 0]
drag, startPoint x: 747, startPoint y: 313, endPoint x: 742, endPoint y: 400, distance: 87.4
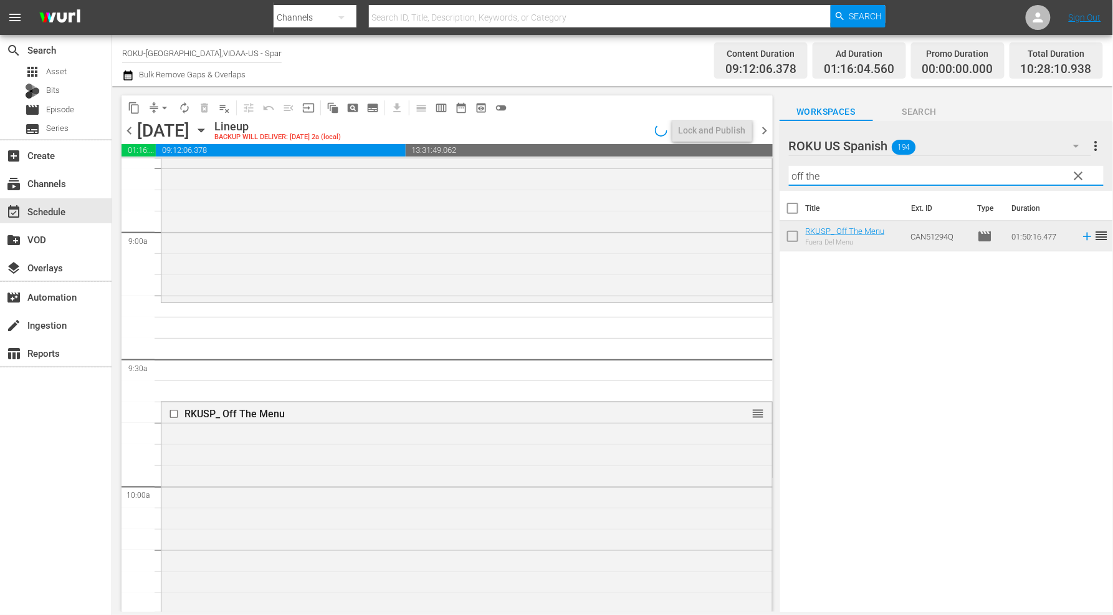
drag, startPoint x: 840, startPoint y: 175, endPoint x: 770, endPoint y: 173, distance: 70.5
click at [770, 173] on div "content_copy compress arrow_drop_down autorenew_outlined delete_forever_outline…" at bounding box center [612, 348] width 1001 height 525
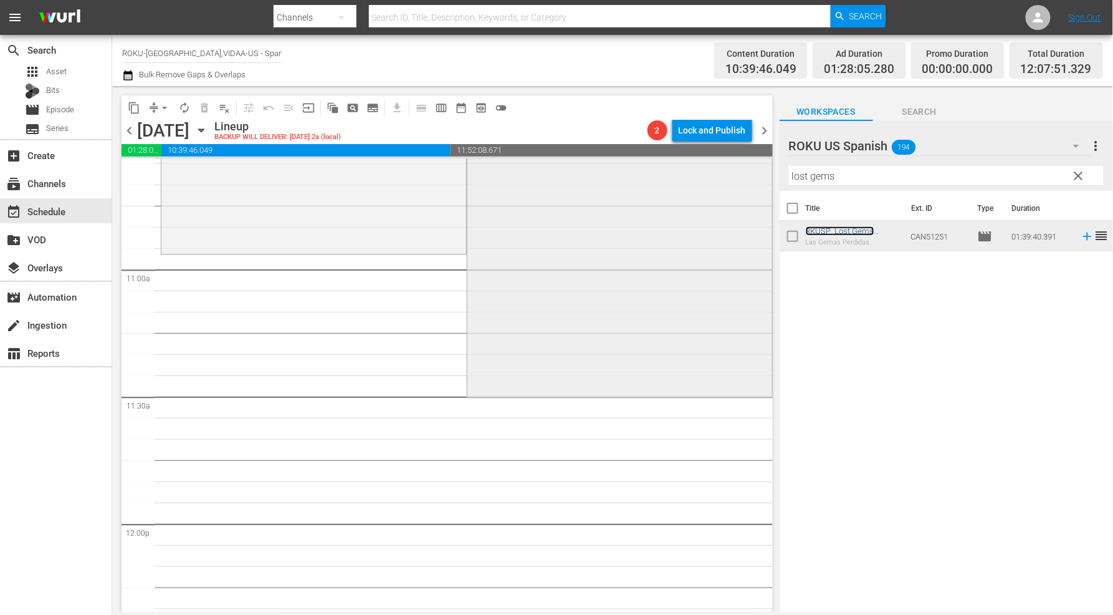
scroll to position [2699, 0]
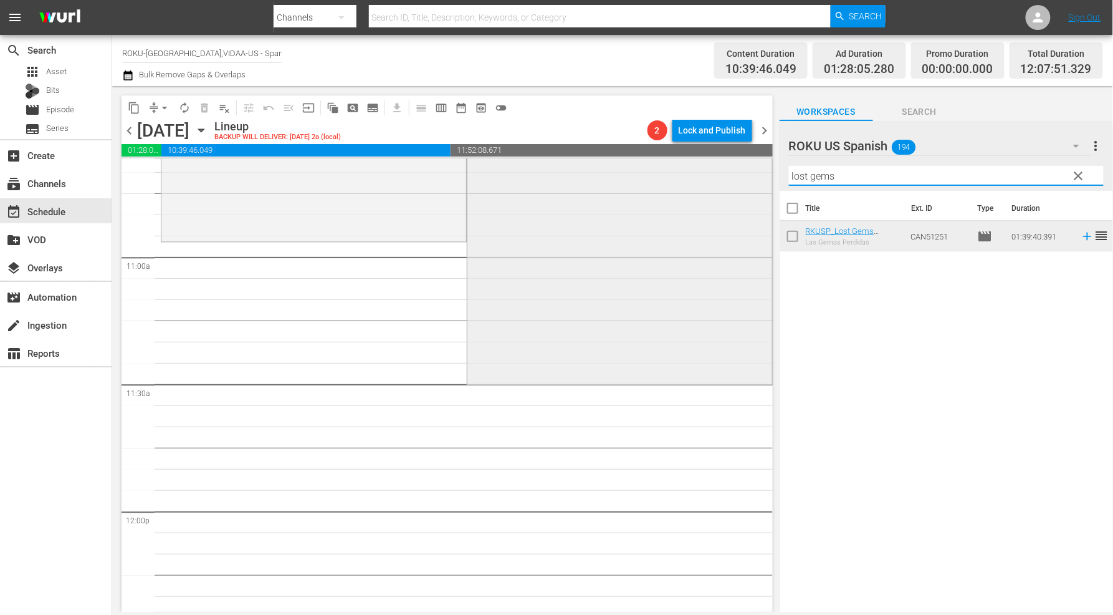
drag, startPoint x: 793, startPoint y: 176, endPoint x: 753, endPoint y: 173, distance: 40.1
click at [754, 172] on div "content_copy compress arrow_drop_down autorenew_outlined delete_forever_outline…" at bounding box center [612, 348] width 1001 height 525
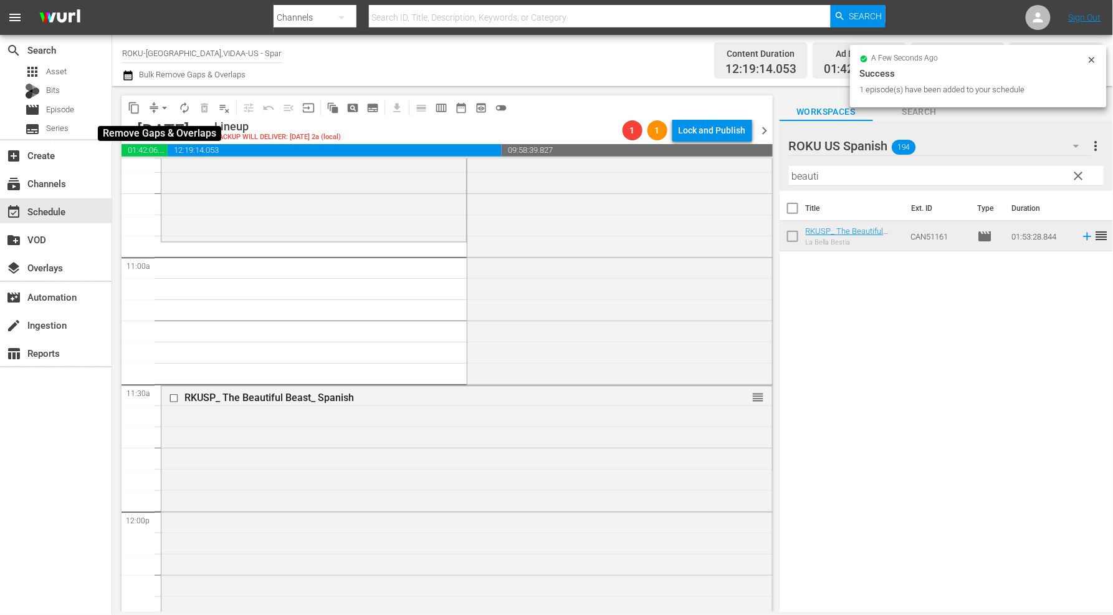
click at [164, 107] on span "arrow_drop_down" at bounding box center [164, 108] width 12 height 12
click at [181, 173] on li "Align to End of Previous Day" at bounding box center [165, 173] width 131 height 21
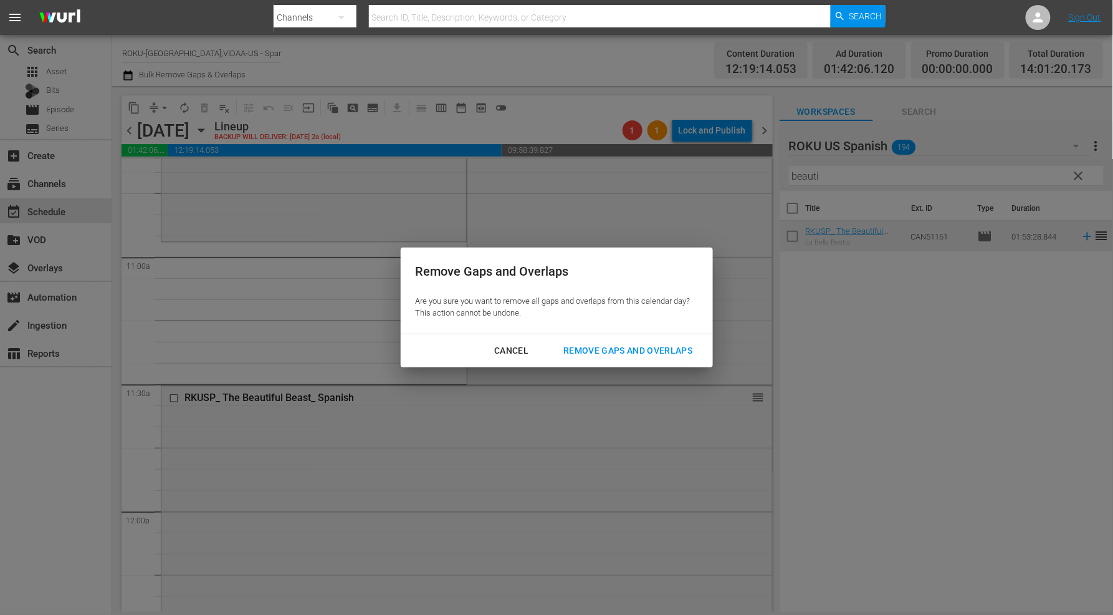
click at [645, 350] on div "Remove Gaps and Overlaps" at bounding box center [627, 351] width 149 height 16
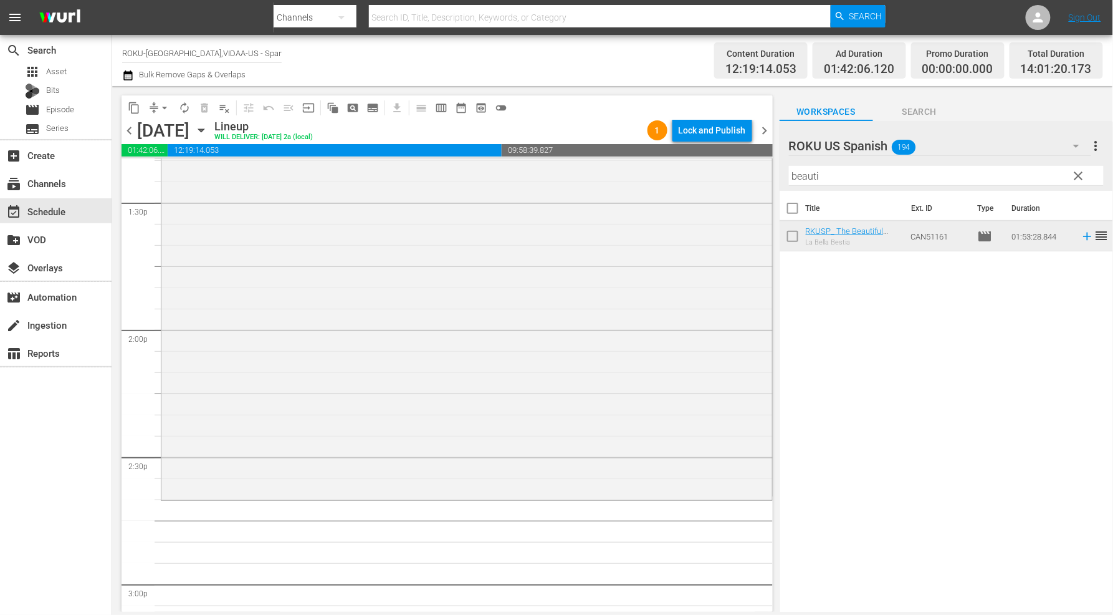
scroll to position [3392, 0]
click at [184, 108] on span "autorenew_outlined" at bounding box center [184, 108] width 12 height 12
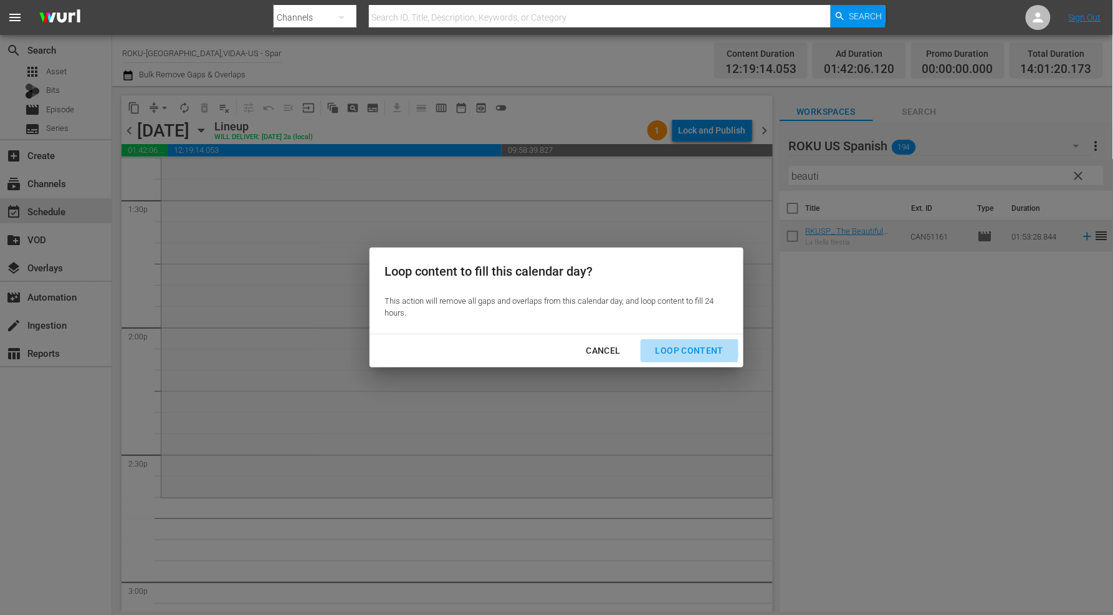
click at [689, 347] on div "Loop Content" at bounding box center [690, 351] width 88 height 16
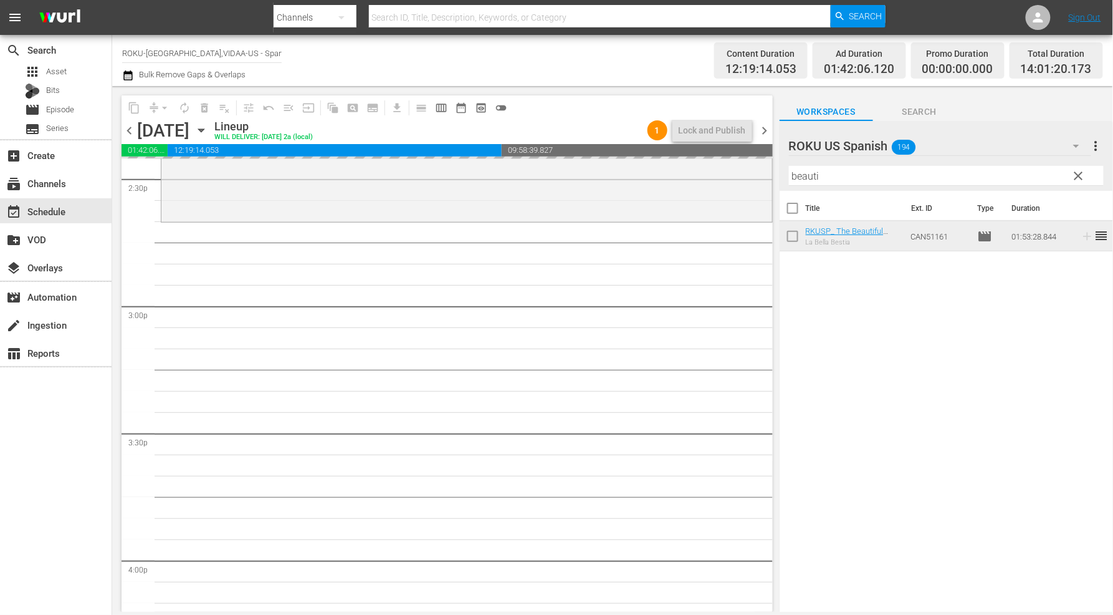
scroll to position [3669, 0]
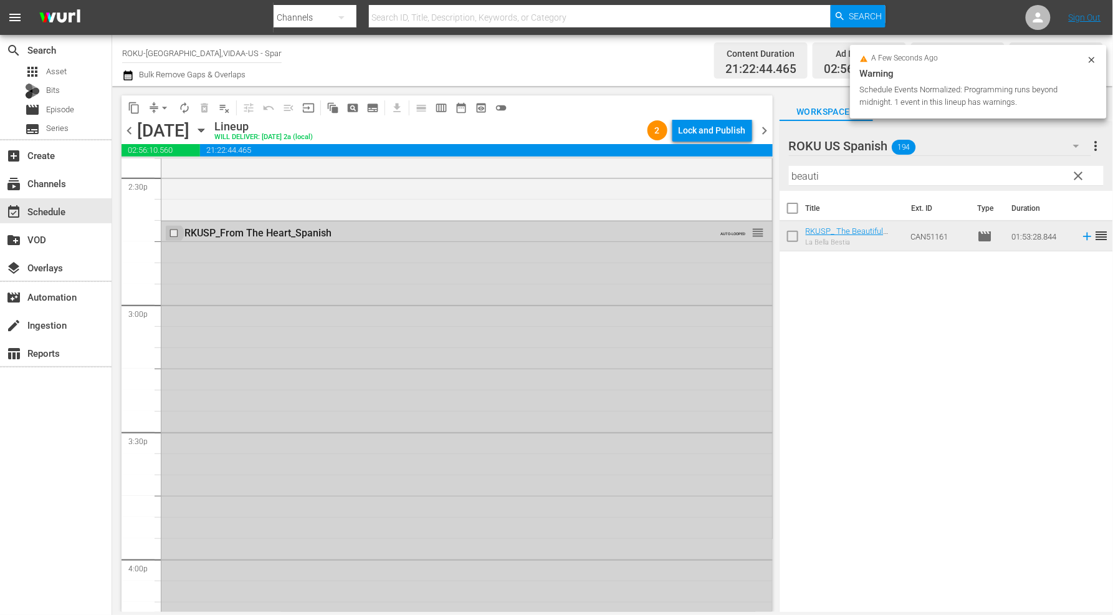
click at [171, 231] on input "checkbox" at bounding box center [175, 233] width 13 height 11
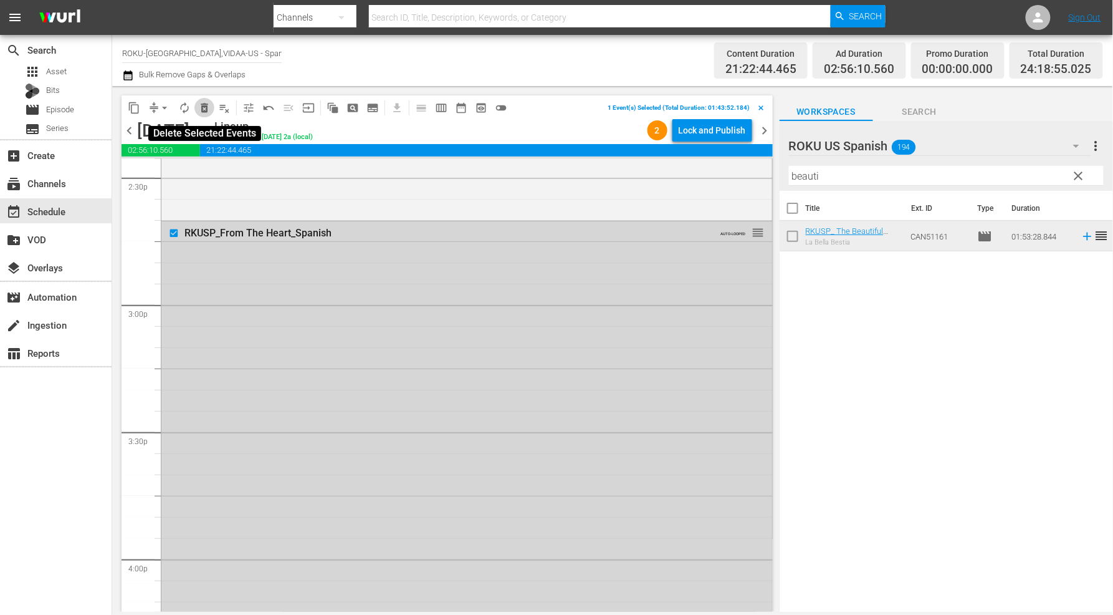
click at [208, 105] on span "delete_forever_outlined" at bounding box center [204, 108] width 12 height 12
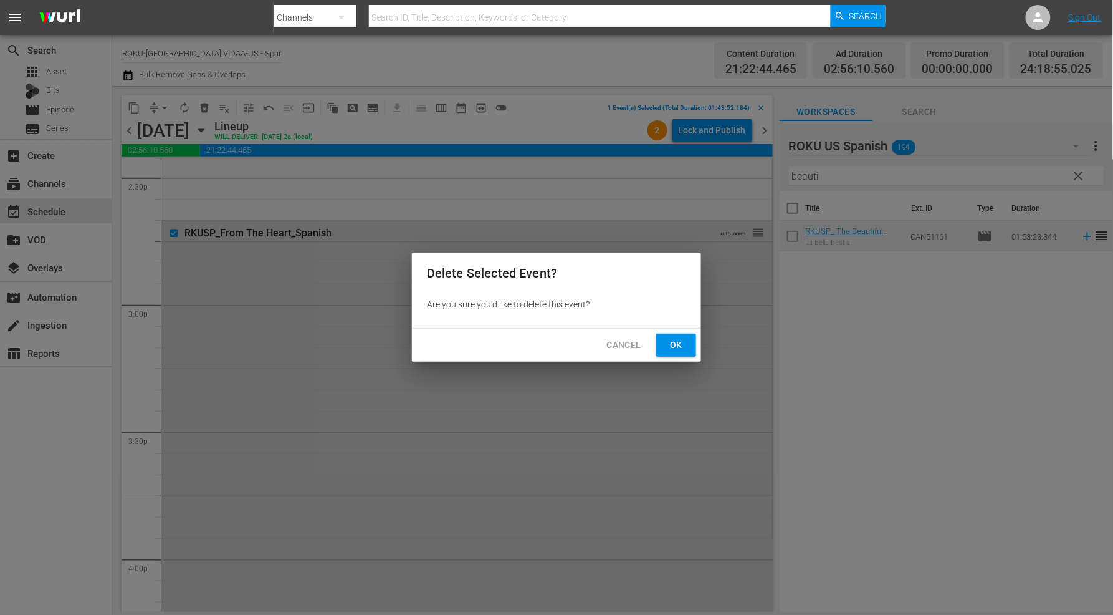
click at [664, 343] on button "Ok" at bounding box center [676, 344] width 40 height 23
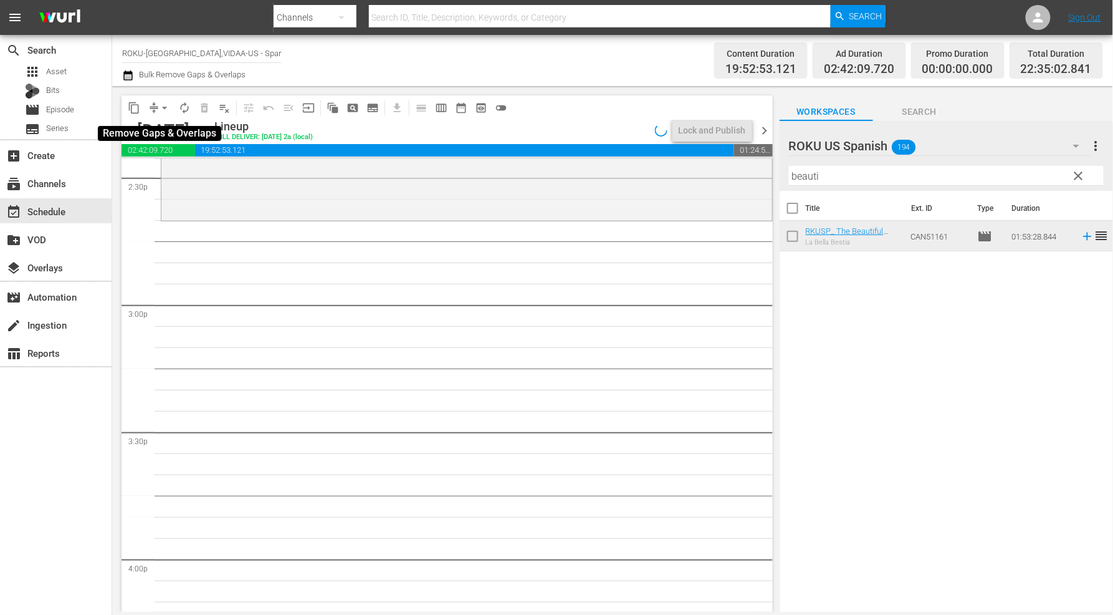
click at [165, 107] on span "arrow_drop_down" at bounding box center [164, 108] width 12 height 12
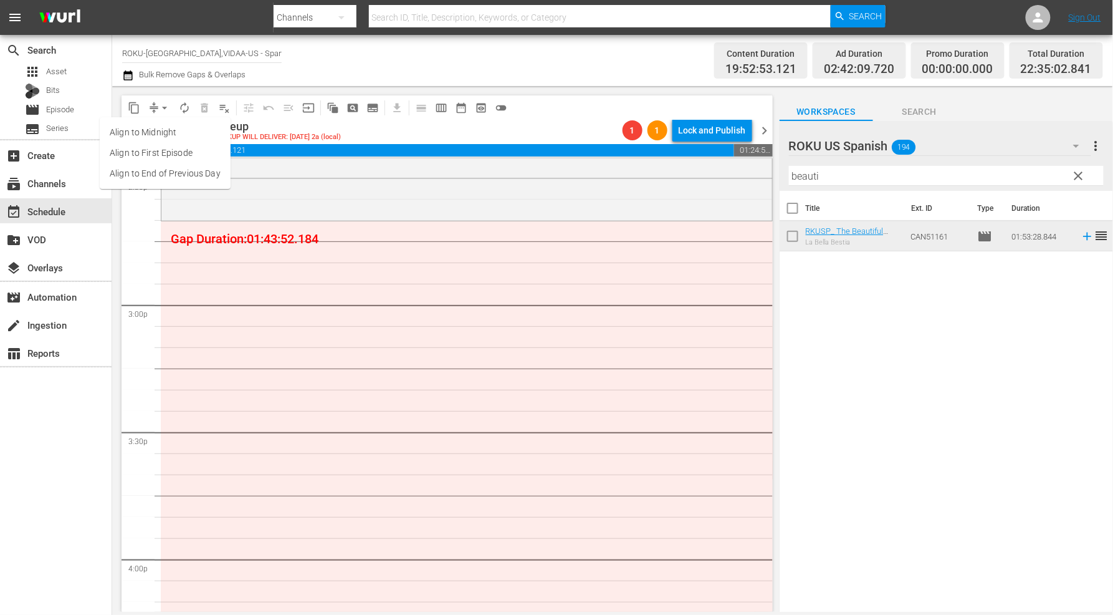
click at [168, 166] on li "Align to End of Previous Day" at bounding box center [165, 173] width 131 height 21
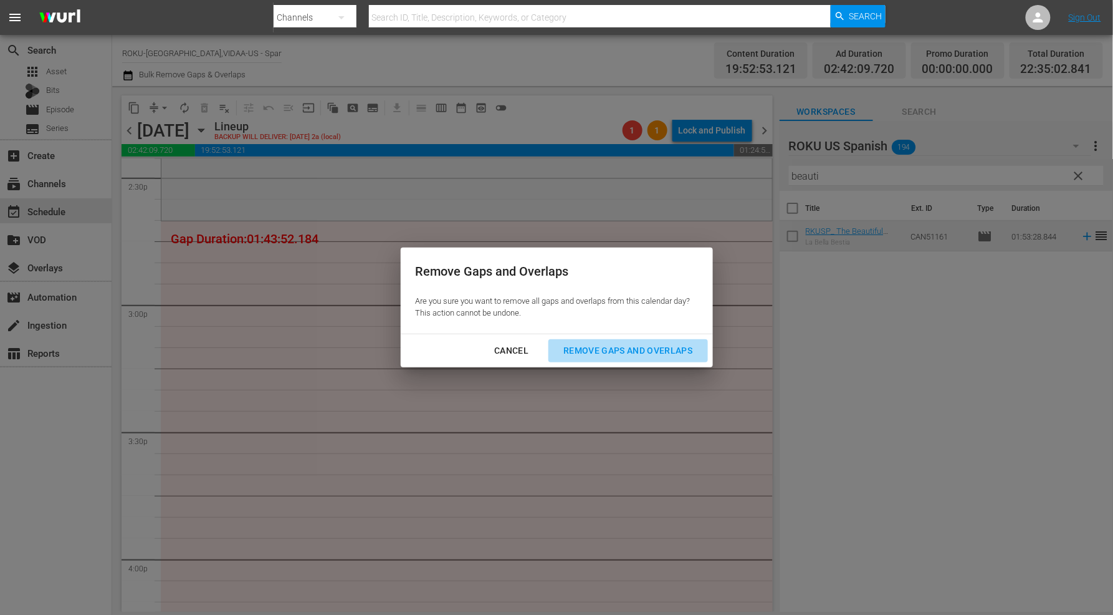
drag, startPoint x: 633, startPoint y: 347, endPoint x: 745, endPoint y: 404, distance: 126.0
click at [633, 347] on div "Remove Gaps and Overlaps" at bounding box center [627, 351] width 149 height 16
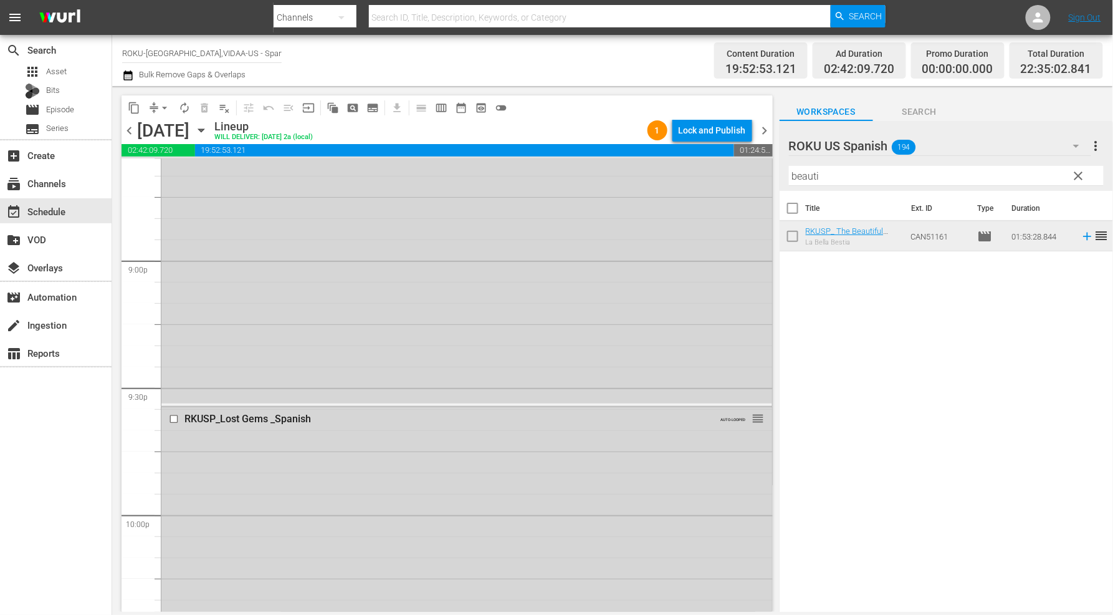
scroll to position [5263, 0]
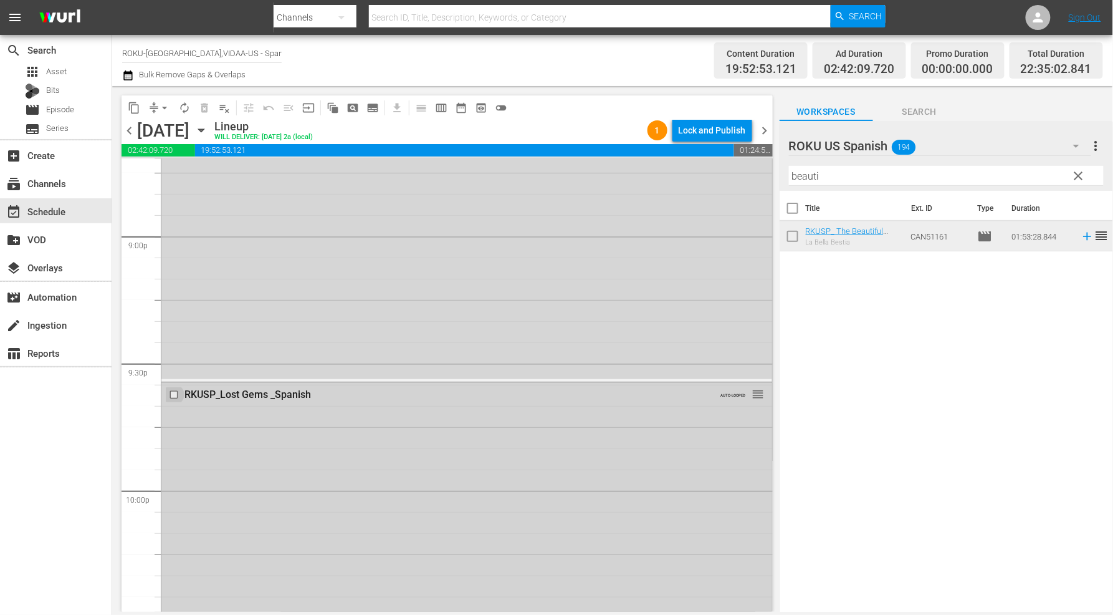
click at [173, 393] on input "checkbox" at bounding box center [175, 394] width 13 height 11
click at [204, 105] on span "delete_forever_outlined" at bounding box center [204, 108] width 12 height 12
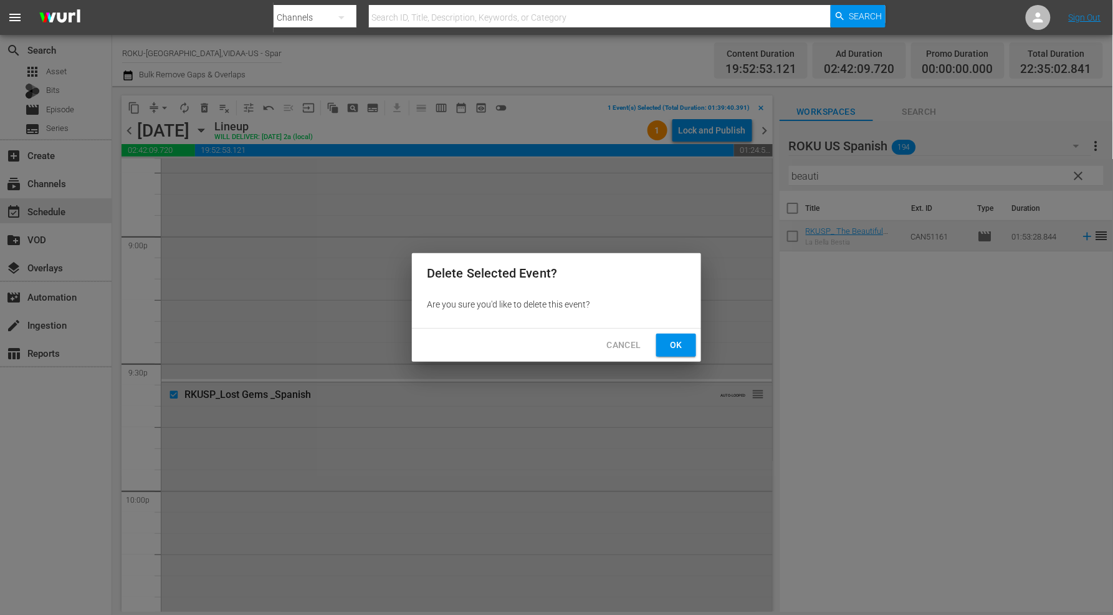
click at [681, 347] on span "Ok" at bounding box center [676, 345] width 20 height 16
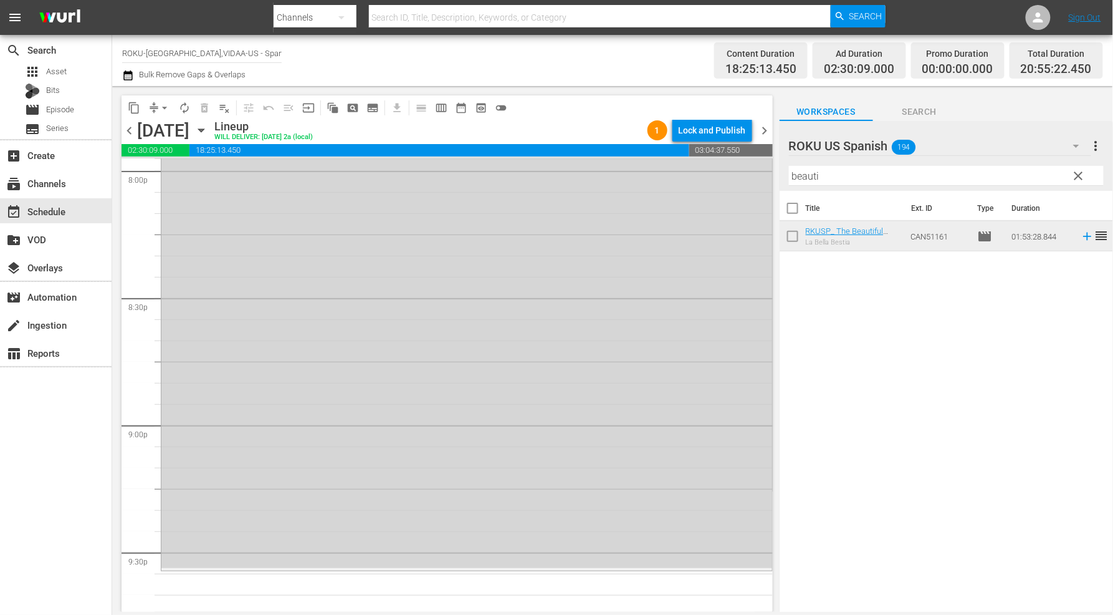
scroll to position [5194, 0]
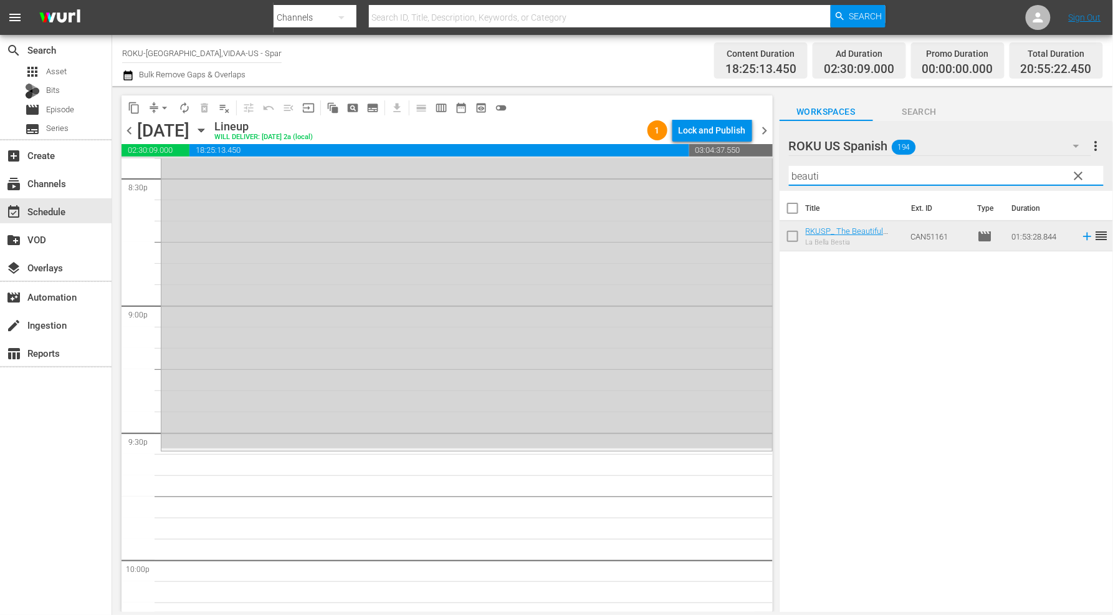
drag, startPoint x: 838, startPoint y: 178, endPoint x: 578, endPoint y: 151, distance: 261.8
click at [585, 151] on div "content_copy compress arrow_drop_down autorenew_outlined delete_forever_outline…" at bounding box center [612, 348] width 1001 height 525
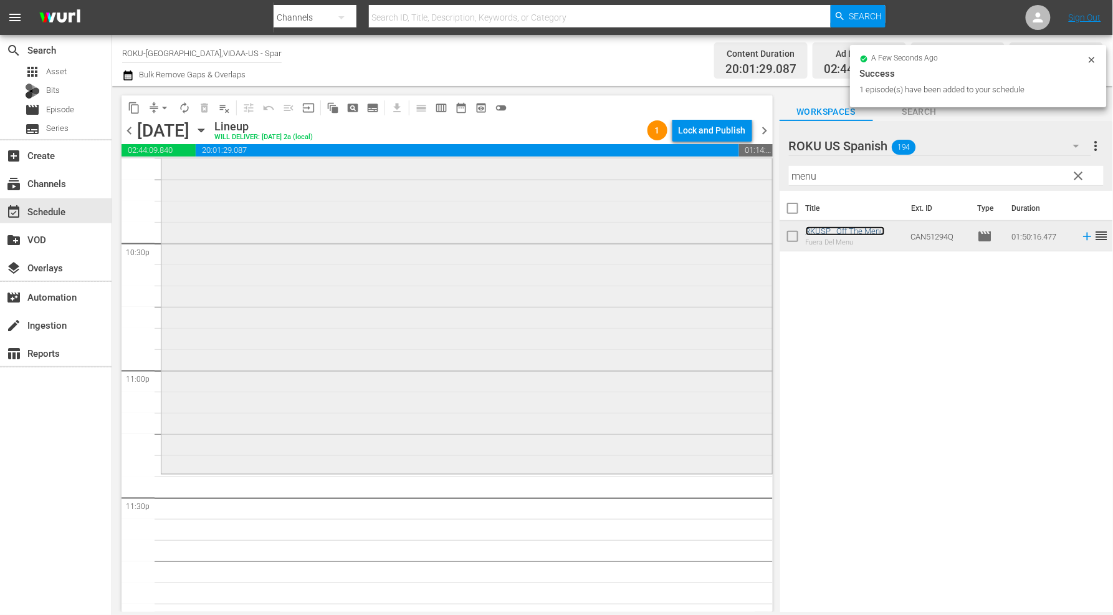
scroll to position [5650, 0]
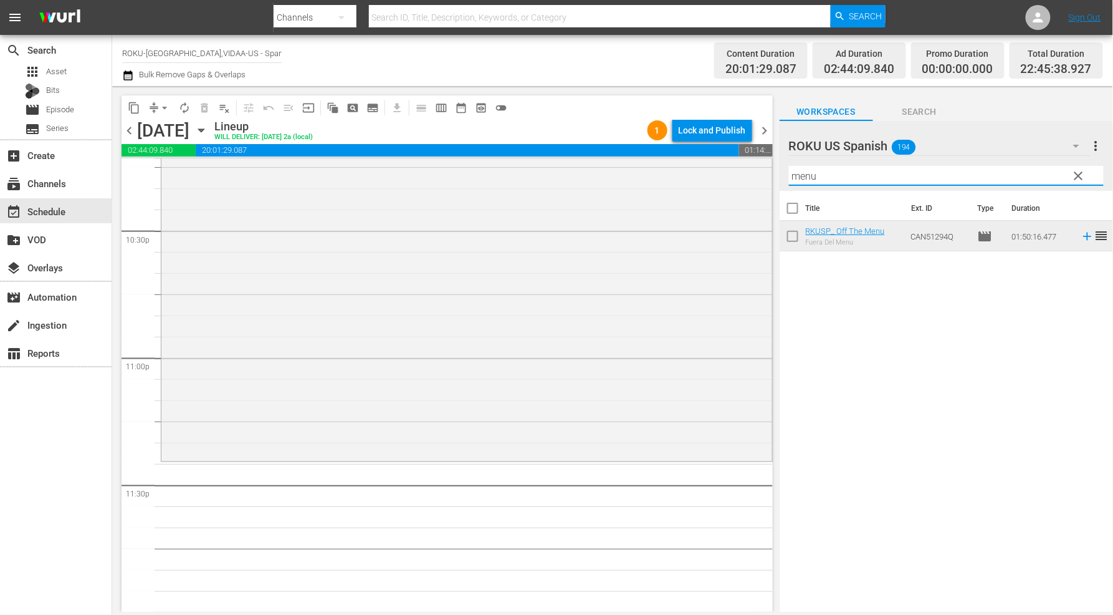
drag, startPoint x: 869, startPoint y: 176, endPoint x: 539, endPoint y: 150, distance: 330.7
click at [543, 150] on div "content_copy compress arrow_drop_down autorenew_outlined delete_forever_outline…" at bounding box center [612, 348] width 1001 height 525
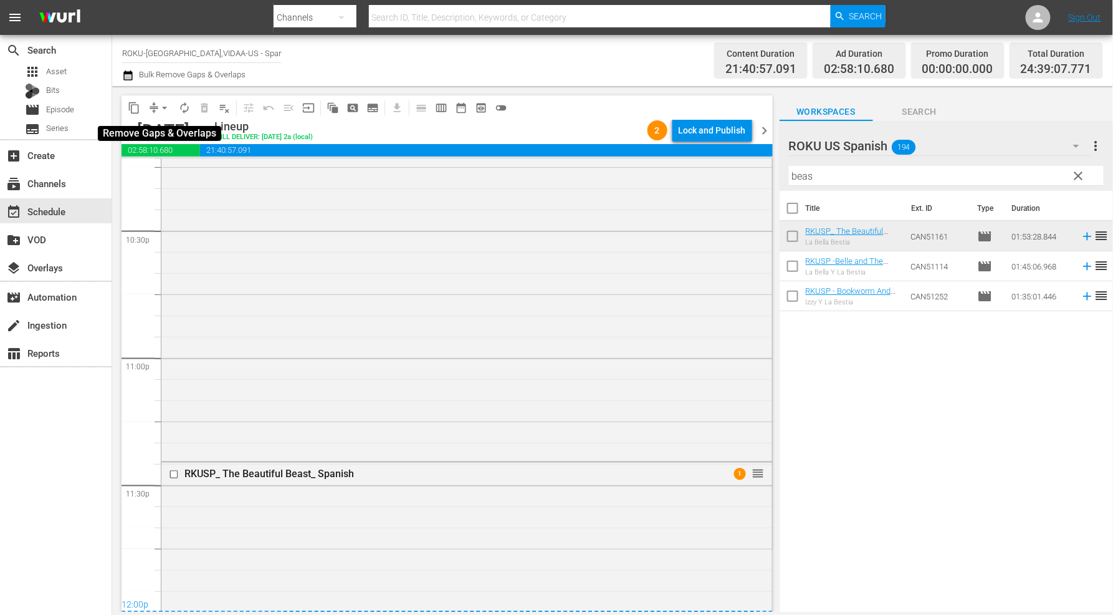
drag, startPoint x: 166, startPoint y: 107, endPoint x: 168, endPoint y: 113, distance: 7.3
click at [166, 107] on span "arrow_drop_down" at bounding box center [164, 108] width 12 height 12
click at [193, 171] on li "Align to End of Previous Day" at bounding box center [165, 173] width 131 height 21
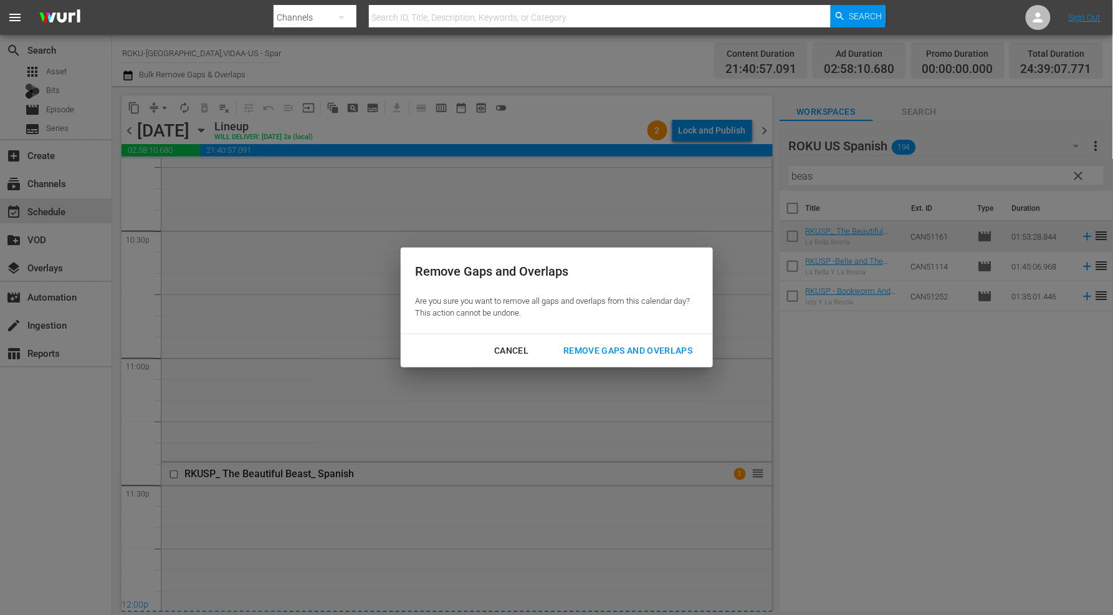
click at [646, 345] on div "Remove Gaps and Overlaps" at bounding box center [627, 351] width 149 height 16
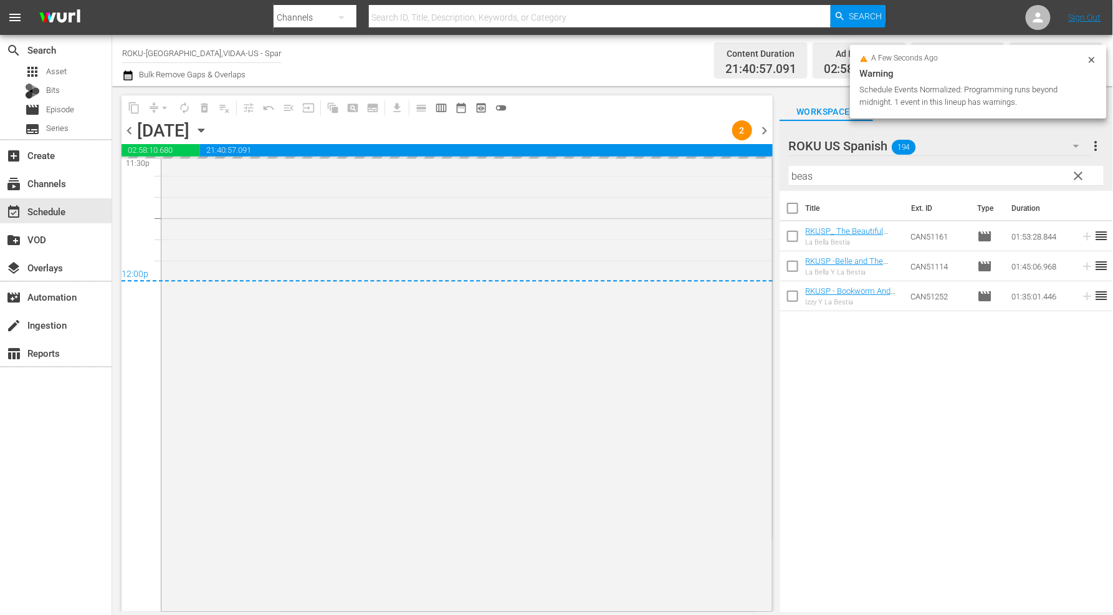
scroll to position [5635, 0]
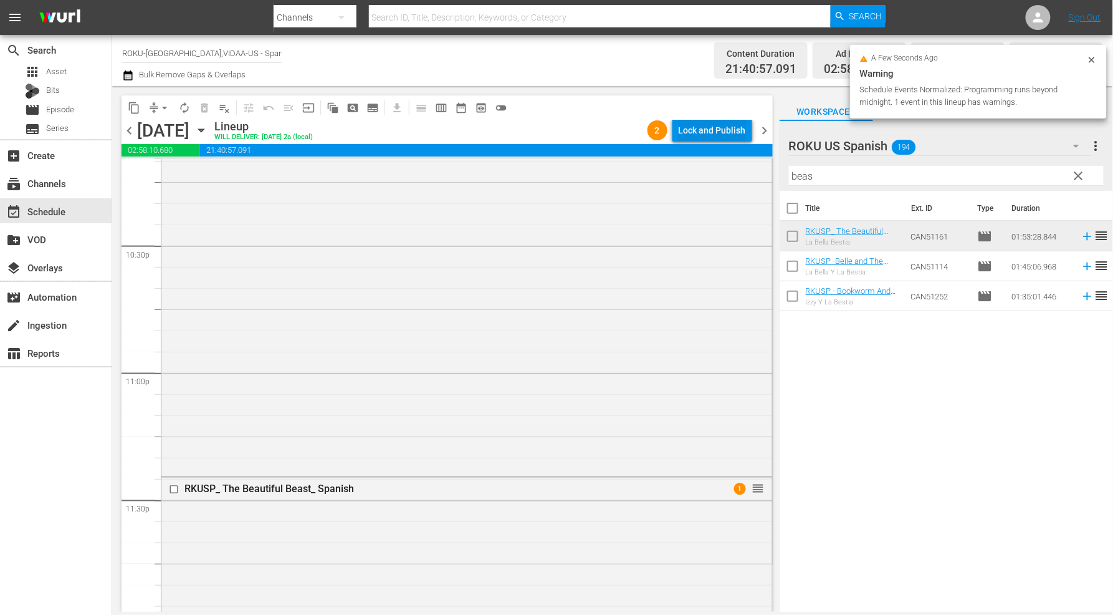
click at [708, 132] on div "Lock and Publish" at bounding box center [712, 130] width 67 height 22
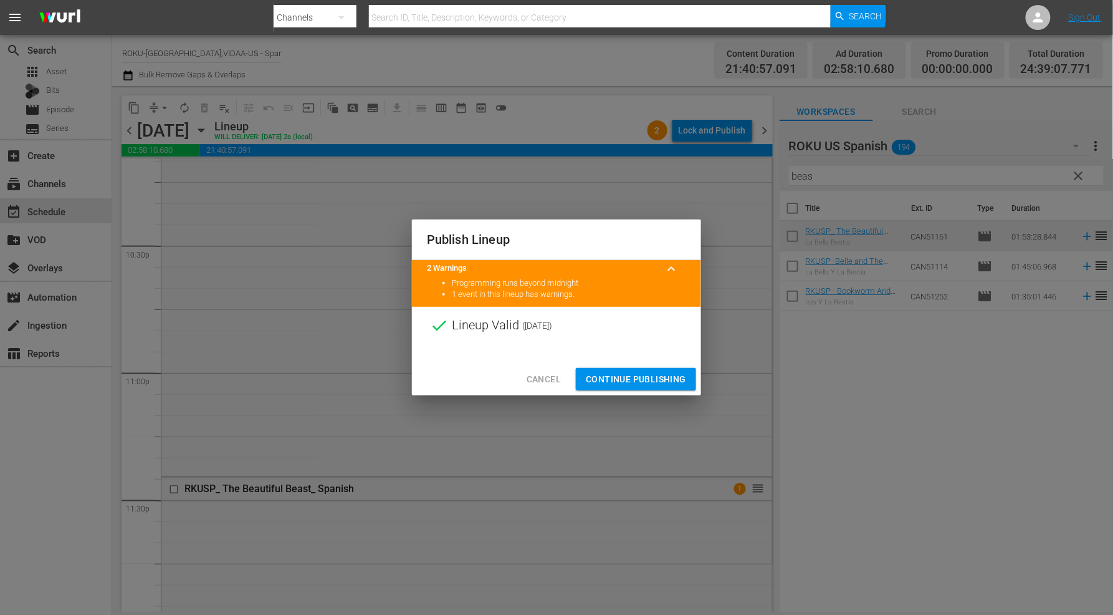
click at [631, 375] on span "Continue Publishing" at bounding box center [636, 379] width 100 height 16
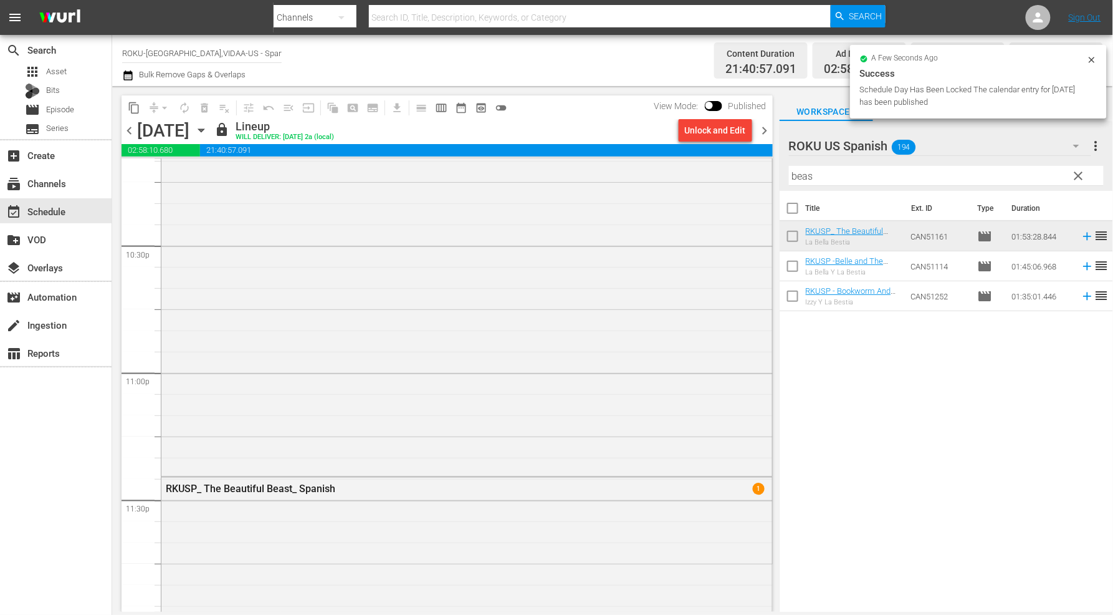
click at [204, 129] on icon "button" at bounding box center [201, 130] width 6 height 3
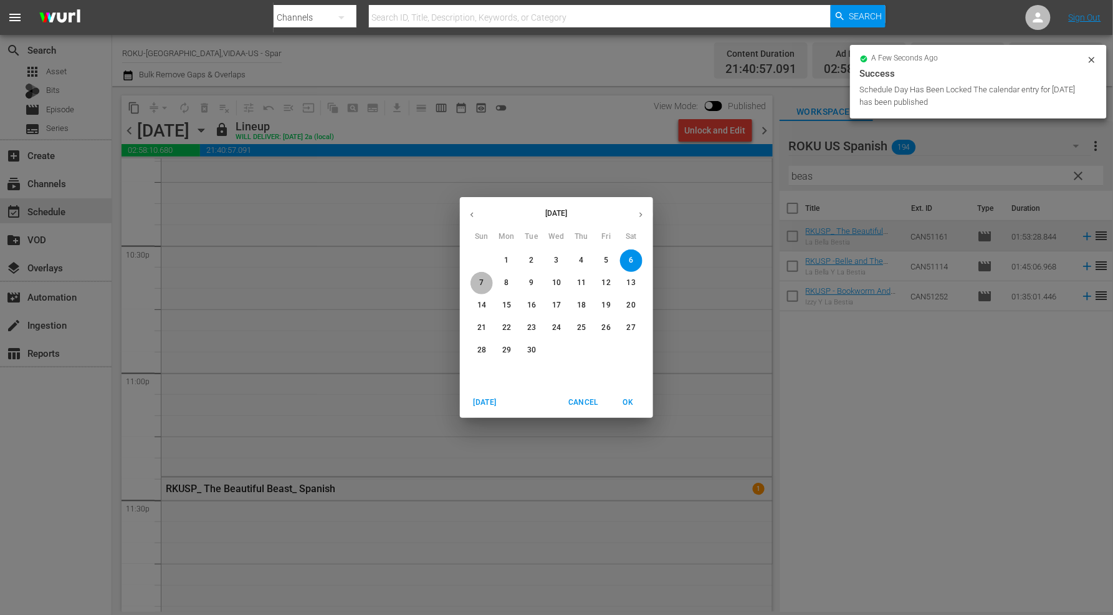
click at [481, 282] on p "7" at bounding box center [481, 282] width 4 height 11
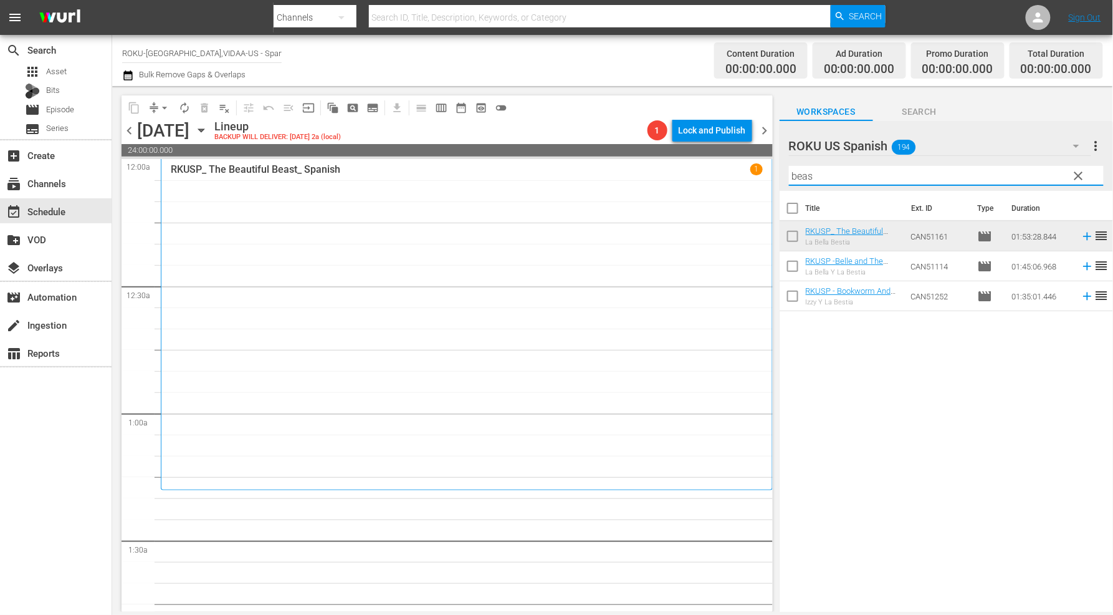
drag, startPoint x: 789, startPoint y: 172, endPoint x: 679, endPoint y: 173, distance: 109.7
click at [679, 173] on div "content_copy compress arrow_drop_down autorenew_outlined delete_forever_outline…" at bounding box center [612, 348] width 1001 height 525
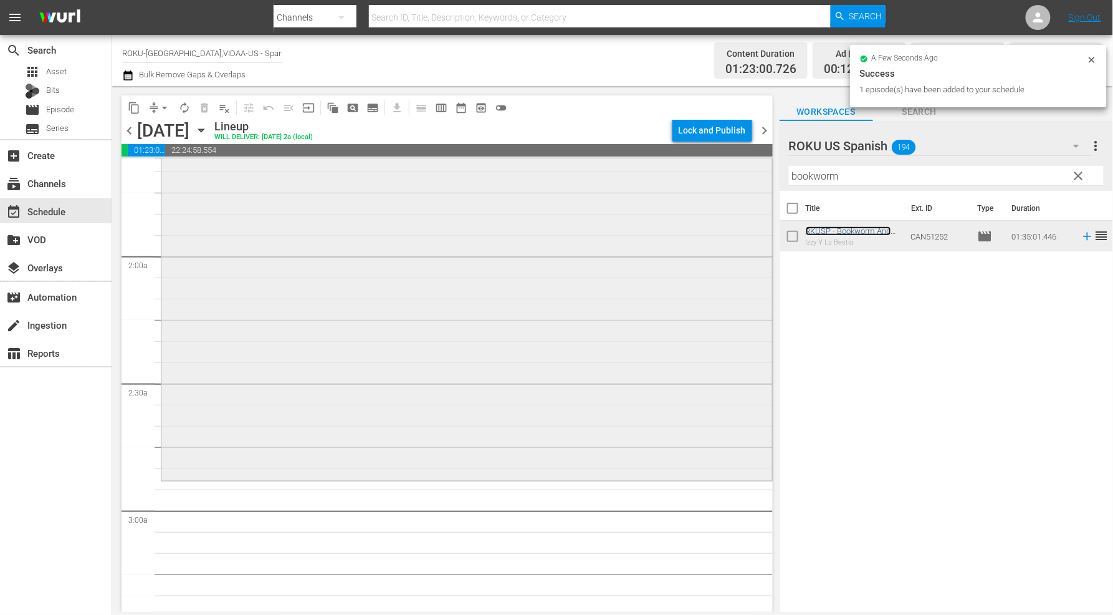
scroll to position [484, 0]
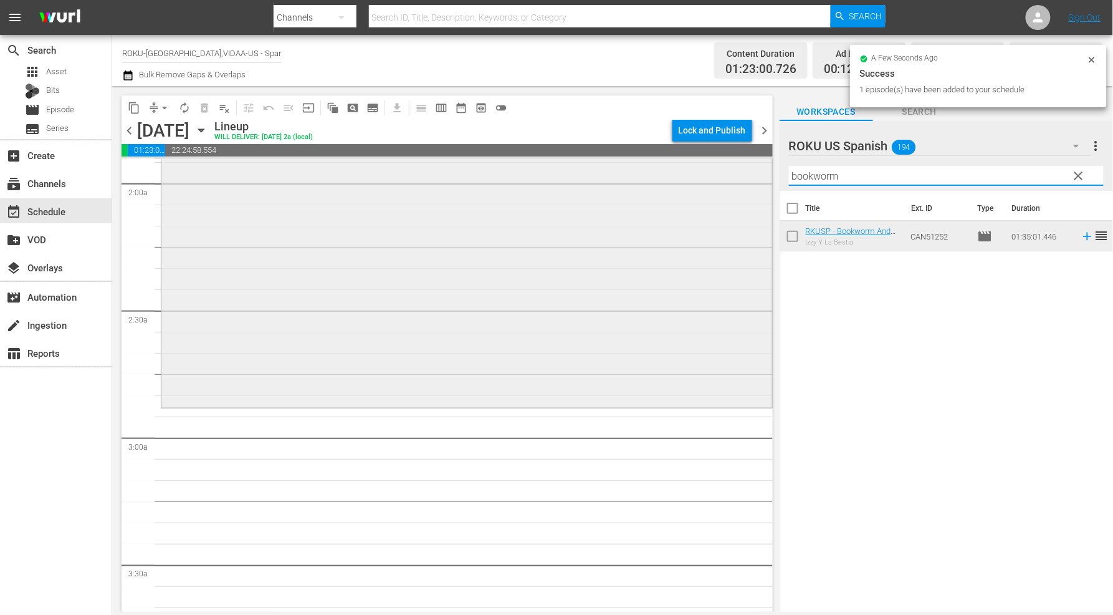
drag, startPoint x: 857, startPoint y: 178, endPoint x: 625, endPoint y: 168, distance: 232.1
click at [626, 168] on div "content_copy compress arrow_drop_down autorenew_outlined delete_forever_outline…" at bounding box center [612, 348] width 1001 height 525
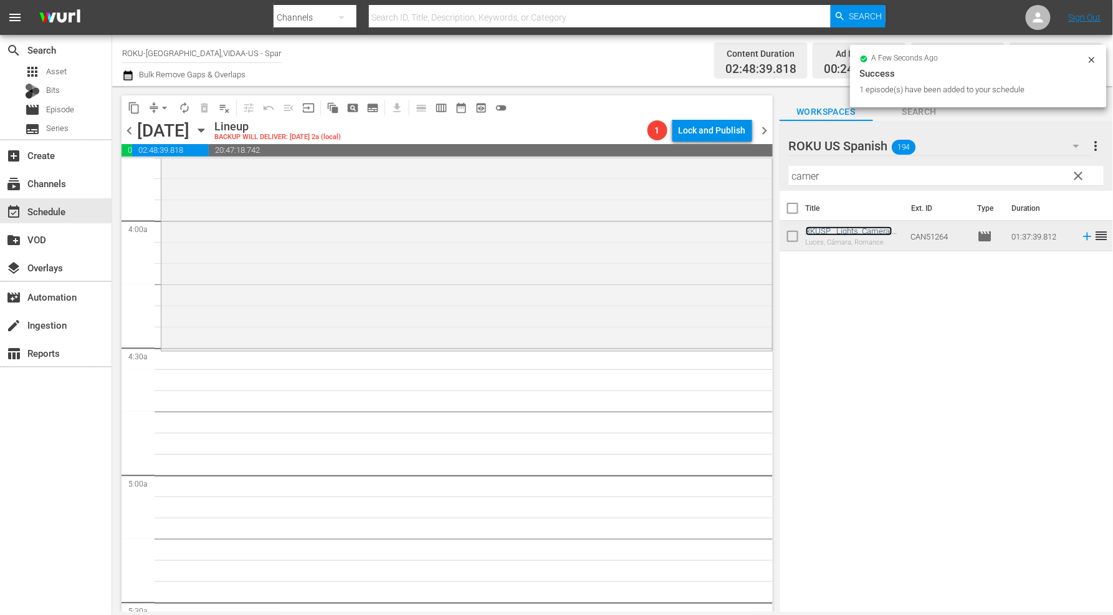
scroll to position [969, 0]
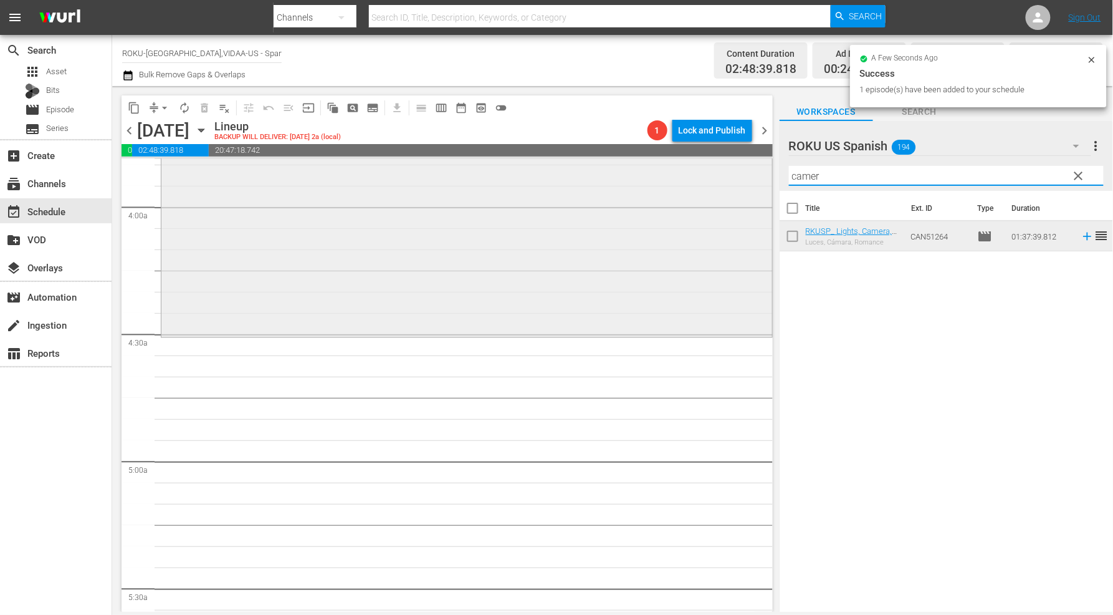
drag, startPoint x: 843, startPoint y: 176, endPoint x: 674, endPoint y: 165, distance: 169.3
click at [674, 165] on div "content_copy compress arrow_drop_down autorenew_outlined delete_forever_outline…" at bounding box center [612, 348] width 1001 height 525
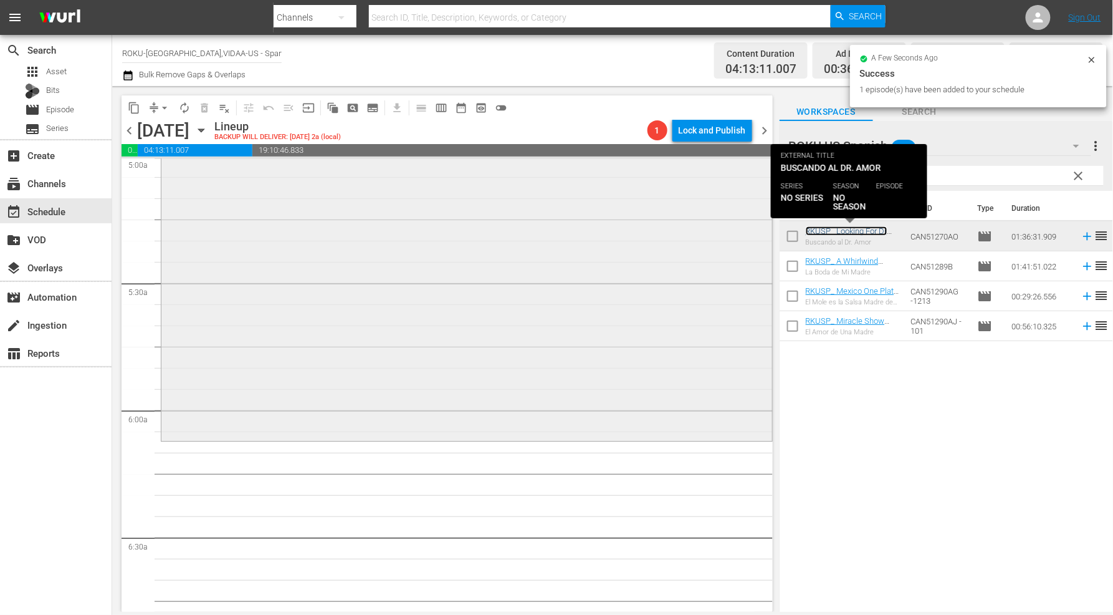
scroll to position [1316, 0]
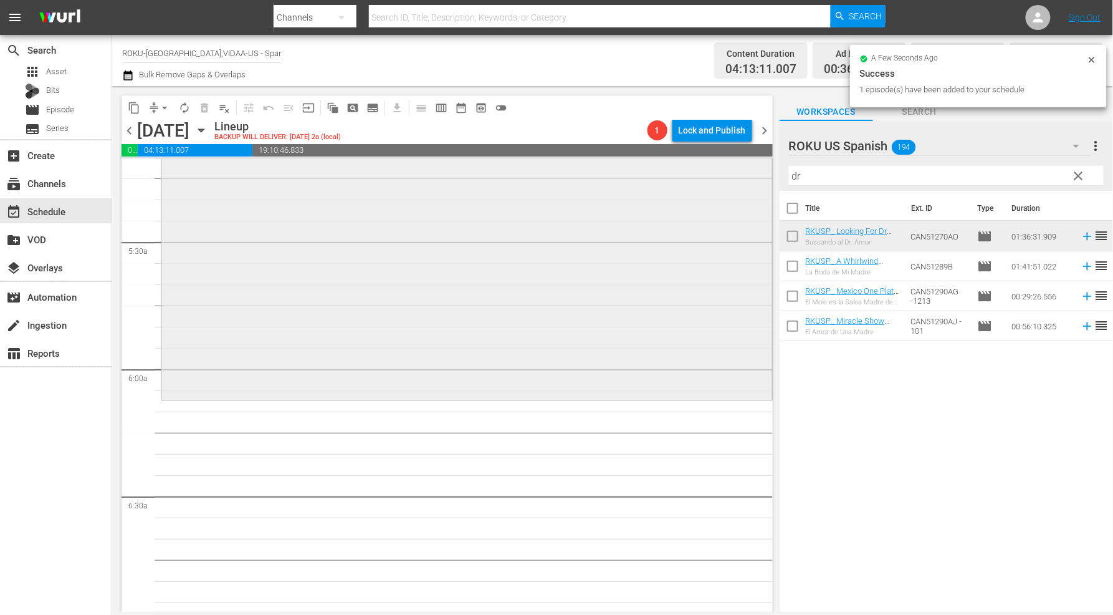
drag, startPoint x: 854, startPoint y: 176, endPoint x: 643, endPoint y: 178, distance: 211.3
click at [643, 178] on div "content_copy compress arrow_drop_down autorenew_outlined delete_forever_outline…" at bounding box center [612, 348] width 1001 height 525
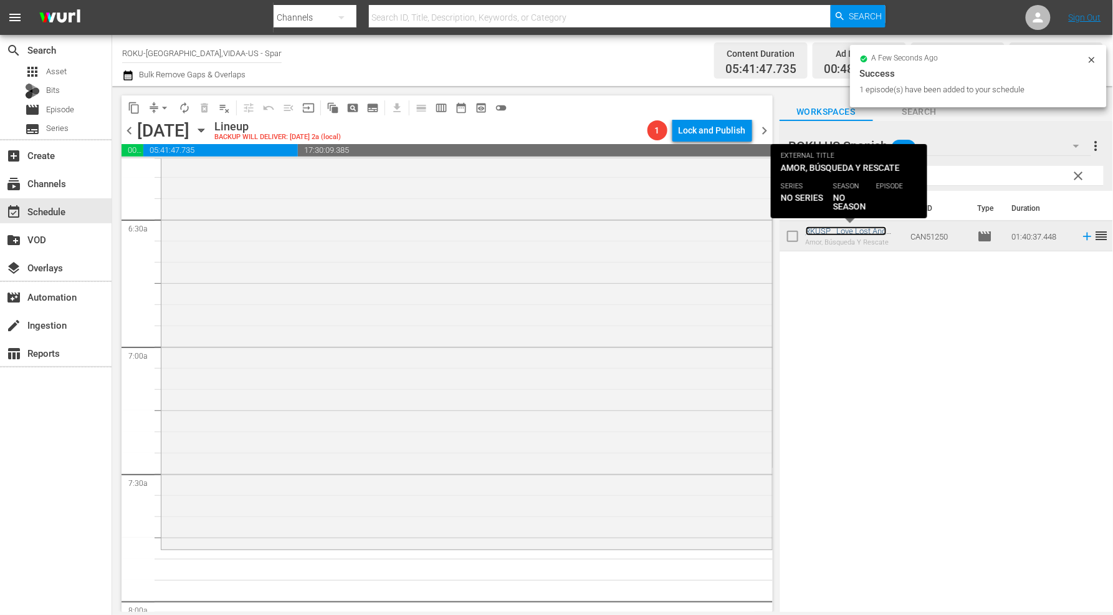
scroll to position [1731, 0]
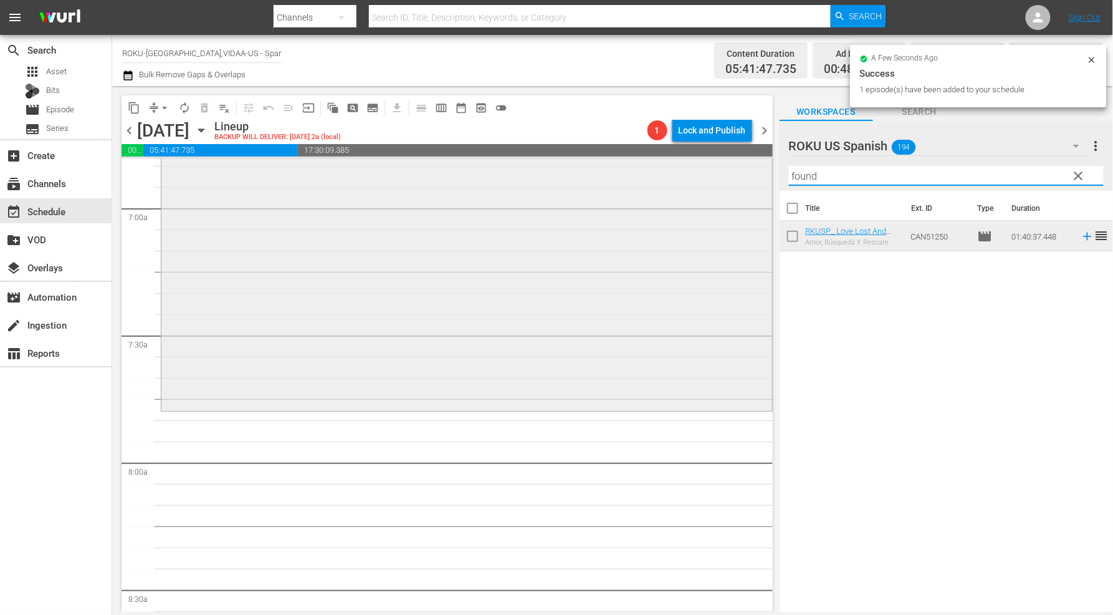
drag, startPoint x: 834, startPoint y: 176, endPoint x: 668, endPoint y: 183, distance: 166.6
click at [668, 183] on div "content_copy compress arrow_drop_down autorenew_outlined delete_forever_outline…" at bounding box center [612, 348] width 1001 height 525
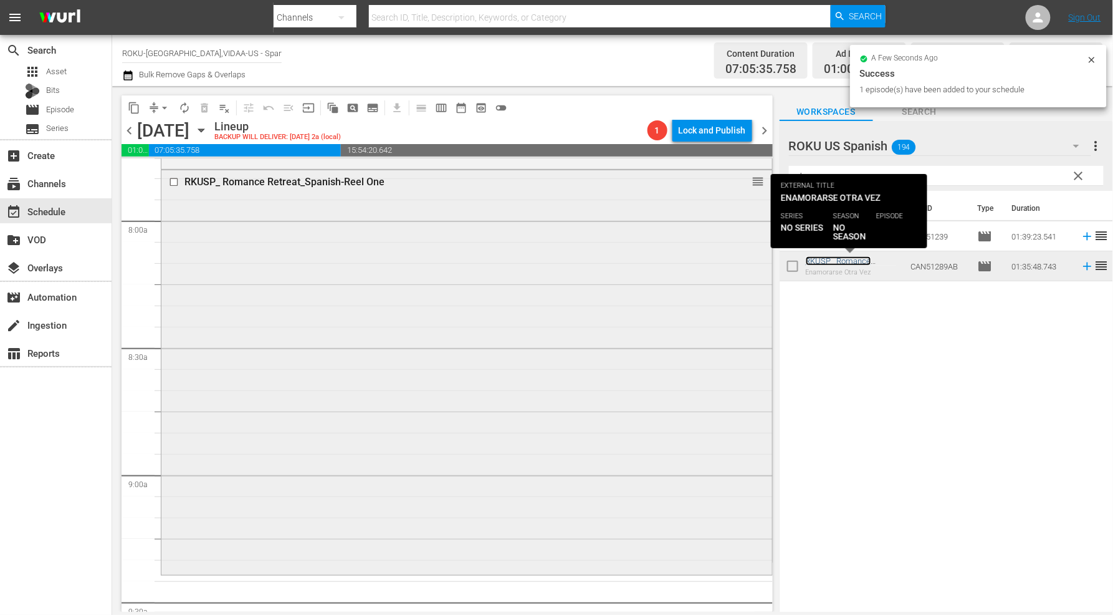
scroll to position [2147, 0]
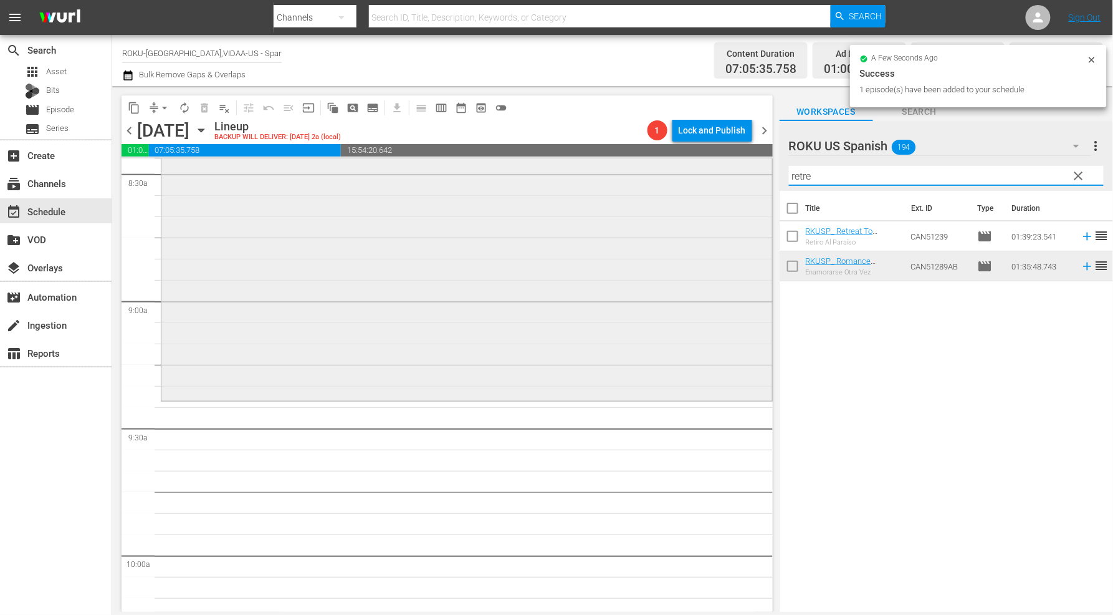
drag, startPoint x: 840, startPoint y: 179, endPoint x: 627, endPoint y: 173, distance: 213.2
click at [634, 175] on div "content_copy compress arrow_drop_down autorenew_outlined delete_forever_outline…" at bounding box center [612, 348] width 1001 height 525
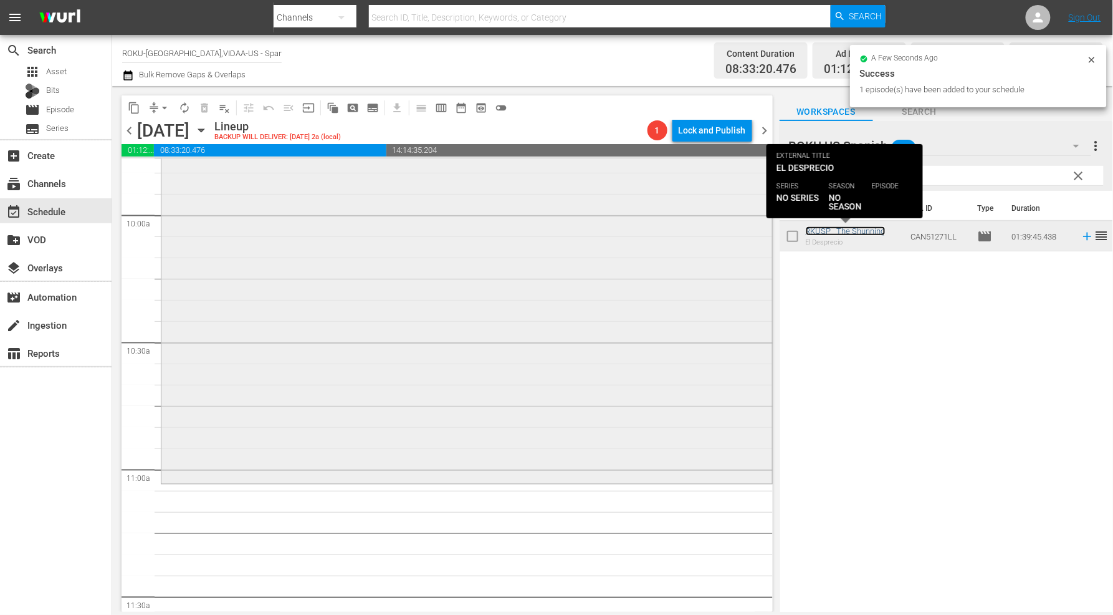
scroll to position [2562, 0]
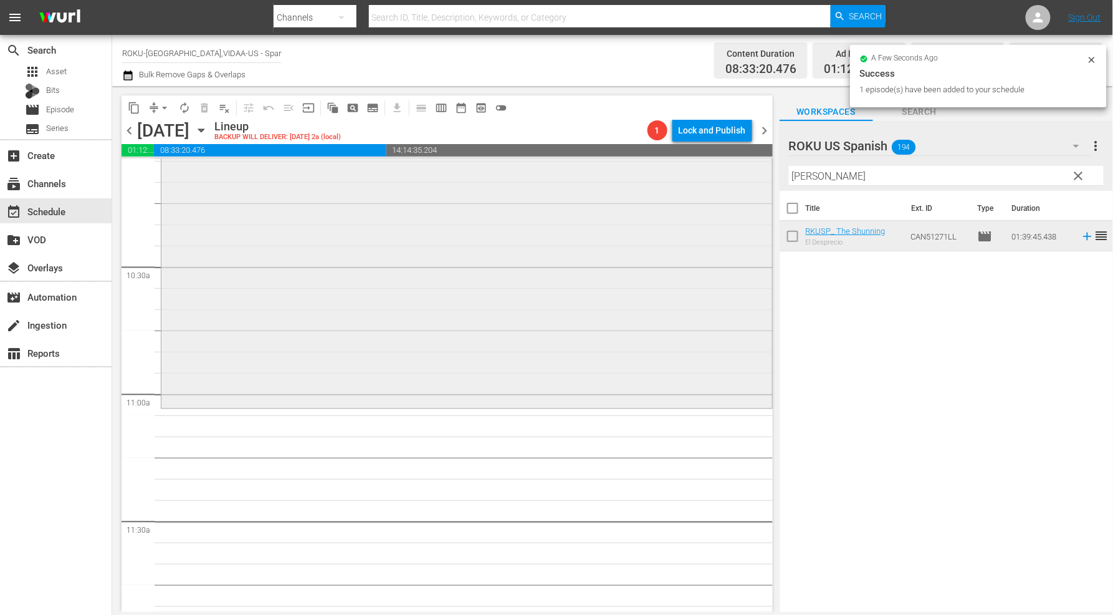
drag, startPoint x: 843, startPoint y: 179, endPoint x: 695, endPoint y: 176, distance: 147.7
click at [695, 175] on div "content_copy compress arrow_drop_down autorenew_outlined delete_forever_outline…" at bounding box center [612, 348] width 1001 height 525
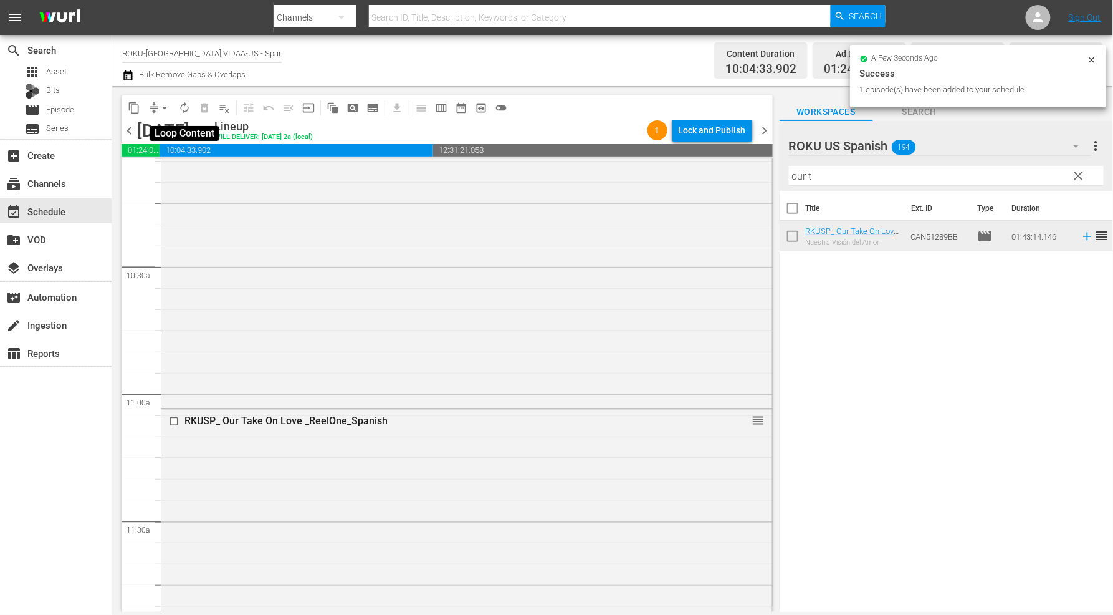
click at [184, 107] on span "autorenew_outlined" at bounding box center [184, 108] width 12 height 12
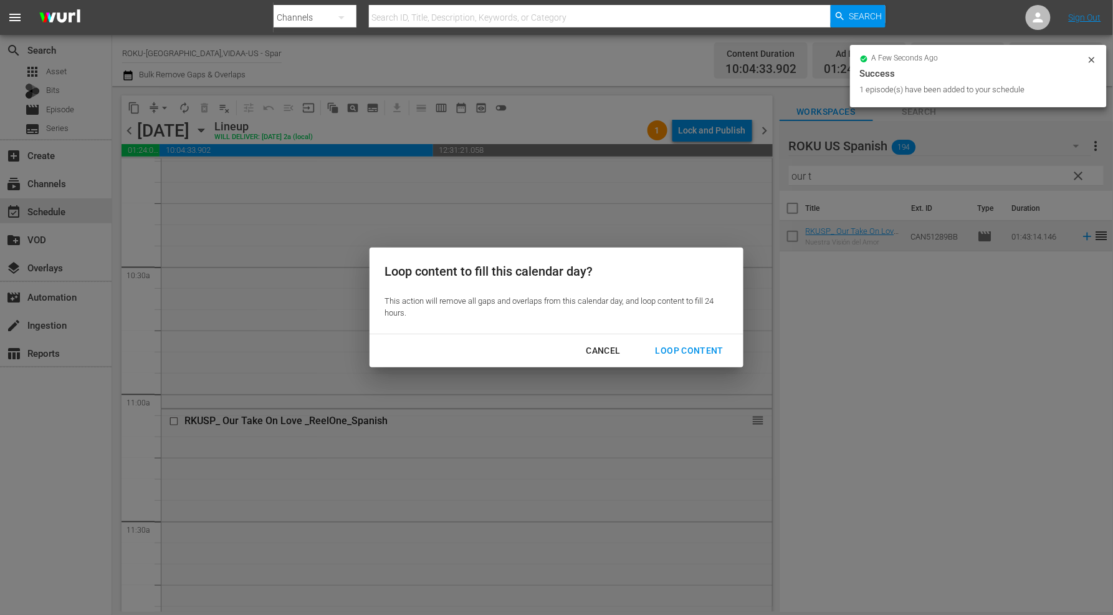
click at [672, 350] on div "Loop Content" at bounding box center [690, 351] width 88 height 16
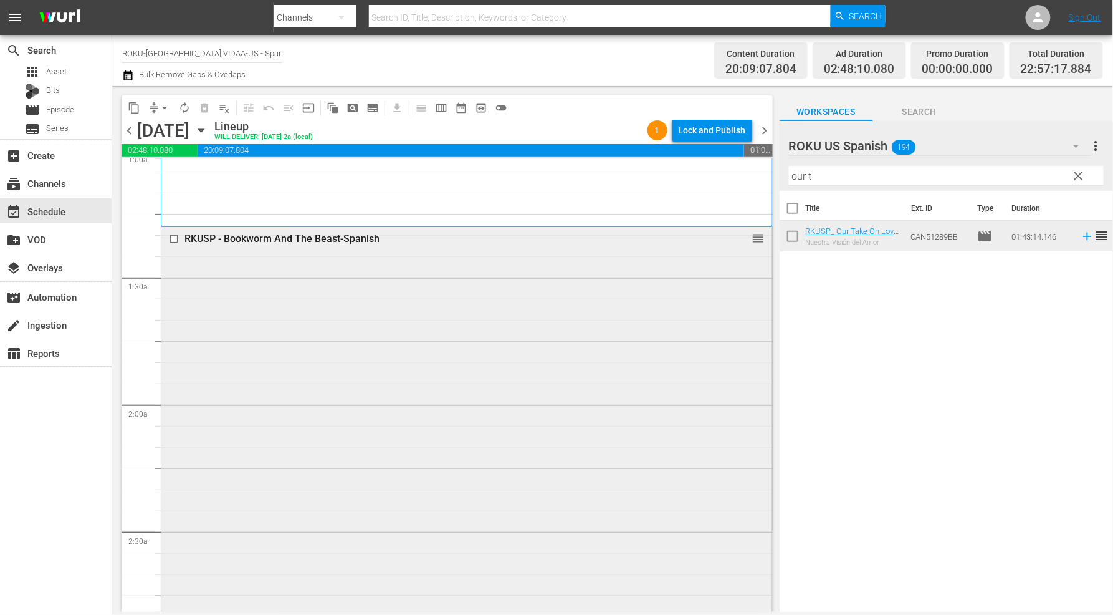
scroll to position [277, 0]
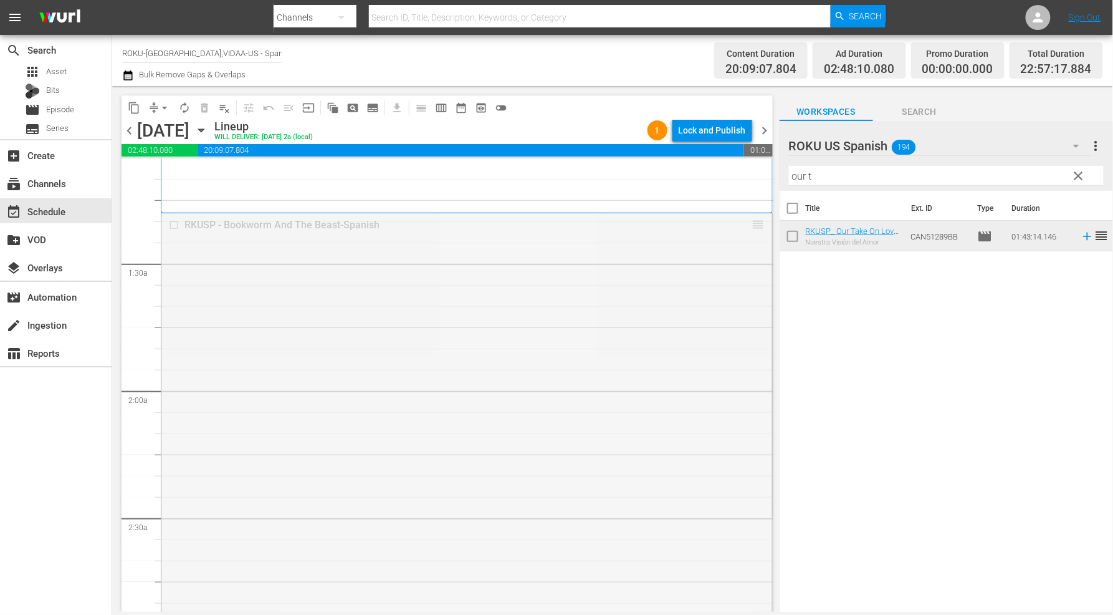
drag, startPoint x: 750, startPoint y: 225, endPoint x: 752, endPoint y: 288, distance: 63.0
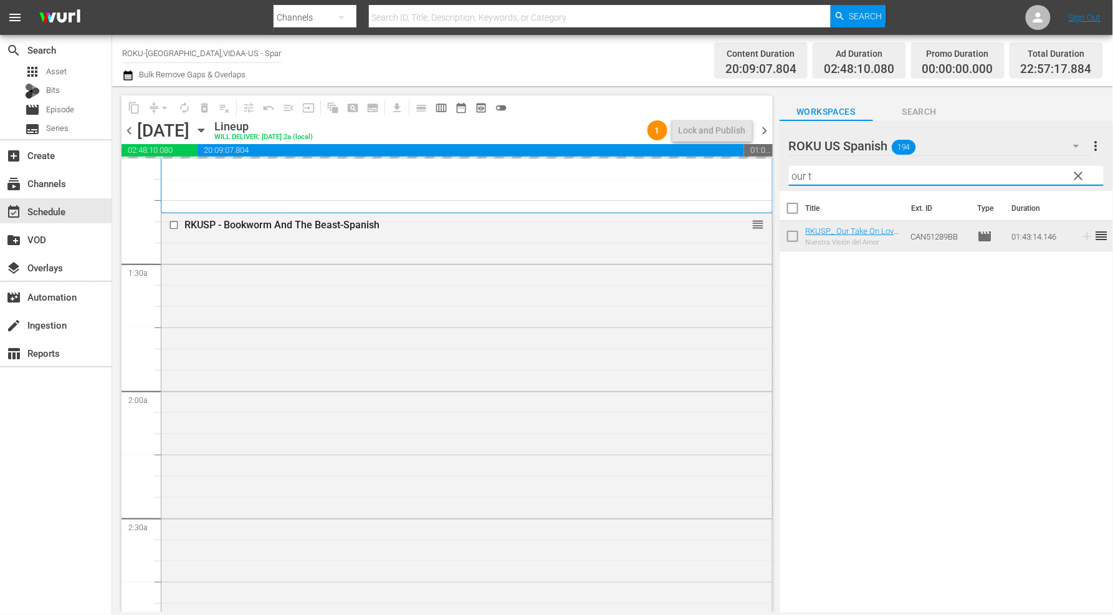
drag, startPoint x: 830, startPoint y: 173, endPoint x: 692, endPoint y: 175, distance: 137.8
click at [692, 175] on div "content_copy compress arrow_drop_down autorenew_outlined delete_forever_outline…" at bounding box center [612, 348] width 1001 height 525
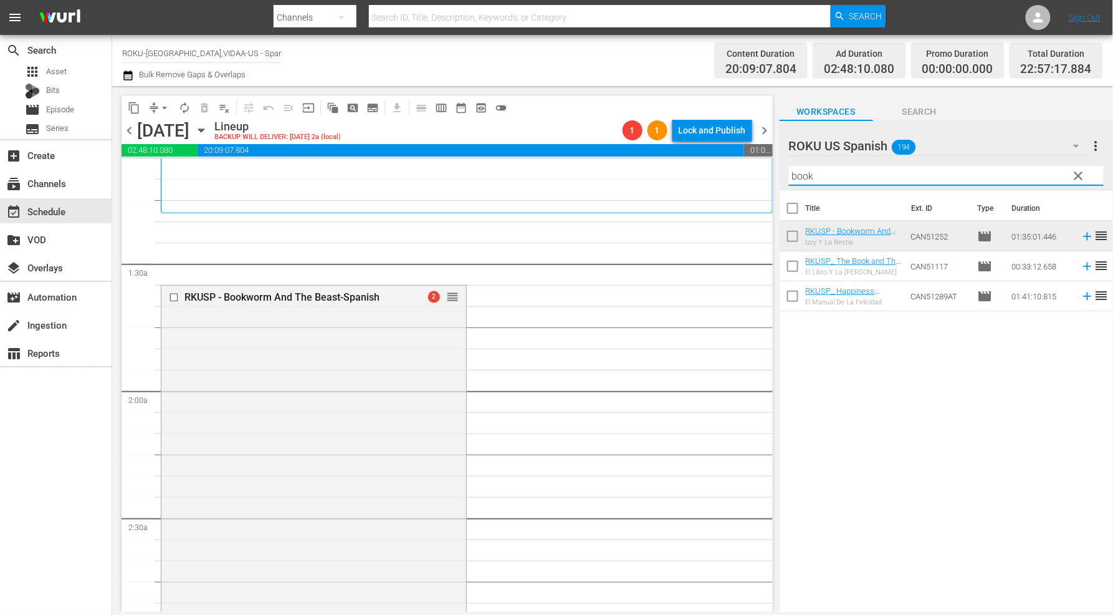
type input "book"
click at [879, 430] on div "Title Ext. ID Type Duration RKUSP - Bookworm And The Beast-Spanish Izzy Y La Be…" at bounding box center [946, 402] width 333 height 423
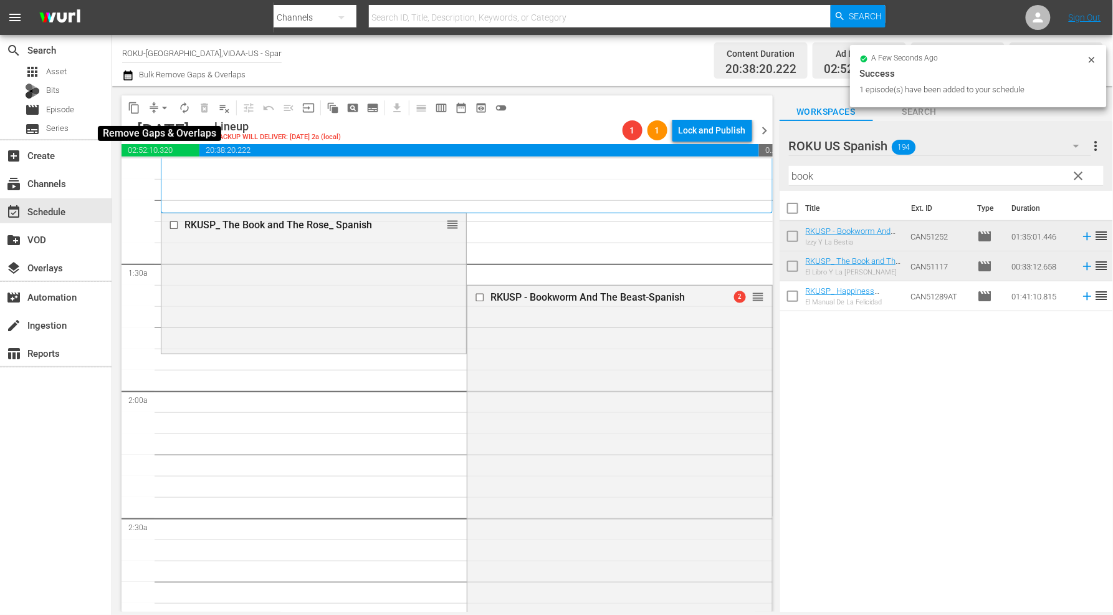
click at [166, 108] on span "arrow_drop_down" at bounding box center [164, 108] width 12 height 12
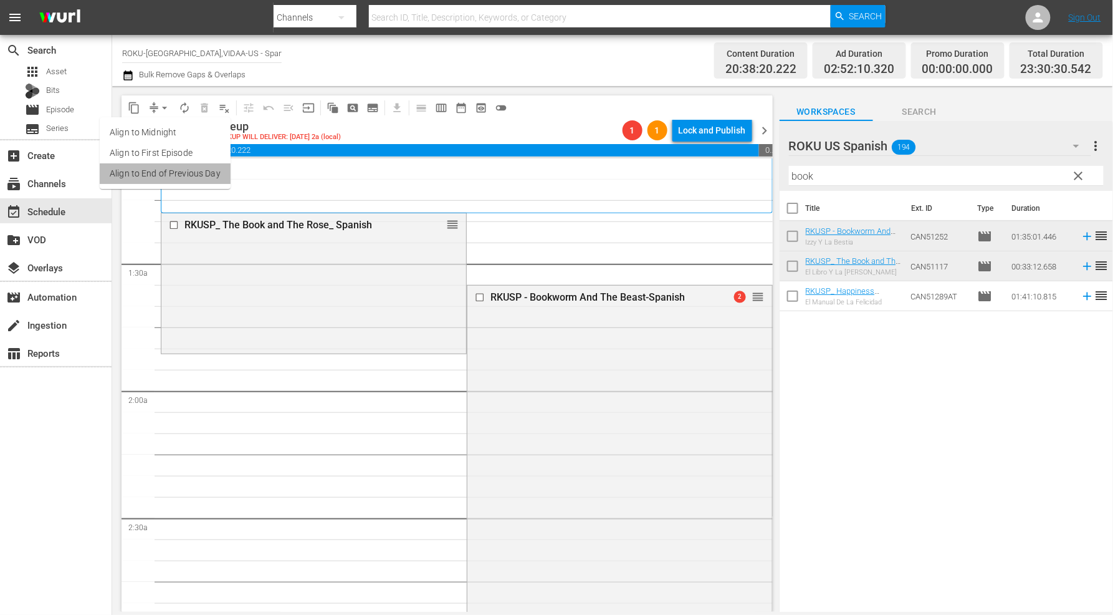
click at [178, 171] on li "Align to End of Previous Day" at bounding box center [165, 173] width 131 height 21
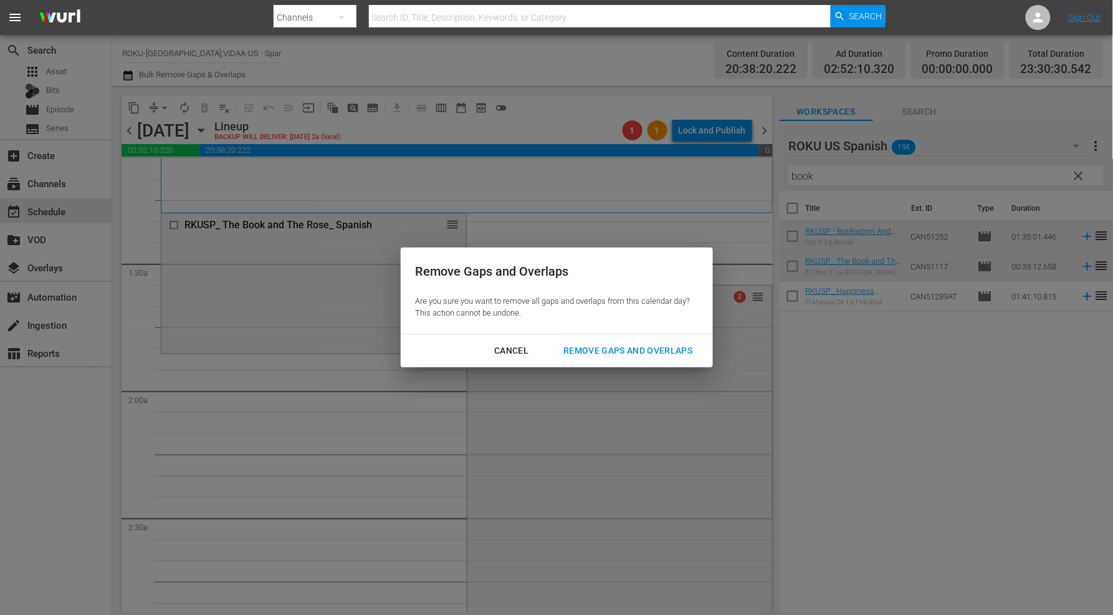
click at [644, 349] on div "Remove Gaps and Overlaps" at bounding box center [627, 351] width 149 height 16
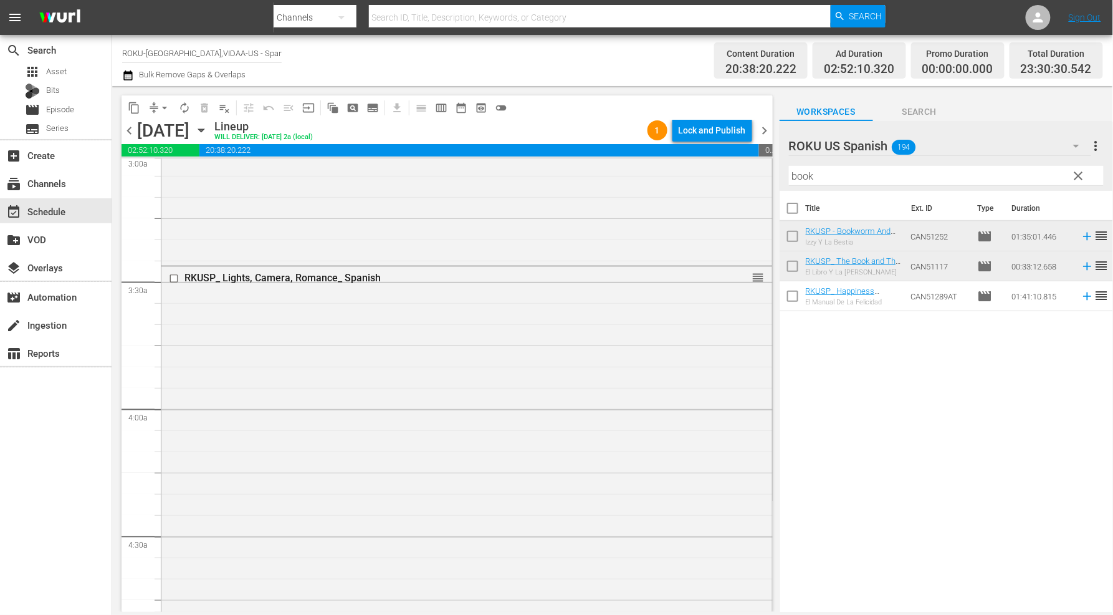
scroll to position [762, 0]
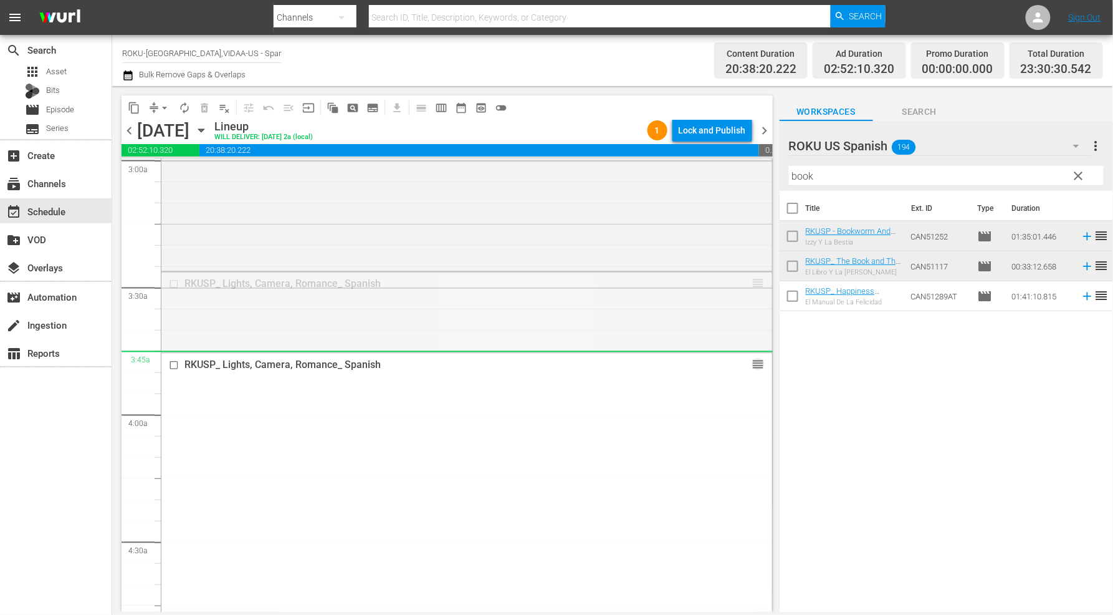
drag, startPoint x: 750, startPoint y: 284, endPoint x: 742, endPoint y: 357, distance: 74.0
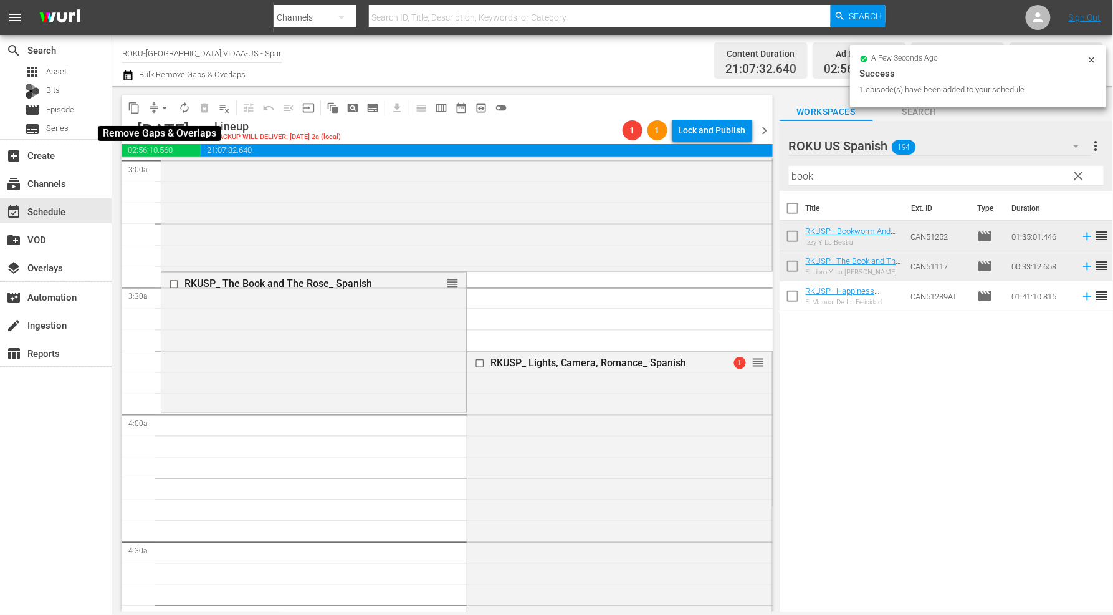
click at [160, 107] on span "arrow_drop_down" at bounding box center [164, 108] width 12 height 12
click at [172, 173] on li "Align to End of Previous Day" at bounding box center [165, 173] width 131 height 21
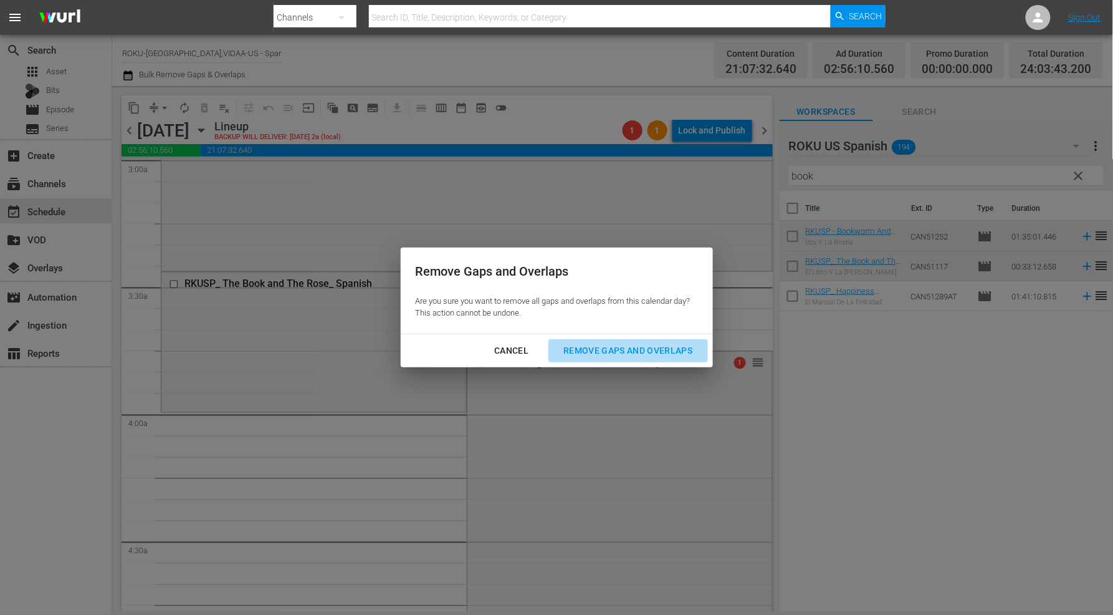
drag, startPoint x: 637, startPoint y: 348, endPoint x: 692, endPoint y: 358, distance: 55.9
click at [637, 348] on div "Remove Gaps and Overlaps" at bounding box center [627, 351] width 149 height 16
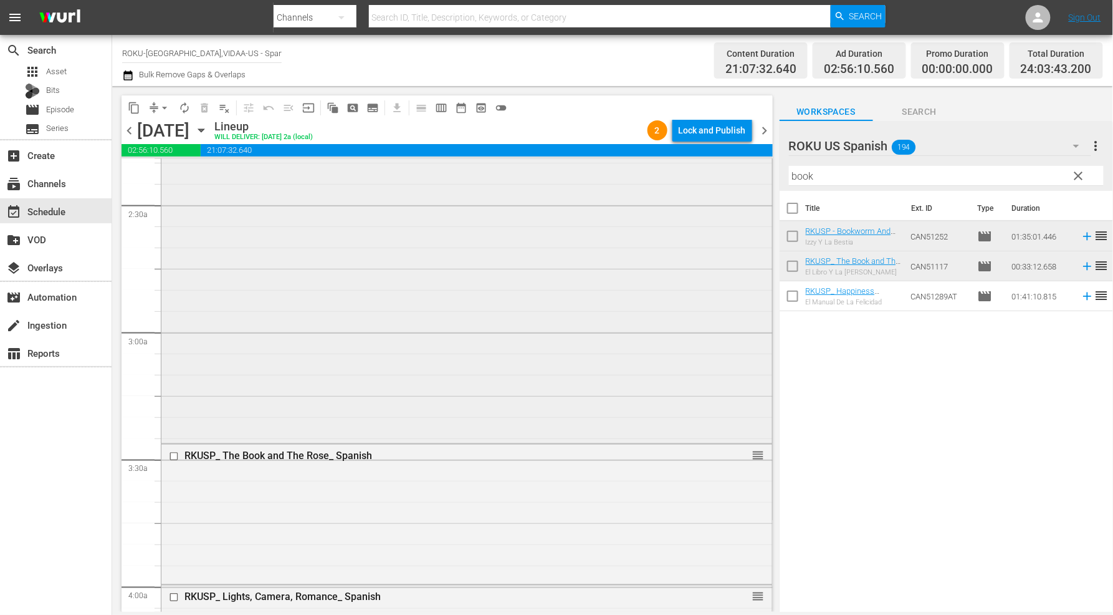
scroll to position [623, 0]
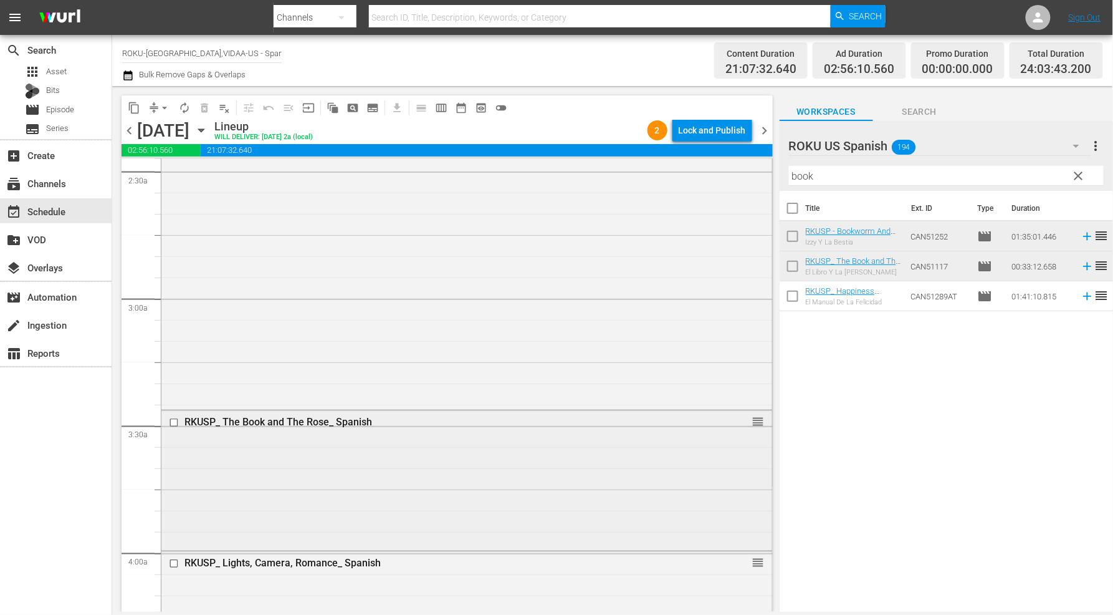
click at [173, 423] on input "checkbox" at bounding box center [175, 422] width 13 height 11
click at [201, 107] on span "delete_forever_outlined" at bounding box center [204, 108] width 12 height 12
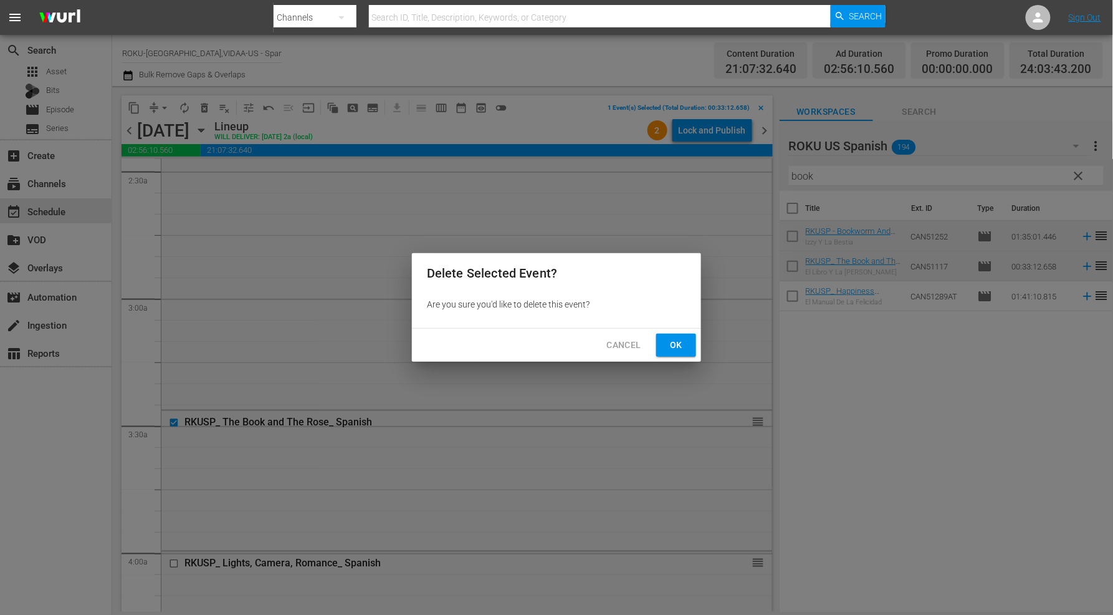
drag, startPoint x: 680, startPoint y: 343, endPoint x: 534, endPoint y: 265, distance: 165.6
click at [680, 343] on span "Ok" at bounding box center [676, 345] width 20 height 16
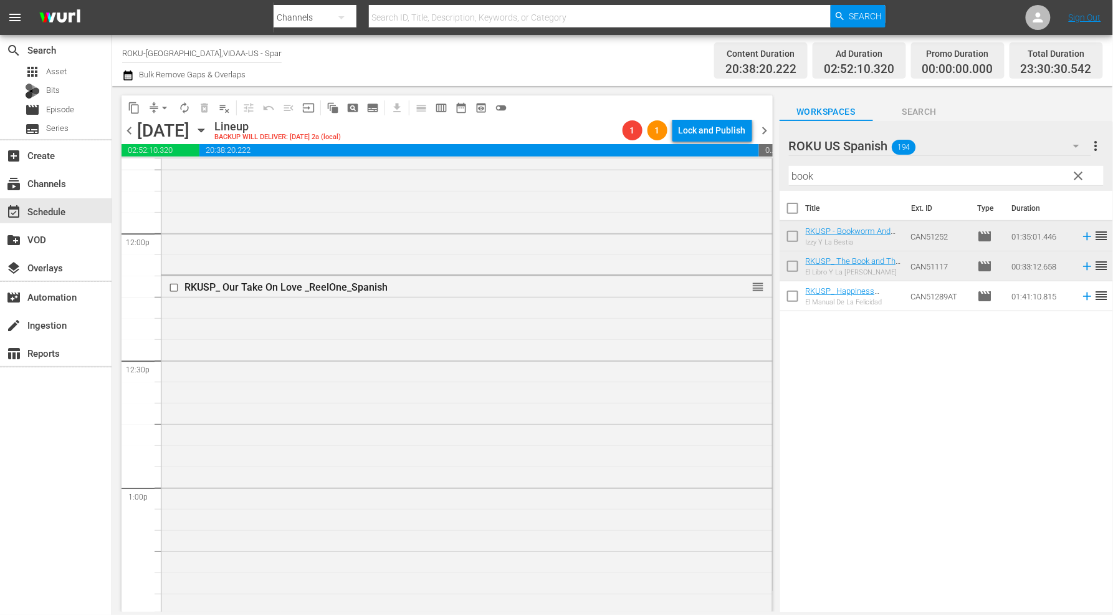
scroll to position [3255, 0]
drag, startPoint x: 749, startPoint y: 446, endPoint x: 739, endPoint y: 510, distance: 65.0
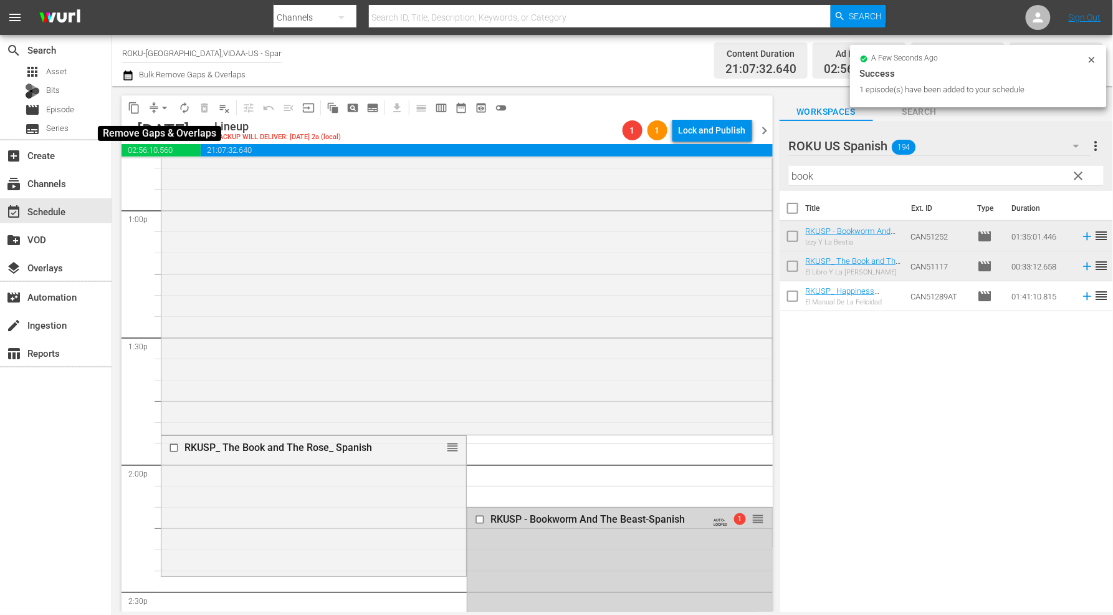
click at [169, 107] on span "arrow_drop_down" at bounding box center [164, 108] width 12 height 12
click at [184, 170] on li "Align to End of Previous Day" at bounding box center [165, 173] width 131 height 21
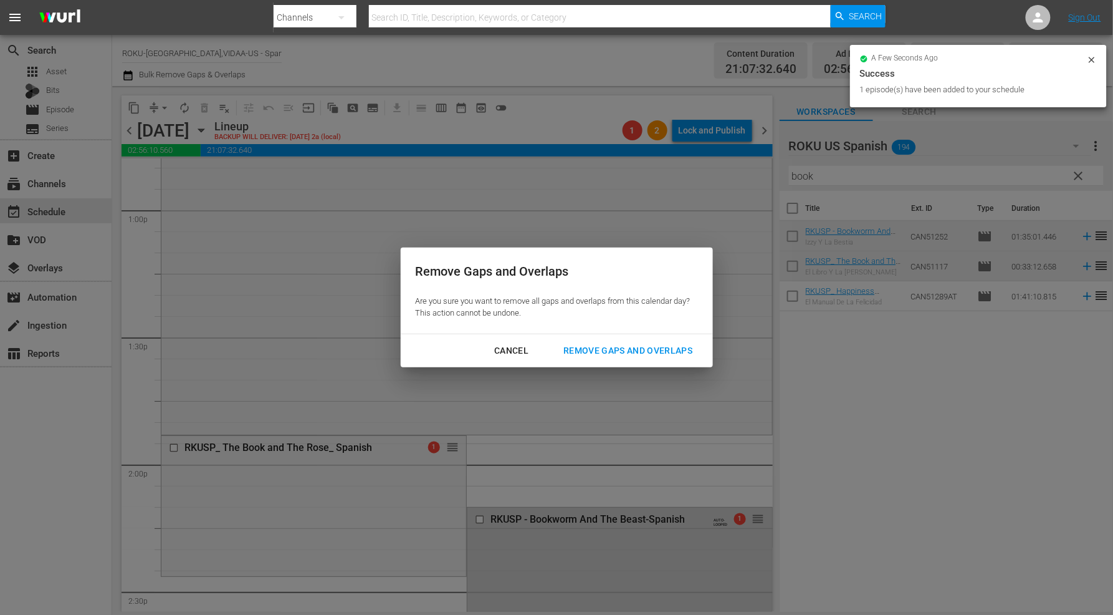
click at [646, 354] on div "Remove Gaps and Overlaps" at bounding box center [627, 351] width 149 height 16
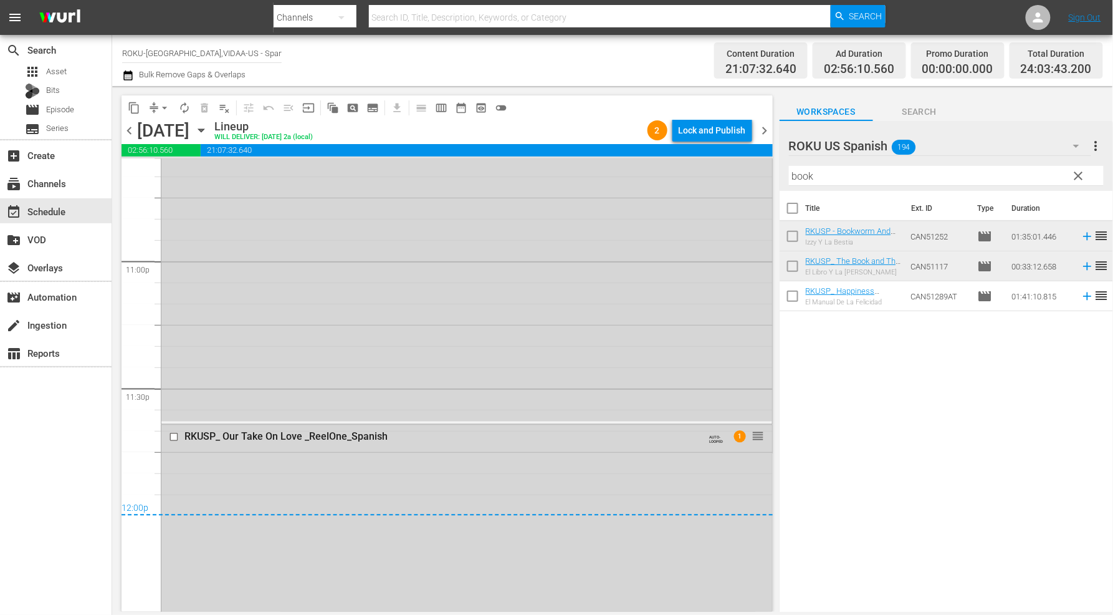
scroll to position [5748, 0]
click at [163, 103] on span "arrow_drop_down" at bounding box center [164, 108] width 12 height 12
click at [182, 175] on li "Align to End of Previous Day" at bounding box center [165, 173] width 131 height 21
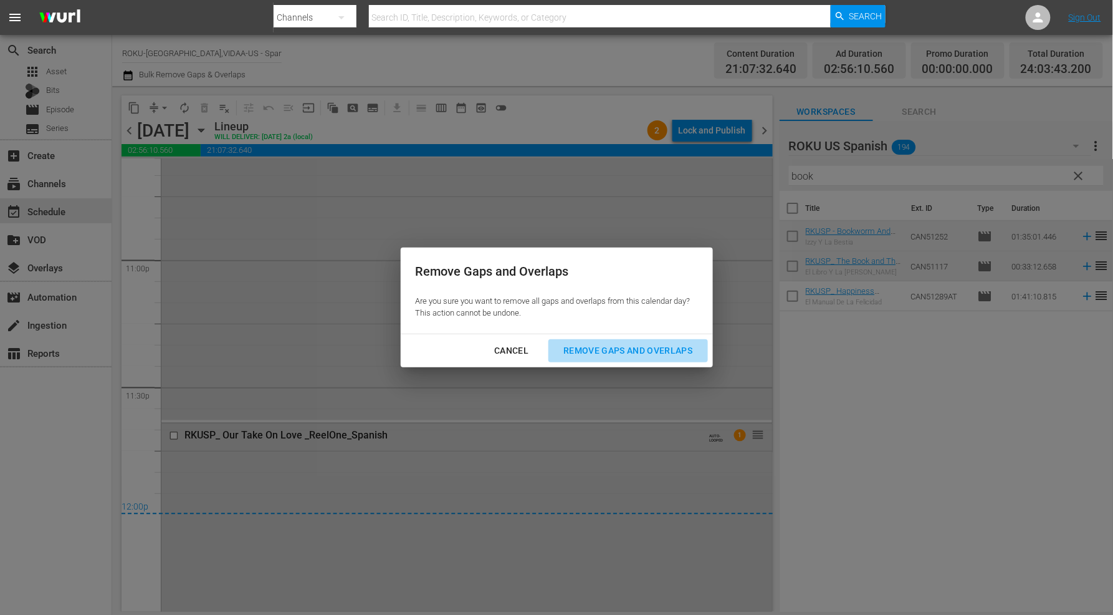
click at [634, 347] on div "Remove Gaps and Overlaps" at bounding box center [627, 351] width 149 height 16
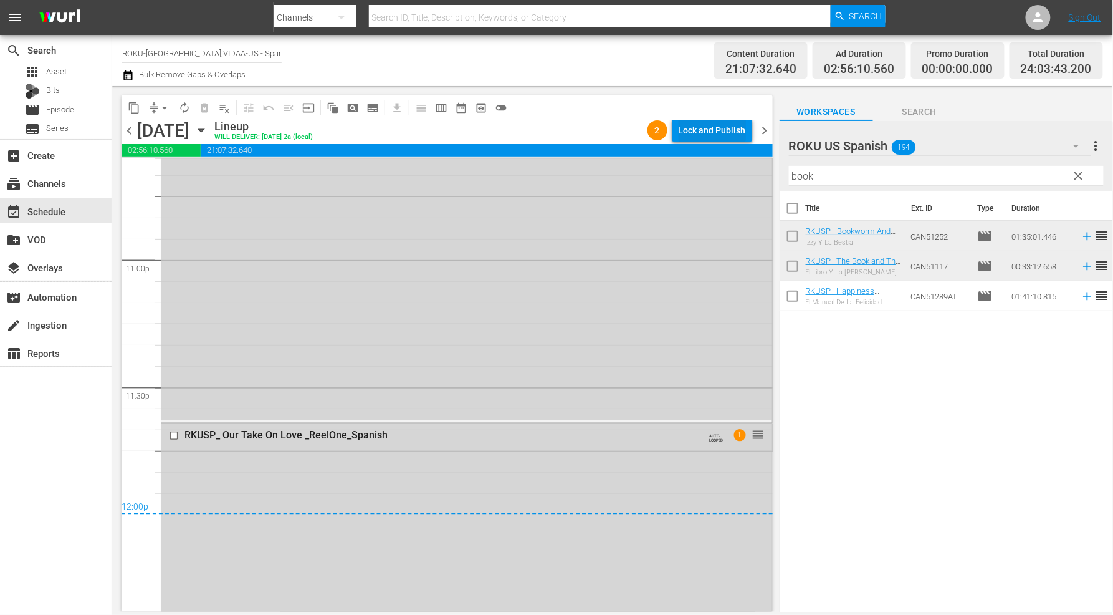
click at [719, 122] on div "Lock and Publish" at bounding box center [712, 130] width 67 height 22
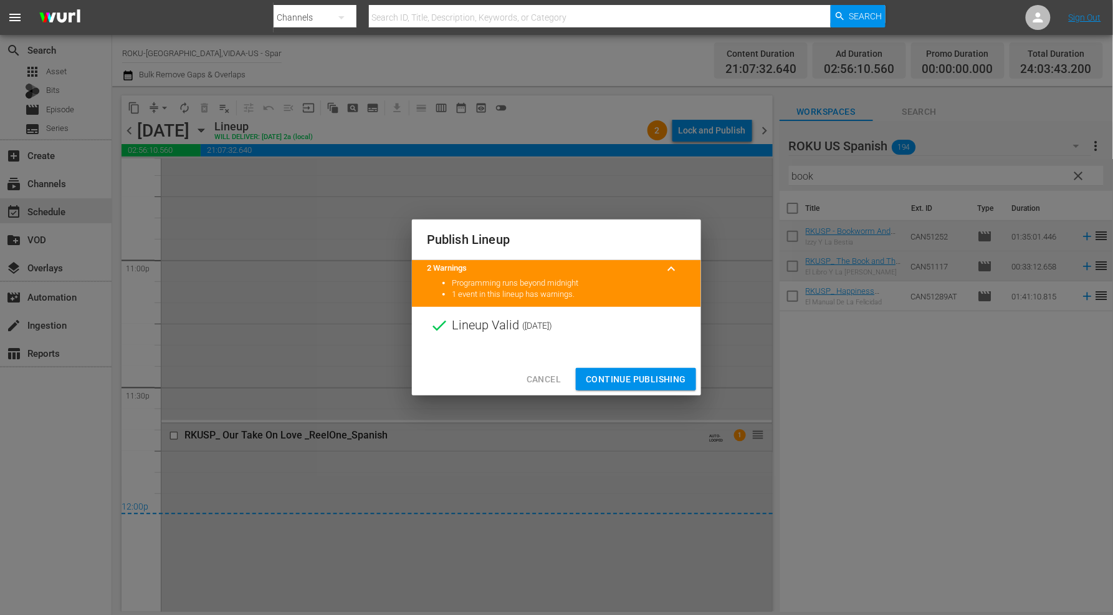
click at [661, 377] on span "Continue Publishing" at bounding box center [636, 379] width 100 height 16
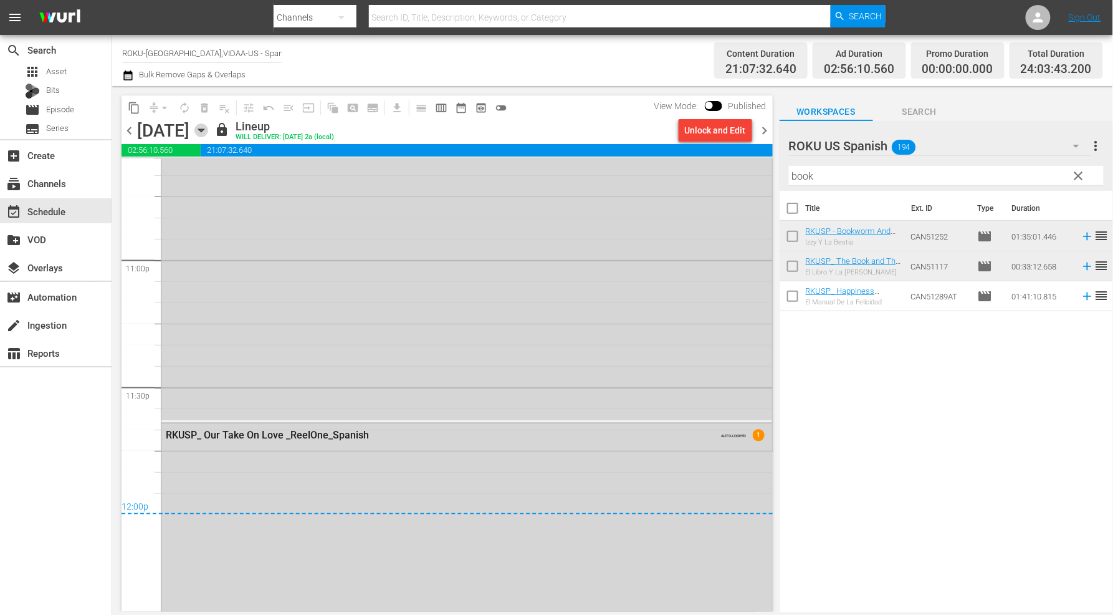
click at [208, 130] on icon "button" at bounding box center [201, 130] width 14 height 14
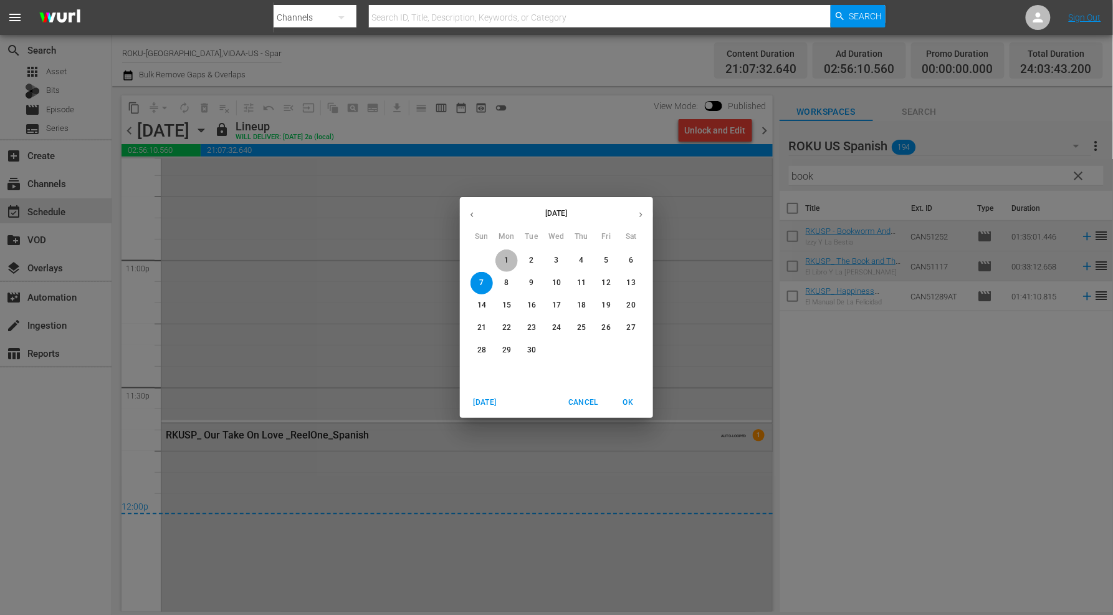
click at [505, 257] on p "1" at bounding box center [506, 260] width 4 height 11
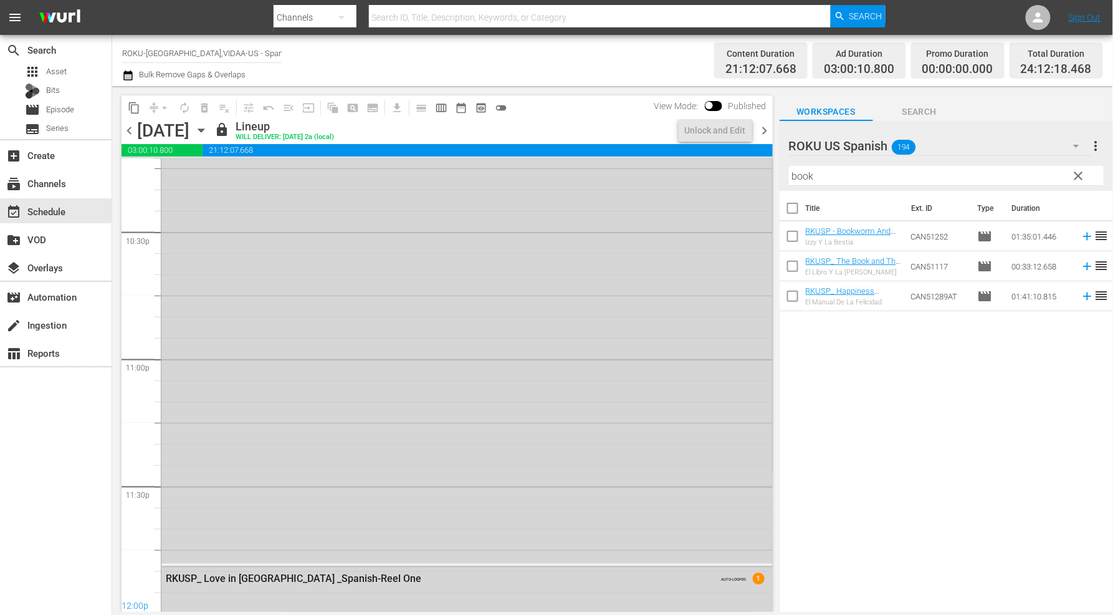
scroll to position [5832, 0]
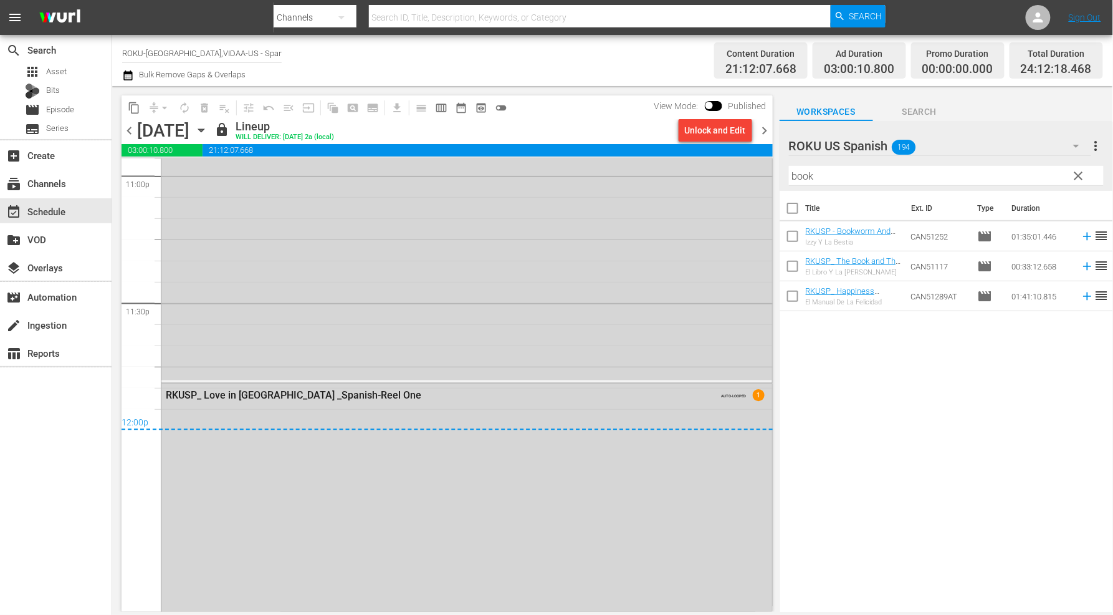
click at [204, 132] on icon "button" at bounding box center [201, 130] width 6 height 3
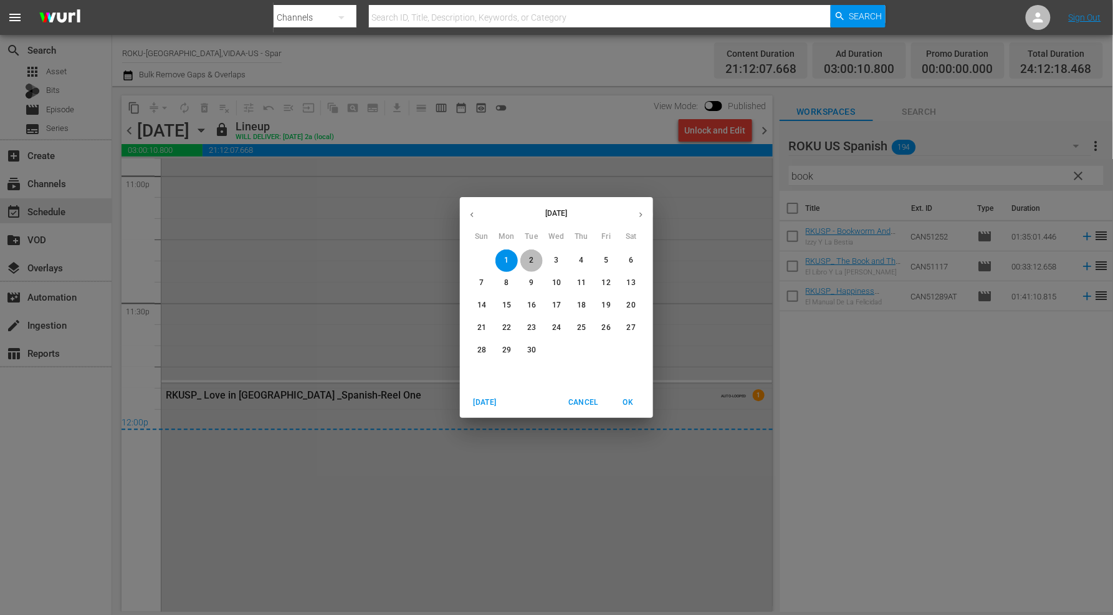
click at [529, 258] on p "2" at bounding box center [531, 260] width 4 height 11
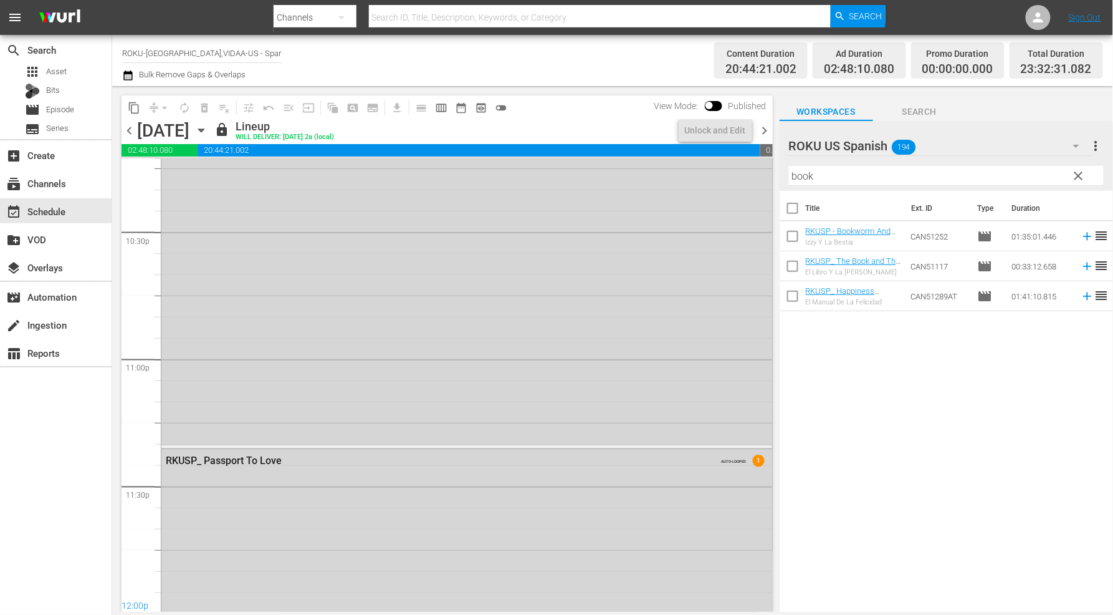
scroll to position [5832, 0]
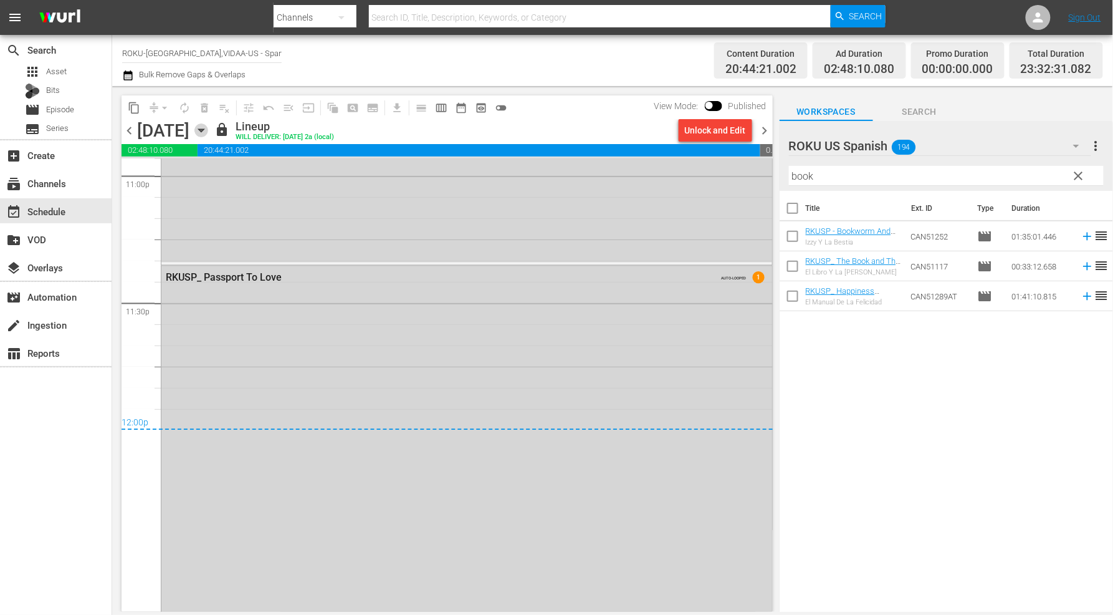
click at [204, 129] on icon "button" at bounding box center [201, 130] width 6 height 3
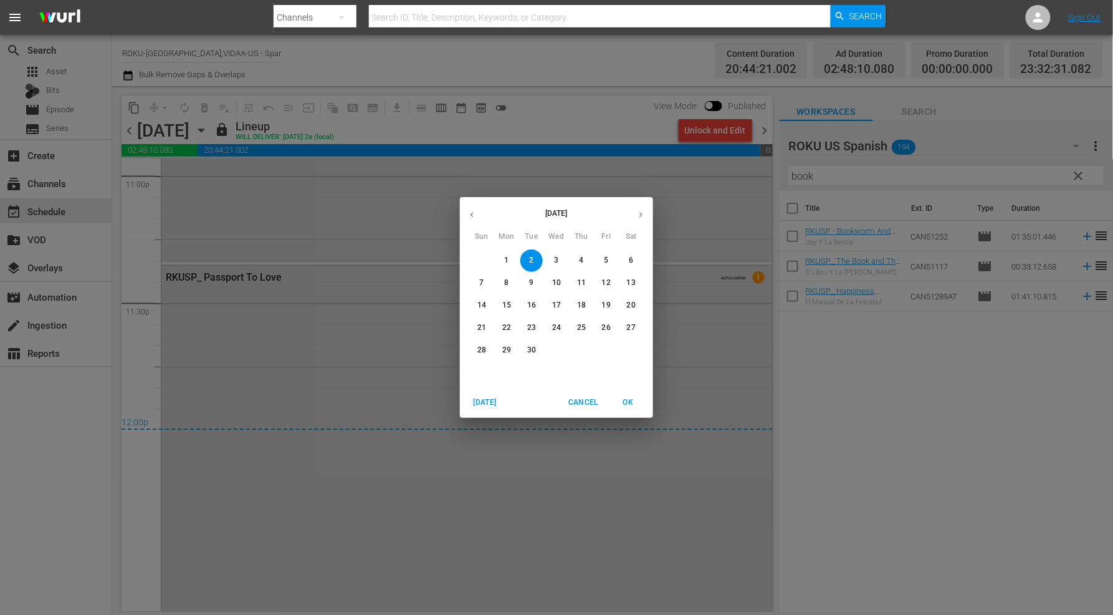
click at [552, 259] on span "3" at bounding box center [556, 260] width 22 height 11
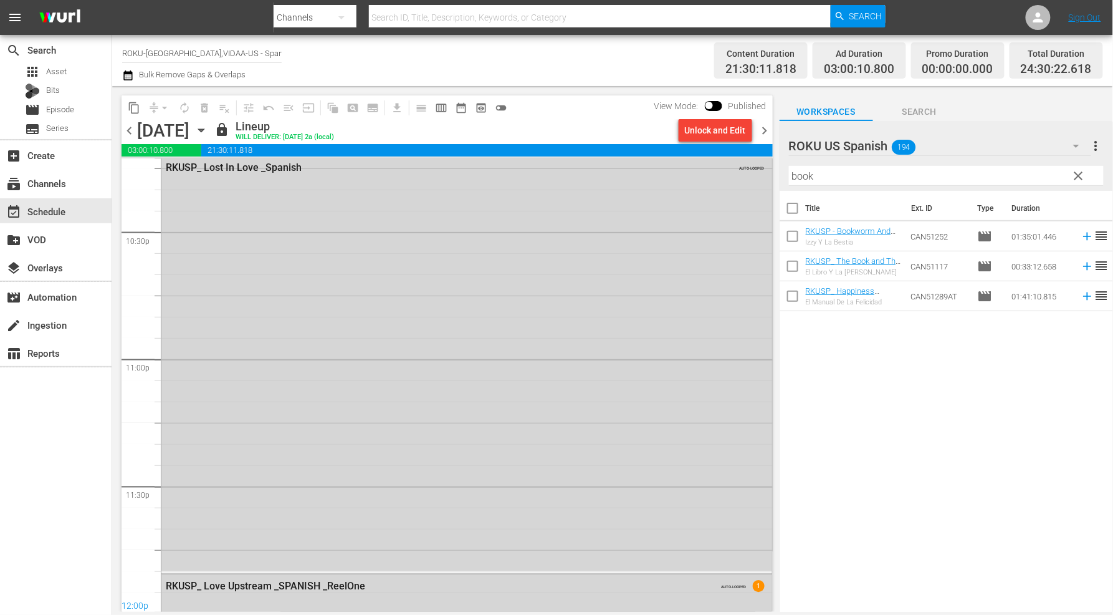
scroll to position [5896, 0]
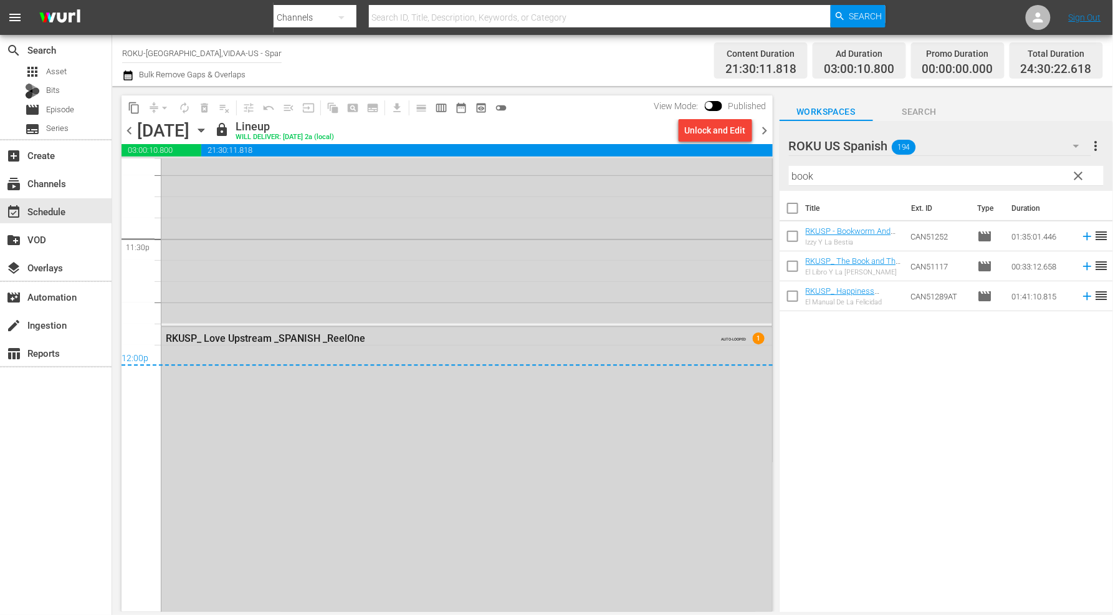
click at [204, 129] on icon "button" at bounding box center [201, 130] width 6 height 3
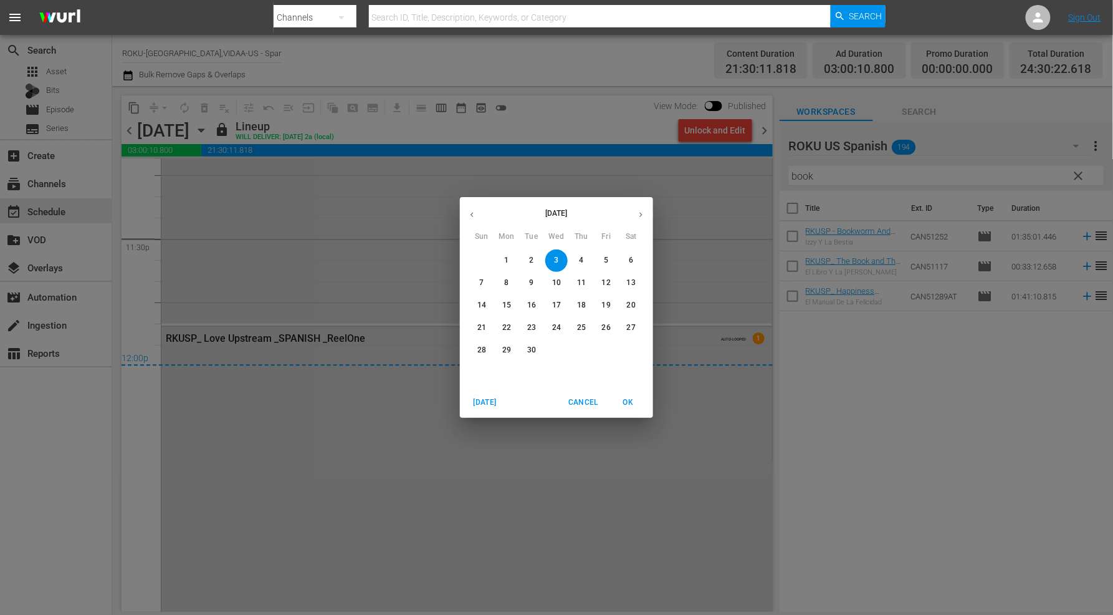
click at [583, 261] on p "4" at bounding box center [581, 260] width 4 height 11
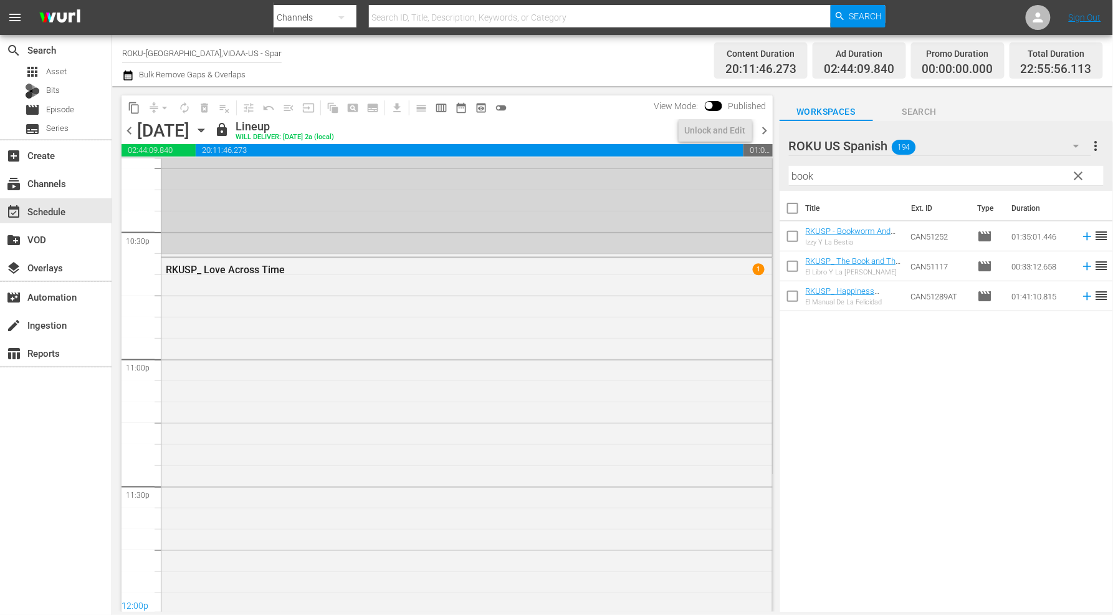
scroll to position [5767, 0]
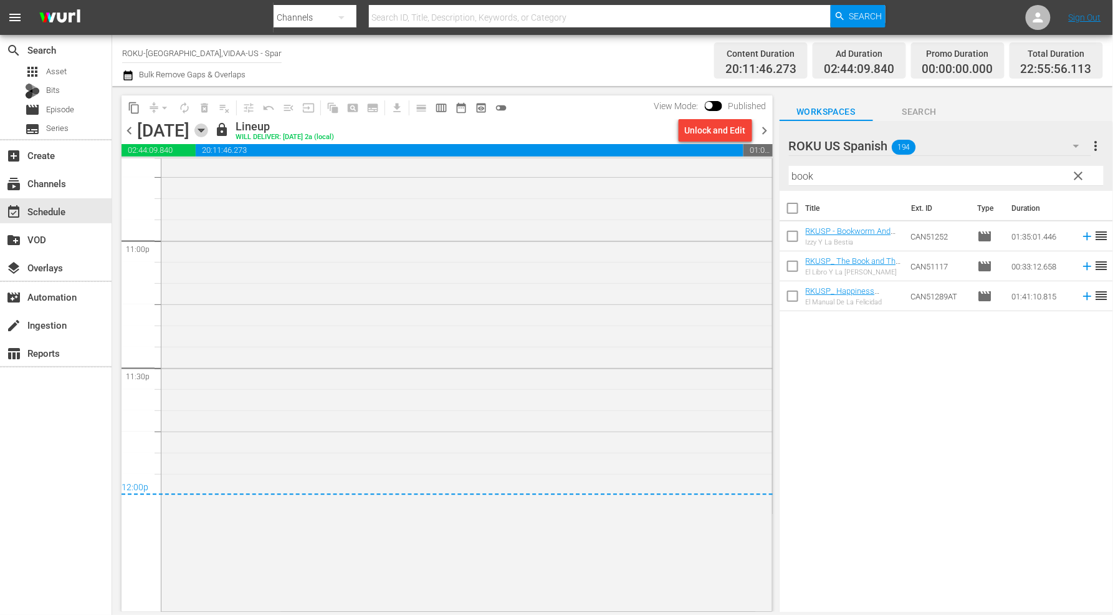
click at [204, 129] on icon "button" at bounding box center [201, 130] width 6 height 3
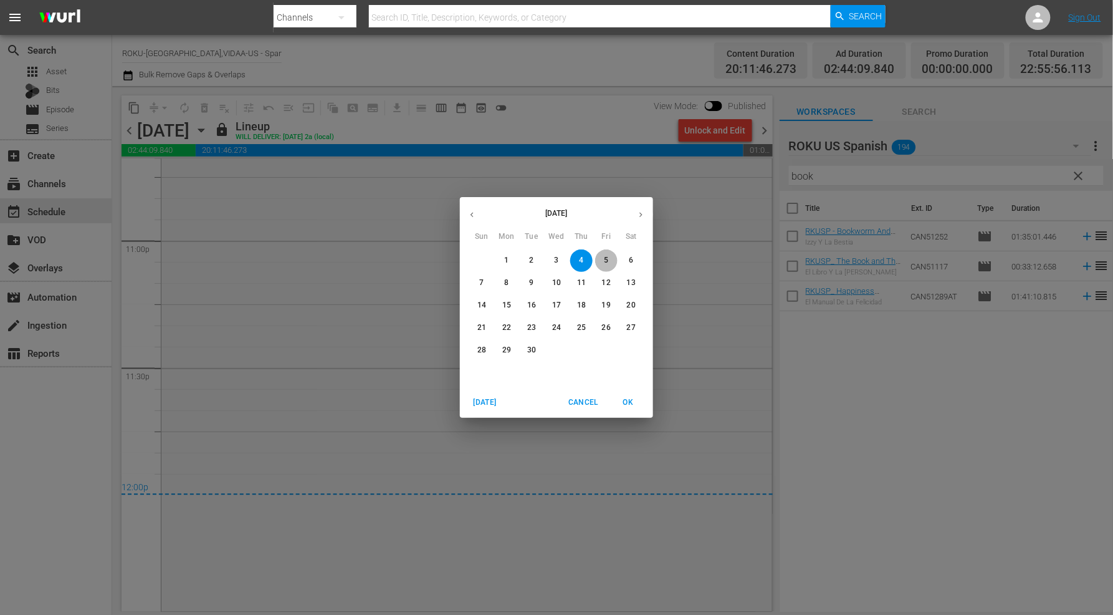
click at [604, 263] on p "5" at bounding box center [606, 260] width 4 height 11
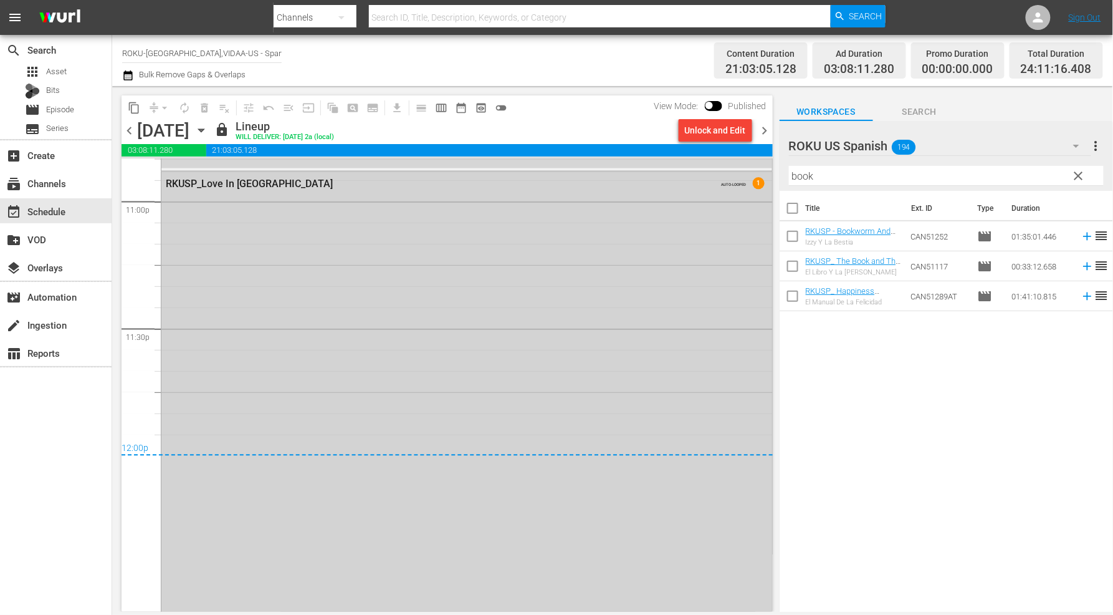
scroll to position [5816, 0]
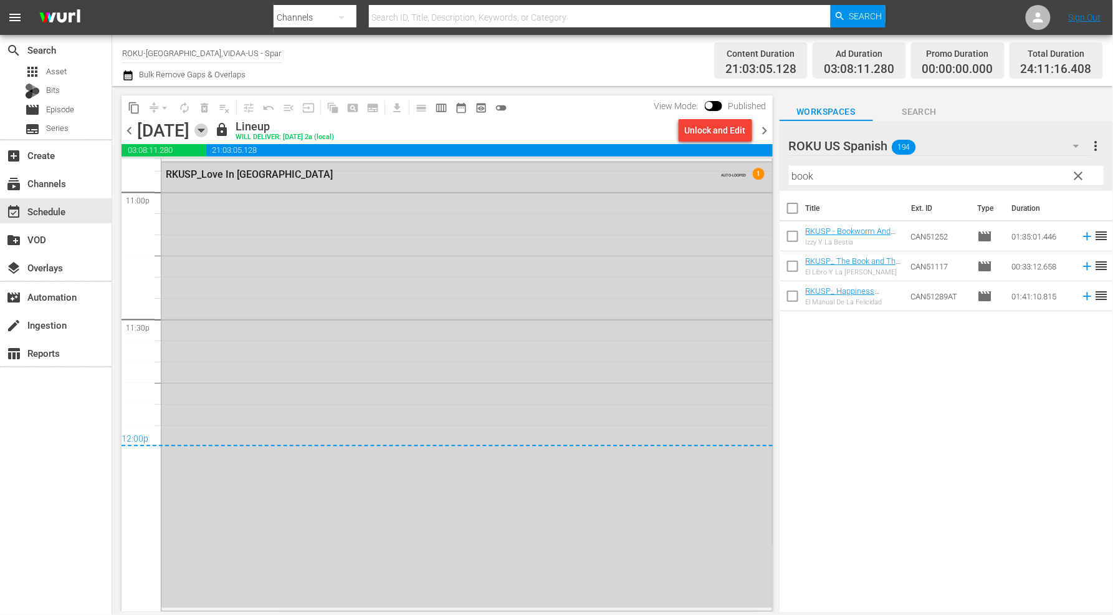
click at [208, 132] on icon "button" at bounding box center [201, 130] width 14 height 14
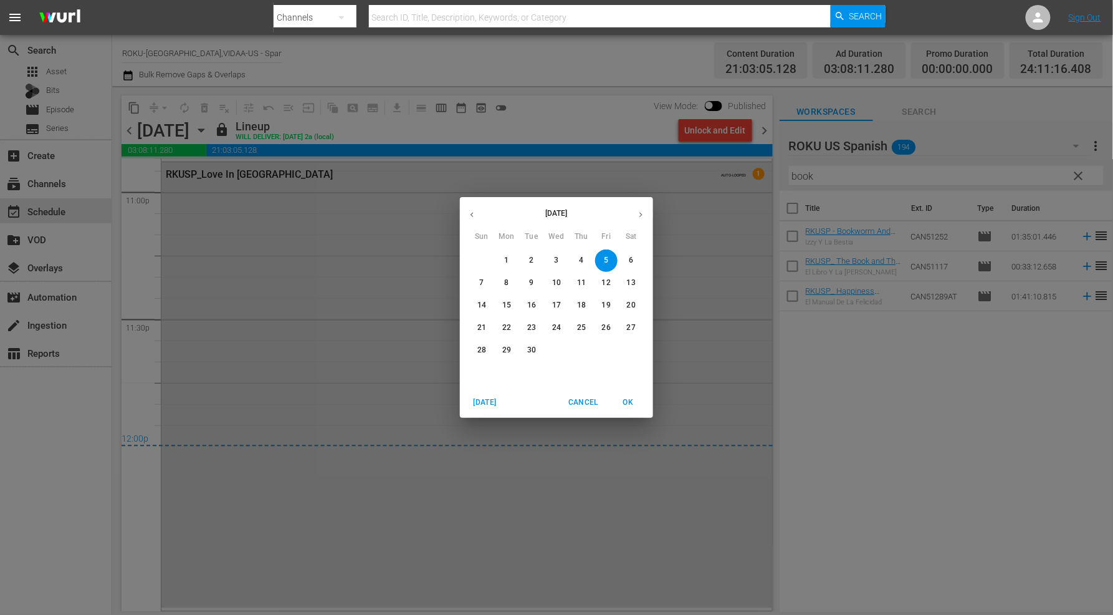
click at [628, 262] on span "6" at bounding box center [631, 260] width 22 height 11
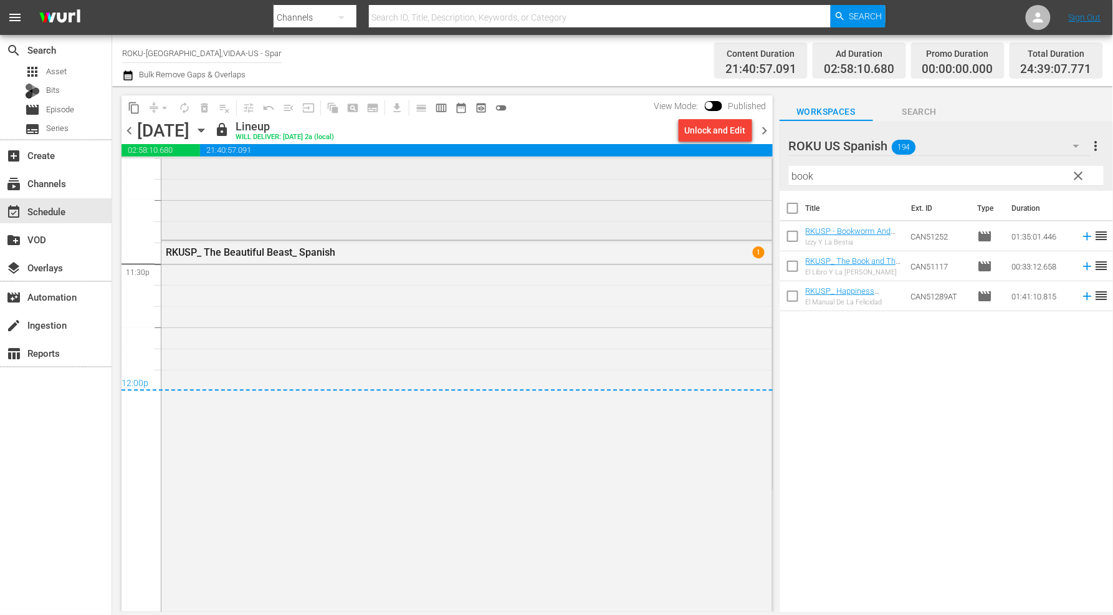
scroll to position [5873, 0]
click at [208, 132] on icon "button" at bounding box center [201, 130] width 14 height 14
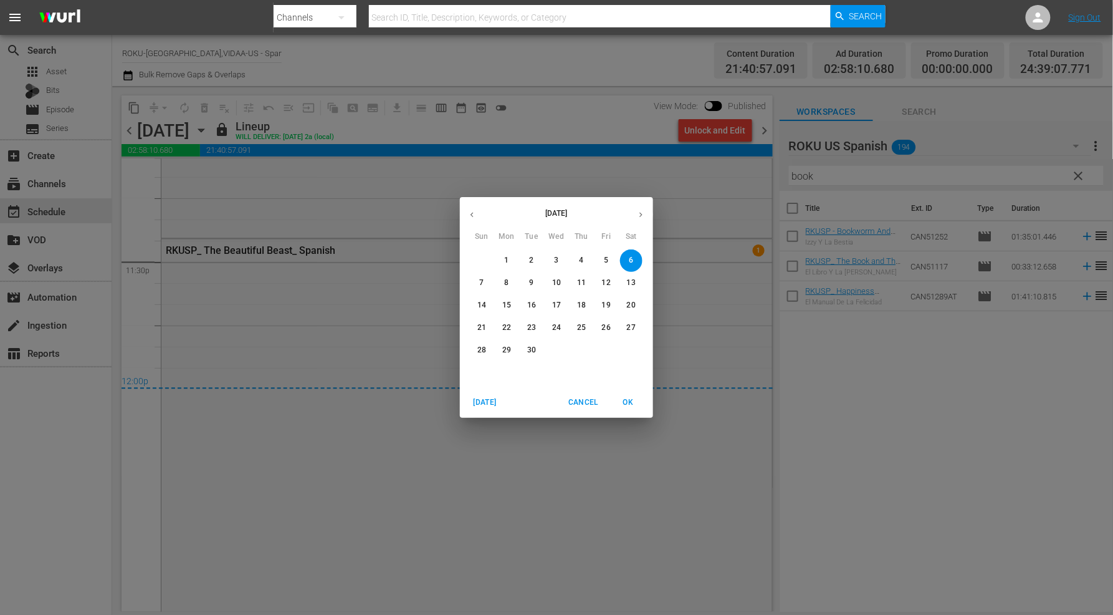
click at [481, 282] on p "7" at bounding box center [481, 282] width 4 height 11
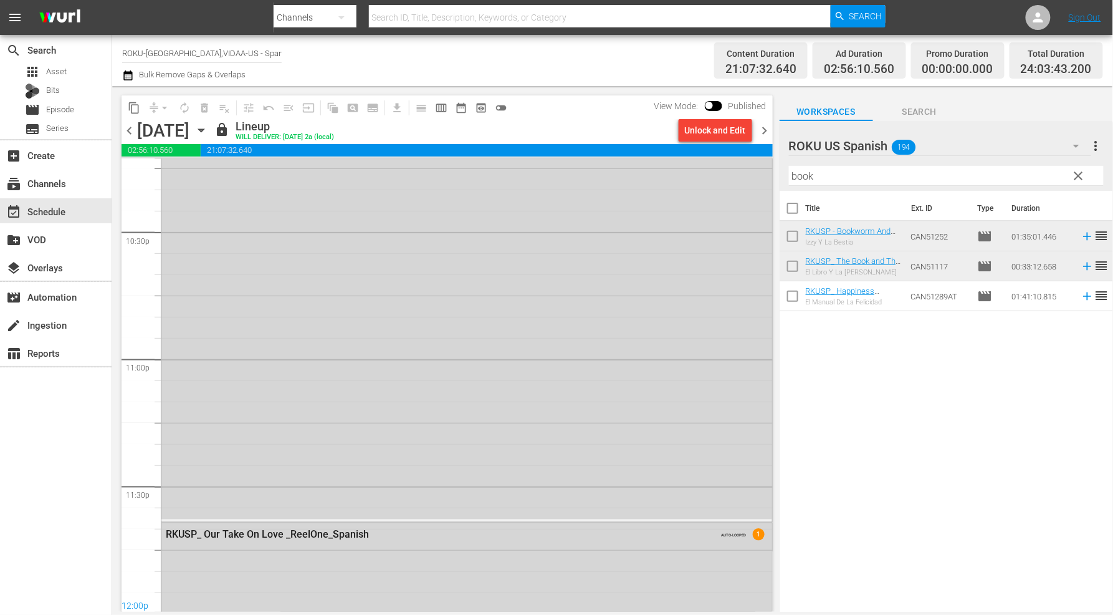
scroll to position [5831, 0]
